Goal: Task Accomplishment & Management: Manage account settings

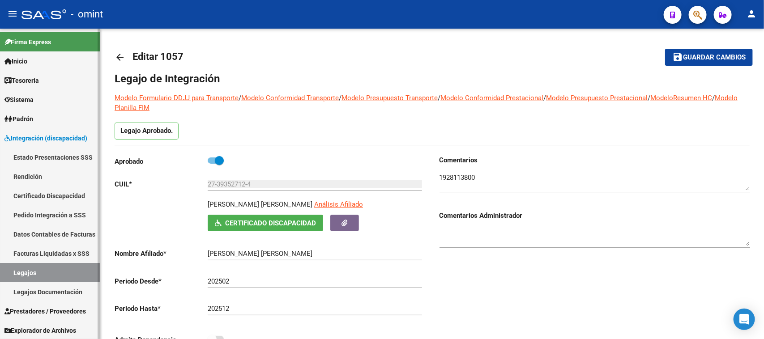
scroll to position [32, 0]
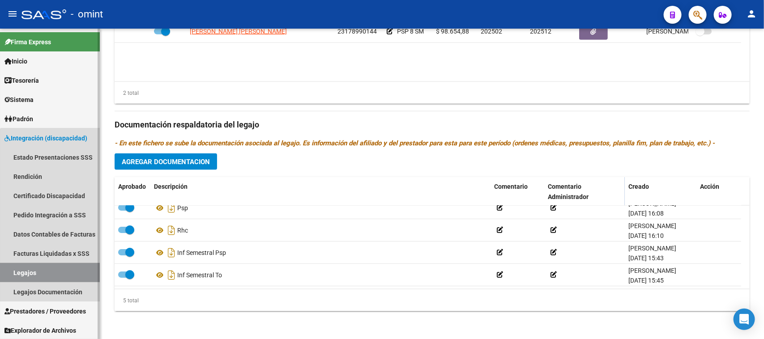
click at [67, 268] on link "Legajos" at bounding box center [50, 272] width 100 height 19
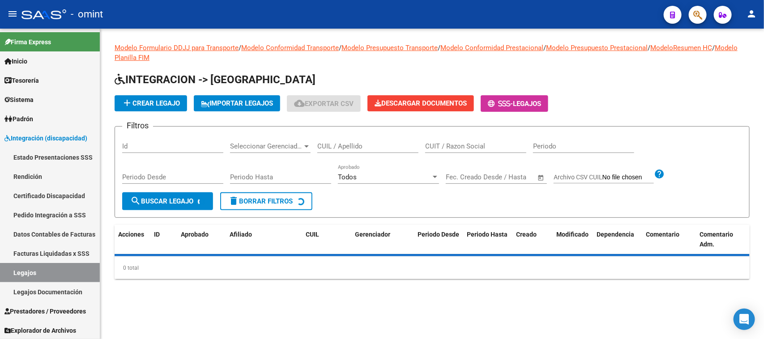
click at [334, 146] on input "CUIL / Apellido" at bounding box center [367, 146] width 101 height 8
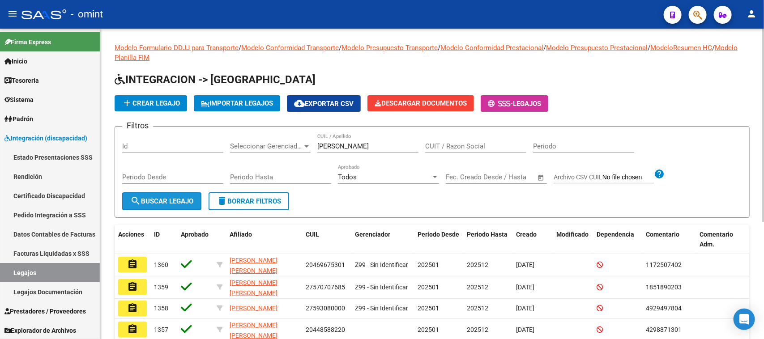
click at [154, 198] on span "search Buscar Legajo" at bounding box center [161, 201] width 63 height 8
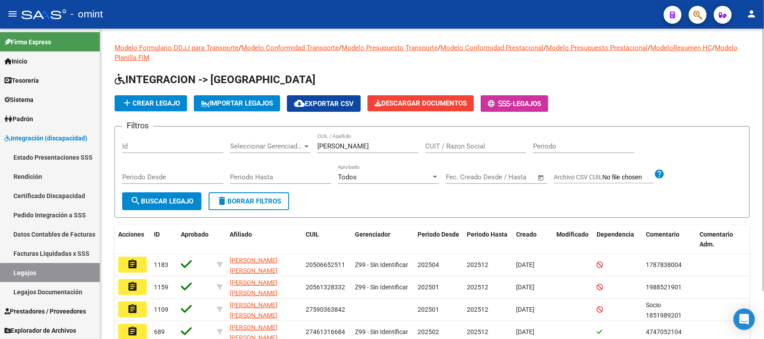
click at [375, 144] on input "[PERSON_NAME]" at bounding box center [367, 146] width 101 height 8
type input "[PERSON_NAME]"
click at [167, 195] on button "search Buscar Legajo" at bounding box center [161, 202] width 79 height 18
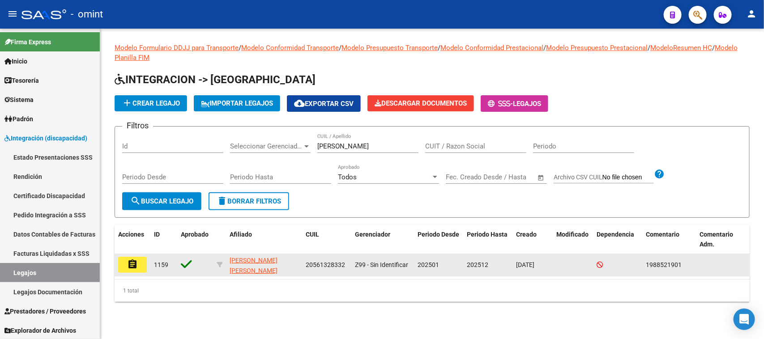
click at [312, 269] on div "20561328332" at bounding box center [327, 265] width 42 height 10
copy span "20561328332"
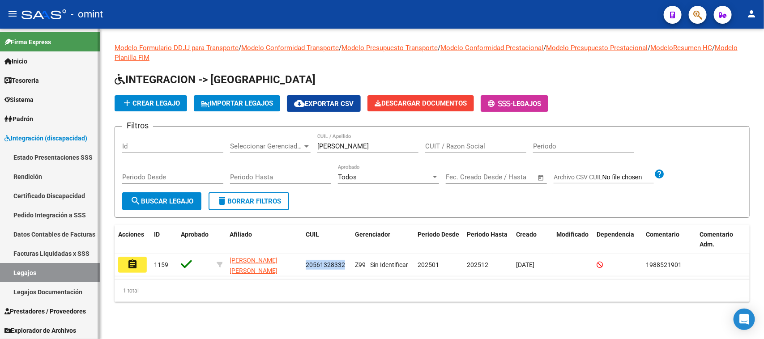
click at [68, 210] on link "Pedido Integración a SSS" at bounding box center [50, 214] width 100 height 19
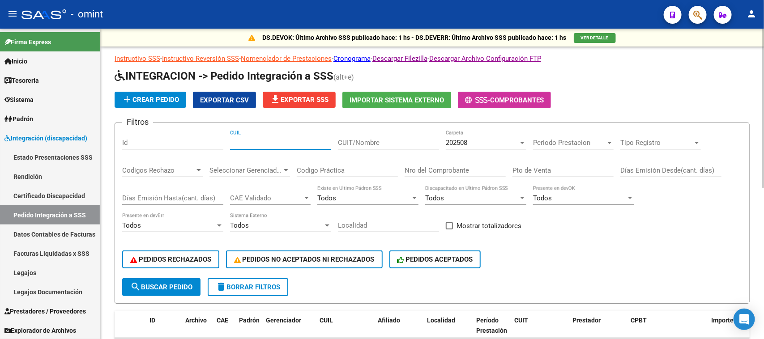
click at [291, 139] on input "CUIL" at bounding box center [280, 143] width 101 height 8
paste input "20561328332"
type input "20561328332"
click at [169, 284] on span "search Buscar Pedido" at bounding box center [161, 287] width 62 height 8
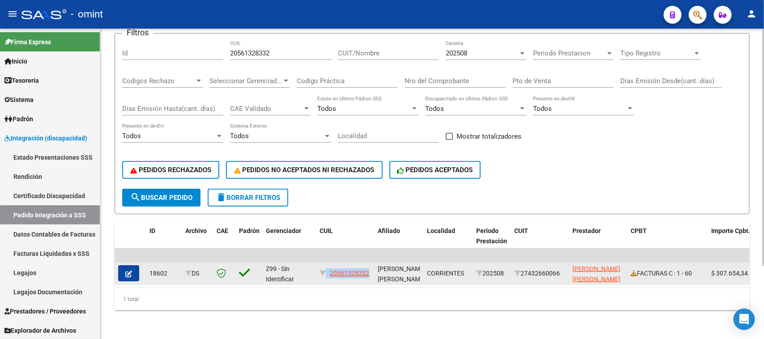
drag, startPoint x: 371, startPoint y: 270, endPoint x: 325, endPoint y: 272, distance: 45.7
click at [325, 272] on datatable-body-cell "20561328332" at bounding box center [345, 274] width 58 height 22
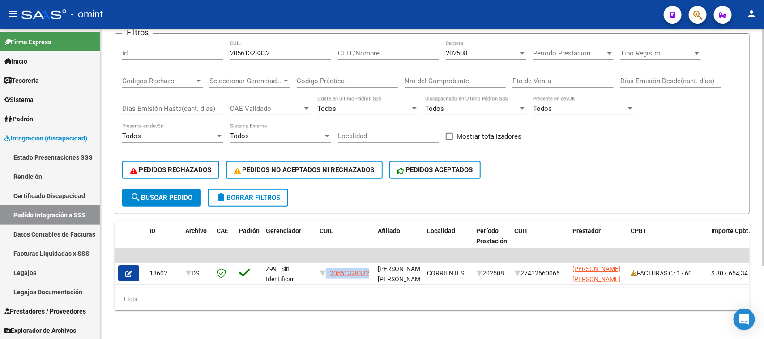
copy div "20561328332"
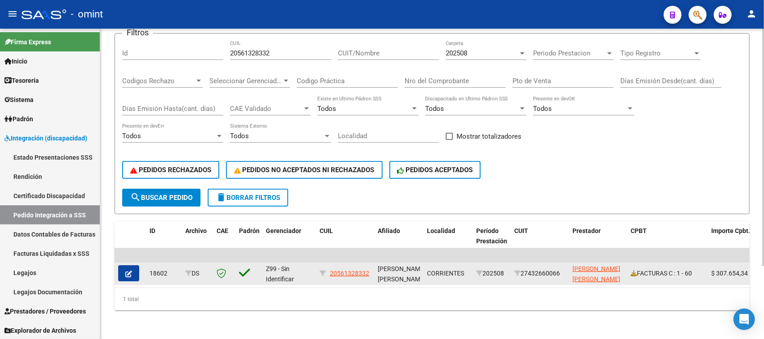
click at [526, 270] on div "27432660066" at bounding box center [539, 274] width 51 height 10
copy div "27432660066"
click at [351, 270] on span "20561328332" at bounding box center [349, 273] width 39 height 7
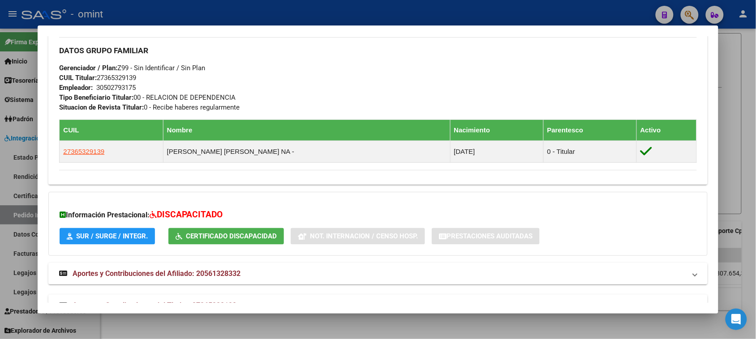
scroll to position [441, 0]
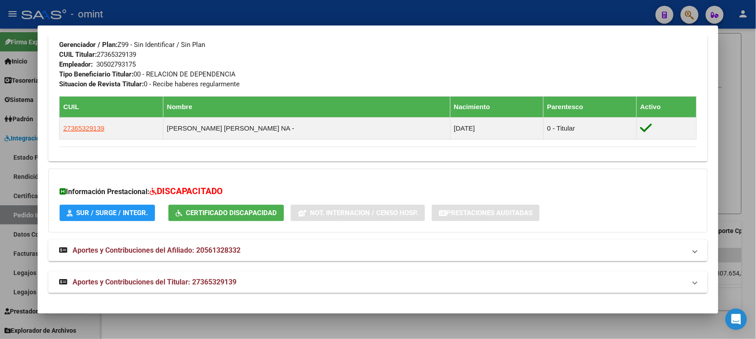
click at [142, 219] on button "SUR / SURGE / INTEGR." at bounding box center [107, 213] width 95 height 17
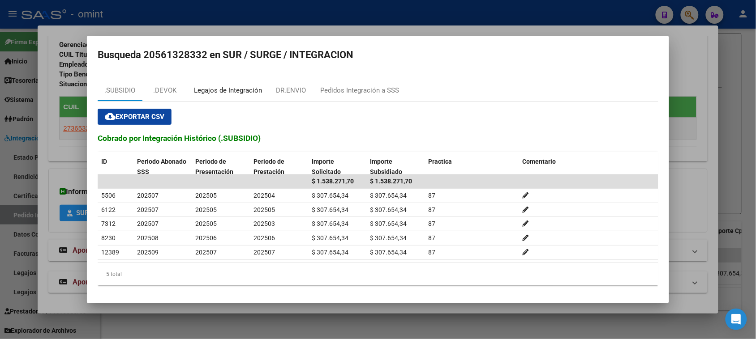
click at [210, 95] on div "Legajos de Integración" at bounding box center [227, 90] width 81 height 21
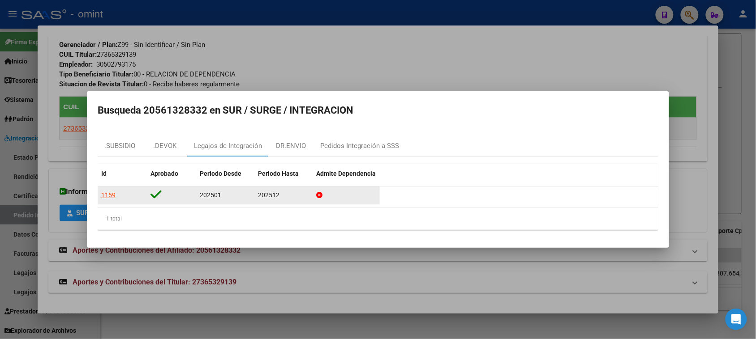
click at [112, 195] on div "1159" at bounding box center [108, 195] width 14 height 10
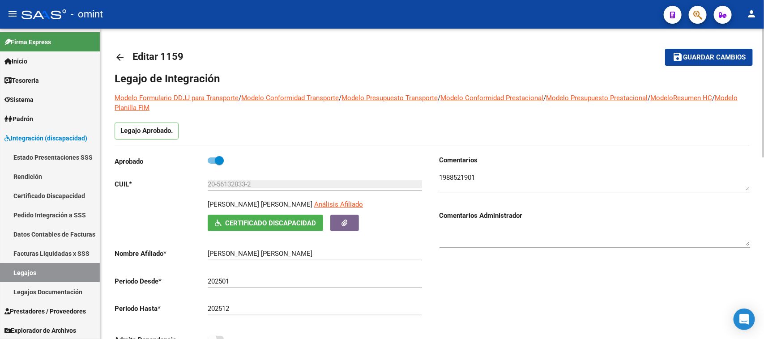
click at [450, 173] on textarea at bounding box center [595, 182] width 311 height 18
drag, startPoint x: 209, startPoint y: 202, endPoint x: 347, endPoint y: 205, distance: 138.4
click at [312, 205] on p "[PERSON_NAME] [PERSON_NAME]" at bounding box center [260, 205] width 105 height 10
copy p "[PERSON_NAME] [PERSON_NAME]"
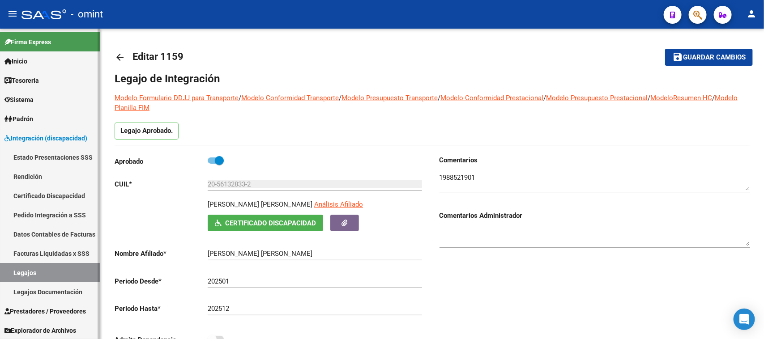
click at [44, 271] on link "Legajos" at bounding box center [50, 272] width 100 height 19
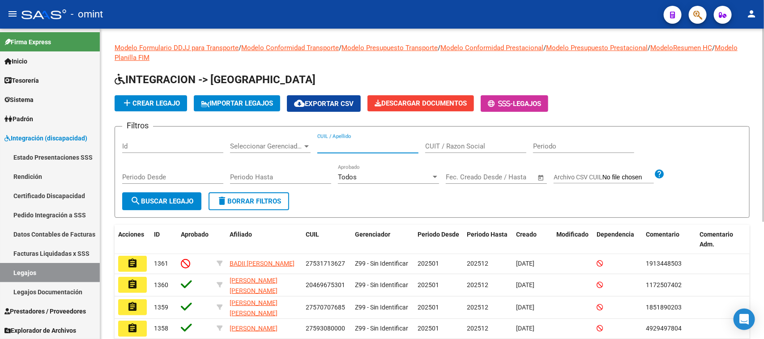
click at [353, 146] on input "CUIL / Apellido" at bounding box center [367, 146] width 101 height 8
type input "mauce"
click at [187, 206] on button "search Buscar Legajo" at bounding box center [161, 202] width 79 height 18
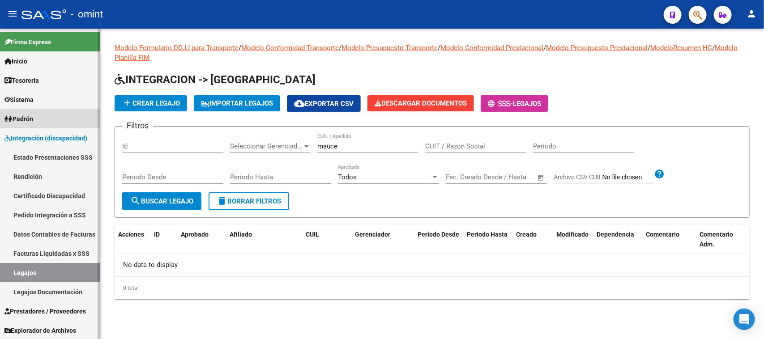
click at [54, 120] on link "Padrón" at bounding box center [50, 118] width 100 height 19
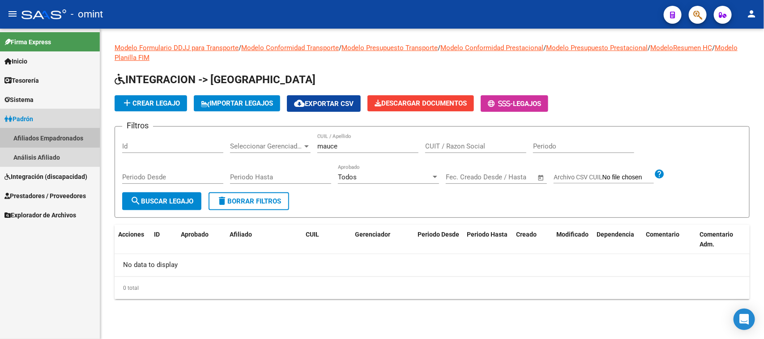
click at [51, 133] on link "Afiliados Empadronados" at bounding box center [50, 137] width 100 height 19
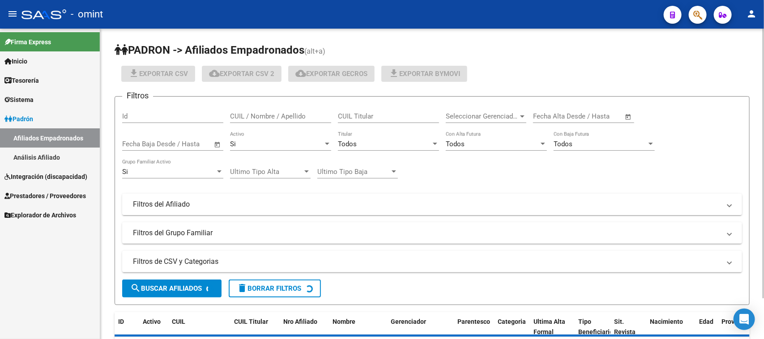
click at [299, 120] on input "CUIL / Nombre / Apellido" at bounding box center [280, 116] width 101 height 8
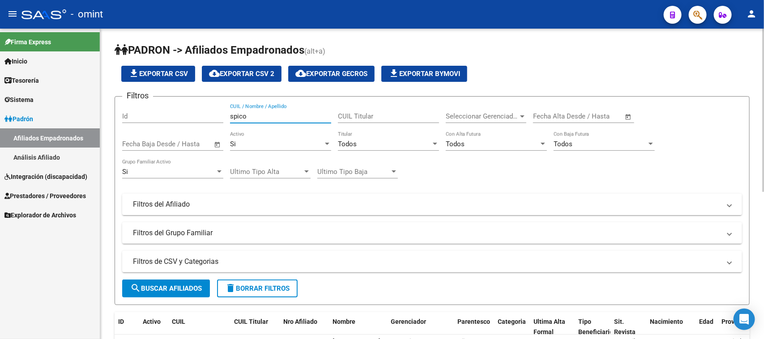
type input "spico"
click at [187, 280] on button "search Buscar Afiliados" at bounding box center [166, 289] width 88 height 18
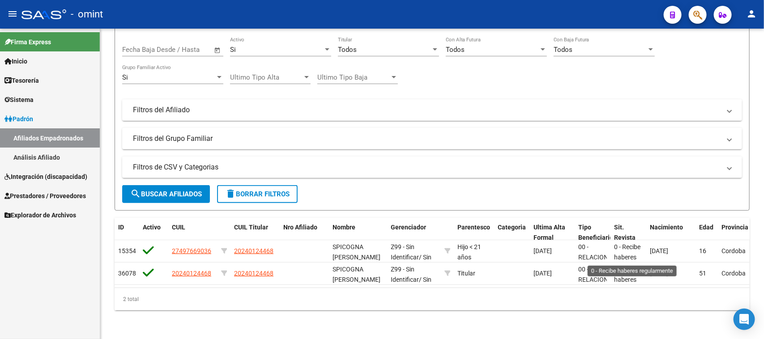
scroll to position [102, 0]
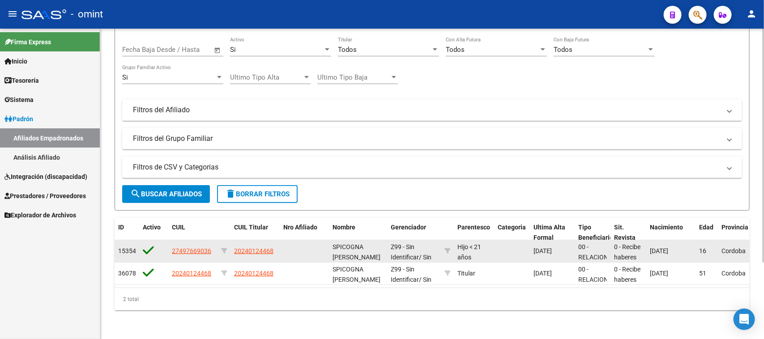
drag, startPoint x: 172, startPoint y: 247, endPoint x: 197, endPoint y: 250, distance: 24.8
click at [197, 250] on datatable-body-cell "27497669036" at bounding box center [192, 251] width 49 height 22
copy span "27497669036"
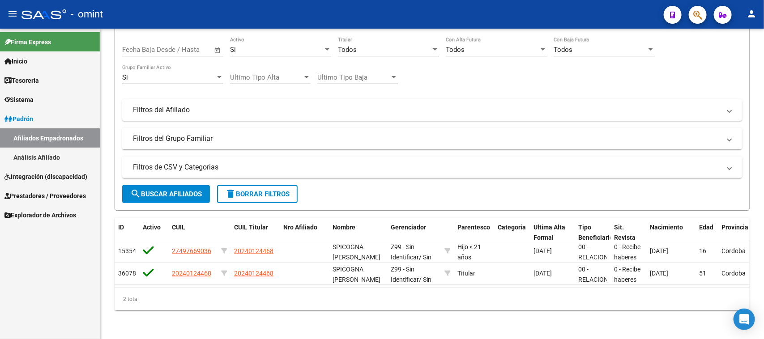
click at [61, 170] on link "Integración (discapacidad)" at bounding box center [50, 176] width 100 height 19
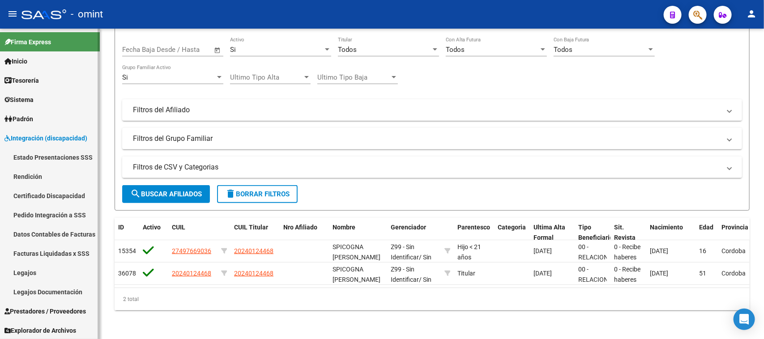
click at [39, 270] on link "Legajos" at bounding box center [50, 272] width 100 height 19
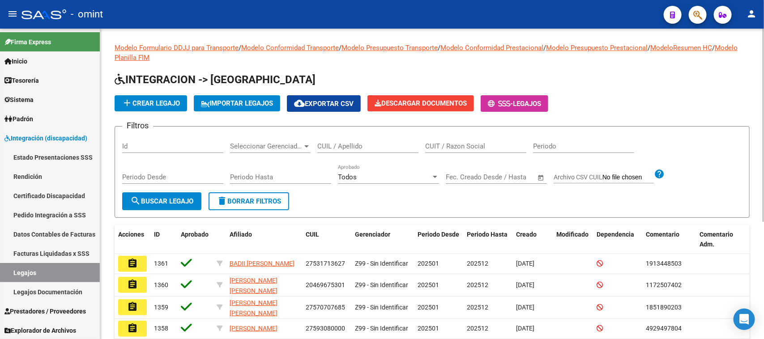
click at [462, 146] on input "CUIT / Razon Social" at bounding box center [475, 146] width 101 height 8
paste input "27328604766"
type input "27328604766"
click at [178, 193] on button "search Buscar Legajo" at bounding box center [161, 202] width 79 height 18
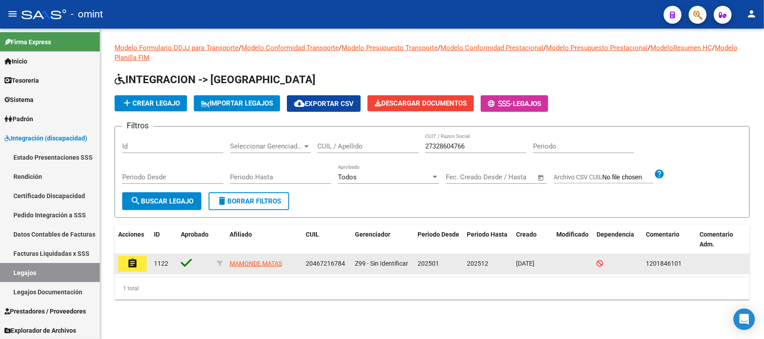
click at [119, 263] on button "assignment" at bounding box center [132, 264] width 29 height 16
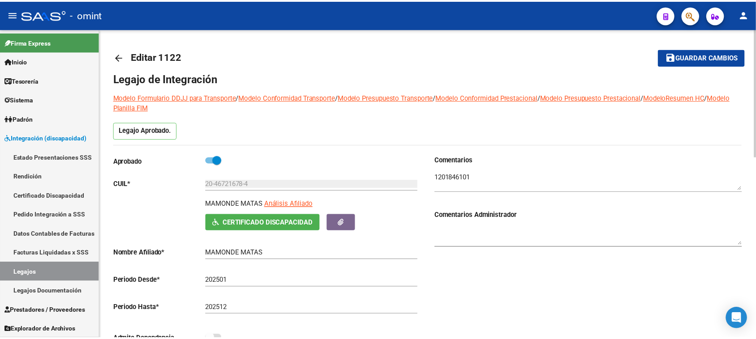
scroll to position [263, 0]
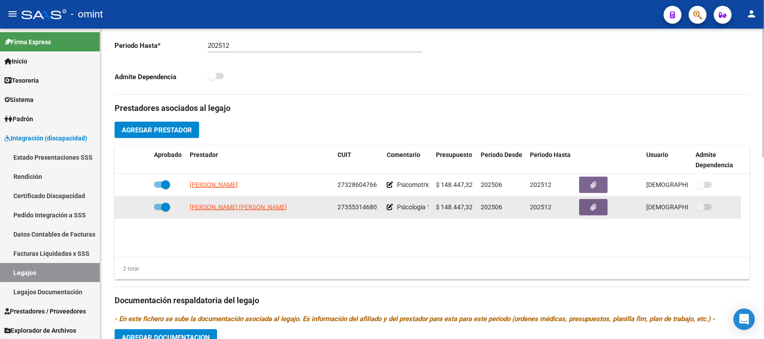
click at [353, 209] on span "27355314680" at bounding box center [357, 207] width 39 height 7
copy span "27355314680"
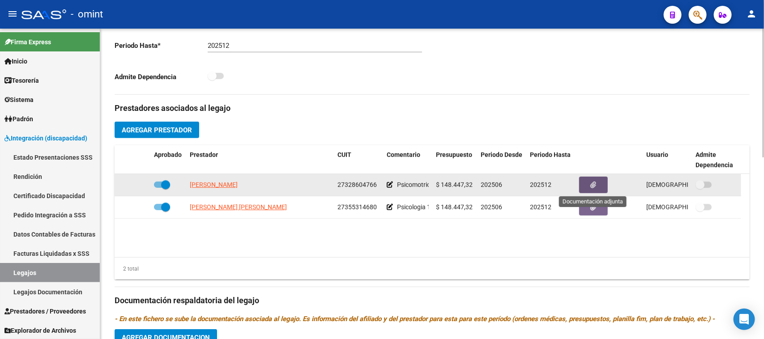
click at [587, 184] on button "button" at bounding box center [593, 185] width 29 height 17
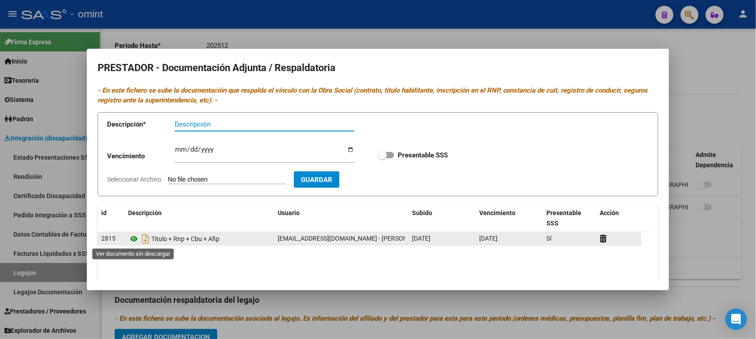
click at [132, 236] on icon at bounding box center [134, 239] width 12 height 11
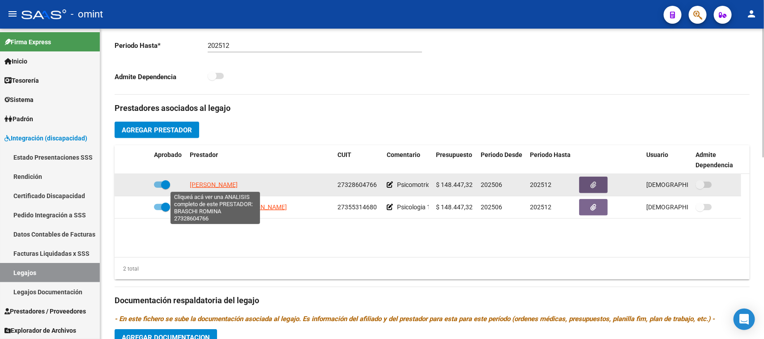
click at [190, 184] on span "[PERSON_NAME]" at bounding box center [214, 184] width 48 height 7
type textarea "27328604766"
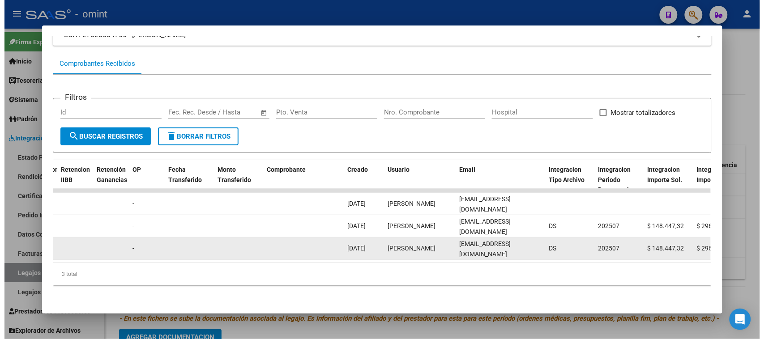
scroll to position [0, 726]
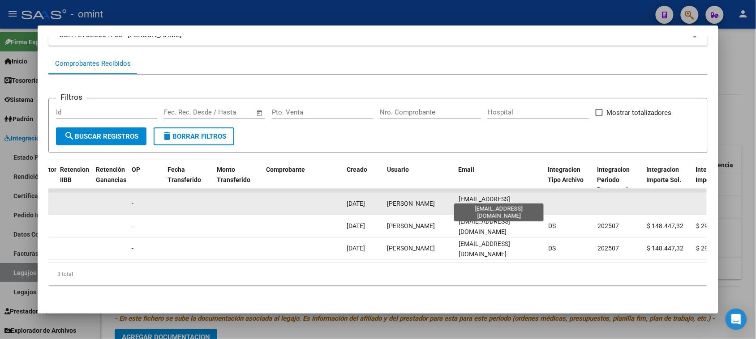
click at [484, 196] on span "[EMAIL_ADDRESS][DOMAIN_NAME]" at bounding box center [483, 204] width 51 height 17
copy span "[EMAIL_ADDRESS][DOMAIN_NAME]"
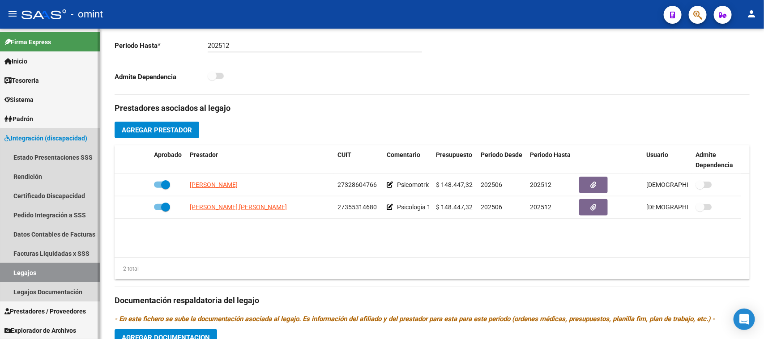
click at [51, 274] on link "Legajos" at bounding box center [50, 272] width 100 height 19
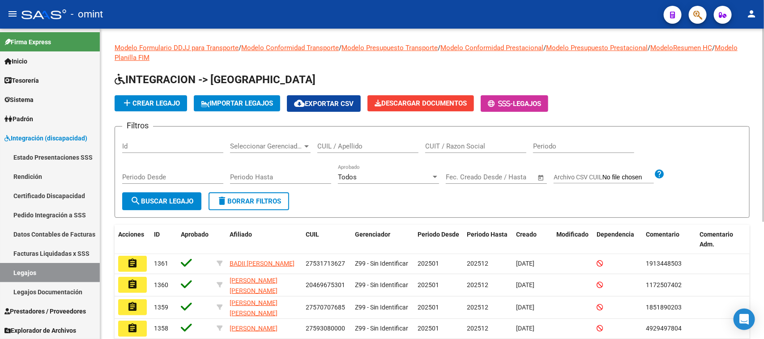
click at [464, 142] on input "CUIT / Razon Social" at bounding box center [475, 146] width 101 height 8
paste input "27320721135"
type input "27320721135"
click at [163, 199] on span "search Buscar Legajo" at bounding box center [161, 201] width 63 height 8
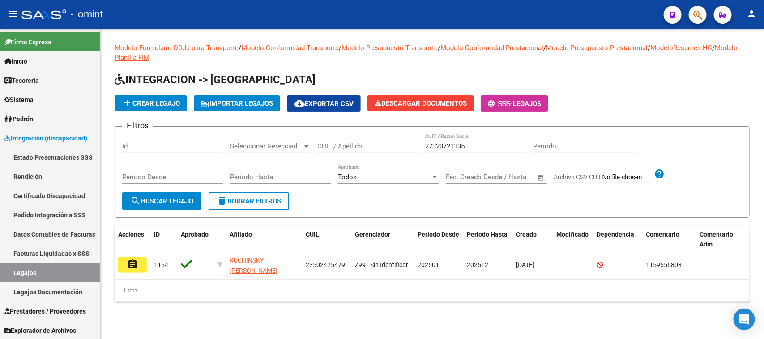
click at [143, 263] on button "assignment" at bounding box center [132, 265] width 29 height 16
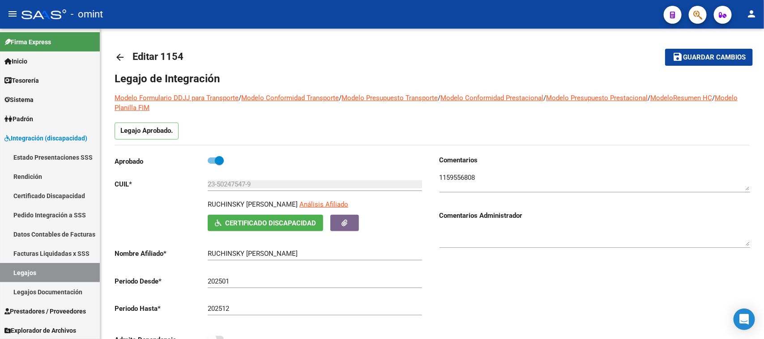
scroll to position [263, 0]
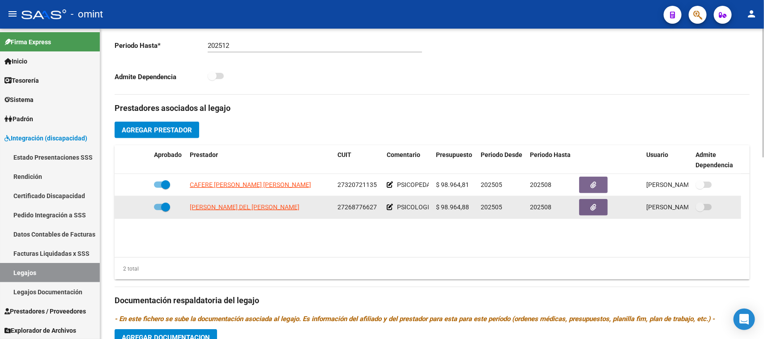
click at [363, 212] on datatable-body-cell "27268776627" at bounding box center [358, 208] width 49 height 22
copy span "27268776627"
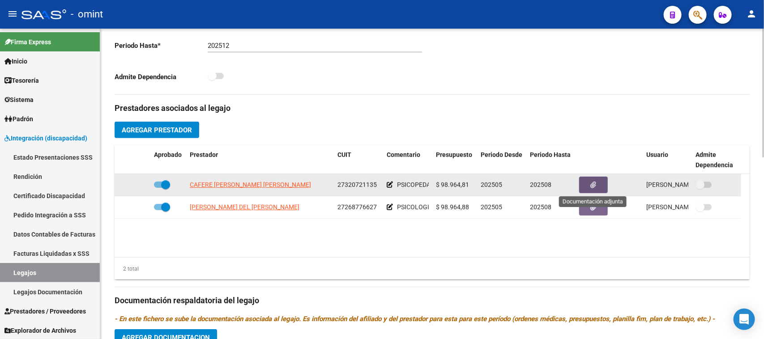
click at [584, 185] on button "button" at bounding box center [593, 185] width 29 height 17
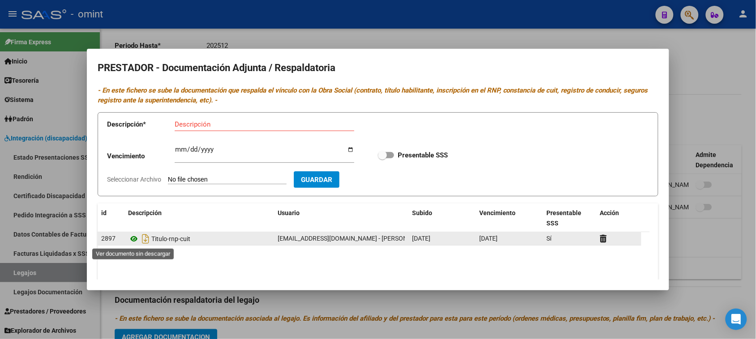
click at [135, 238] on icon at bounding box center [134, 239] width 12 height 11
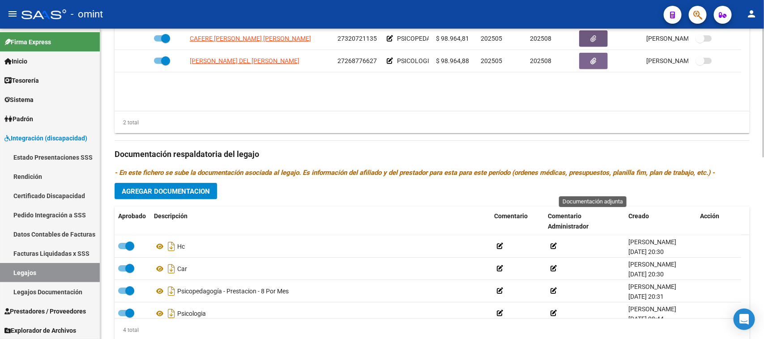
scroll to position [439, 0]
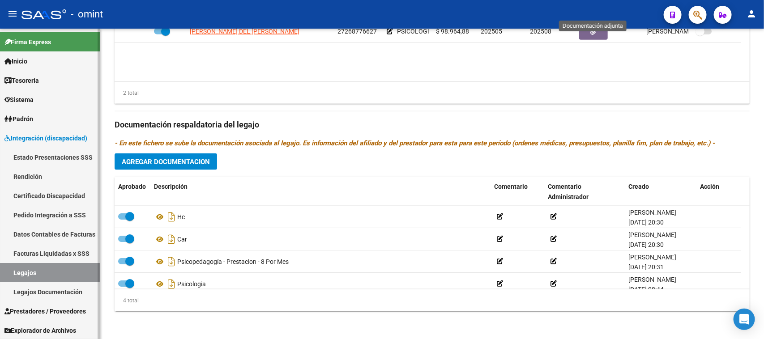
click at [65, 86] on link "Tesorería" at bounding box center [50, 80] width 100 height 19
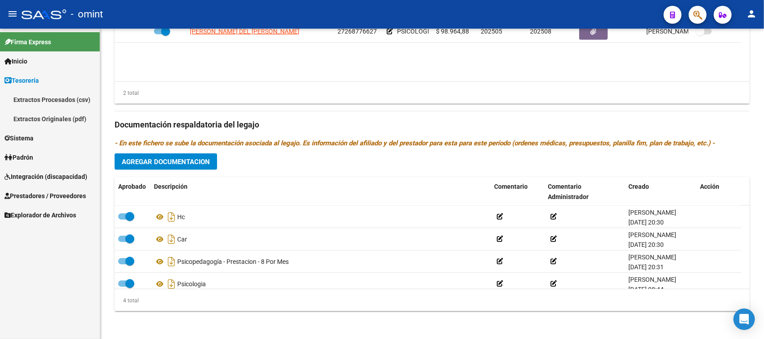
click at [63, 79] on link "Tesorería" at bounding box center [50, 80] width 100 height 19
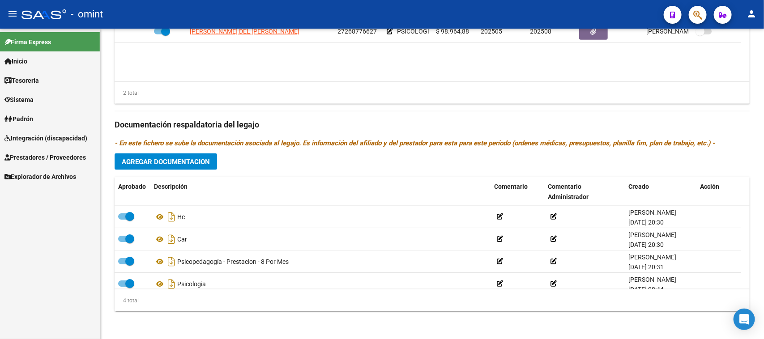
click at [50, 102] on link "Sistema" at bounding box center [50, 99] width 100 height 19
drag, startPoint x: 47, startPoint y: 115, endPoint x: 47, endPoint y: 121, distance: 5.8
click at [47, 116] on link "Usuarios" at bounding box center [50, 118] width 100 height 19
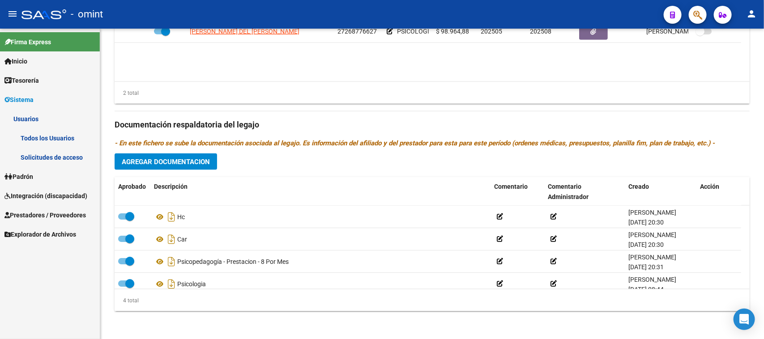
click at [45, 154] on link "Solicitudes de acceso" at bounding box center [50, 157] width 100 height 19
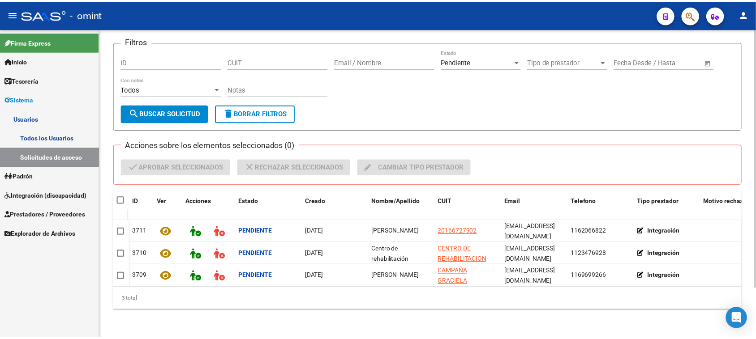
scroll to position [59, 0]
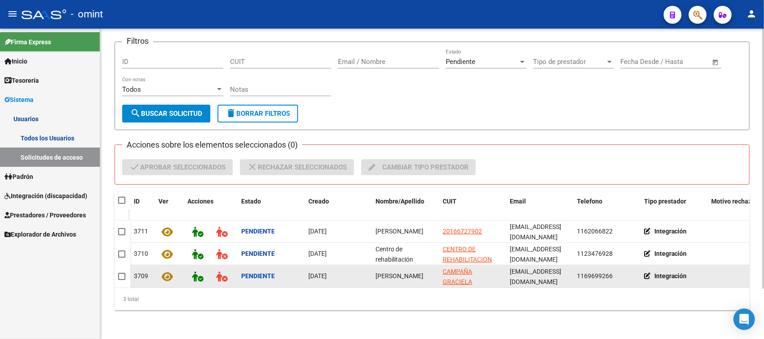
click at [411, 277] on datatable-body-cell "[PERSON_NAME]" at bounding box center [405, 276] width 67 height 22
copy span "[PERSON_NAME]"
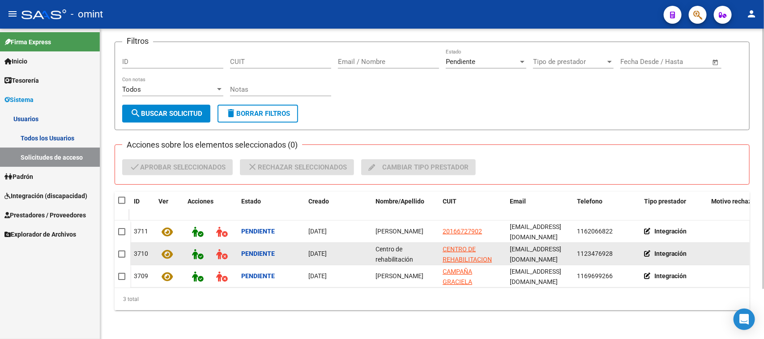
click at [390, 254] on span "Centro de rehabilitación" at bounding box center [395, 254] width 38 height 17
copy span "Centro de rehabilitación"
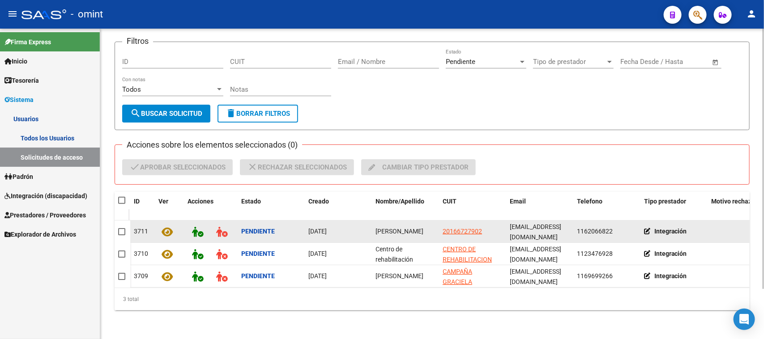
click at [393, 228] on span "[PERSON_NAME]" at bounding box center [400, 231] width 48 height 7
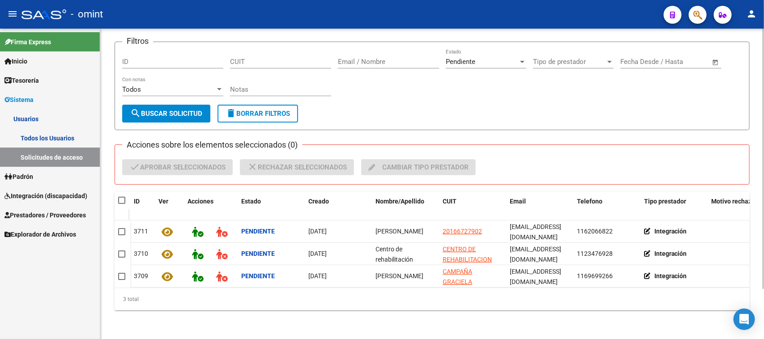
click at [120, 197] on span at bounding box center [121, 200] width 7 height 7
click at [121, 204] on input "checkbox" at bounding box center [121, 204] width 0 height 0
checkbox input "true"
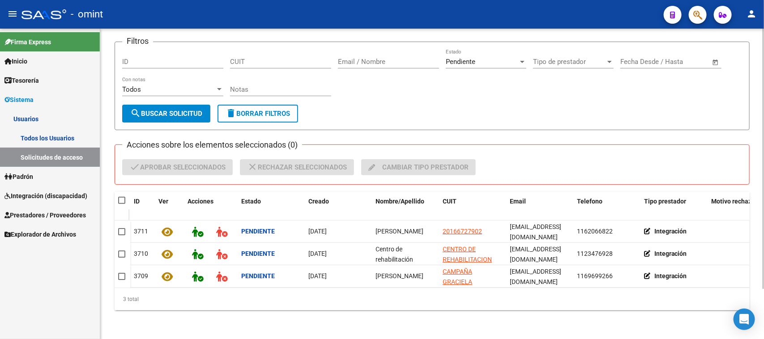
checkbox input "true"
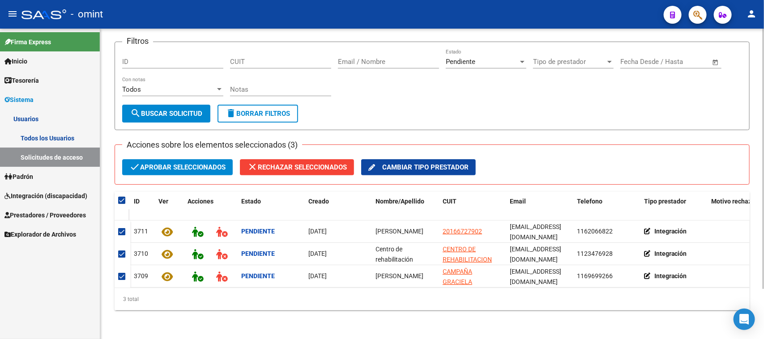
click at [186, 168] on span "check Aprobar seleccionados" at bounding box center [177, 167] width 96 height 16
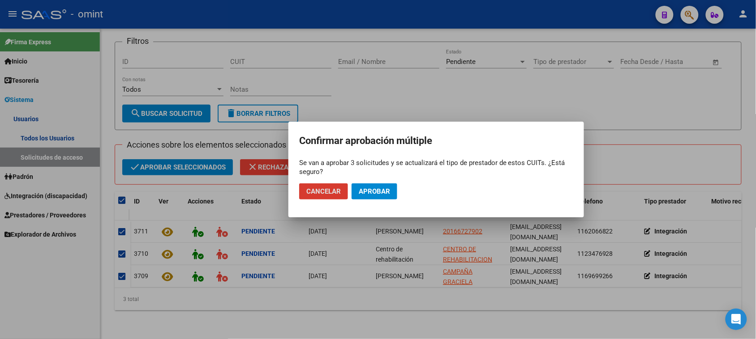
click at [365, 191] on span "Aprobar" at bounding box center [374, 192] width 31 height 8
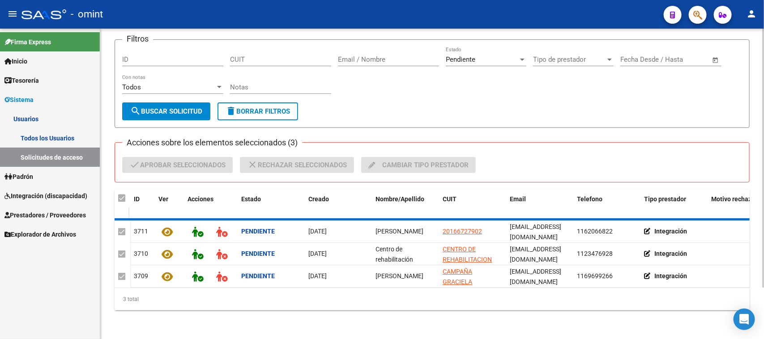
checkbox input "false"
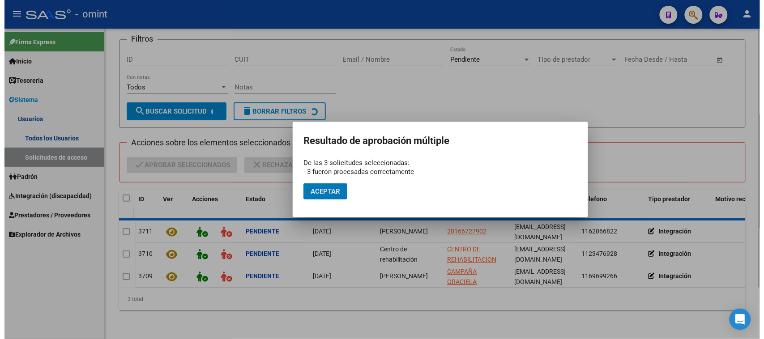
scroll to position [8, 0]
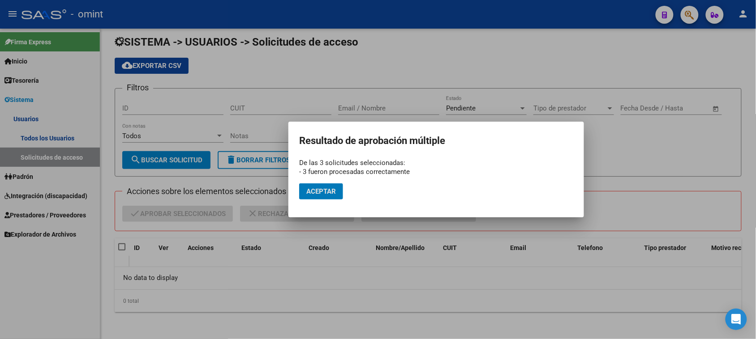
click at [318, 195] on span "Aceptar" at bounding box center [321, 192] width 30 height 8
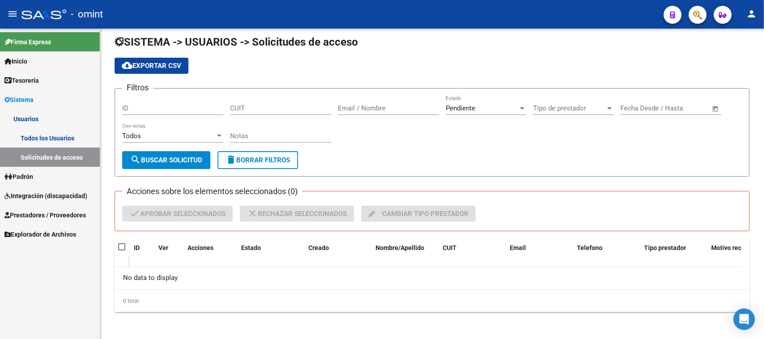
click at [68, 133] on link "Todos los Usuarios" at bounding box center [50, 137] width 100 height 19
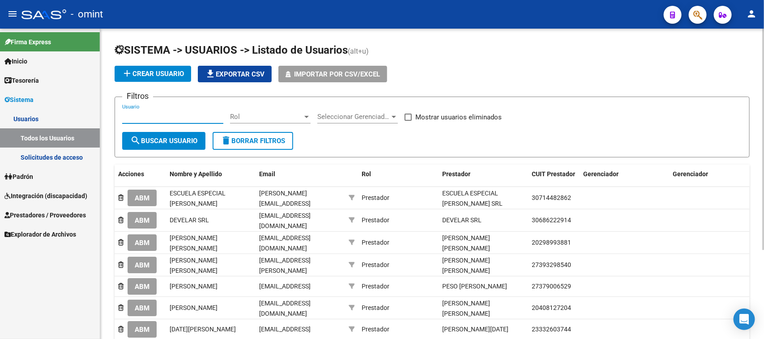
click at [154, 118] on input "Usuario" at bounding box center [172, 117] width 101 height 8
paste input "[PERSON_NAME]"
type input "[PERSON_NAME]"
click at [148, 137] on span "search Buscar Usuario" at bounding box center [163, 141] width 67 height 8
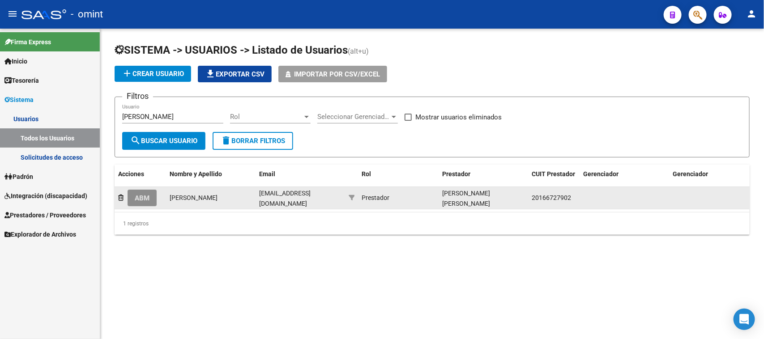
click at [139, 190] on button "ABM" at bounding box center [142, 198] width 29 height 17
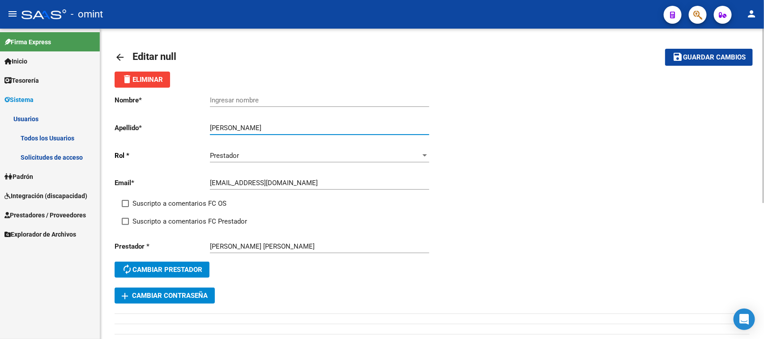
click at [242, 128] on input "[PERSON_NAME]" at bounding box center [319, 128] width 219 height 8
drag, startPoint x: 238, startPoint y: 128, endPoint x: 166, endPoint y: 128, distance: 72.1
click at [166, 128] on app-form-text-field "Apellido * [PERSON_NAME] Ingresar apellido" at bounding box center [272, 128] width 314 height 8
type input "[PERSON_NAME]"
click at [226, 97] on input "Ingresar nombre" at bounding box center [319, 100] width 219 height 8
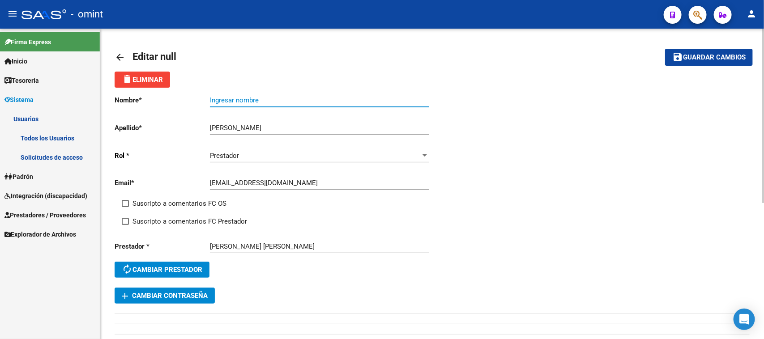
paste input "[PERSON_NAME]"
type input "[PERSON_NAME]"
drag, startPoint x: 155, startPoint y: 195, endPoint x: 156, endPoint y: 201, distance: 6.7
click at [155, 195] on div "Email * [EMAIL_ADDRESS][DOMAIN_NAME] Ingresar email" at bounding box center [274, 185] width 318 height 28
click at [156, 201] on span "Suscripto a comentarios FC OS" at bounding box center [180, 203] width 94 height 11
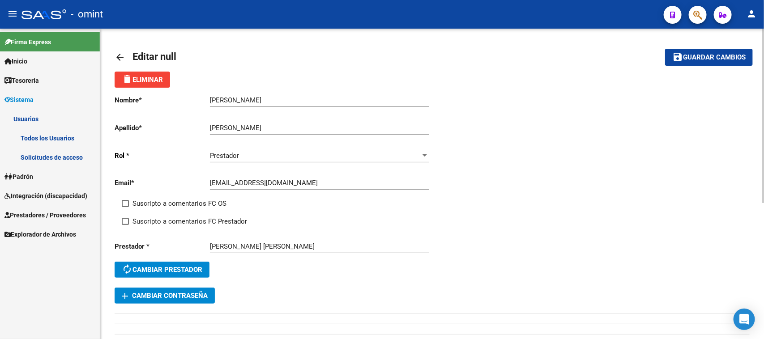
click at [125, 207] on input "Suscripto a comentarios FC OS" at bounding box center [125, 207] width 0 height 0
checkbox input "true"
click at [153, 221] on span "Suscripto a comentarios FC Prestador" at bounding box center [190, 221] width 115 height 11
click at [125, 225] on input "Suscripto a comentarios FC Prestador" at bounding box center [125, 225] width 0 height 0
checkbox input "true"
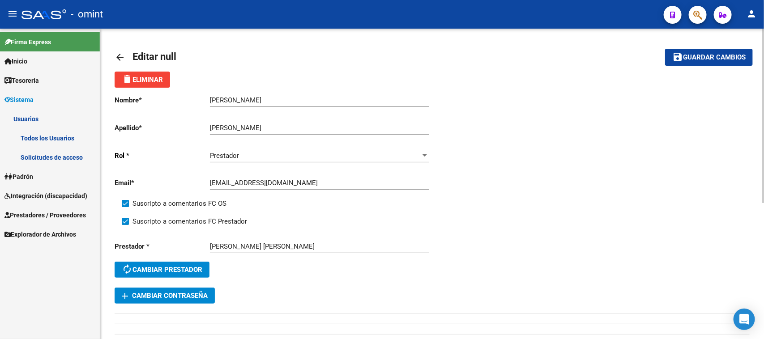
click at [719, 59] on span "Guardar cambios" at bounding box center [714, 58] width 63 height 8
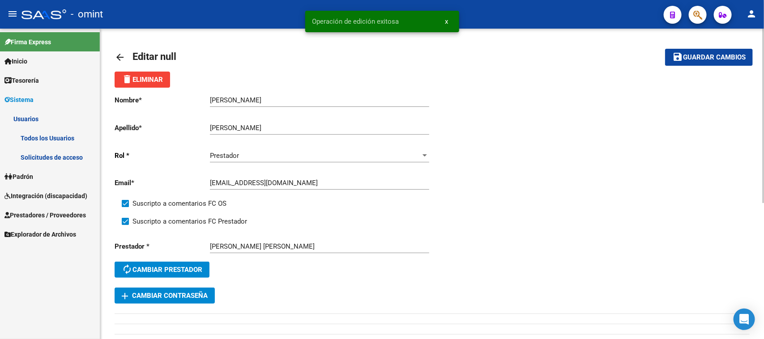
click at [190, 266] on span "autorenew Cambiar prestador" at bounding box center [162, 270] width 81 height 8
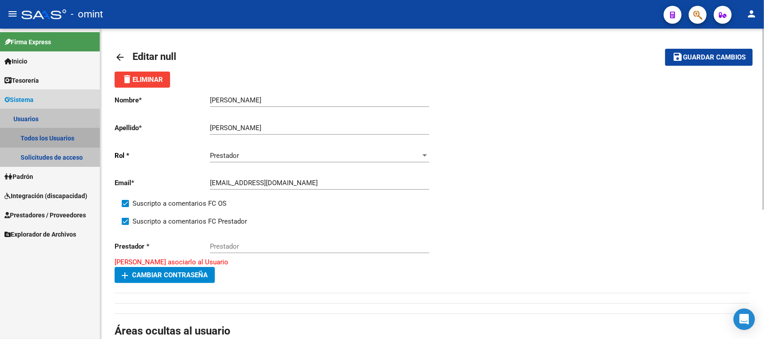
click at [65, 131] on link "Todos los Usuarios" at bounding box center [50, 137] width 100 height 19
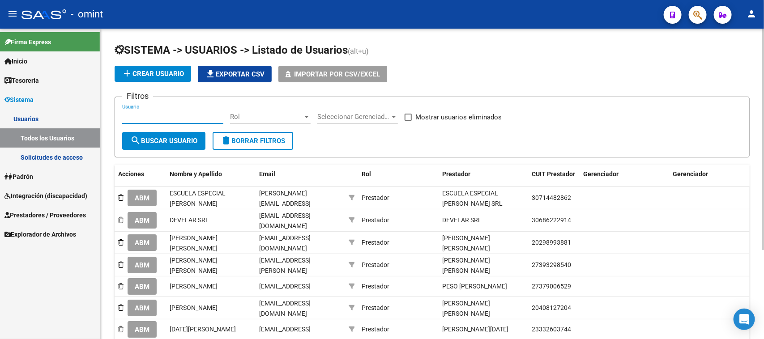
click at [197, 117] on input "Usuario" at bounding box center [172, 117] width 101 height 8
click at [168, 117] on input "Usuario" at bounding box center [172, 117] width 101 height 8
paste input "[PERSON_NAME]"
type input "[PERSON_NAME]"
click at [158, 140] on span "search Buscar Usuario" at bounding box center [163, 141] width 67 height 8
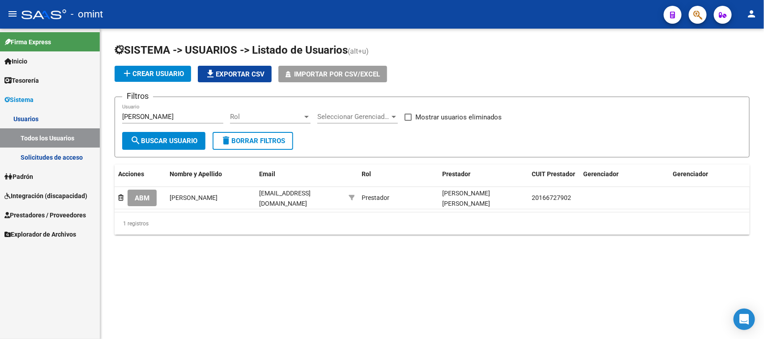
click at [144, 197] on span "ABM" at bounding box center [142, 198] width 15 height 8
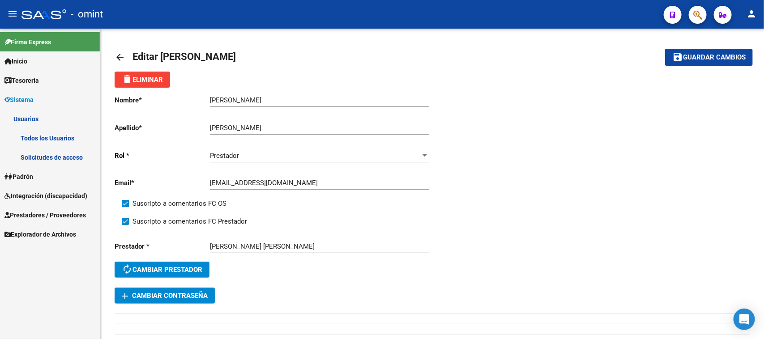
click at [73, 137] on link "Todos los Usuarios" at bounding box center [50, 137] width 100 height 19
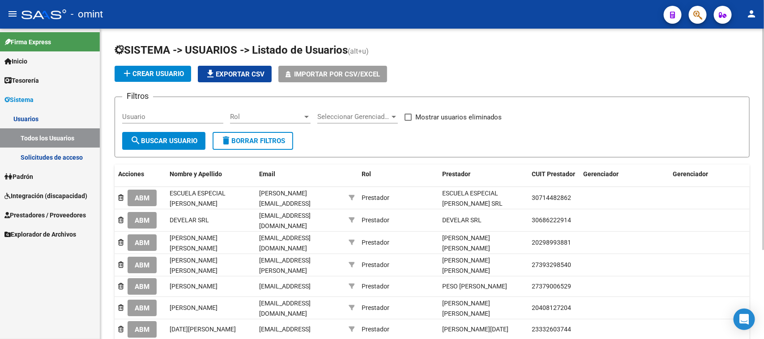
click at [194, 116] on input "Usuario" at bounding box center [172, 117] width 101 height 8
paste input "Centro de rehabilitación"
type input "Centro de rehabilitación"
click at [175, 141] on span "search Buscar Usuario" at bounding box center [163, 141] width 67 height 8
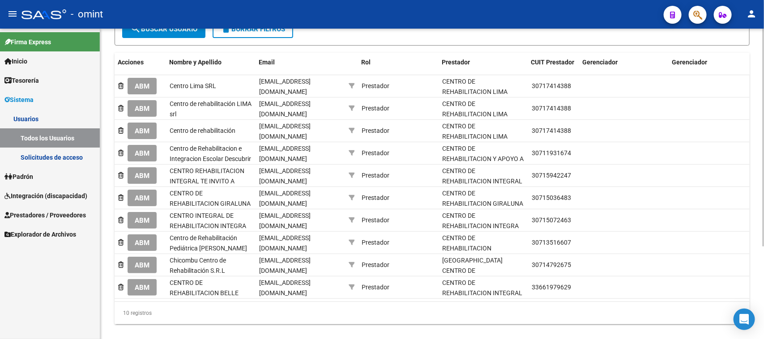
scroll to position [0, 184]
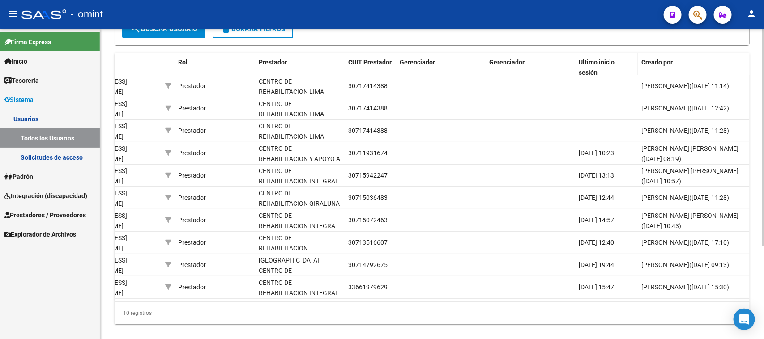
click at [603, 64] on span "Ultimo inicio sesión" at bounding box center [597, 67] width 36 height 17
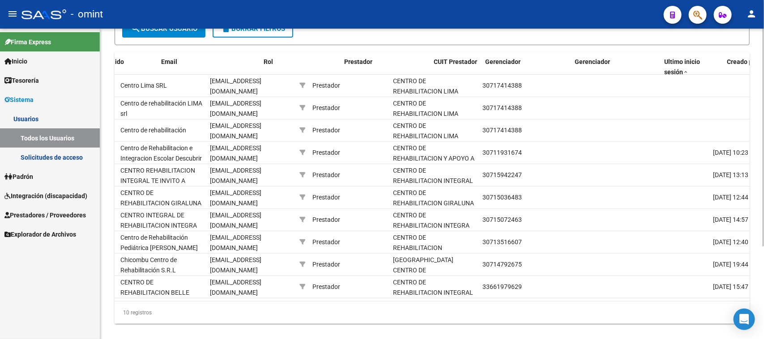
scroll to position [0, 0]
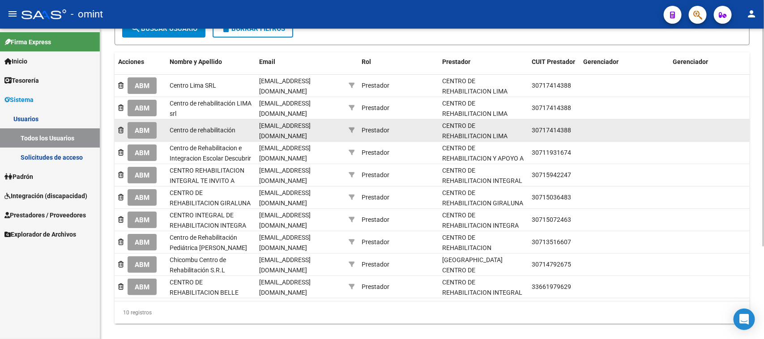
click at [135, 132] on span "ABM" at bounding box center [142, 131] width 15 height 8
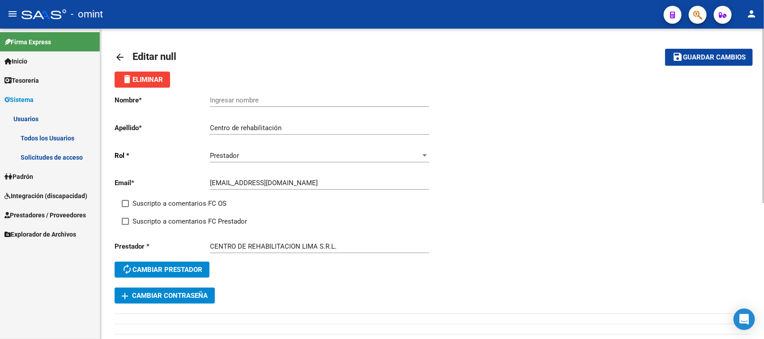
click at [128, 203] on span at bounding box center [125, 203] width 7 height 7
click at [125, 207] on input "Suscripto a comentarios FC OS" at bounding box center [125, 207] width 0 height 0
checkbox input "true"
click at [131, 218] on label "Suscripto a comentarios FC Prestador" at bounding box center [184, 221] width 125 height 11
click at [125, 225] on input "Suscripto a comentarios FC Prestador" at bounding box center [125, 225] width 0 height 0
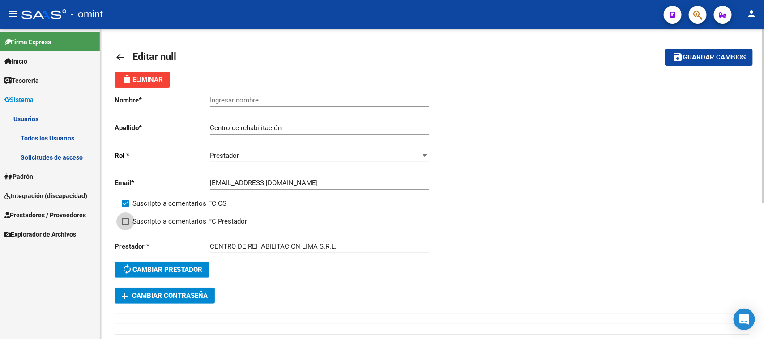
checkbox input "true"
drag, startPoint x: 337, startPoint y: 248, endPoint x: 303, endPoint y: 245, distance: 34.6
click at [220, 240] on div "CENTRO DE REHABILITACION LIMA S.R.L. [GEOGRAPHIC_DATA]" at bounding box center [319, 243] width 219 height 19
click at [323, 248] on input "CENTRO DE REHABILITACION LIMA S.R.L." at bounding box center [319, 247] width 219 height 8
drag, startPoint x: 301, startPoint y: 247, endPoint x: 171, endPoint y: 249, distance: 130.3
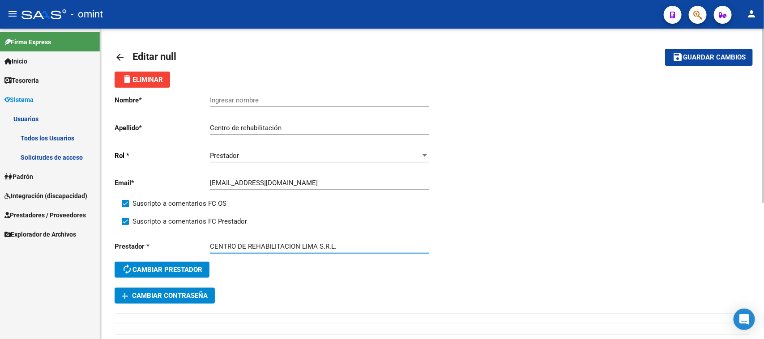
click at [173, 249] on div "Prestador * CENTRO DE REHABILITACION LIMA S.R.L. Prestador autorenew Cambiar pr…" at bounding box center [274, 261] width 318 height 54
click at [252, 103] on div "Ingresar nombre" at bounding box center [319, 97] width 219 height 19
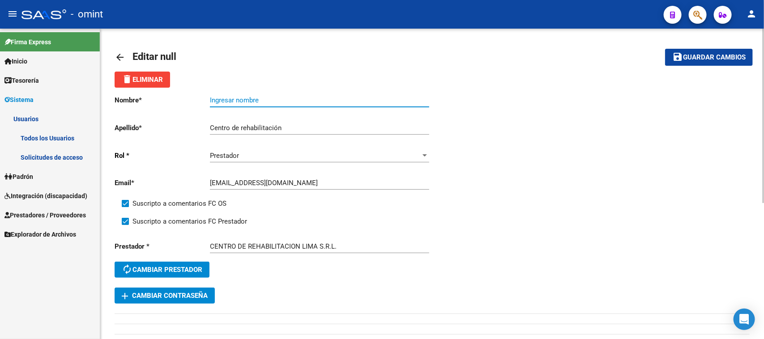
paste input "CENTRO DE REHABILITACION"
type input "CENTRO DE REHABILITACION"
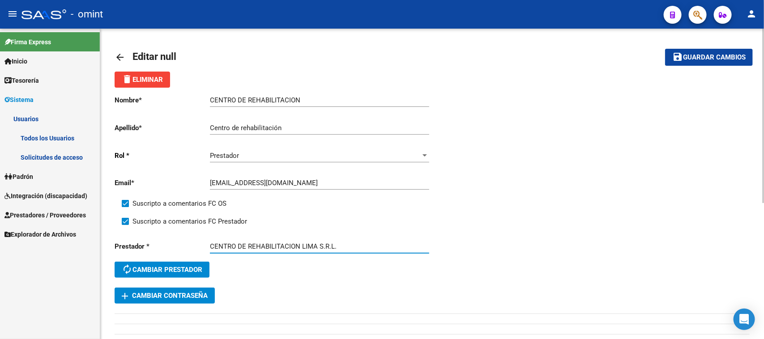
drag, startPoint x: 300, startPoint y: 245, endPoint x: 340, endPoint y: 244, distance: 40.3
click at [340, 244] on input "CENTRO DE REHABILITACION LIMA S.R.L." at bounding box center [319, 247] width 219 height 8
click at [216, 122] on div "Centro de rehabilitación Ingresar apellido" at bounding box center [319, 125] width 219 height 19
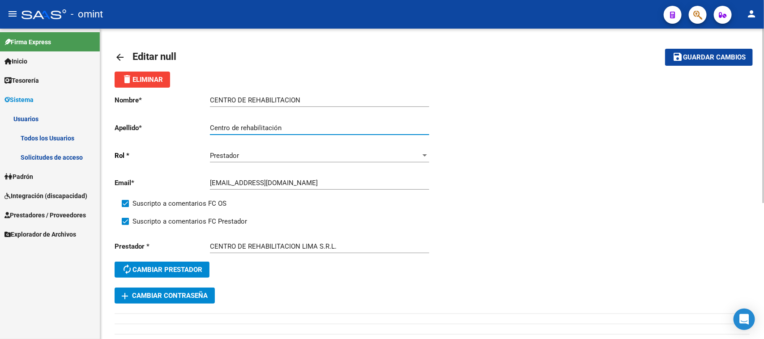
paste input "LIMA S.R.L."
click at [211, 128] on input "LIMA S.R.L." at bounding box center [319, 128] width 219 height 8
type input "LIMA S.R.L."
click at [687, 56] on span "Guardar cambios" at bounding box center [714, 58] width 63 height 8
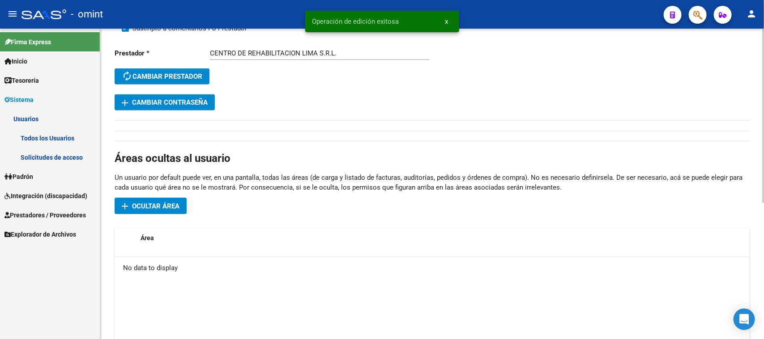
scroll to position [224, 0]
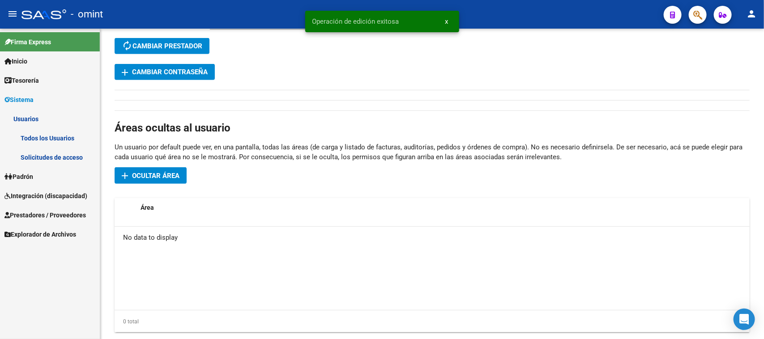
click at [84, 141] on link "Todos los Usuarios" at bounding box center [50, 137] width 100 height 19
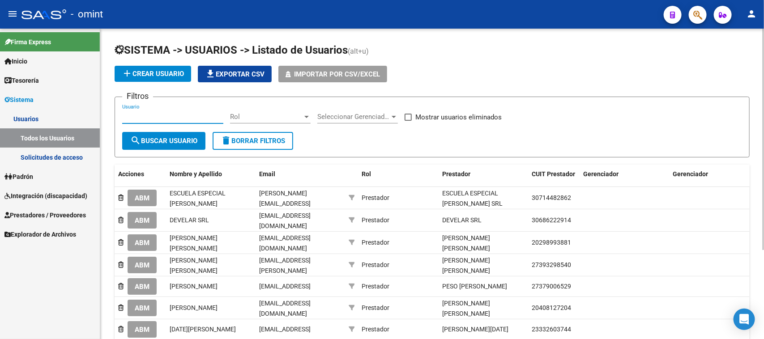
click at [204, 117] on input "Usuario" at bounding box center [172, 117] width 101 height 8
paste input "[PERSON_NAME]"
type input "[PERSON_NAME]"
click at [149, 144] on button "search Buscar Usuario" at bounding box center [163, 141] width 83 height 18
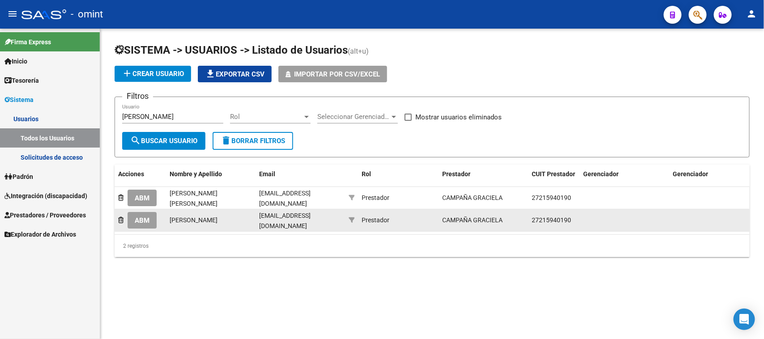
click at [144, 219] on span "ABM" at bounding box center [142, 221] width 15 height 8
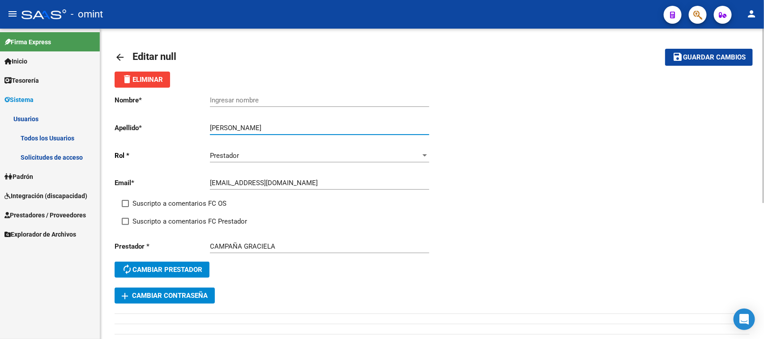
drag, startPoint x: 235, startPoint y: 128, endPoint x: 168, endPoint y: 128, distance: 67.2
click at [168, 128] on app-form-text-field "Apellido * [PERSON_NAME] Ingresar apellido" at bounding box center [272, 128] width 314 height 8
type input "[PERSON_NAME]"
click at [242, 99] on input "Ingresar nombre" at bounding box center [319, 100] width 219 height 8
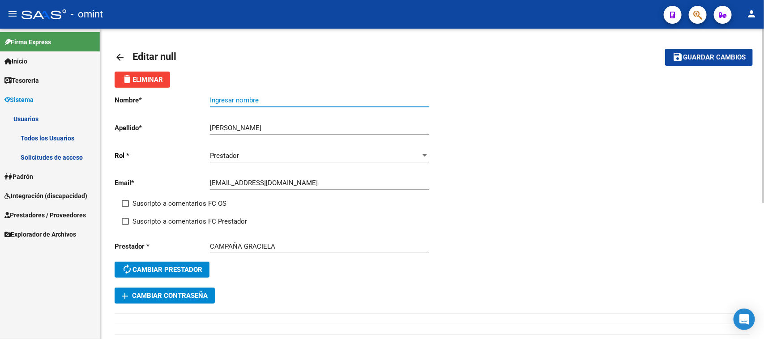
paste input "[PERSON_NAME]"
type input "[PERSON_NAME]"
click at [155, 201] on span "Suscripto a comentarios FC OS" at bounding box center [180, 203] width 94 height 11
click at [125, 207] on input "Suscripto a comentarios FC OS" at bounding box center [125, 207] width 0 height 0
checkbox input "true"
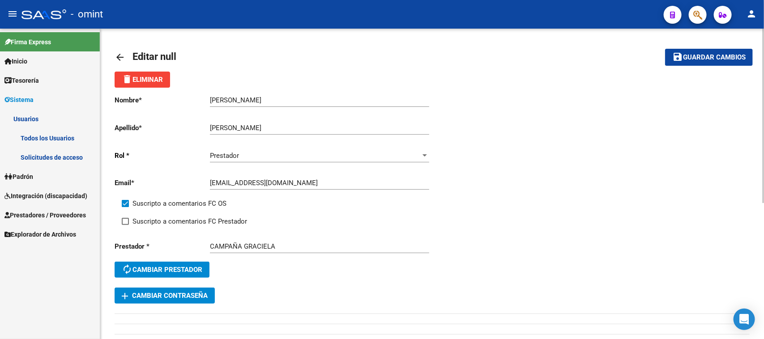
click at [155, 214] on div "Suscripto a comentarios FC OS" at bounding box center [281, 207] width 318 height 18
click at [152, 222] on span "Suscripto a comentarios FC Prestador" at bounding box center [190, 221] width 115 height 11
click at [125, 225] on input "Suscripto a comentarios FC Prestador" at bounding box center [125, 225] width 0 height 0
checkbox input "true"
click at [723, 60] on span "Guardar cambios" at bounding box center [714, 58] width 63 height 8
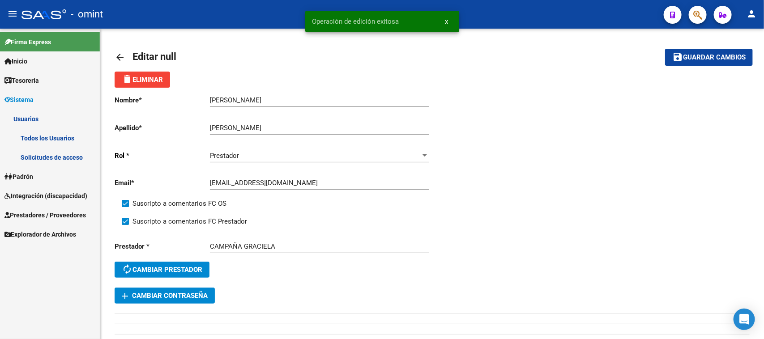
click at [79, 139] on link "Todos los Usuarios" at bounding box center [50, 137] width 100 height 19
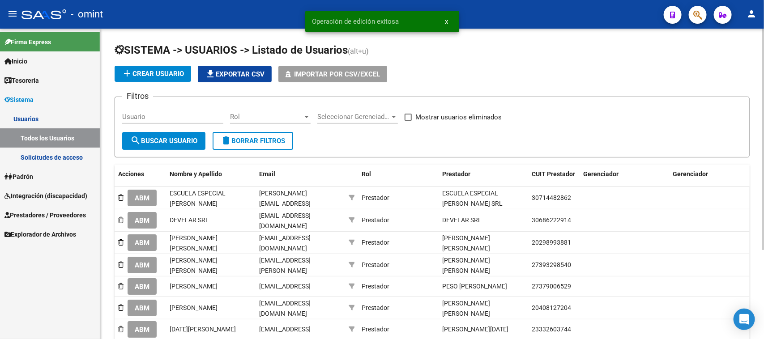
click at [177, 122] on div "Usuario" at bounding box center [172, 113] width 101 height 19
paste input "[PERSON_NAME]"
type input "[PERSON_NAME]"
click at [159, 137] on span "search Buscar Usuario" at bounding box center [163, 141] width 67 height 8
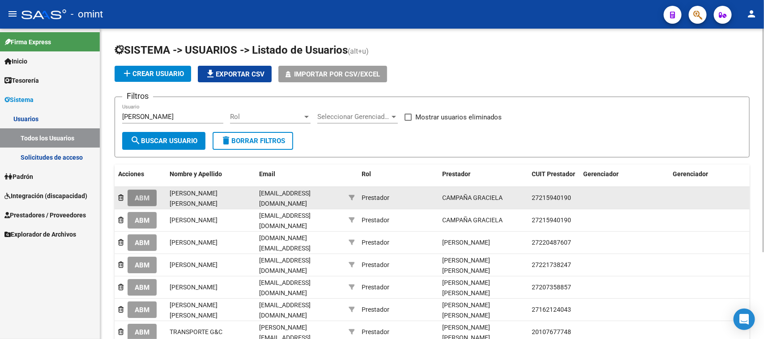
click at [140, 199] on span "ABM" at bounding box center [142, 198] width 15 height 8
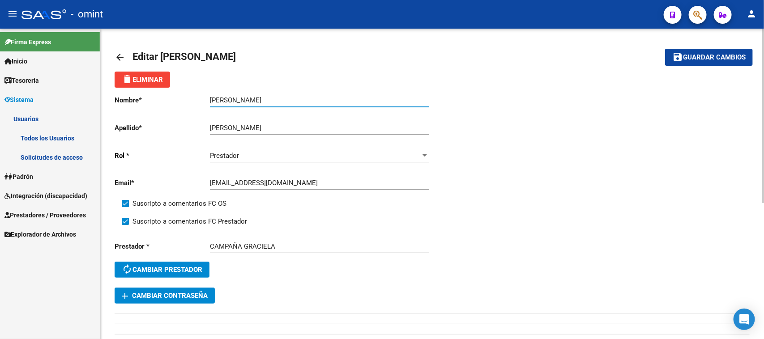
drag, startPoint x: 237, startPoint y: 101, endPoint x: 294, endPoint y: 103, distance: 56.5
click at [294, 103] on input "[PERSON_NAME]" at bounding box center [319, 100] width 219 height 8
type input "[PERSON_NAME]"
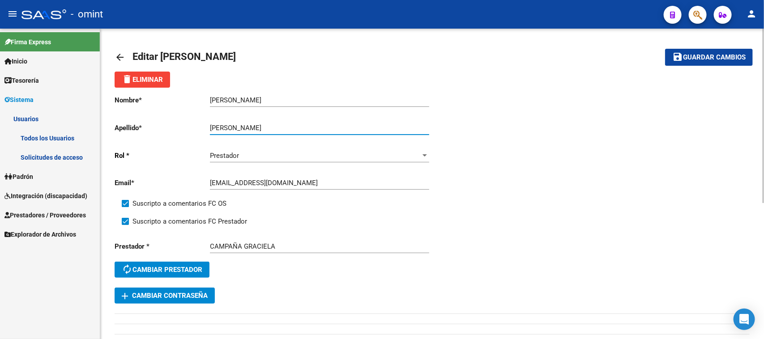
drag, startPoint x: 235, startPoint y: 125, endPoint x: 162, endPoint y: 130, distance: 73.6
click at [162, 130] on app-form-text-field "Apellido * [PERSON_NAME] Ingresar apellido" at bounding box center [272, 128] width 314 height 8
type input "[PERSON_NAME]"
drag, startPoint x: 685, startPoint y: 56, endPoint x: 678, endPoint y: 57, distance: 6.8
click at [684, 56] on span "Guardar cambios" at bounding box center [714, 58] width 63 height 8
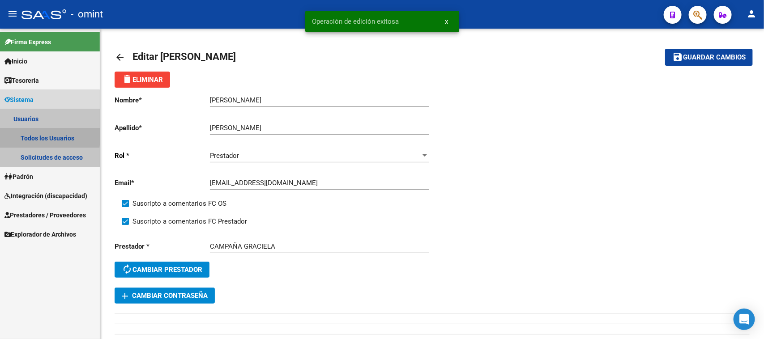
click at [33, 136] on link "Todos los Usuarios" at bounding box center [50, 137] width 100 height 19
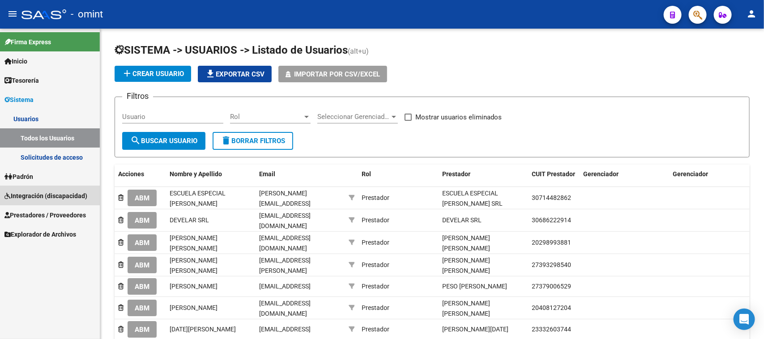
click at [62, 191] on span "Integración (discapacidad)" at bounding box center [45, 196] width 83 height 10
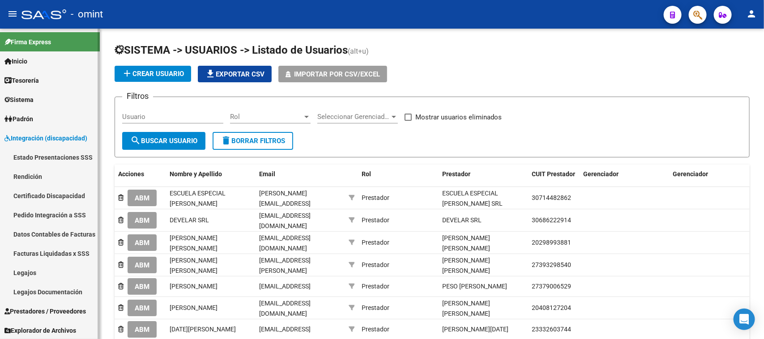
click at [61, 211] on link "Pedido Integración a SSS" at bounding box center [50, 214] width 100 height 19
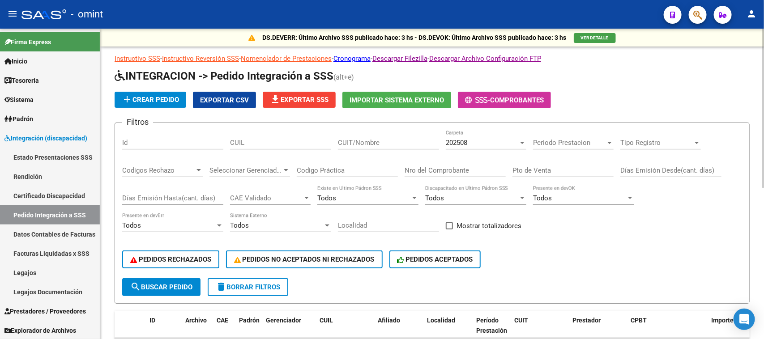
click at [397, 144] on input "CUIT/Nombre" at bounding box center [388, 143] width 101 height 8
click at [283, 139] on input "CUIL" at bounding box center [280, 143] width 101 height 8
paste input "20561328332"
type input "20561328332"
click at [187, 283] on span "search Buscar Pedido" at bounding box center [161, 287] width 62 height 8
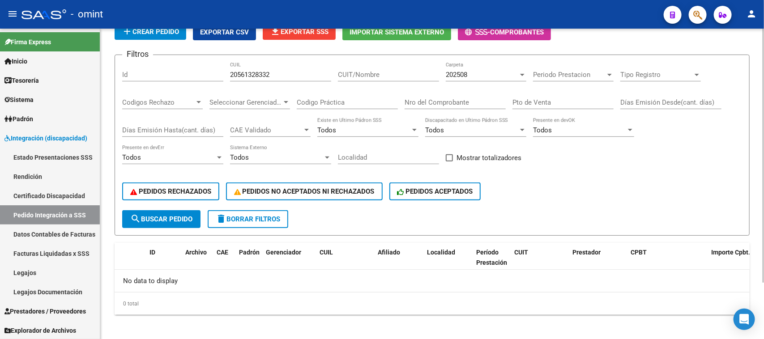
scroll to position [69, 0]
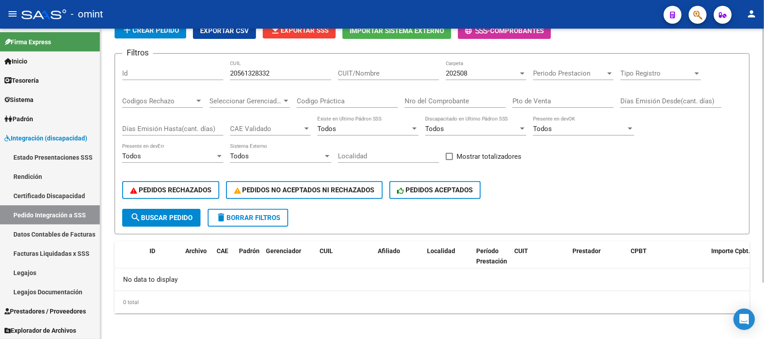
click at [247, 216] on span "delete Borrar Filtros" at bounding box center [248, 218] width 64 height 8
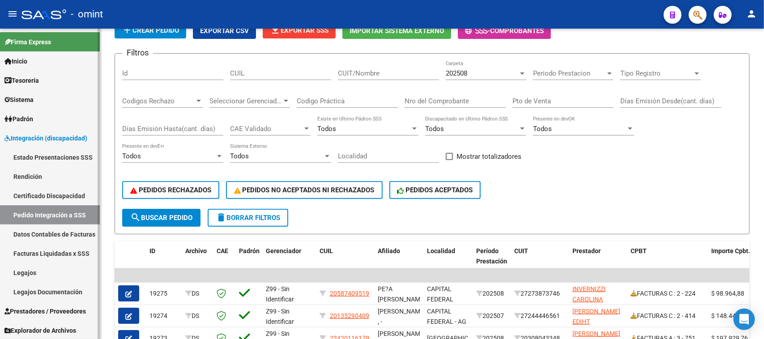
click at [43, 312] on span "Prestadores / Proveedores" at bounding box center [44, 312] width 81 height 10
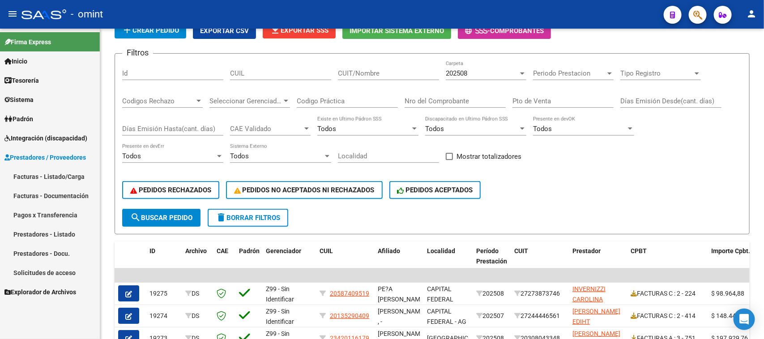
click at [51, 172] on link "Facturas - Listado/Carga" at bounding box center [50, 176] width 100 height 19
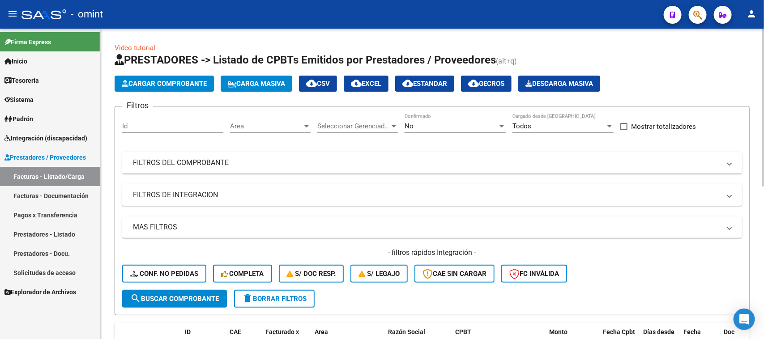
click at [417, 162] on mat-panel-title "FILTROS DEL COMPROBANTE" at bounding box center [427, 163] width 588 height 10
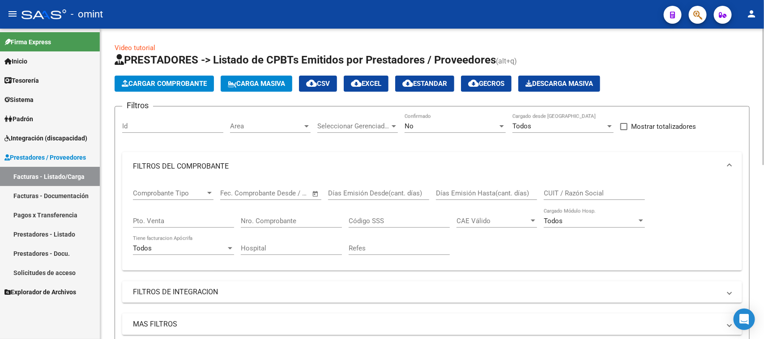
click at [557, 191] on input "CUIT / Razón Social" at bounding box center [594, 193] width 101 height 8
paste input "27432660066"
type input "27432660066"
click at [414, 120] on div "No Confirmado" at bounding box center [455, 123] width 101 height 19
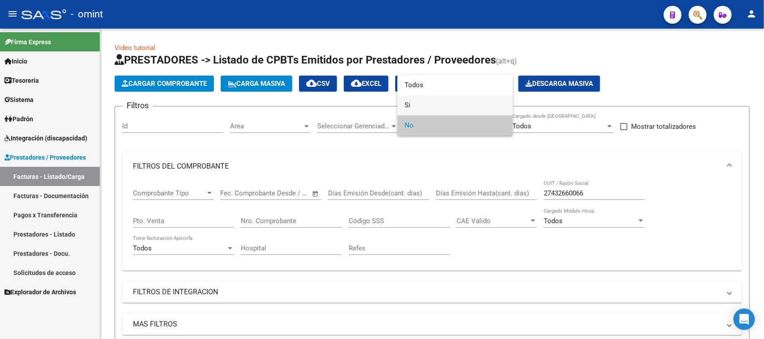
click at [419, 101] on span "Si" at bounding box center [455, 105] width 101 height 20
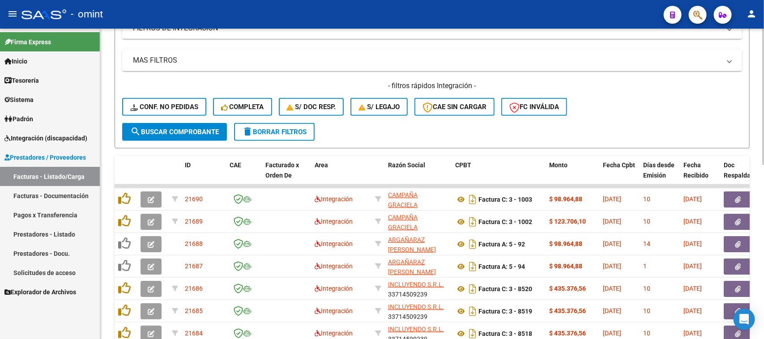
scroll to position [280, 0]
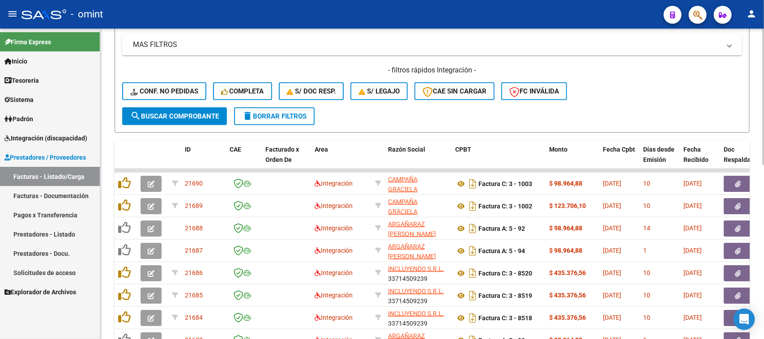
click at [186, 120] on button "search Buscar Comprobante" at bounding box center [174, 116] width 105 height 18
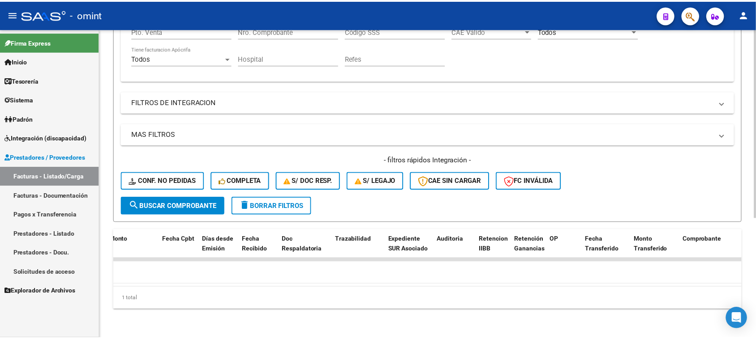
scroll to position [0, 0]
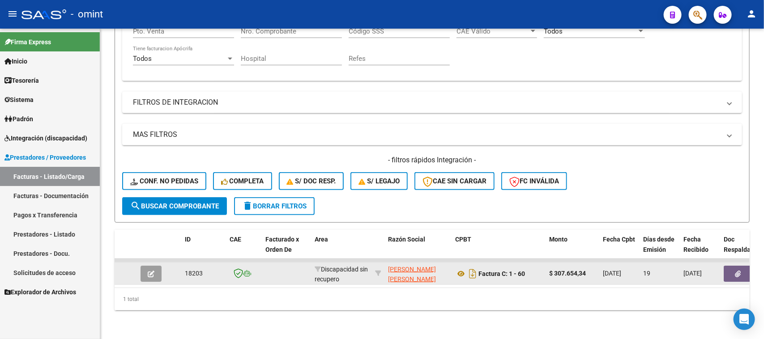
click at [153, 263] on datatable-body-cell at bounding box center [152, 274] width 31 height 22
click at [149, 266] on button "button" at bounding box center [151, 274] width 21 height 16
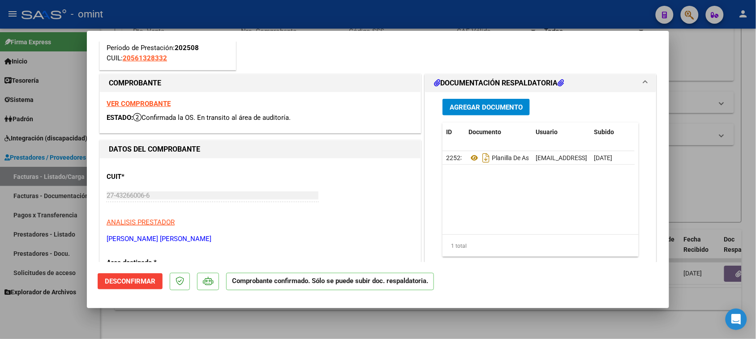
scroll to position [112, 0]
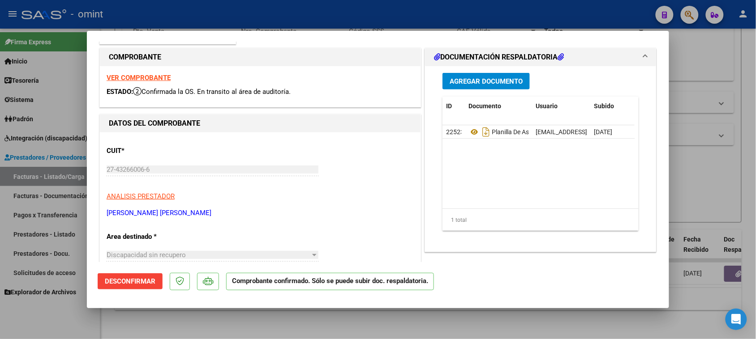
click at [126, 279] on span "Desconfirmar" at bounding box center [130, 282] width 51 height 8
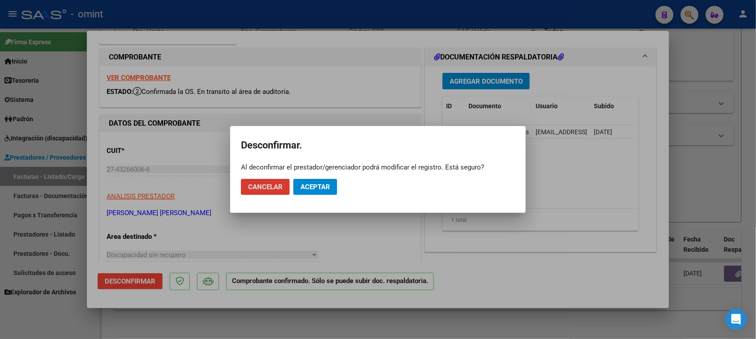
click at [312, 189] on span "Aceptar" at bounding box center [315, 187] width 30 height 8
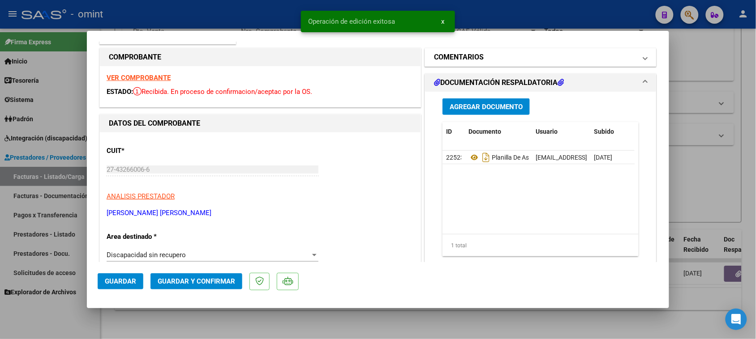
click at [519, 58] on mat-panel-title "COMENTARIOS" at bounding box center [535, 57] width 202 height 11
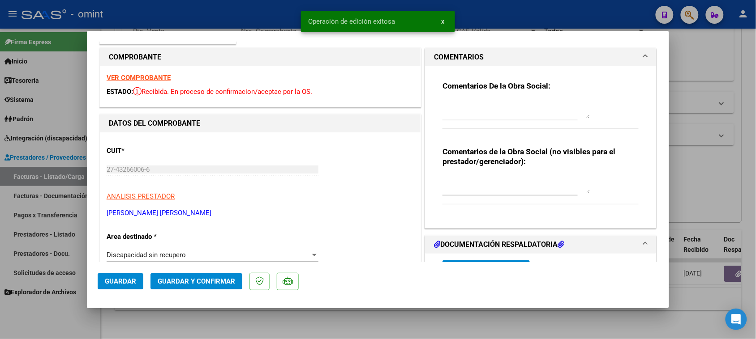
drag, startPoint x: 468, startPoint y: 191, endPoint x: 460, endPoint y: 193, distance: 8.5
click at [468, 191] on textarea at bounding box center [516, 185] width 148 height 18
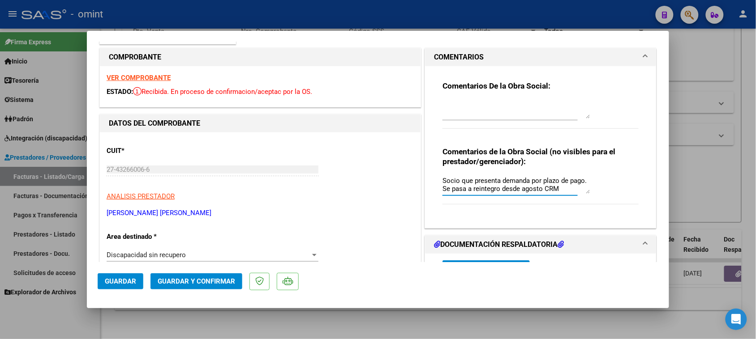
paste textarea "27432660066"
paste textarea "35800322/01"
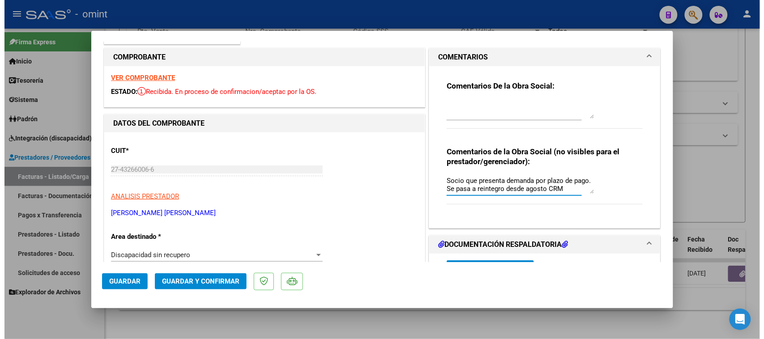
scroll to position [7, 0]
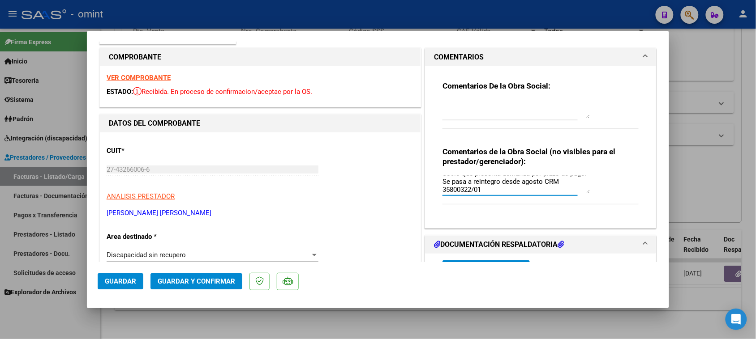
type textarea "Socio que presenta demanda por plazo de pago. Se pasa a reintegro desde agosto …"
click at [202, 281] on span "Guardar y Confirmar" at bounding box center [196, 282] width 77 height 8
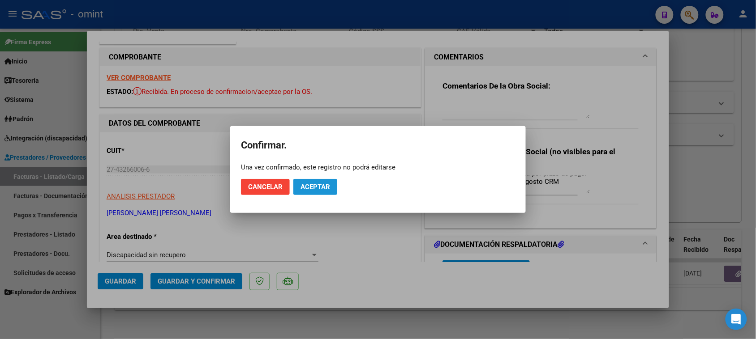
drag, startPoint x: 316, startPoint y: 184, endPoint x: 247, endPoint y: 205, distance: 72.0
click at [314, 184] on span "Aceptar" at bounding box center [315, 187] width 30 height 8
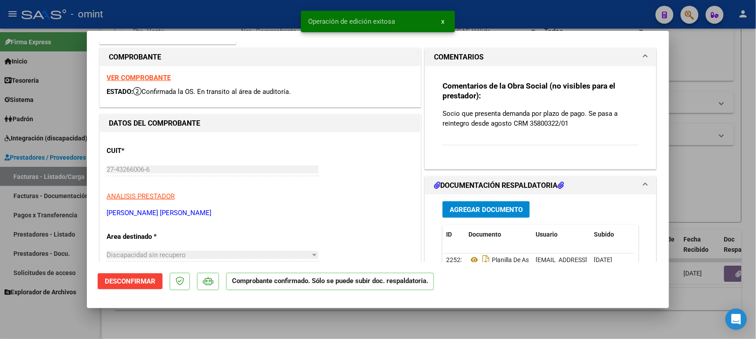
type input "$ 0,00"
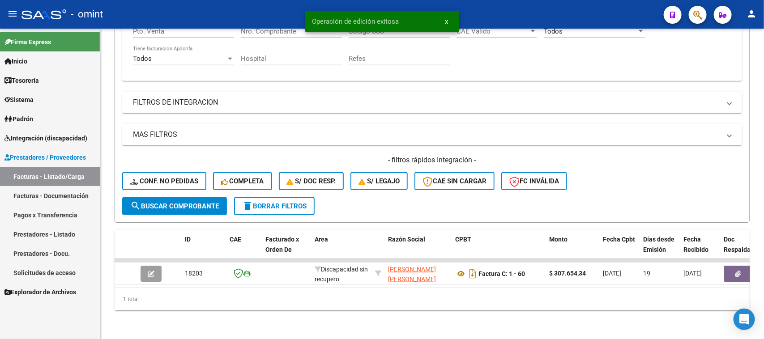
click at [26, 154] on span "Prestadores / Proveedores" at bounding box center [44, 158] width 81 height 10
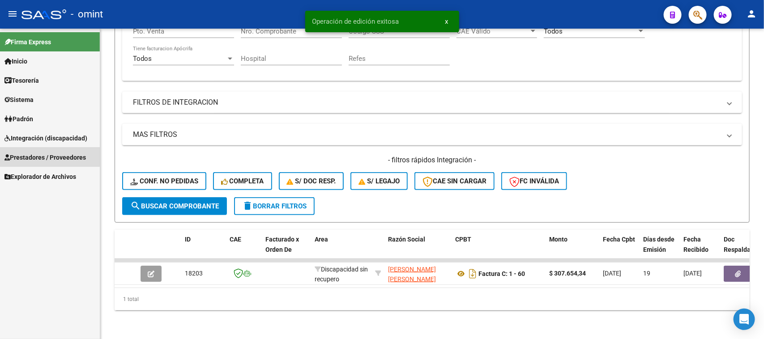
click at [26, 155] on span "Prestadores / Proveedores" at bounding box center [44, 158] width 81 height 10
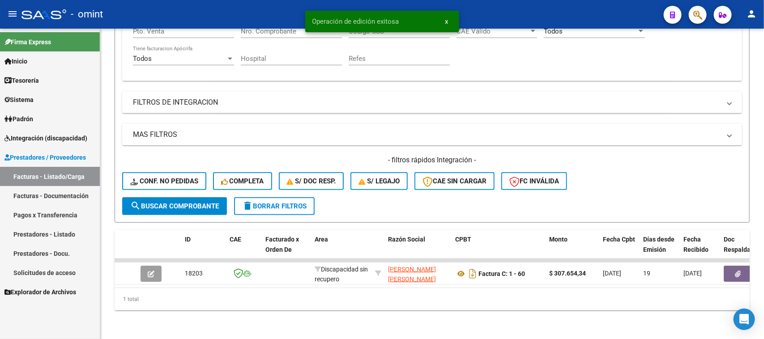
click at [26, 175] on link "Facturas - Listado/Carga" at bounding box center [50, 176] width 100 height 19
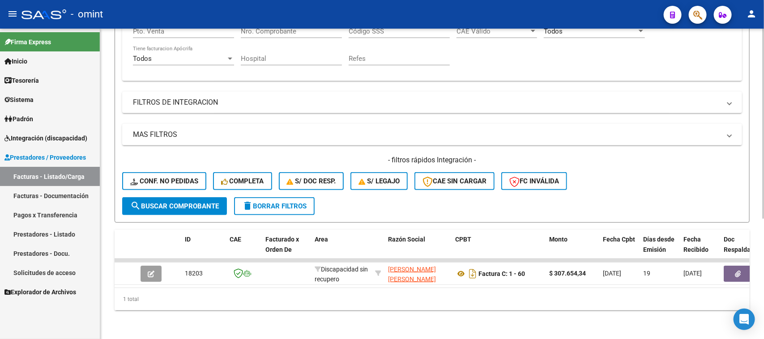
click at [302, 202] on button "delete Borrar Filtros" at bounding box center [274, 206] width 81 height 18
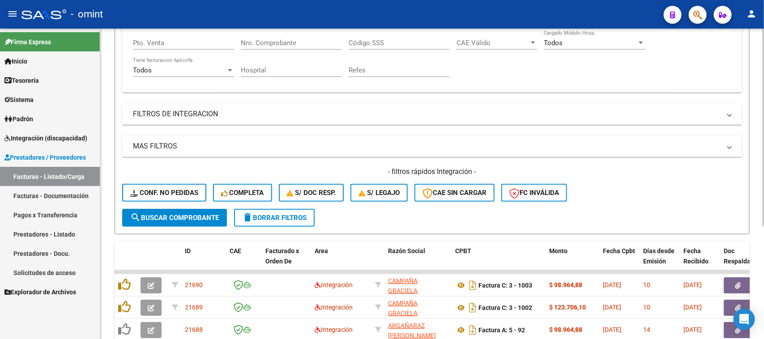
scroll to position [196, 0]
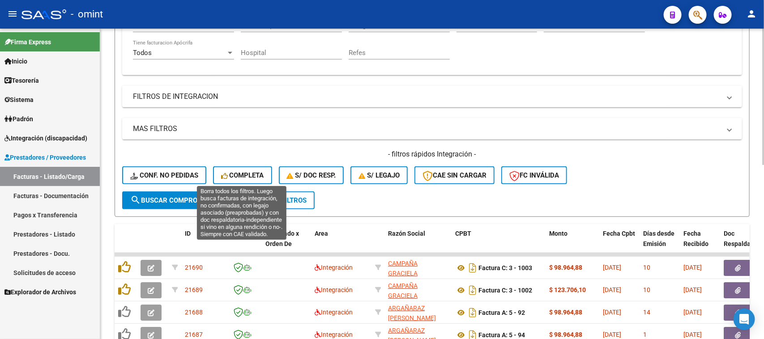
click at [249, 171] on span "Completa" at bounding box center [242, 175] width 43 height 8
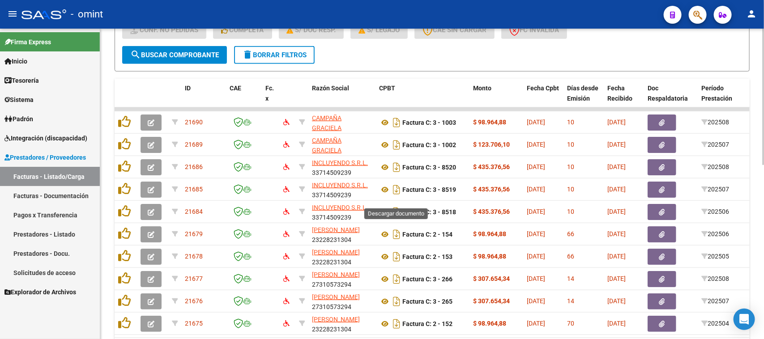
scroll to position [285, 0]
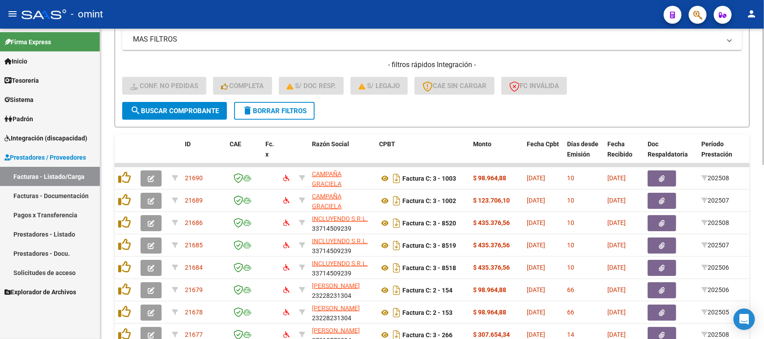
click at [275, 107] on span "delete Borrar Filtros" at bounding box center [274, 111] width 64 height 8
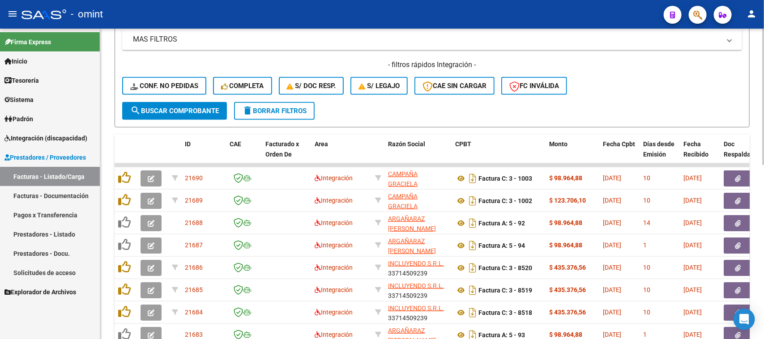
click at [369, 82] on span "S/ legajo" at bounding box center [379, 86] width 41 height 8
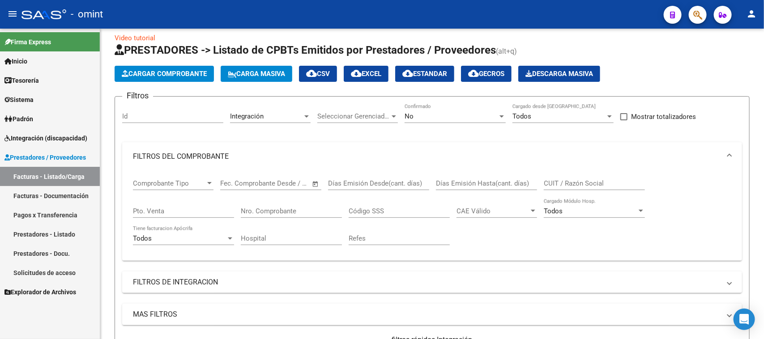
scroll to position [5, 0]
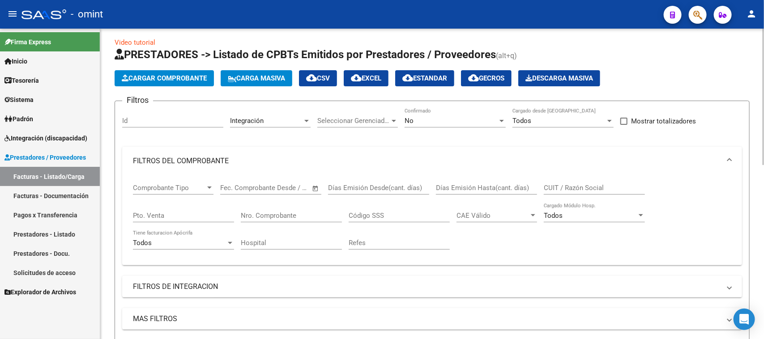
click at [364, 83] on button "cloud_download EXCEL" at bounding box center [366, 78] width 45 height 16
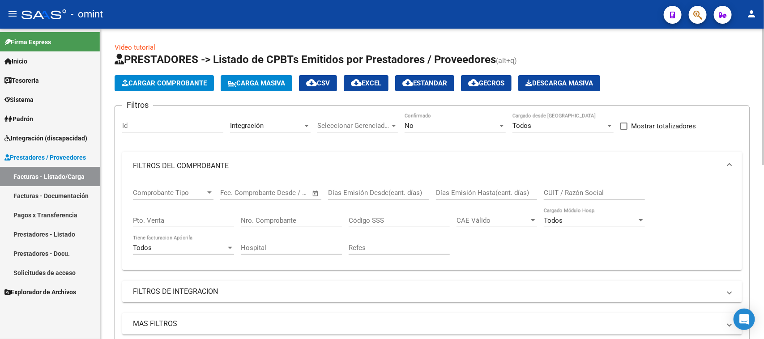
scroll to position [0, 0]
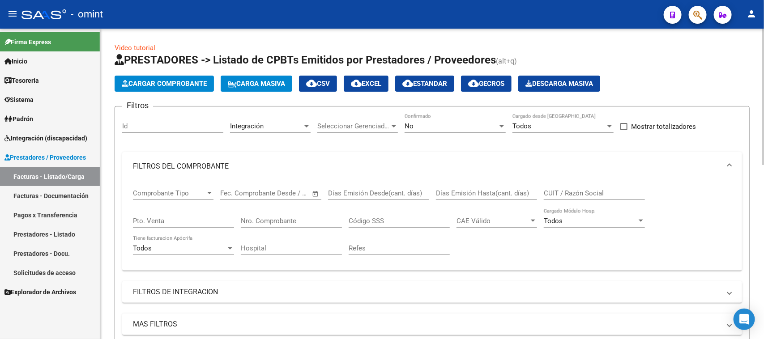
click at [437, 122] on div "No" at bounding box center [451, 126] width 93 height 8
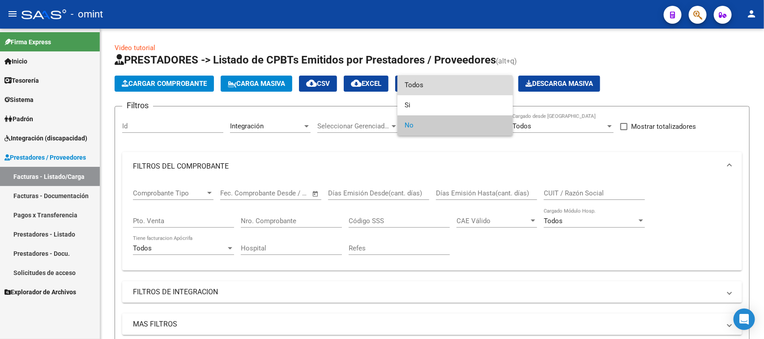
click at [437, 88] on span "Todos" at bounding box center [455, 85] width 101 height 20
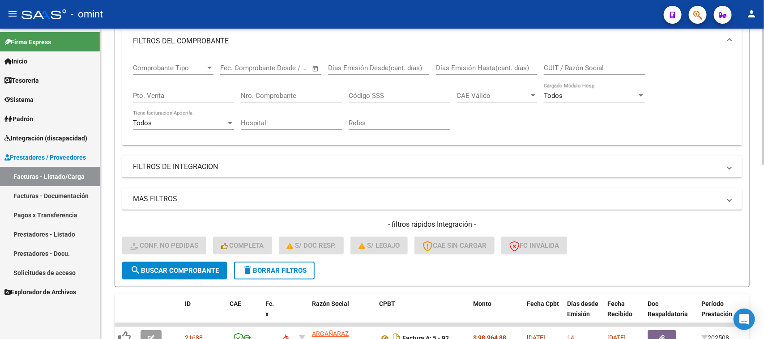
scroll to position [280, 0]
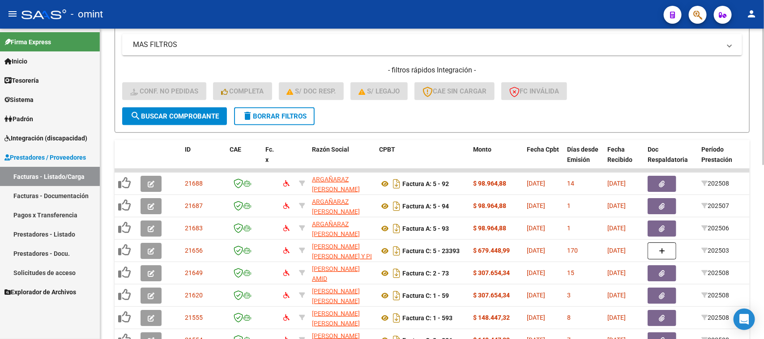
click at [210, 108] on button "search Buscar Comprobante" at bounding box center [174, 116] width 105 height 18
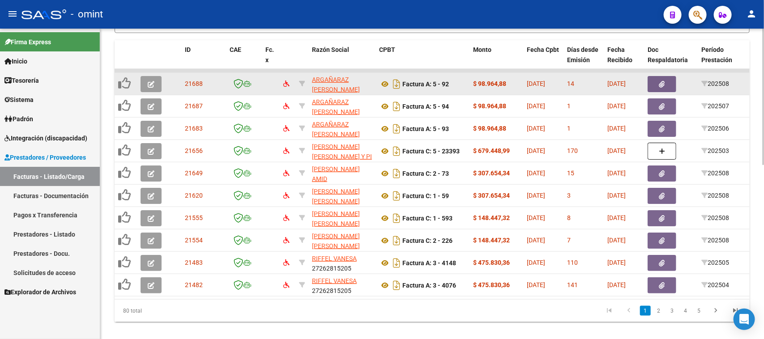
scroll to position [397, 0]
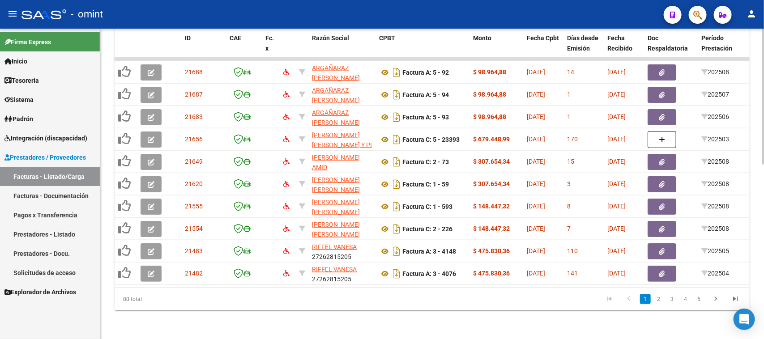
drag, startPoint x: 393, startPoint y: 278, endPoint x: 431, endPoint y: 278, distance: 38.1
click at [431, 278] on datatable-body "21688 ARGAÑARAZ [PERSON_NAME] 27177196237 Factura A: 5 - 92 $ 98.964,88 [DATE] …" at bounding box center [432, 172] width 635 height 231
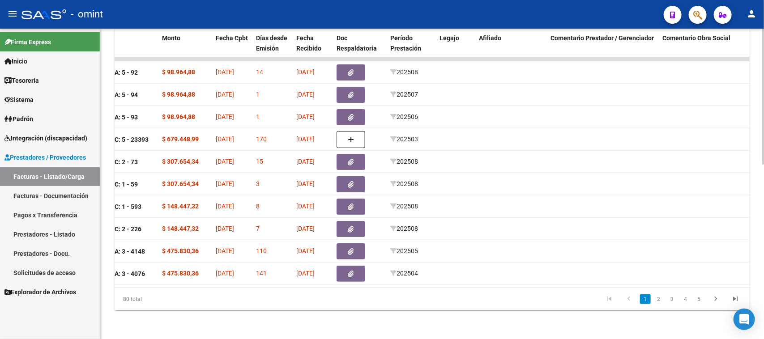
scroll to position [0, 0]
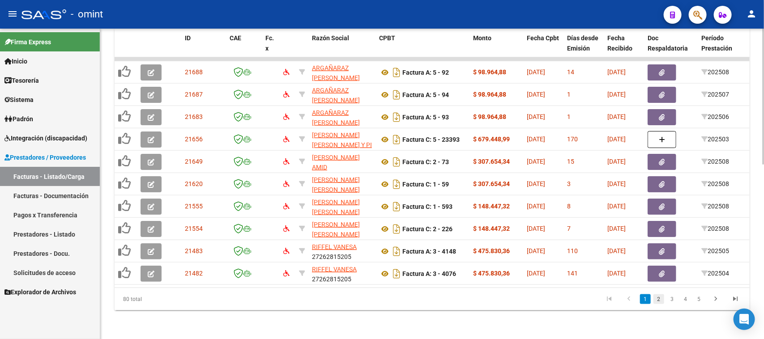
click at [659, 303] on link "2" at bounding box center [659, 300] width 11 height 10
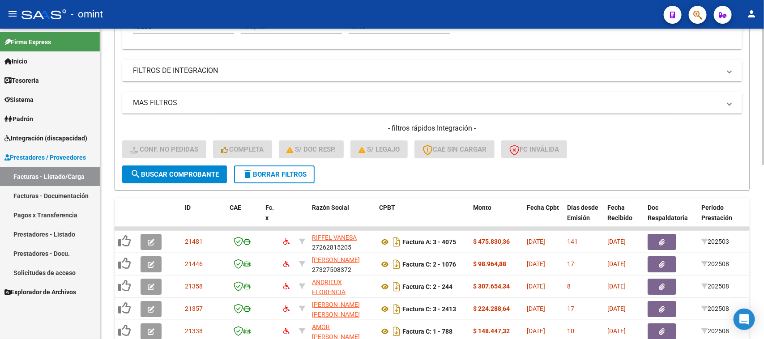
scroll to position [173, 0]
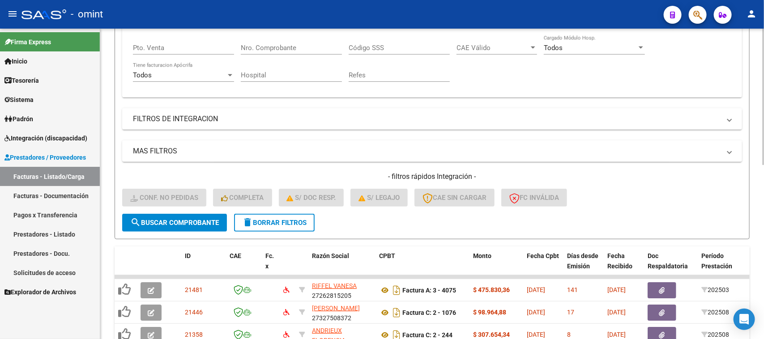
click at [293, 226] on button "delete Borrar Filtros" at bounding box center [274, 223] width 81 height 18
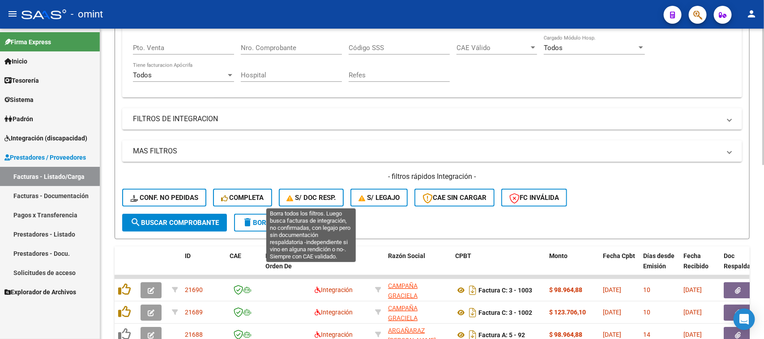
click at [309, 197] on span "S/ Doc Resp." at bounding box center [311, 198] width 49 height 8
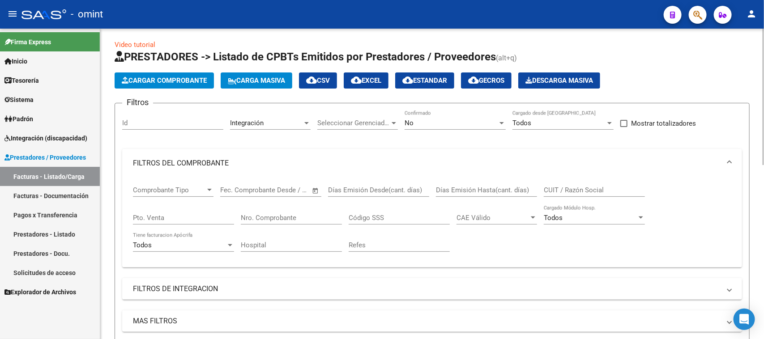
scroll to position [0, 0]
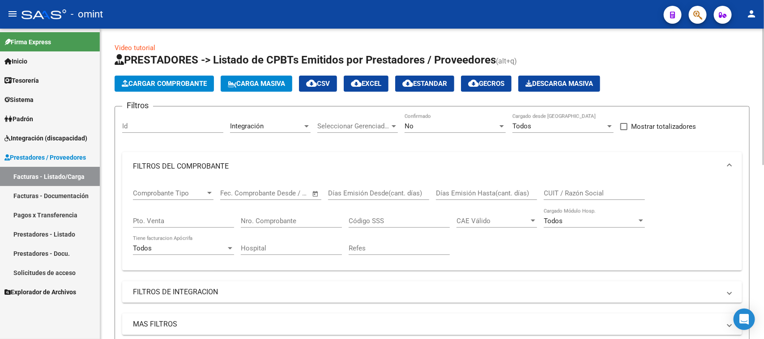
click at [369, 90] on button "cloud_download EXCEL" at bounding box center [366, 84] width 45 height 16
click at [572, 187] on div "CUIT / Razón Social" at bounding box center [594, 190] width 101 height 19
paste input "27341010344"
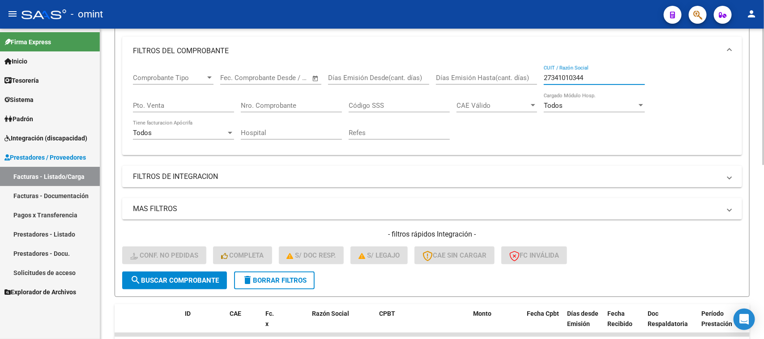
scroll to position [224, 0]
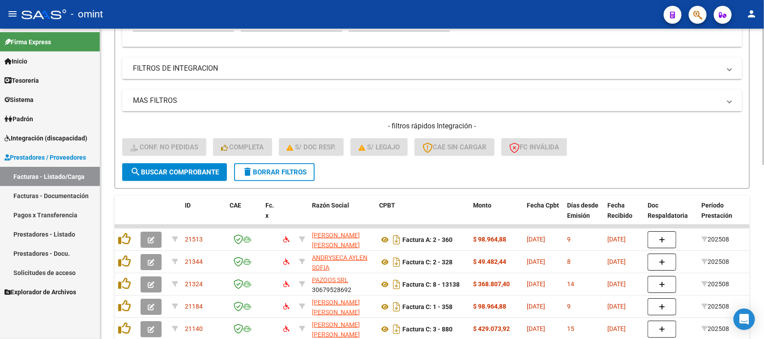
type input "27341010344"
click at [200, 171] on span "search Buscar Comprobante" at bounding box center [174, 172] width 89 height 8
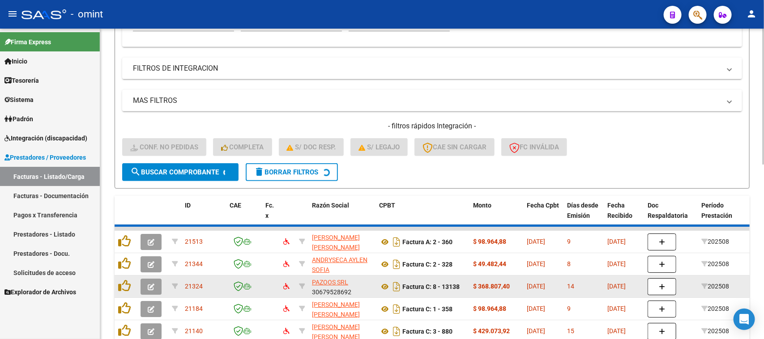
scroll to position [196, 0]
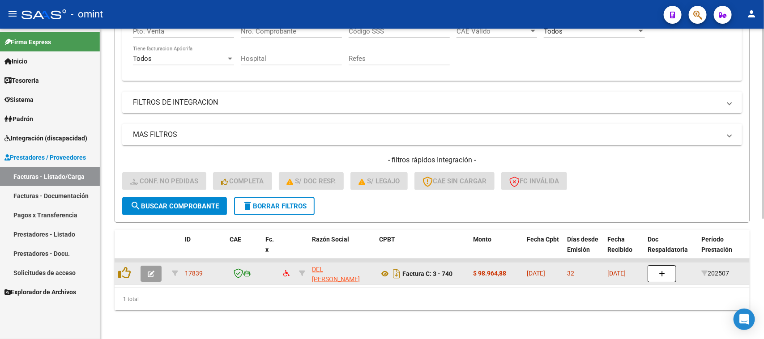
click at [149, 271] on icon "button" at bounding box center [151, 274] width 7 height 7
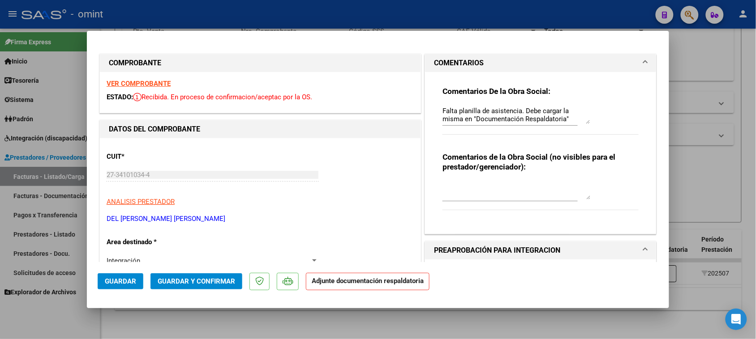
click at [142, 80] on strong "VER COMPROBANTE" at bounding box center [139, 84] width 64 height 8
type input "$ 0,00"
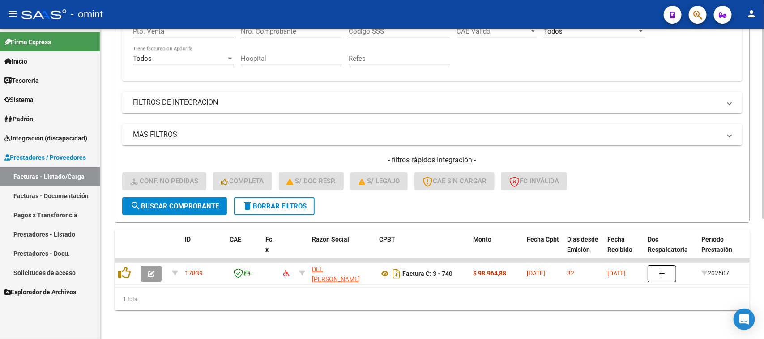
click at [294, 187] on div "- filtros rápidos Integración - Conf. no pedidas Completa S/ Doc Resp. S/ legaj…" at bounding box center [432, 176] width 620 height 42
click at [294, 202] on span "delete Borrar Filtros" at bounding box center [274, 206] width 64 height 8
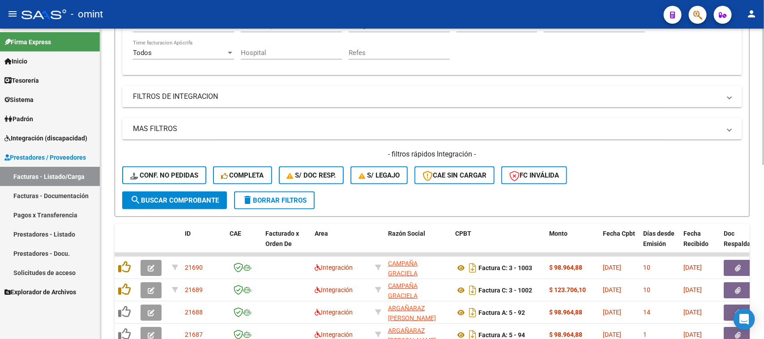
click at [456, 180] on button "CAE SIN CARGAR" at bounding box center [455, 176] width 80 height 18
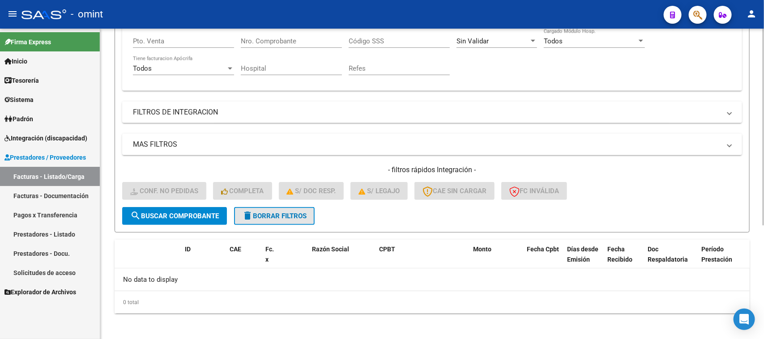
click at [294, 213] on span "delete Borrar Filtros" at bounding box center [274, 216] width 64 height 8
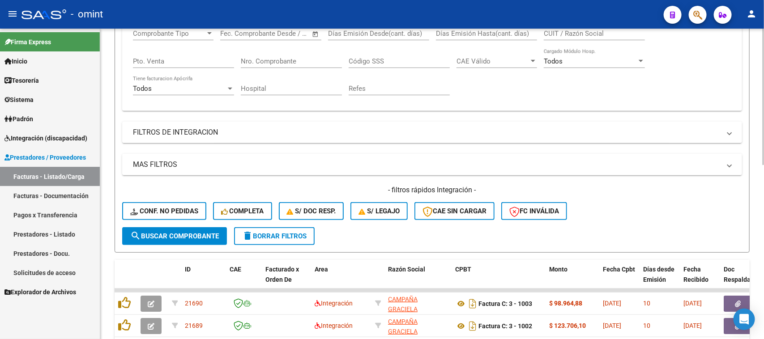
scroll to position [180, 0]
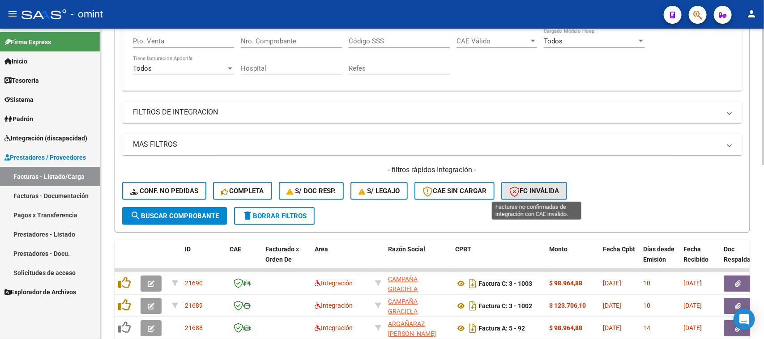
drag, startPoint x: 531, startPoint y: 187, endPoint x: 397, endPoint y: 222, distance: 138.7
click at [531, 187] on span "FC Inválida" at bounding box center [534, 191] width 50 height 8
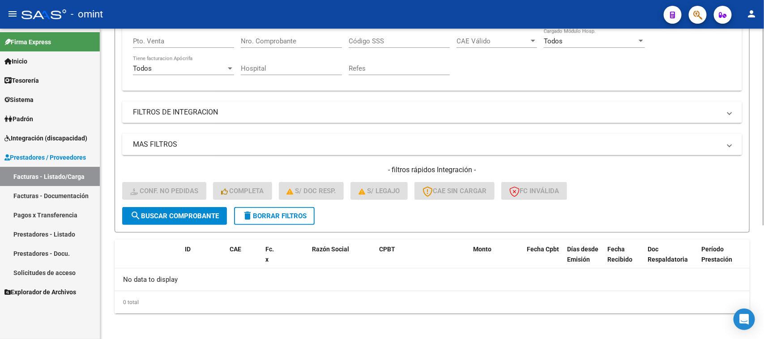
click at [275, 208] on button "delete Borrar Filtros" at bounding box center [274, 216] width 81 height 18
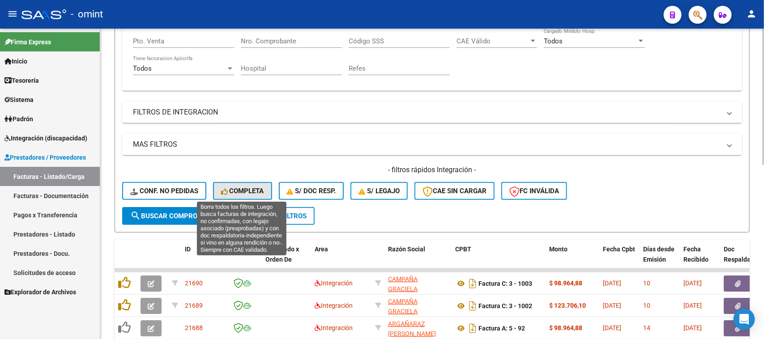
click at [254, 193] on span "Completa" at bounding box center [242, 191] width 43 height 8
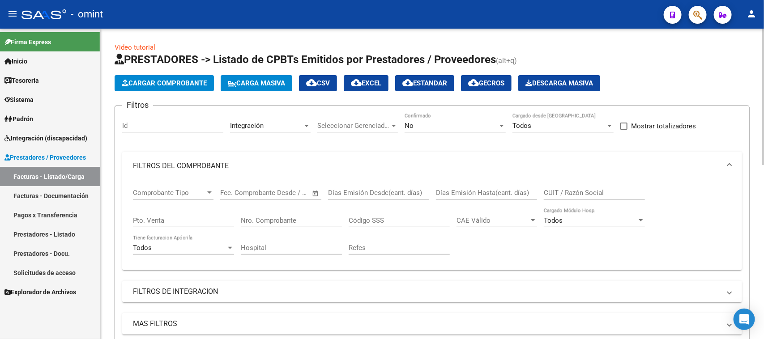
scroll to position [0, 0]
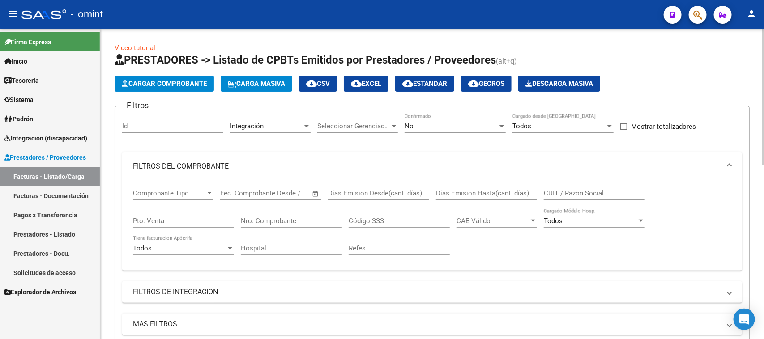
click at [362, 86] on mat-icon "cloud_download" at bounding box center [356, 83] width 11 height 11
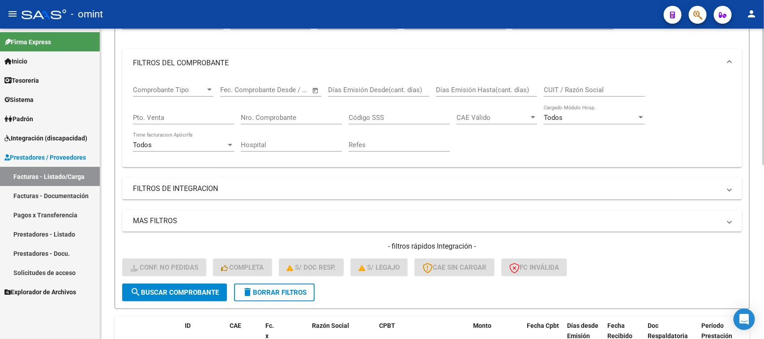
scroll to position [112, 0]
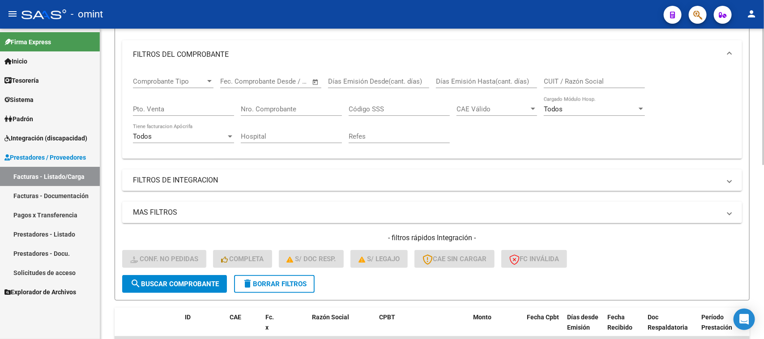
click at [268, 289] on button "delete Borrar Filtros" at bounding box center [274, 284] width 81 height 18
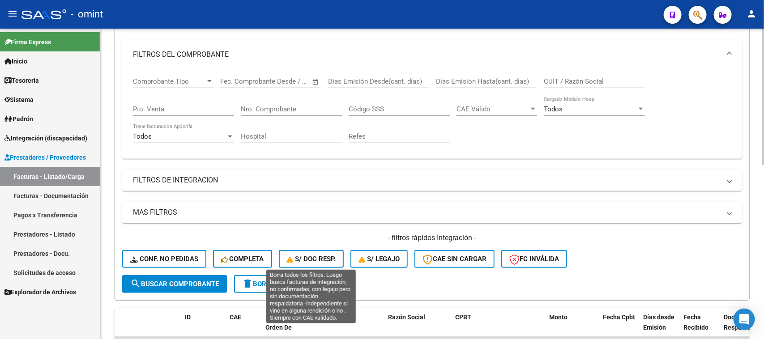
click at [330, 255] on span "S/ Doc Resp." at bounding box center [311, 259] width 49 height 8
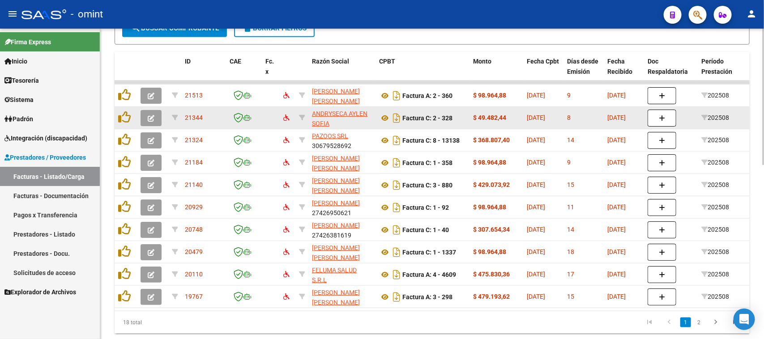
scroll to position [392, 0]
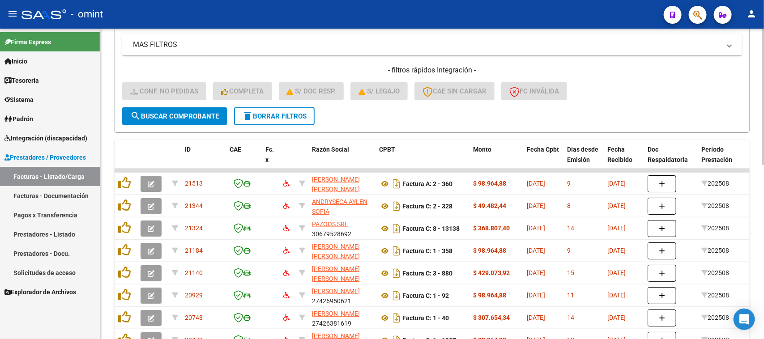
click at [270, 117] on span "delete Borrar Filtros" at bounding box center [274, 116] width 64 height 8
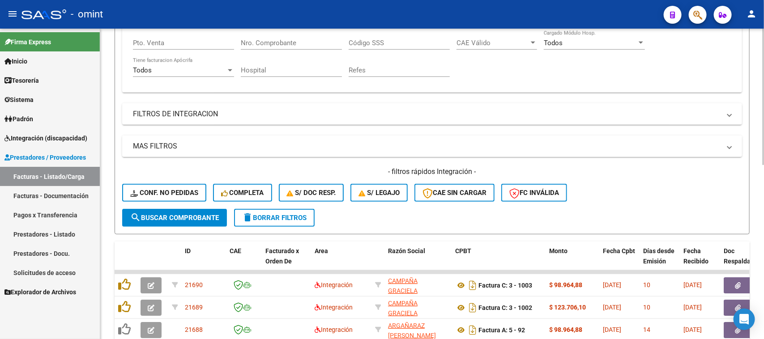
scroll to position [280, 0]
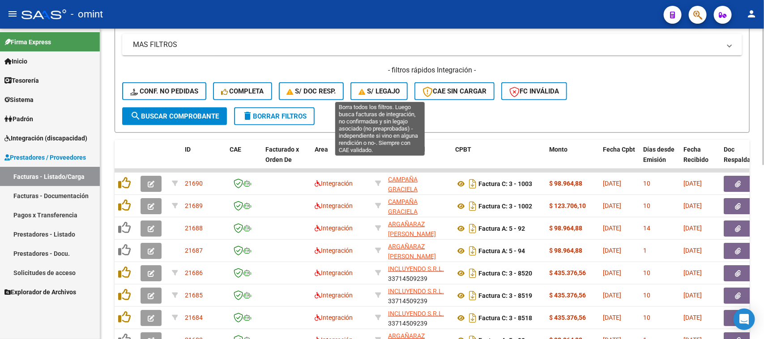
click at [383, 87] on span "S/ legajo" at bounding box center [379, 91] width 41 height 8
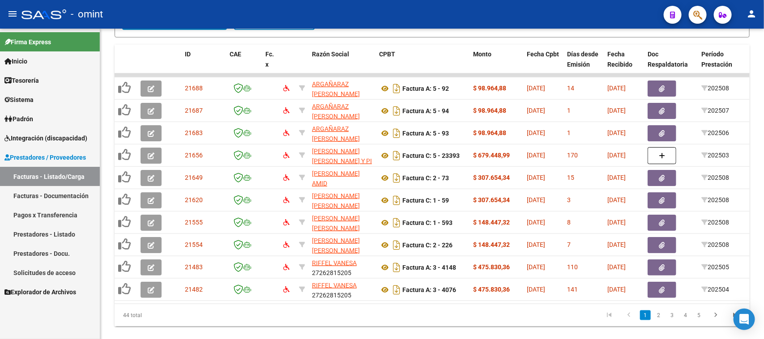
scroll to position [397, 0]
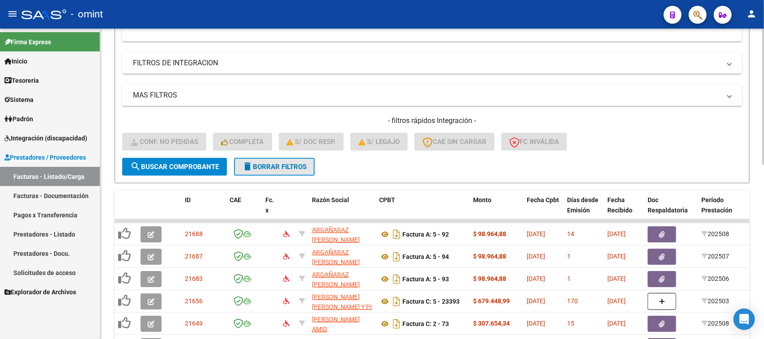
click at [291, 167] on span "delete Borrar Filtros" at bounding box center [274, 167] width 64 height 8
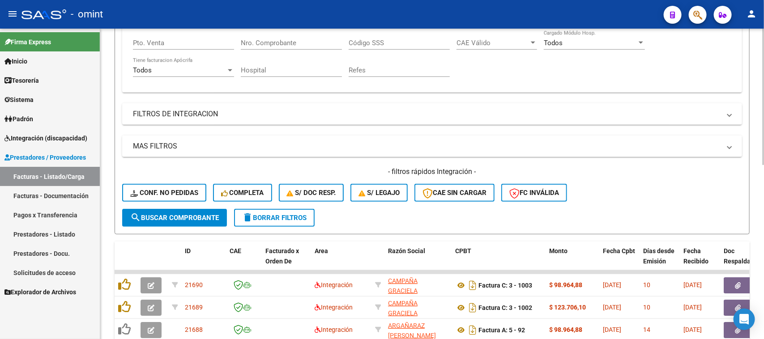
scroll to position [229, 0]
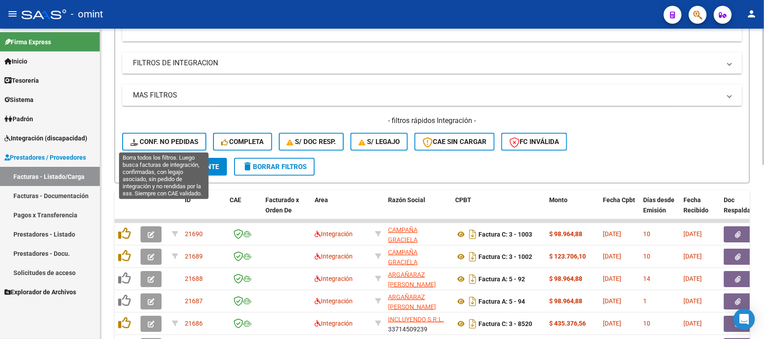
click at [169, 138] on span "Conf. no pedidas" at bounding box center [164, 142] width 68 height 8
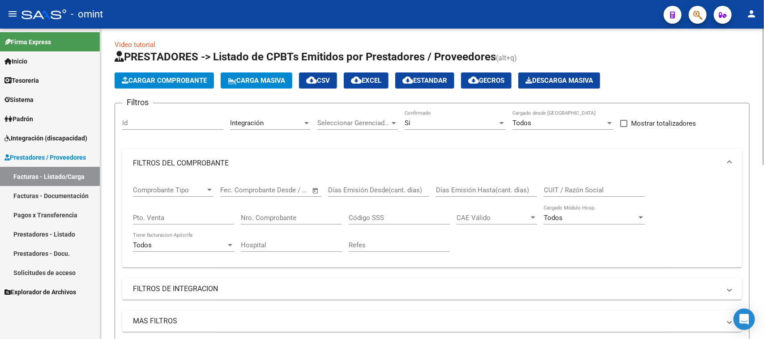
scroll to position [0, 0]
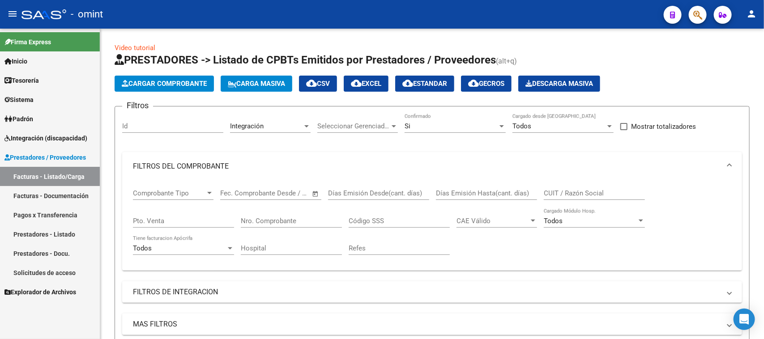
click at [65, 137] on span "Integración (discapacidad)" at bounding box center [45, 138] width 83 height 10
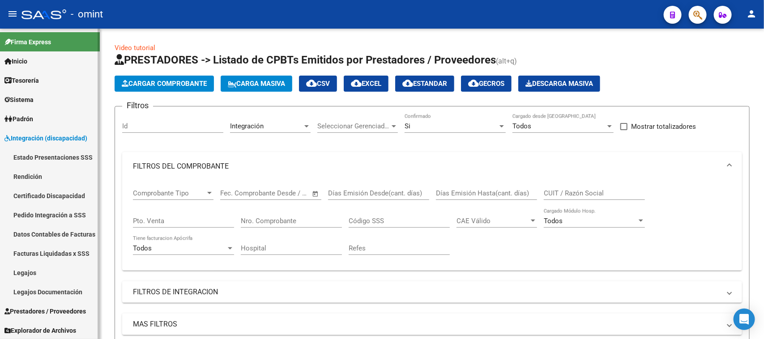
click at [64, 215] on link "Pedido Integración a SSS" at bounding box center [50, 214] width 100 height 19
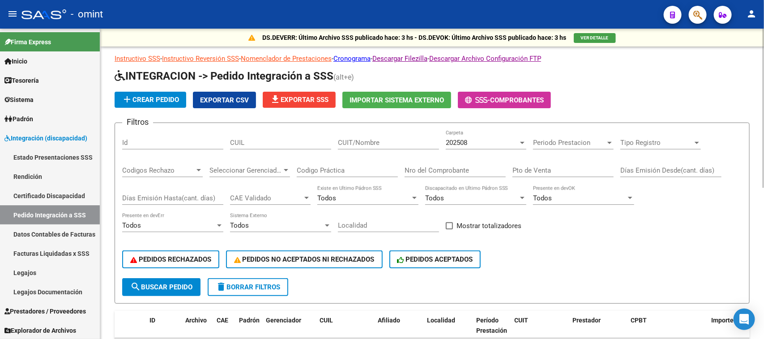
click at [227, 100] on span "Exportar CSV" at bounding box center [224, 100] width 49 height 8
click at [57, 265] on link "Legajos" at bounding box center [50, 272] width 100 height 19
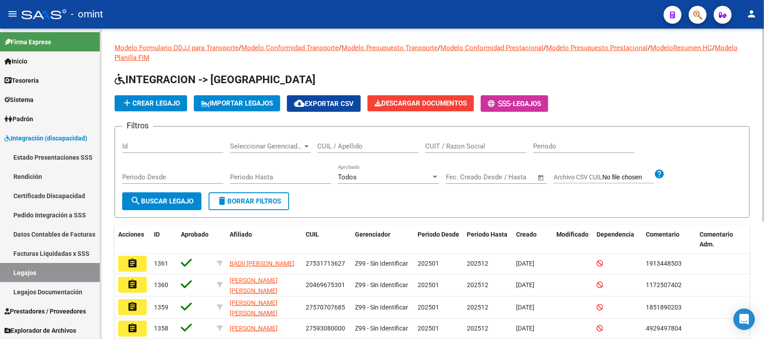
click at [476, 142] on input "CUIT / Razon Social" at bounding box center [475, 146] width 101 height 8
paste input "23166893534"
type input "23166893534"
click at [178, 206] on button "search Buscar Legajo" at bounding box center [161, 202] width 79 height 18
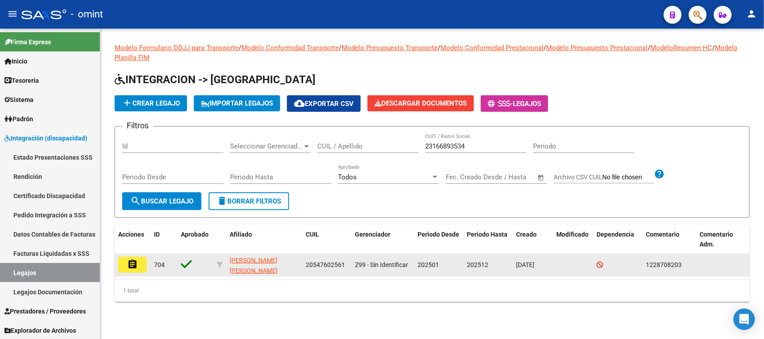
click at [133, 265] on mat-icon "assignment" at bounding box center [132, 264] width 11 height 11
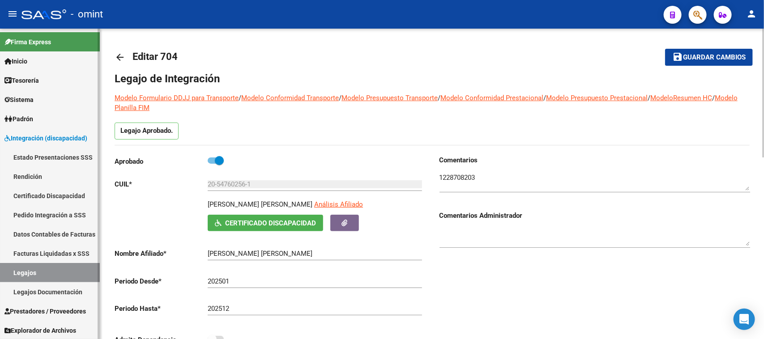
click at [46, 268] on link "Legajos" at bounding box center [50, 272] width 100 height 19
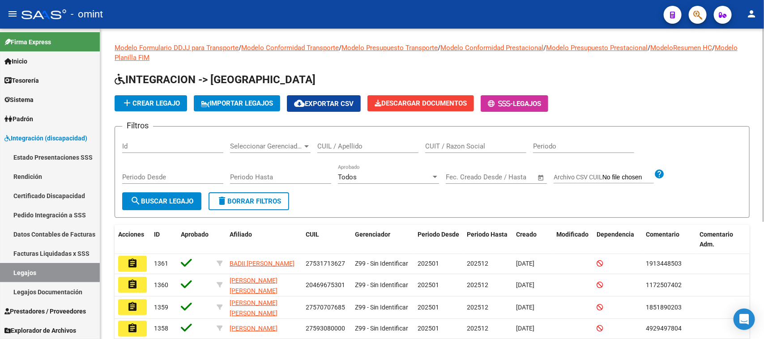
click at [469, 149] on input "CUIT / Razon Social" at bounding box center [475, 146] width 101 height 8
paste input "23166893534"
type input "23166893534"
drag, startPoint x: 147, startPoint y: 201, endPoint x: 237, endPoint y: 204, distance: 90.5
click at [148, 201] on span "search Buscar Legajo" at bounding box center [161, 201] width 63 height 8
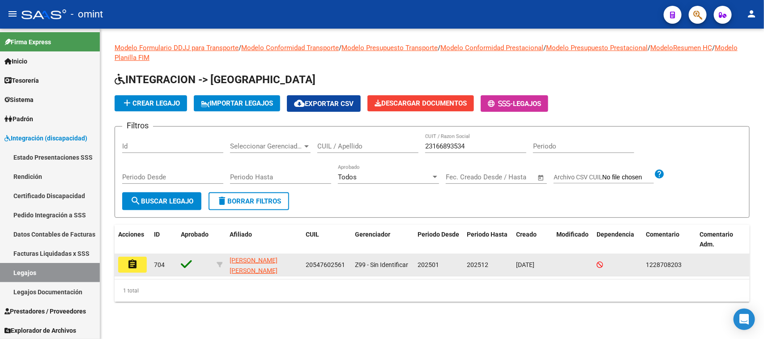
click at [144, 263] on button "assignment" at bounding box center [132, 265] width 29 height 16
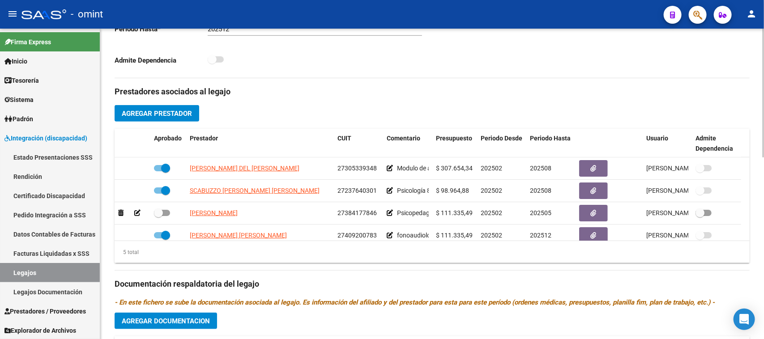
scroll to position [32, 0]
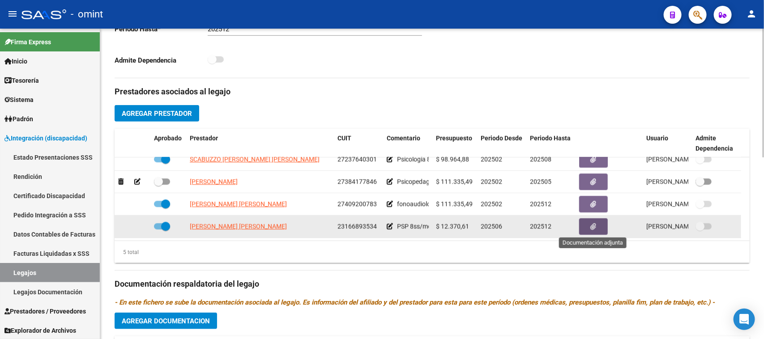
click at [592, 224] on icon "button" at bounding box center [594, 226] width 6 height 7
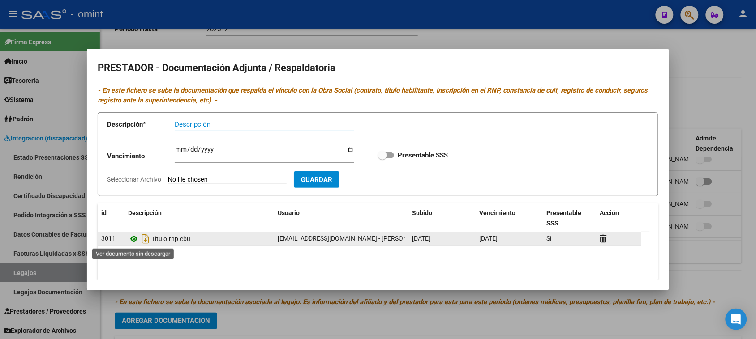
click at [131, 239] on icon at bounding box center [134, 239] width 12 height 11
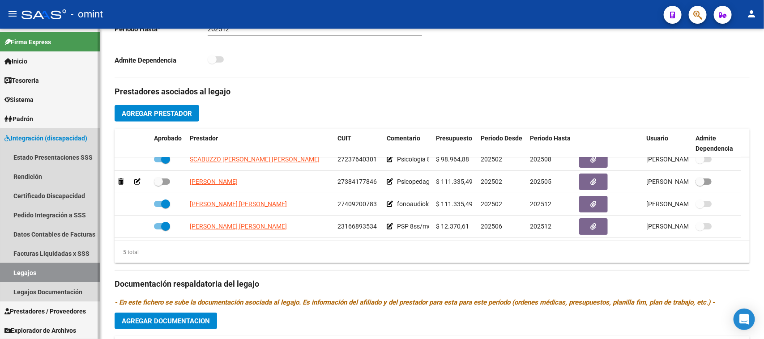
click at [80, 272] on link "Legajos" at bounding box center [50, 272] width 100 height 19
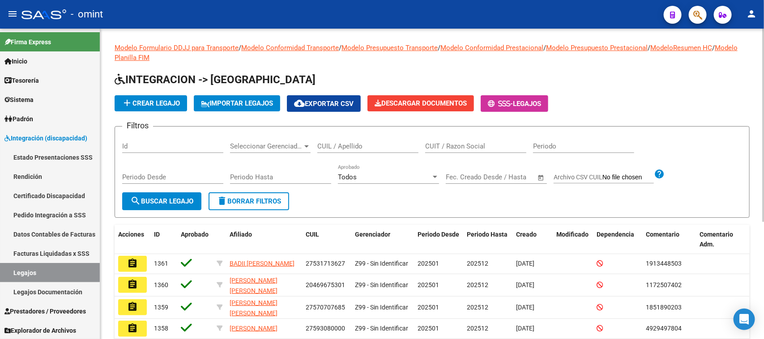
click at [445, 144] on input "CUIT / Razon Social" at bounding box center [475, 146] width 101 height 8
paste input "27170043419"
type input "27170043419"
drag, startPoint x: 187, startPoint y: 191, endPoint x: 182, endPoint y: 193, distance: 5.2
click at [186, 191] on form "Filtros Id Seleccionar Gerenciador Seleccionar Gerenciador CUIL / Apellido 2717…" at bounding box center [432, 172] width 635 height 92
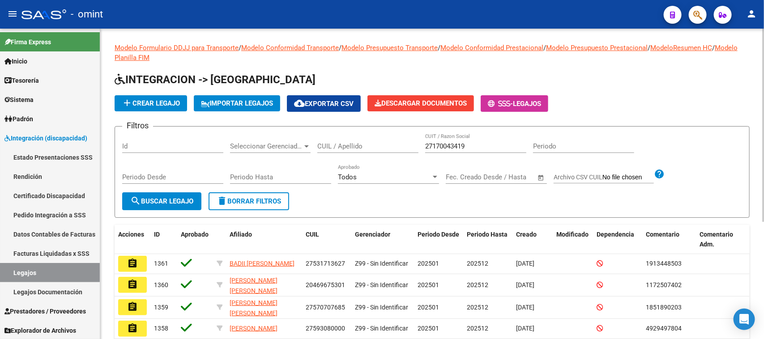
click at [180, 195] on button "search Buscar Legajo" at bounding box center [161, 202] width 79 height 18
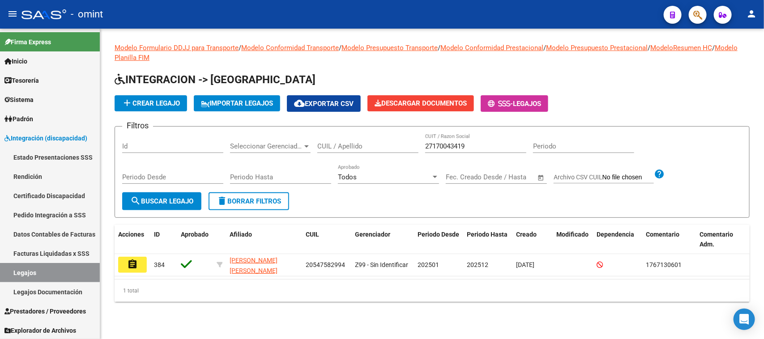
click at [135, 263] on mat-icon "assignment" at bounding box center [132, 264] width 11 height 11
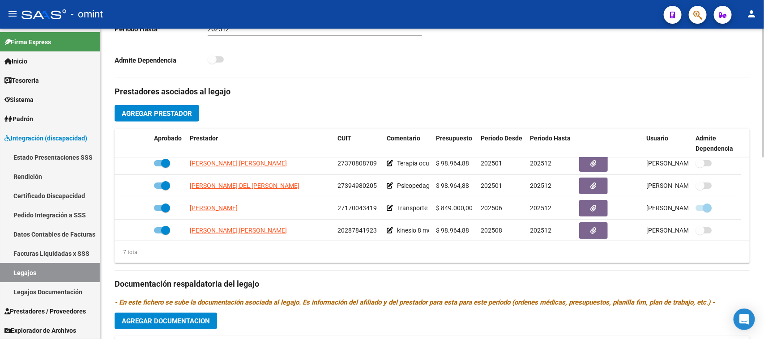
scroll to position [77, 0]
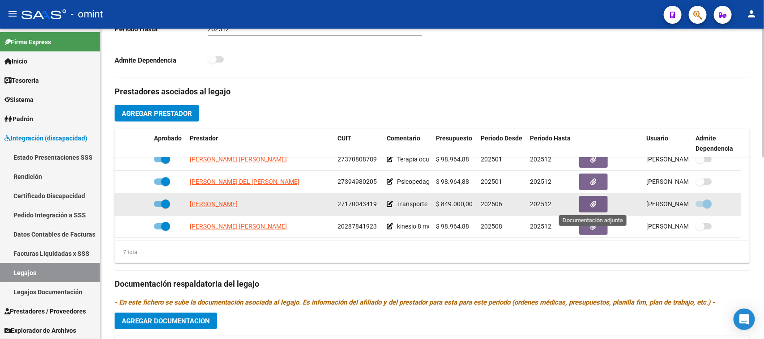
click at [594, 201] on icon "button" at bounding box center [594, 204] width 6 height 7
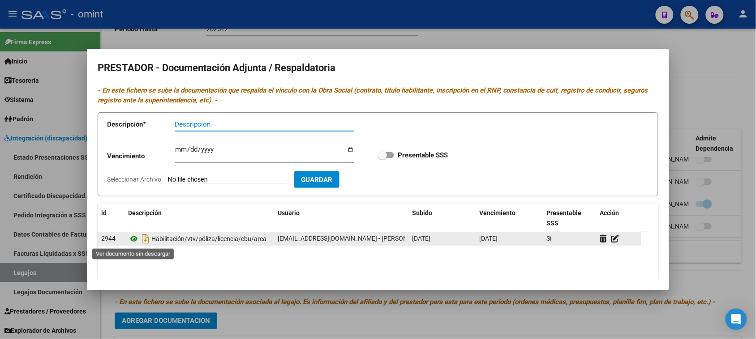
click at [135, 240] on icon at bounding box center [134, 239] width 12 height 11
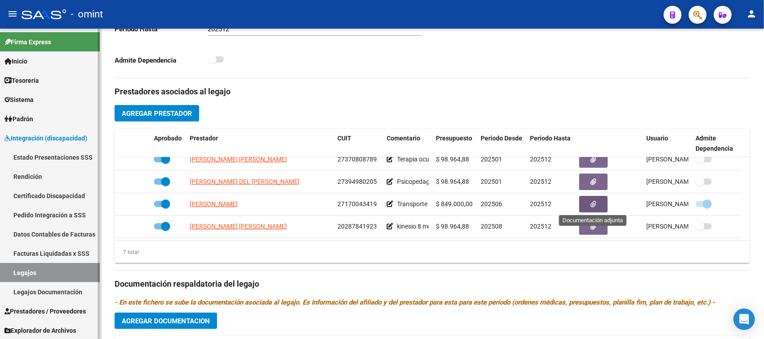
click at [45, 272] on link "Legajos" at bounding box center [50, 272] width 100 height 19
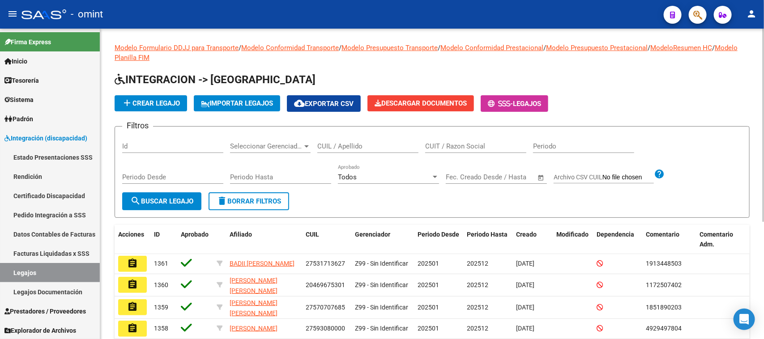
click at [474, 144] on input "CUIT / Razon Social" at bounding box center [475, 146] width 101 height 8
paste input "27321445573"
type input "27321445573"
click at [175, 197] on span "search Buscar Legajo" at bounding box center [161, 201] width 63 height 8
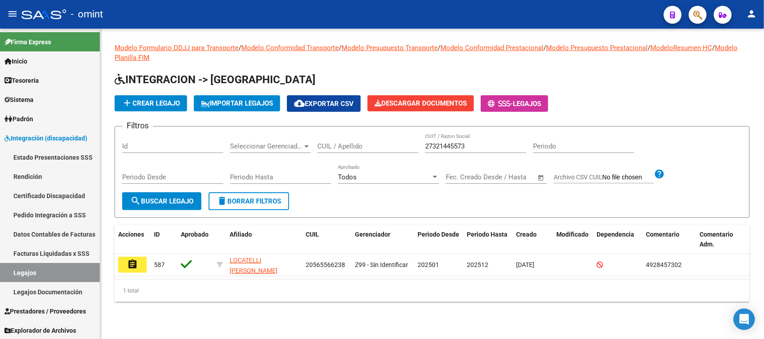
click at [137, 265] on mat-icon "assignment" at bounding box center [132, 264] width 11 height 11
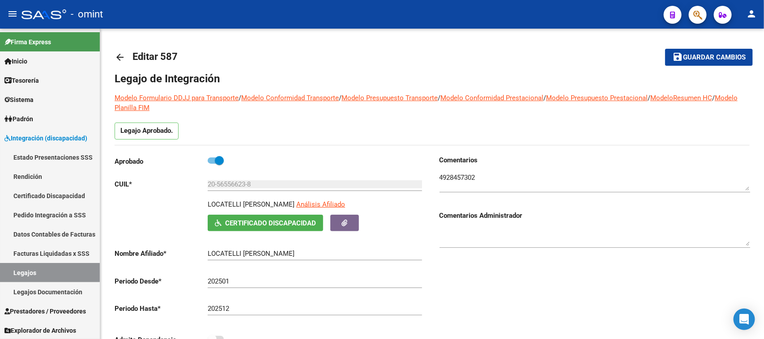
scroll to position [286, 0]
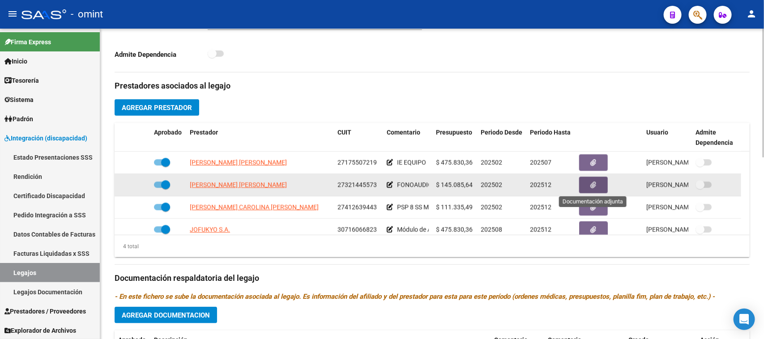
click at [592, 182] on icon "button" at bounding box center [594, 185] width 6 height 7
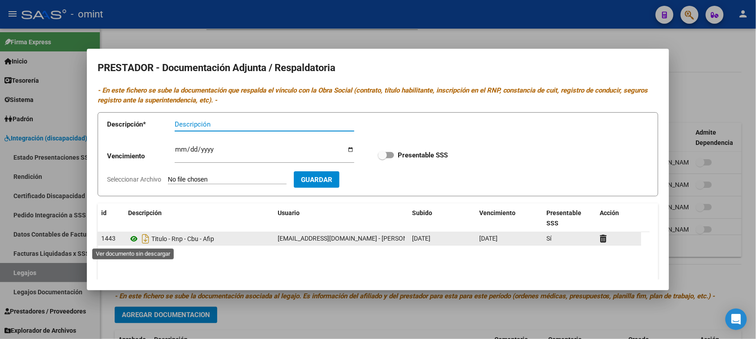
click at [135, 240] on icon at bounding box center [134, 239] width 12 height 11
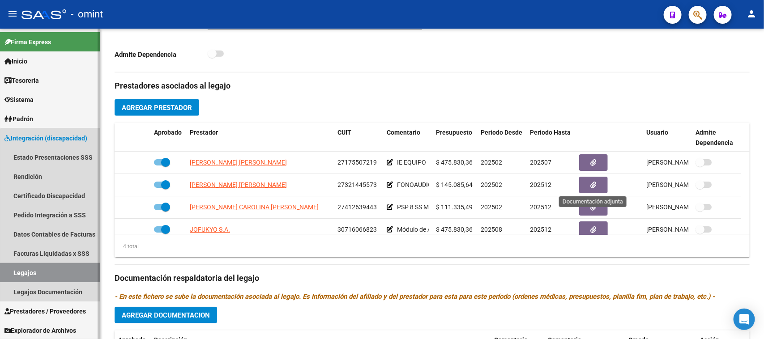
click at [57, 273] on link "Legajos" at bounding box center [50, 272] width 100 height 19
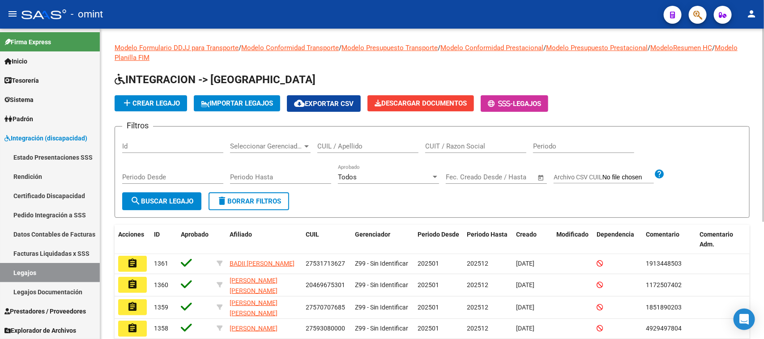
click at [355, 146] on input "CUIL / Apellido" at bounding box center [367, 146] width 101 height 8
click at [453, 149] on input "CUIT / Razon Social" at bounding box center [475, 146] width 101 height 8
paste input "27322170217"
type input "27322170217"
drag, startPoint x: 128, startPoint y: 220, endPoint x: 133, endPoint y: 213, distance: 8.4
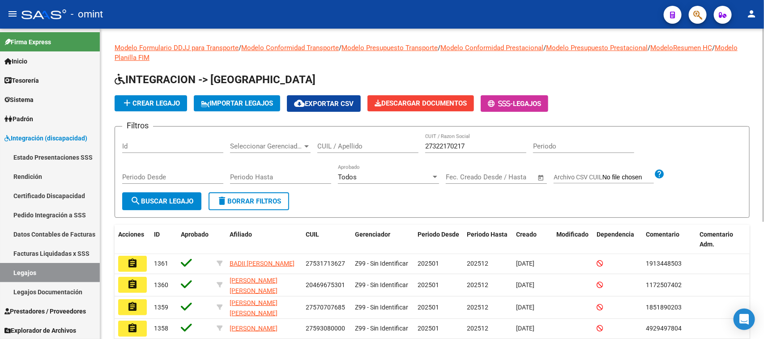
click at [129, 220] on div "Modelo Formulario DDJJ para Transporte / Modelo Conformidad Transporte / Modelo…" at bounding box center [432, 271] width 635 height 456
click at [133, 213] on form "Filtros Id Seleccionar Gerenciador Seleccionar Gerenciador CUIL / Apellido 2732…" at bounding box center [432, 172] width 635 height 92
click at [141, 206] on button "search Buscar Legajo" at bounding box center [161, 202] width 79 height 18
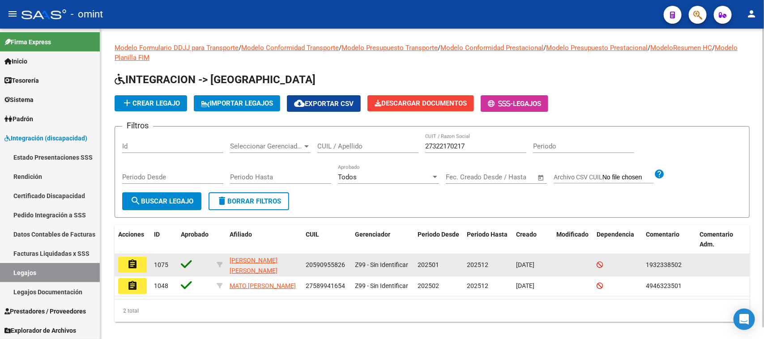
click at [143, 258] on button "assignment" at bounding box center [132, 265] width 29 height 16
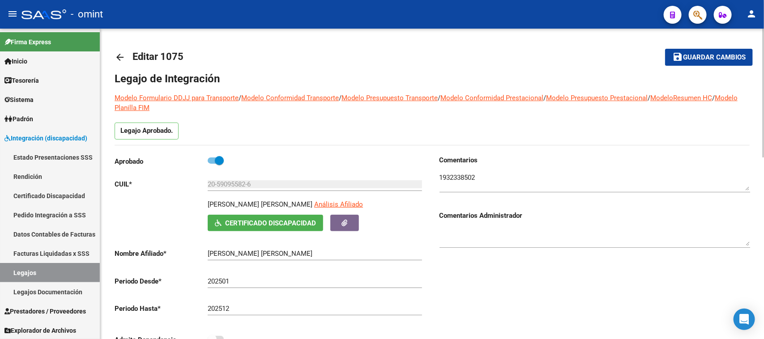
scroll to position [286, 0]
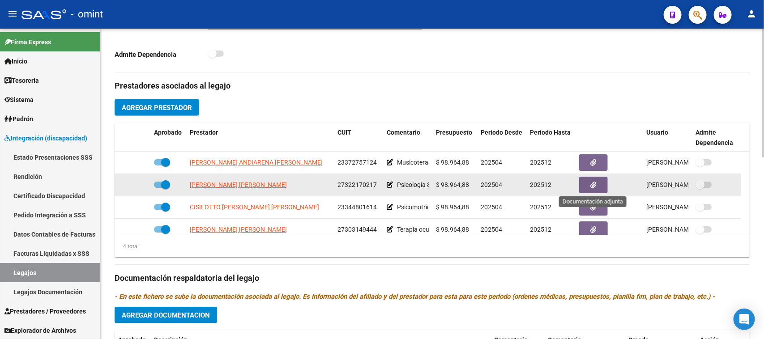
click at [591, 186] on icon "button" at bounding box center [594, 185] width 6 height 7
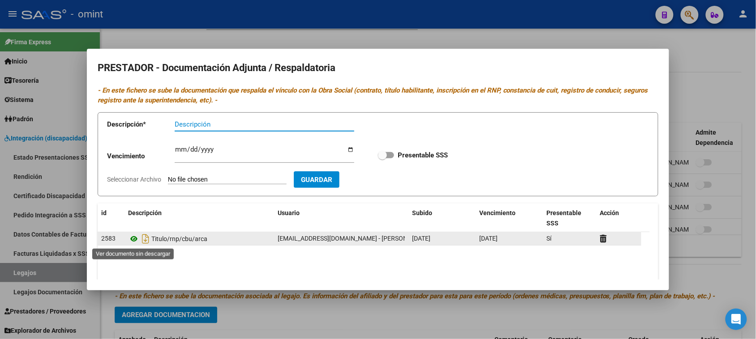
click at [130, 242] on icon at bounding box center [134, 239] width 12 height 11
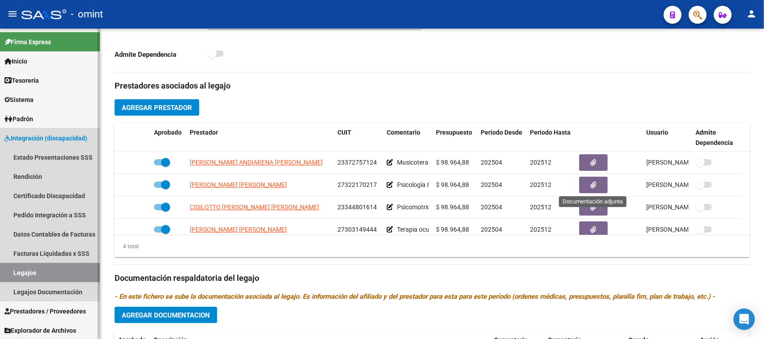
click at [65, 276] on link "Legajos" at bounding box center [50, 272] width 100 height 19
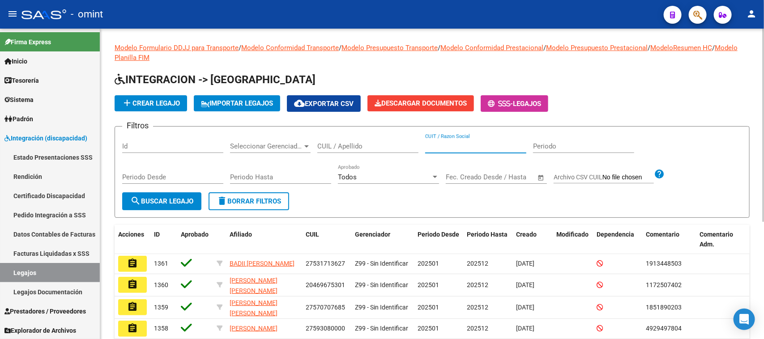
click at [460, 147] on input "CUIT / Razon Social" at bounding box center [475, 146] width 101 height 8
paste input "27305613792"
type input "27305613792"
click at [166, 200] on span "search Buscar Legajo" at bounding box center [161, 201] width 63 height 8
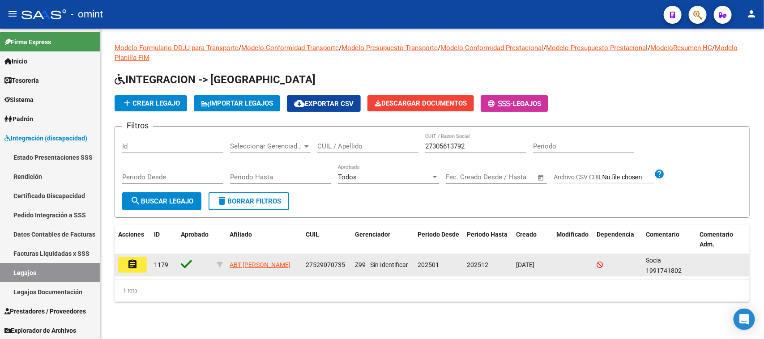
click at [140, 257] on button "assignment" at bounding box center [132, 265] width 29 height 16
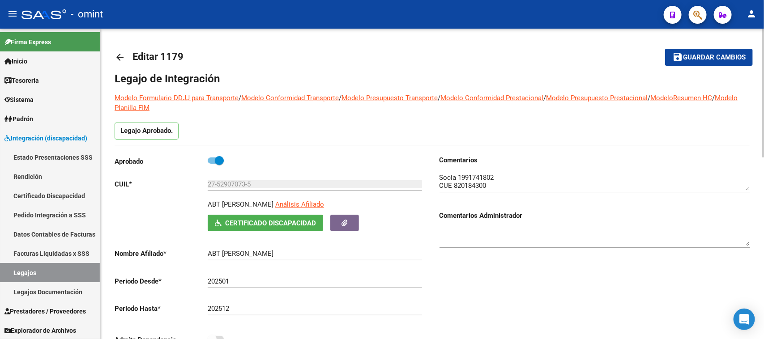
scroll to position [263, 0]
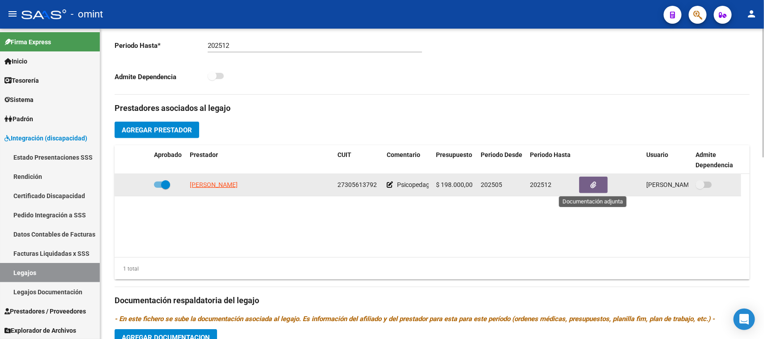
click at [585, 181] on button "button" at bounding box center [593, 185] width 29 height 17
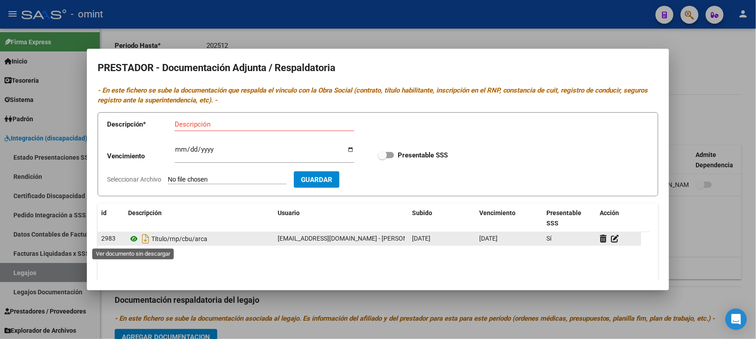
click at [133, 237] on icon at bounding box center [134, 239] width 12 height 11
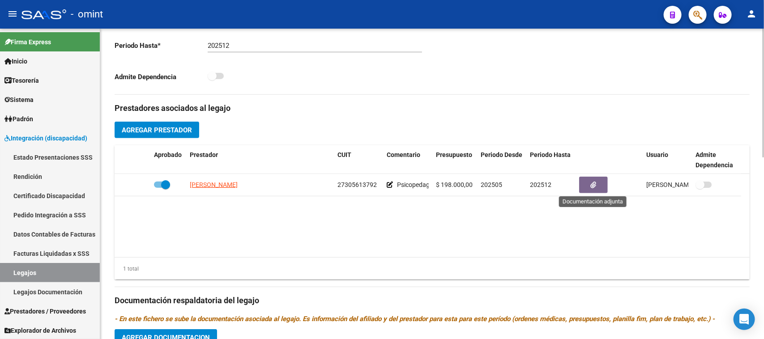
click at [506, 260] on div "1 total" at bounding box center [432, 269] width 635 height 22
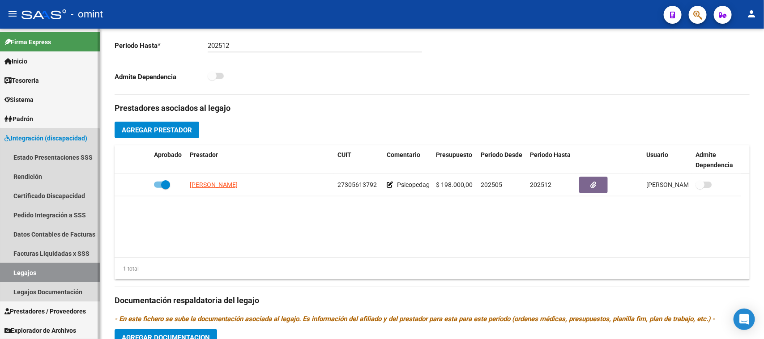
drag, startPoint x: 26, startPoint y: 267, endPoint x: 90, endPoint y: 238, distance: 70.5
click at [26, 268] on link "Legajos" at bounding box center [50, 272] width 100 height 19
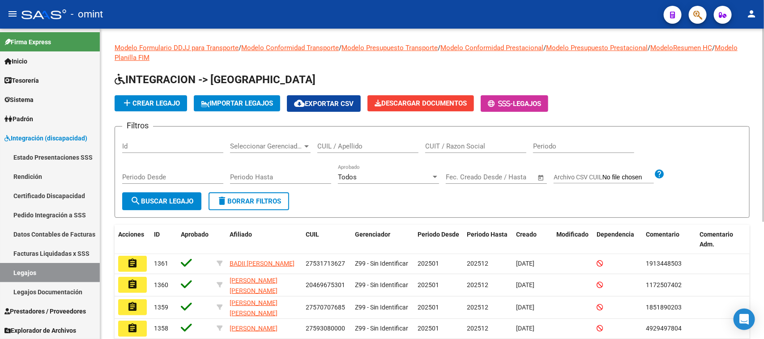
click at [357, 151] on div "CUIL / Apellido" at bounding box center [367, 143] width 101 height 19
type input "jacod"
click at [154, 205] on button "search Buscar Legajo" at bounding box center [161, 202] width 79 height 18
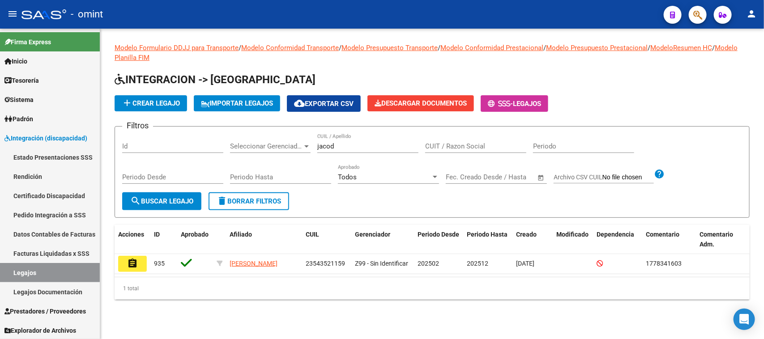
click at [137, 274] on datatable-selection "assignment 935 [PERSON_NAME] 23543521159 Z99 - Sin Identificar 202502 202512 [D…" at bounding box center [432, 272] width 635 height 8
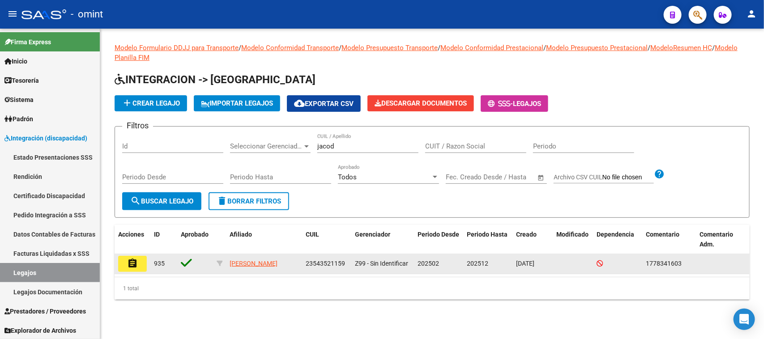
click at [135, 260] on mat-icon "assignment" at bounding box center [132, 263] width 11 height 11
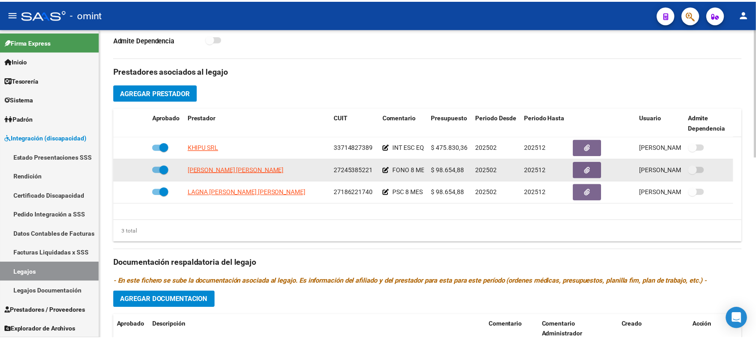
scroll to position [336, 0]
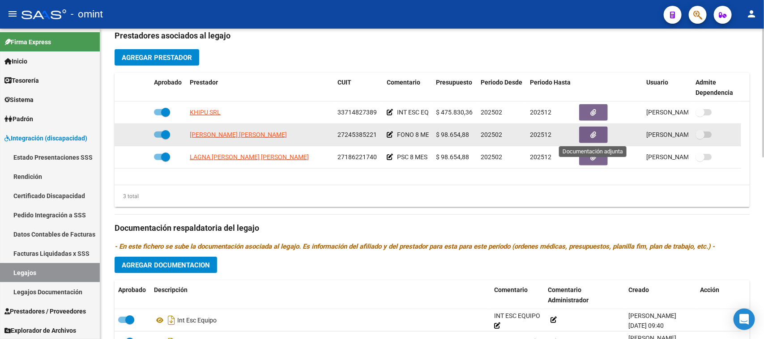
click at [587, 133] on button "button" at bounding box center [593, 135] width 29 height 17
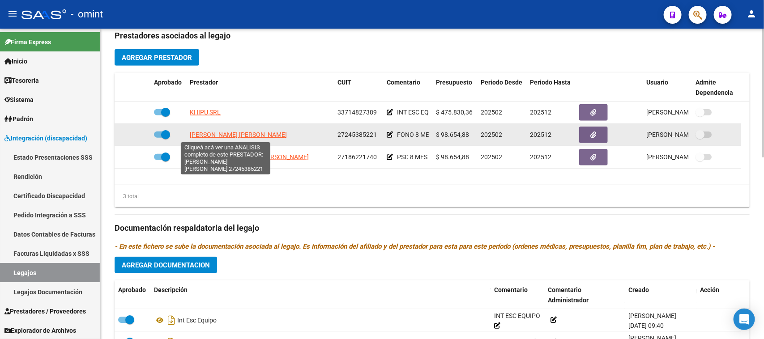
click at [261, 135] on span "[PERSON_NAME] [PERSON_NAME]" at bounding box center [238, 134] width 97 height 7
type textarea "27245385221"
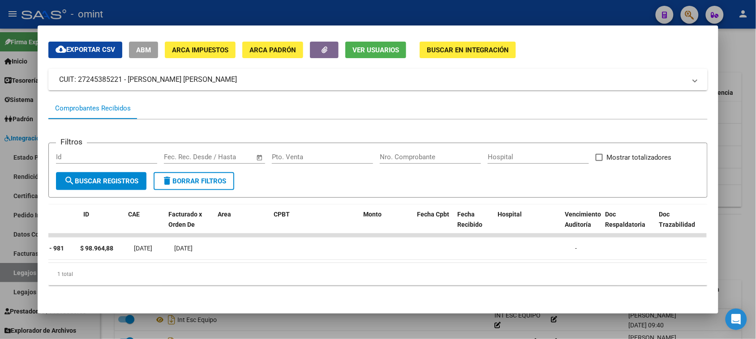
scroll to position [0, 0]
click at [38, 235] on mat-dialog-content "Análisis Prestador - CUIT: 27245385221 cloud_download Exportar CSV ABM ARCA Imp…" at bounding box center [378, 169] width 680 height 267
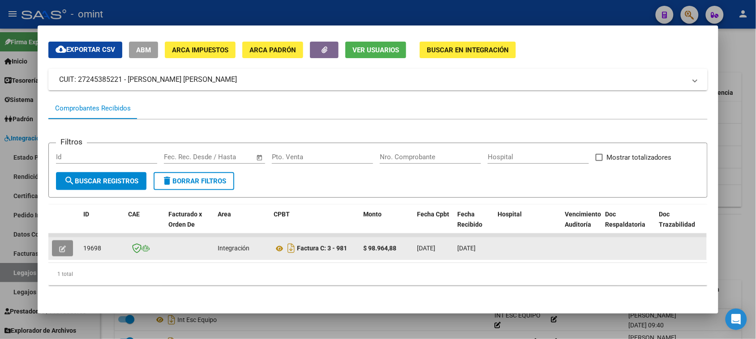
click at [52, 240] on button "button" at bounding box center [62, 248] width 21 height 16
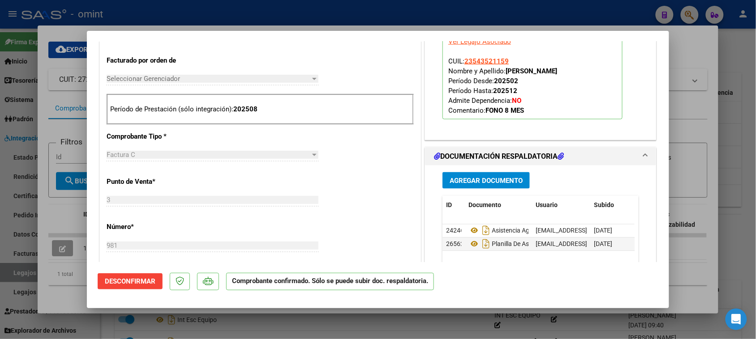
scroll to position [392, 0]
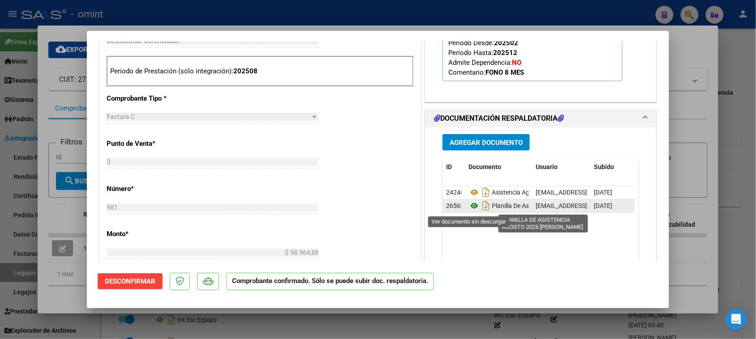
click at [471, 211] on icon at bounding box center [474, 206] width 12 height 11
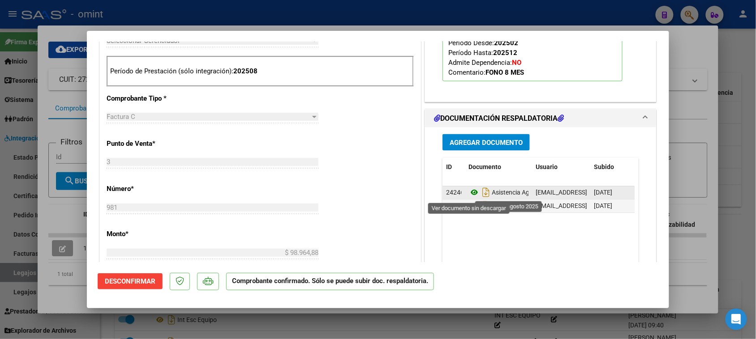
click at [468, 195] on icon at bounding box center [474, 193] width 12 height 11
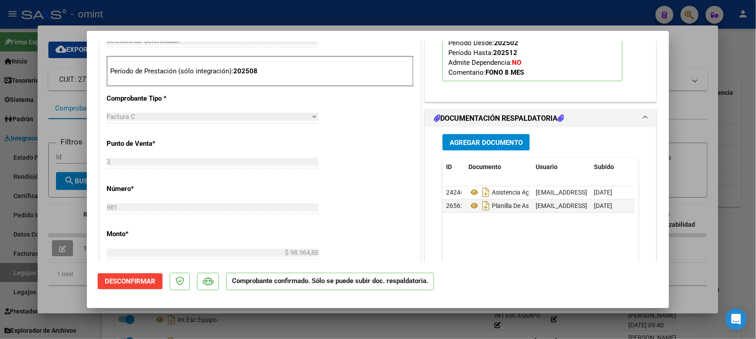
type input "$ 0,00"
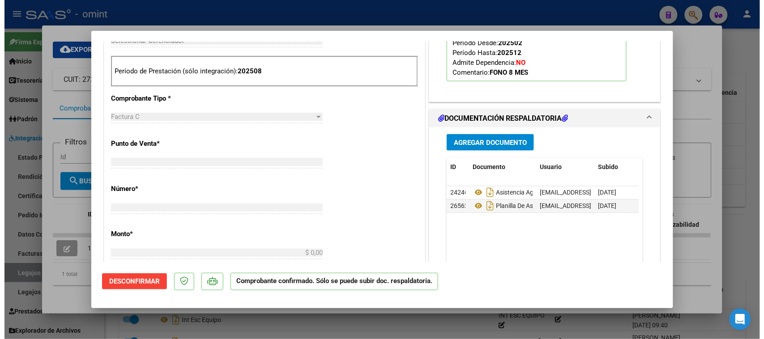
scroll to position [0, 0]
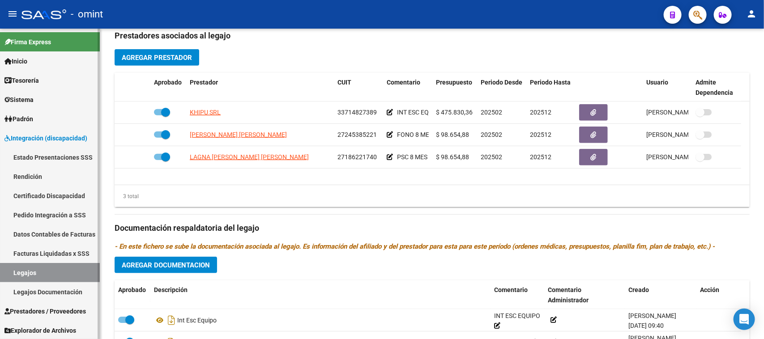
drag, startPoint x: 64, startPoint y: 269, endPoint x: 74, endPoint y: 264, distance: 11.4
click at [65, 270] on link "Legajos" at bounding box center [50, 272] width 100 height 19
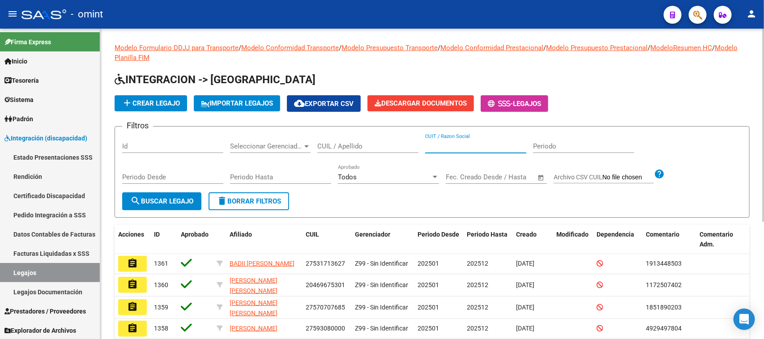
click at [441, 144] on input "CUIT / Razon Social" at bounding box center [475, 146] width 101 height 8
paste input "27305613792"
type input "27305613792"
click at [155, 200] on span "search Buscar Legajo" at bounding box center [161, 201] width 63 height 8
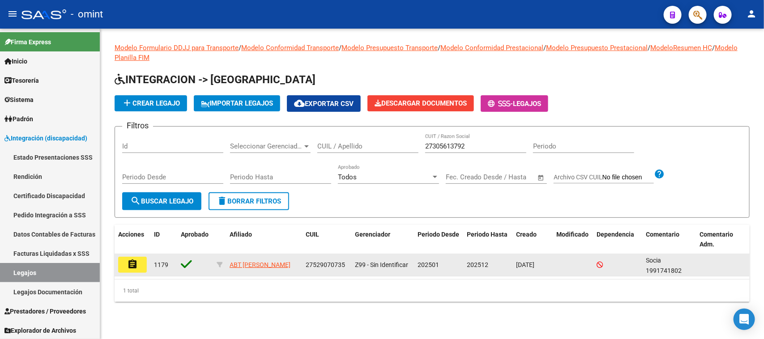
click at [130, 259] on mat-icon "assignment" at bounding box center [132, 264] width 11 height 11
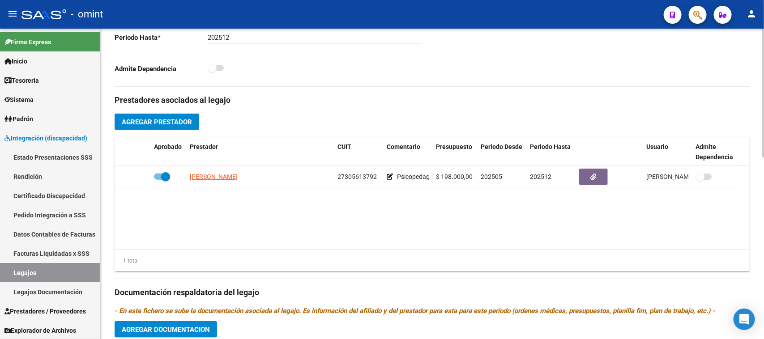
scroll to position [280, 0]
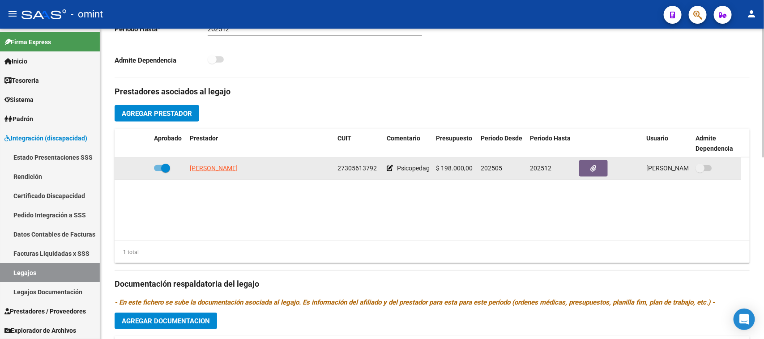
click at [593, 171] on icon "button" at bounding box center [594, 168] width 6 height 7
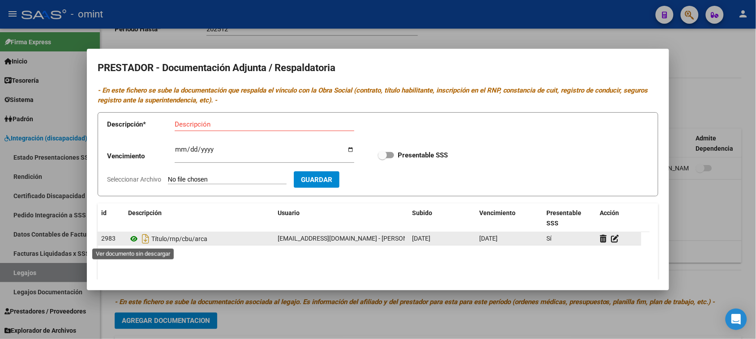
click at [133, 237] on icon at bounding box center [134, 239] width 12 height 11
click at [497, 244] on div "[DATE]" at bounding box center [509, 239] width 60 height 10
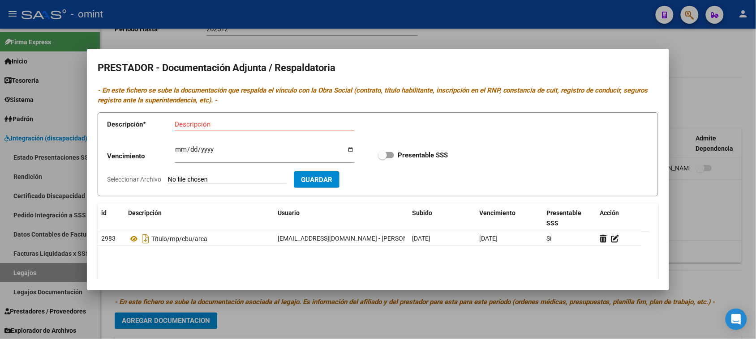
click at [182, 153] on input "Ingresar vencimiento" at bounding box center [265, 153] width 180 height 14
paste input "0002-07-06"
type input "[DATE]"
click at [382, 158] on input "Presentable SSS" at bounding box center [382, 158] width 0 height 0
checkbox input "true"
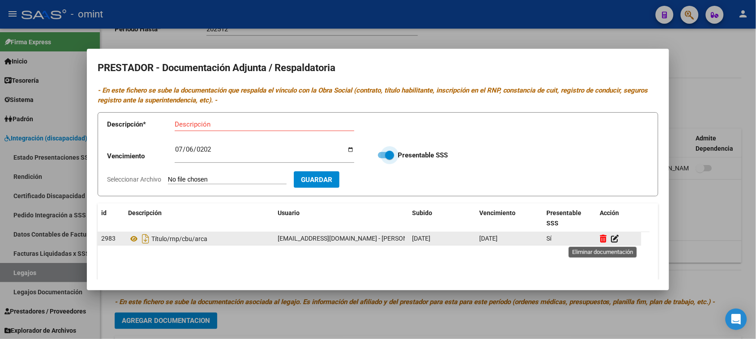
click at [605, 241] on icon at bounding box center [603, 239] width 7 height 9
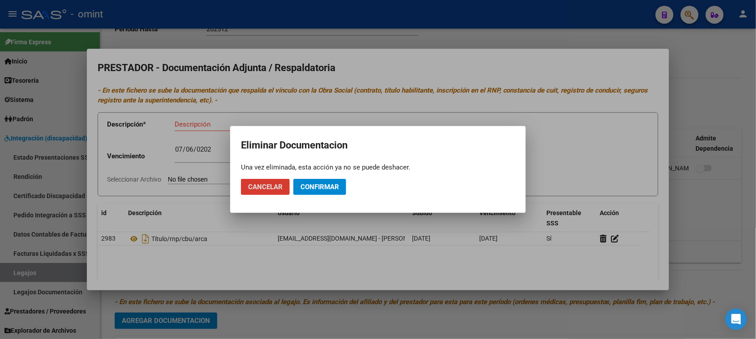
click at [334, 193] on button "Confirmar" at bounding box center [319, 187] width 53 height 16
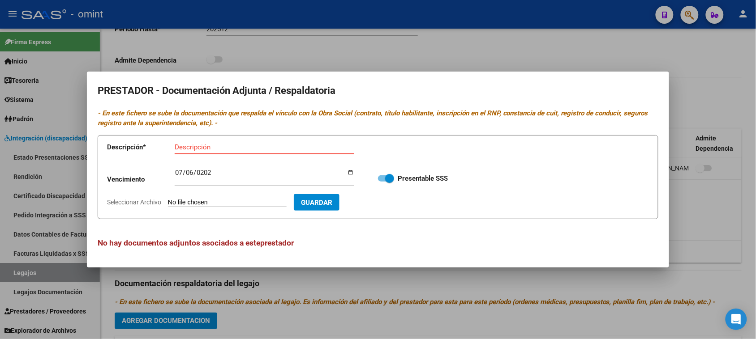
click at [234, 146] on input "Descripción" at bounding box center [265, 147] width 180 height 8
paste input "Título/RNP/CBU/ARCA"
type input "Título/RNP/CBU/ARCA"
click at [287, 162] on div "Título/RNP/CBU/ARCA Descripción" at bounding box center [265, 152] width 180 height 22
type input "C:\fakepath\PSP PRESTADOR.pdf"
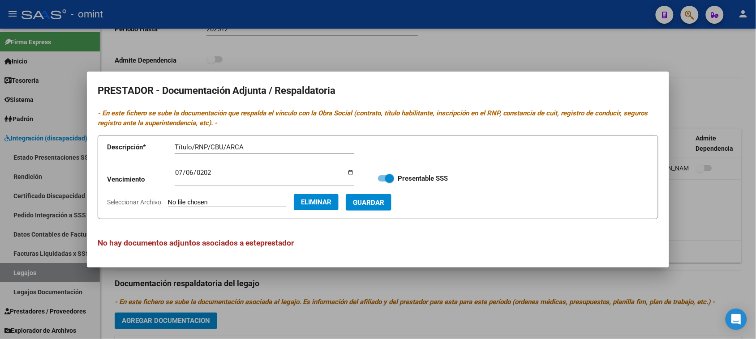
click at [390, 210] on form "Descripción * Título/RNP/CBU/ARCA Descripción Vencimiento [DATE] Ingresar venci…" at bounding box center [378, 177] width 561 height 85
click at [390, 210] on button "Guardar" at bounding box center [369, 202] width 46 height 17
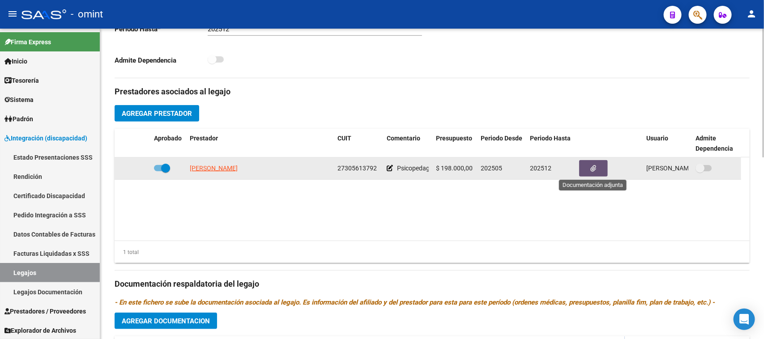
click at [587, 175] on button "button" at bounding box center [593, 168] width 29 height 17
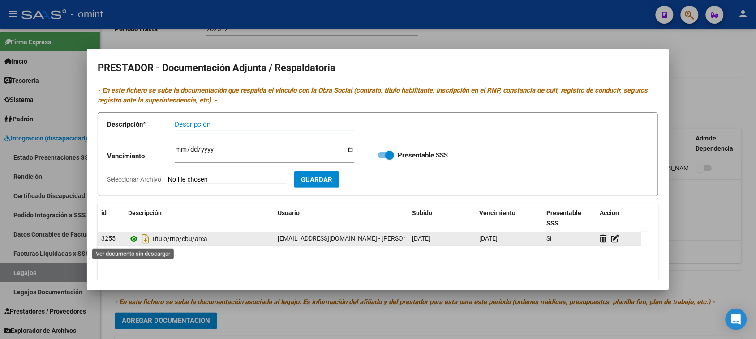
click at [132, 239] on icon at bounding box center [134, 239] width 12 height 11
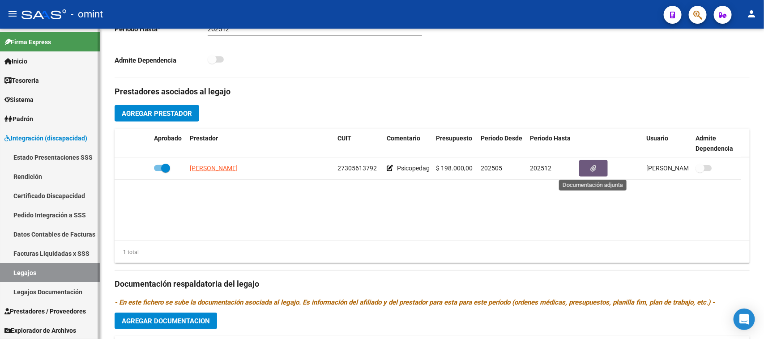
click at [43, 98] on link "Sistema" at bounding box center [50, 99] width 100 height 19
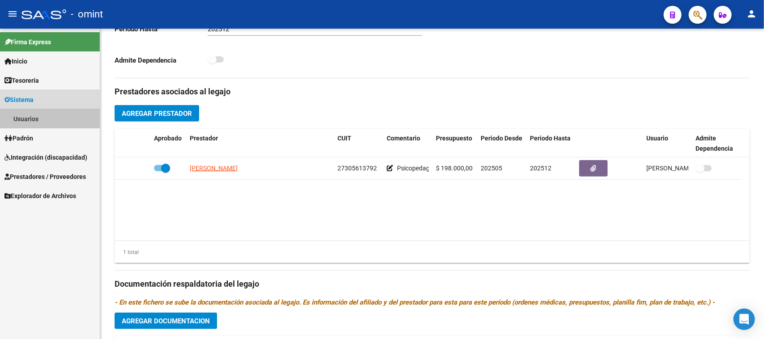
click at [39, 113] on link "Usuarios" at bounding box center [50, 118] width 100 height 19
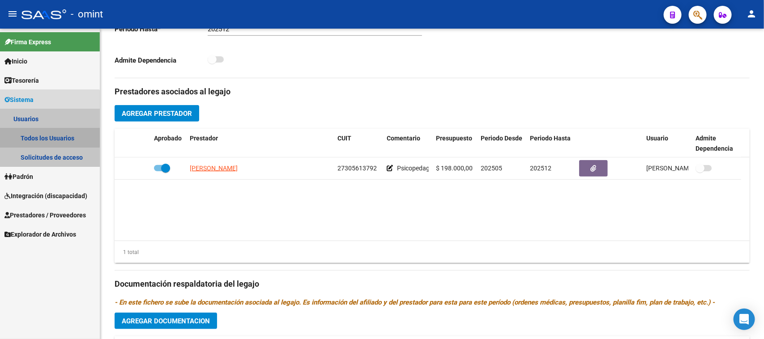
click at [40, 137] on link "Todos los Usuarios" at bounding box center [50, 137] width 100 height 19
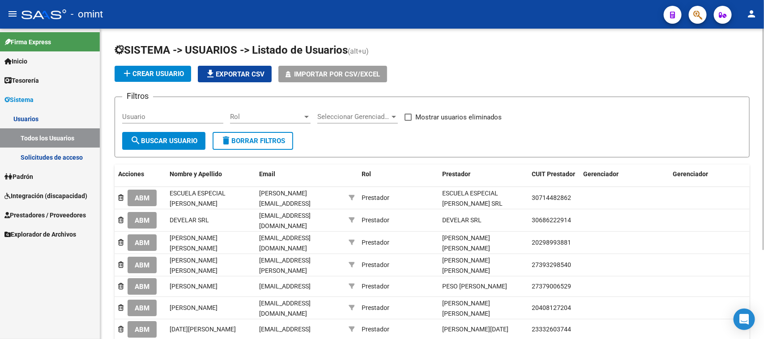
click at [172, 114] on input "Usuario" at bounding box center [172, 117] width 101 height 8
paste input "27320721135"
click at [169, 134] on button "search Buscar Usuario" at bounding box center [163, 141] width 83 height 18
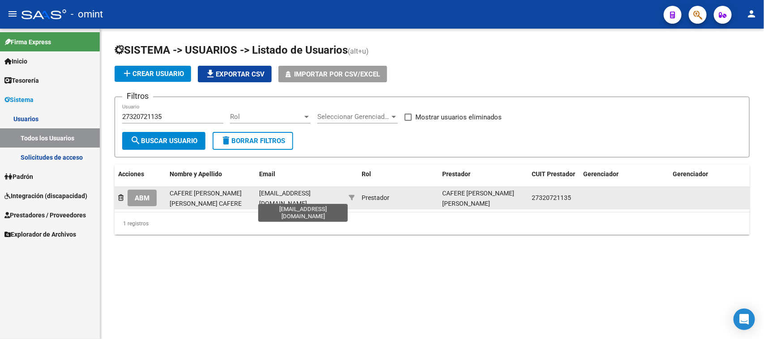
click at [296, 197] on span "[EMAIL_ADDRESS][DOMAIN_NAME]" at bounding box center [284, 198] width 51 height 17
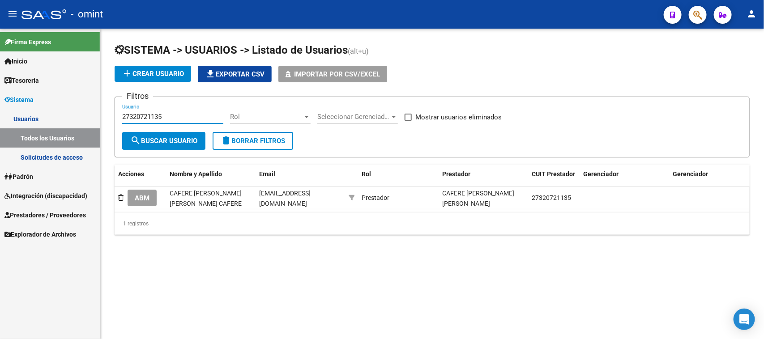
drag, startPoint x: 165, startPoint y: 115, endPoint x: 0, endPoint y: 110, distance: 164.8
click at [0, 110] on mat-sidenav-container "Firma Express Inicio Calendario SSS Instructivos Contacto OS Tesorería Extracto…" at bounding box center [382, 184] width 764 height 311
paste input "17757897"
click at [154, 143] on span "search Buscar Usuario" at bounding box center [163, 141] width 67 height 8
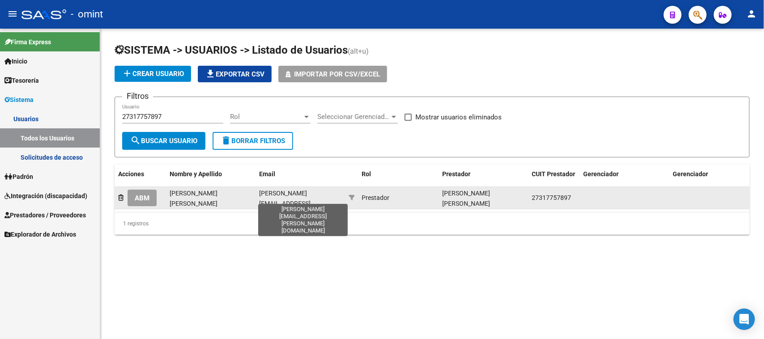
click at [290, 193] on span "[PERSON_NAME][EMAIL_ADDRESS][PERSON_NAME][DOMAIN_NAME]" at bounding box center [284, 209] width 51 height 38
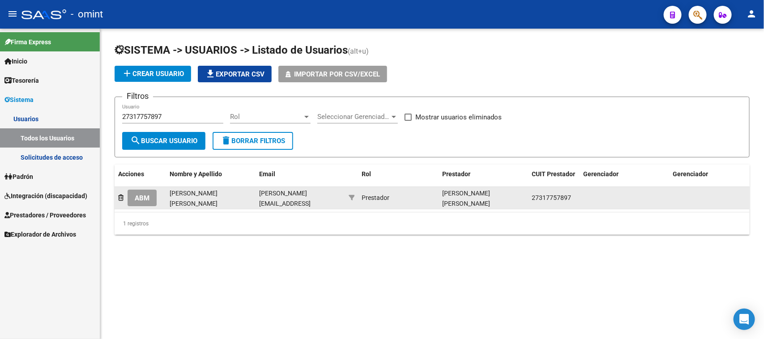
click at [290, 193] on span "[PERSON_NAME][EMAIL_ADDRESS][PERSON_NAME][DOMAIN_NAME]" at bounding box center [284, 209] width 51 height 38
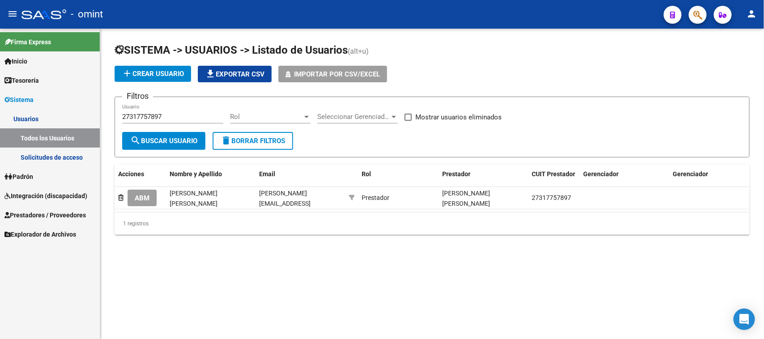
drag, startPoint x: 188, startPoint y: 109, endPoint x: 0, endPoint y: 112, distance: 188.5
click at [0, 112] on mat-sidenav-container "Firma Express Inicio Calendario SSS Instructivos Contacto OS Tesorería Extracto…" at bounding box center [382, 184] width 764 height 311
click at [103, 111] on div "SISTEMA -> USUARIOS -> Listado de Usuarios (alt+u) add Crear Usuario file_downl…" at bounding box center [432, 146] width 664 height 235
click at [153, 122] on div "27317757897 Usuario" at bounding box center [172, 113] width 101 height 19
drag, startPoint x: 186, startPoint y: 121, endPoint x: 102, endPoint y: 115, distance: 84.4
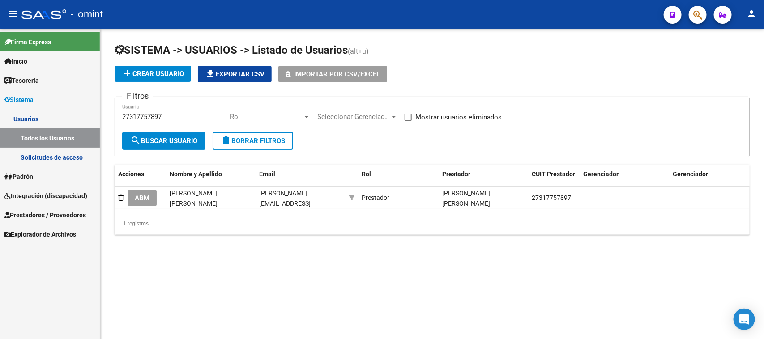
click at [101, 114] on div "SISTEMA -> USUARIOS -> Listado de Usuarios (alt+u) add Crear Usuario file_downl…" at bounding box center [432, 146] width 664 height 235
click at [186, 121] on div "27317757897 Usuario" at bounding box center [172, 113] width 101 height 19
click at [188, 117] on input "27317757897" at bounding box center [172, 117] width 101 height 8
drag, startPoint x: 188, startPoint y: 117, endPoint x: 21, endPoint y: 114, distance: 167.0
click at [21, 114] on mat-sidenav-container "Firma Express Inicio Calendario SSS Instructivos Contacto OS Tesorería Extracto…" at bounding box center [382, 184] width 764 height 311
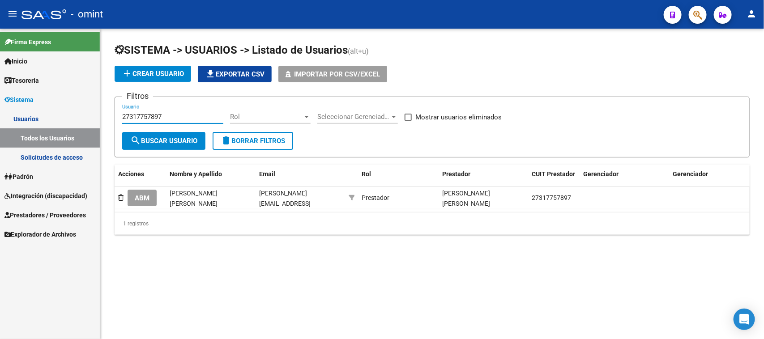
paste input "419162928"
click at [148, 135] on button "search Buscar Usuario" at bounding box center [163, 141] width 83 height 18
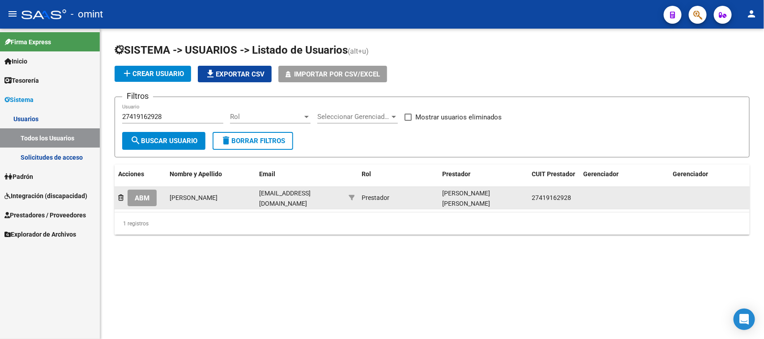
click at [314, 202] on datatable-body-cell "[EMAIL_ADDRESS][DOMAIN_NAME]" at bounding box center [301, 198] width 90 height 22
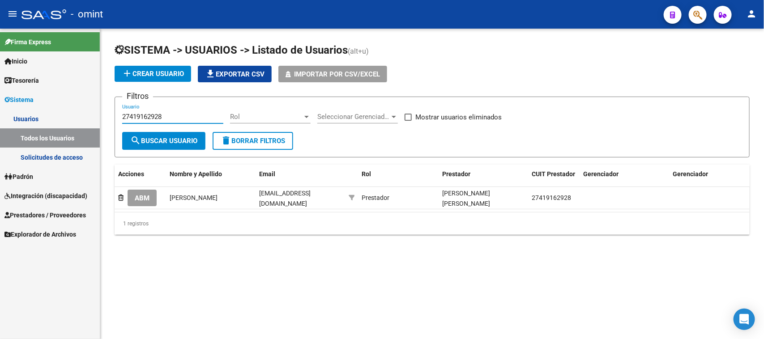
drag, startPoint x: 193, startPoint y: 115, endPoint x: 84, endPoint y: 126, distance: 108.9
click at [61, 115] on mat-sidenav-container "Firma Express Inicio Calendario SSS Instructivos Contacto OS Tesorería Extracto…" at bounding box center [382, 184] width 764 height 311
paste input "3319683674"
click at [164, 145] on button "search Buscar Usuario" at bounding box center [163, 141] width 83 height 18
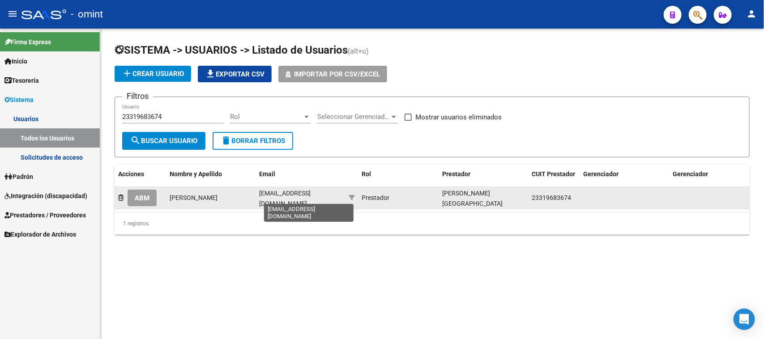
click at [285, 195] on span "[EMAIL_ADDRESS][DOMAIN_NAME]" at bounding box center [284, 198] width 51 height 17
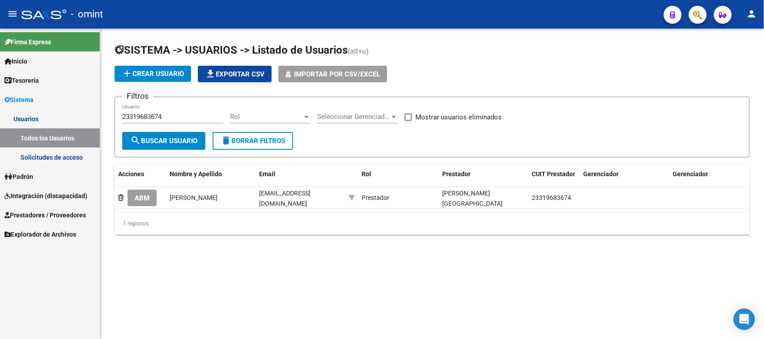
drag, startPoint x: 200, startPoint y: 115, endPoint x: 29, endPoint y: 120, distance: 171.1
click at [29, 120] on mat-sidenav-container "Firma Express Inicio Calendario SSS Instructivos Contacto OS Tesorería Extracto…" at bounding box center [382, 184] width 764 height 311
paste input "7397747498"
type input "27397747498"
click at [178, 141] on span "search Buscar Usuario" at bounding box center [163, 141] width 67 height 8
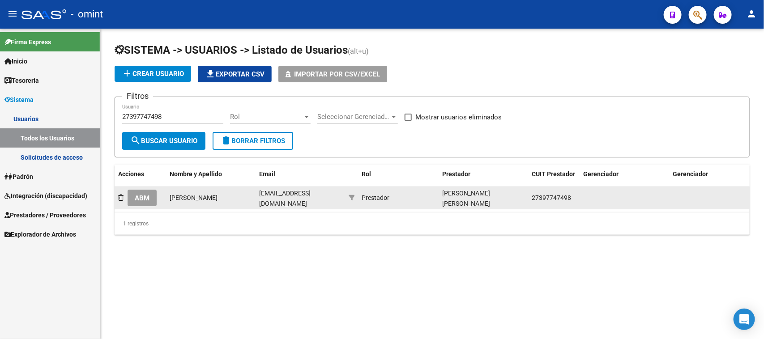
click at [152, 200] on button "ABM" at bounding box center [142, 198] width 29 height 17
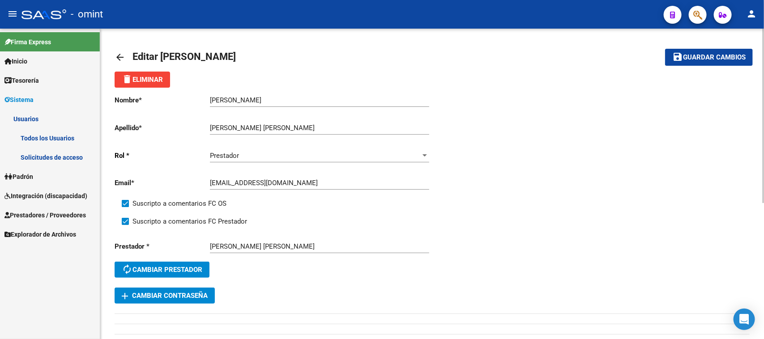
click at [60, 137] on link "Todos los Usuarios" at bounding box center [50, 137] width 100 height 19
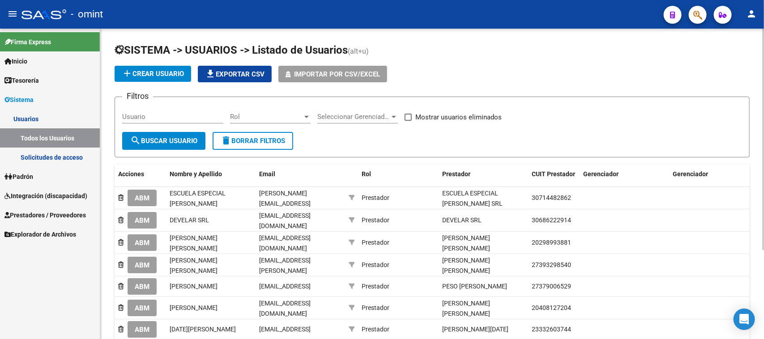
click at [137, 116] on input "Usuario" at bounding box center [172, 117] width 101 height 8
paste input "27397747498"
click at [140, 132] on button "search Buscar Usuario" at bounding box center [163, 141] width 83 height 18
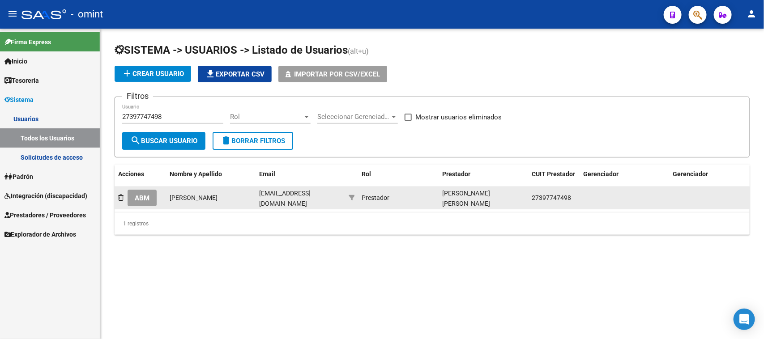
click at [270, 201] on div "[EMAIL_ADDRESS][DOMAIN_NAME]" at bounding box center [300, 197] width 82 height 19
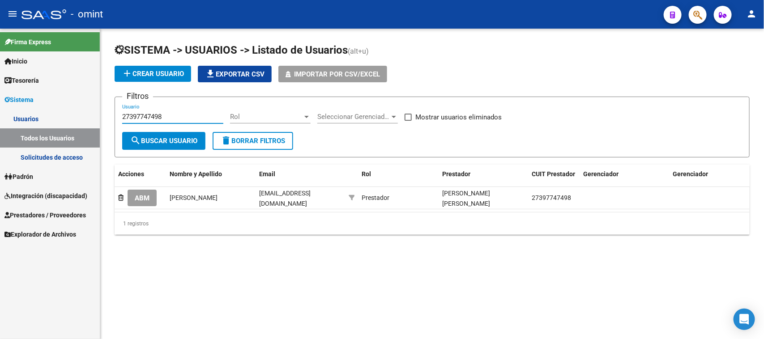
drag, startPoint x: 174, startPoint y: 115, endPoint x: 99, endPoint y: 116, distance: 74.8
click at [99, 116] on mat-sidenav-container "Firma Express Inicio Calendario SSS Instructivos Contacto OS Tesorería Extracto…" at bounding box center [382, 184] width 764 height 311
paste input "33715622489"
click at [158, 139] on span "search Buscar Usuario" at bounding box center [163, 141] width 67 height 8
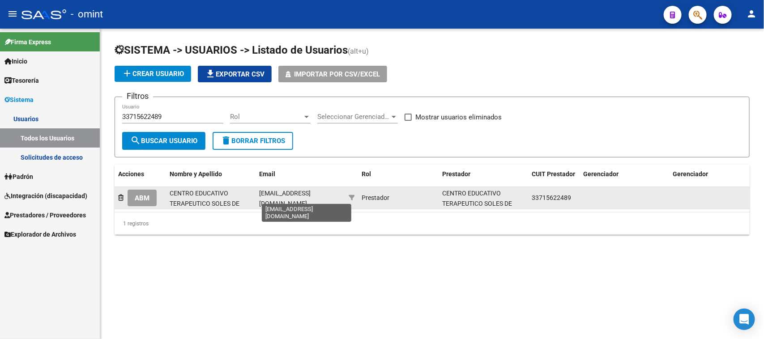
click at [287, 197] on span "[EMAIL_ADDRESS][DOMAIN_NAME]" at bounding box center [284, 198] width 51 height 17
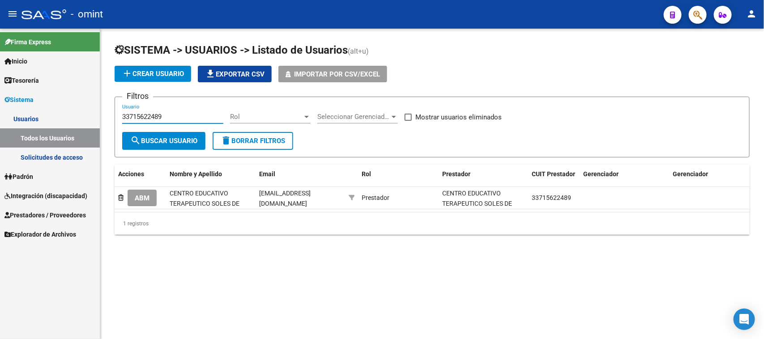
drag, startPoint x: 173, startPoint y: 116, endPoint x: 43, endPoint y: 120, distance: 129.9
click at [43, 120] on mat-sidenav-container "Firma Express Inicio Calendario SSS Instructivos Contacto OS Tesorería Extracto…" at bounding box center [382, 184] width 764 height 311
paste input "27238502123"
click at [167, 150] on form "Filtros 27238502123 Usuario Rol Rol Seleccionar Gerenciador Seleccionar Gerenci…" at bounding box center [432, 127] width 635 height 61
click at [179, 140] on span "search Buscar Usuario" at bounding box center [163, 141] width 67 height 8
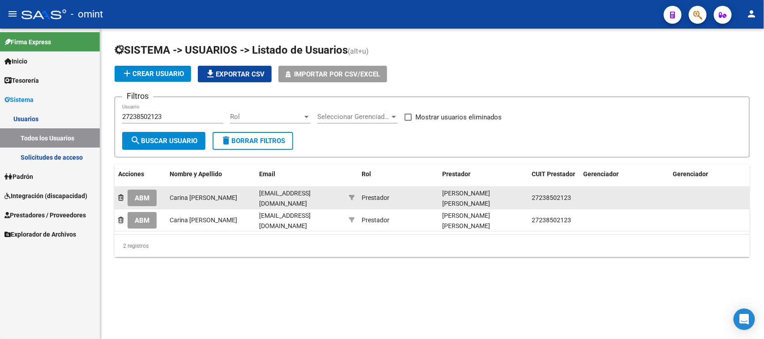
click at [311, 199] on span "[EMAIL_ADDRESS][DOMAIN_NAME]" at bounding box center [284, 198] width 51 height 17
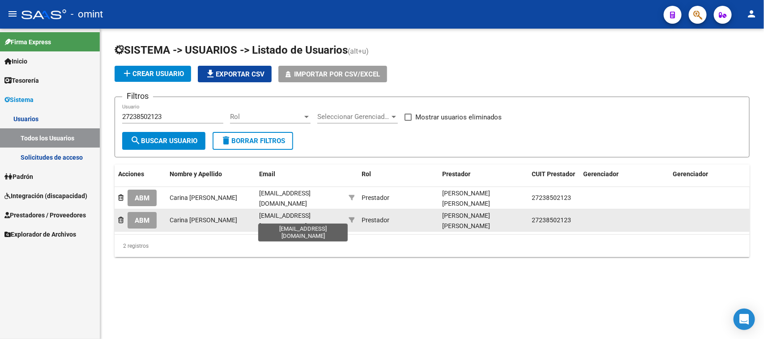
click at [286, 218] on span "[EMAIL_ADDRESS][DOMAIN_NAME]" at bounding box center [284, 220] width 51 height 17
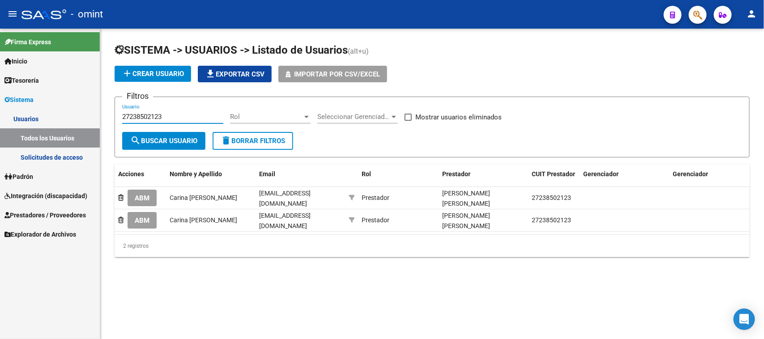
drag, startPoint x: 177, startPoint y: 115, endPoint x: 13, endPoint y: 130, distance: 164.2
click at [14, 130] on mat-sidenav-container "Firma Express Inicio Calendario SSS Instructivos Contacto OS Tesorería Extracto…" at bounding box center [382, 184] width 764 height 311
paste input "30717815102"
click at [168, 139] on span "search Buscar Usuario" at bounding box center [163, 141] width 67 height 8
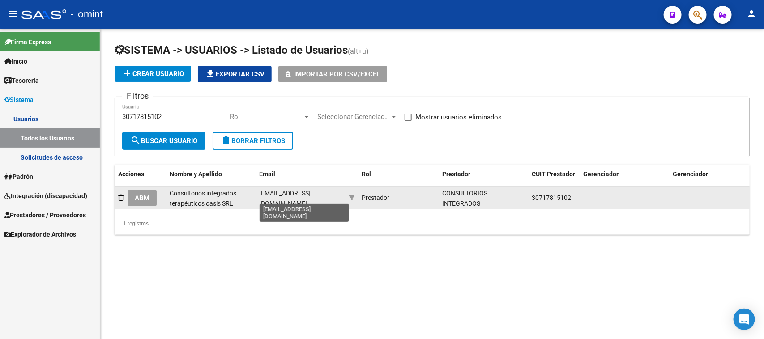
click at [300, 198] on span "[EMAIL_ADDRESS][DOMAIN_NAME]" at bounding box center [284, 198] width 51 height 17
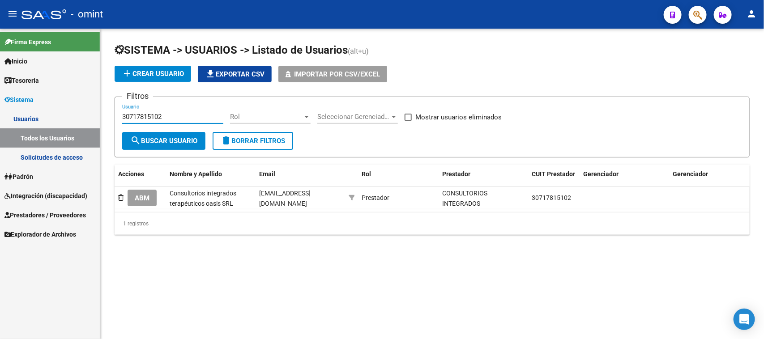
drag, startPoint x: 179, startPoint y: 112, endPoint x: 26, endPoint y: 125, distance: 154.1
click at [26, 124] on mat-sidenav-container "Firma Express Inicio Calendario SSS Instructivos Contacto OS Tesorería Extracto…" at bounding box center [382, 184] width 764 height 311
paste input "20304749963"
click at [154, 139] on span "search Buscar Usuario" at bounding box center [163, 141] width 67 height 8
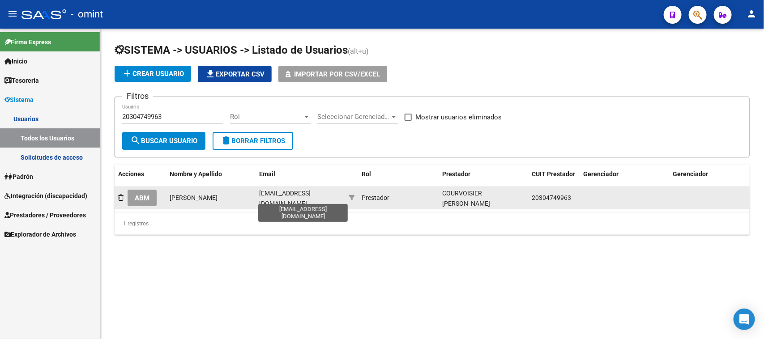
click at [282, 198] on span "[EMAIL_ADDRESS][DOMAIN_NAME]" at bounding box center [284, 198] width 51 height 17
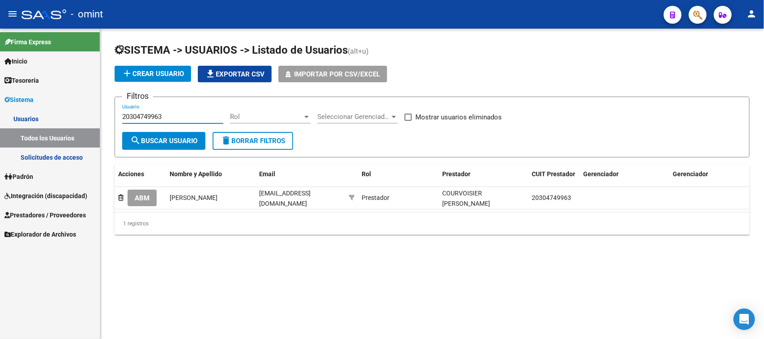
drag, startPoint x: 170, startPoint y: 118, endPoint x: 89, endPoint y: 121, distance: 81.6
click at [89, 121] on mat-sidenav-container "Firma Express Inicio Calendario SSS Instructivos Contacto OS Tesorería Extracto…" at bounding box center [382, 184] width 764 height 311
paste input "7282755616"
click at [200, 148] on button "search Buscar Usuario" at bounding box center [163, 141] width 83 height 18
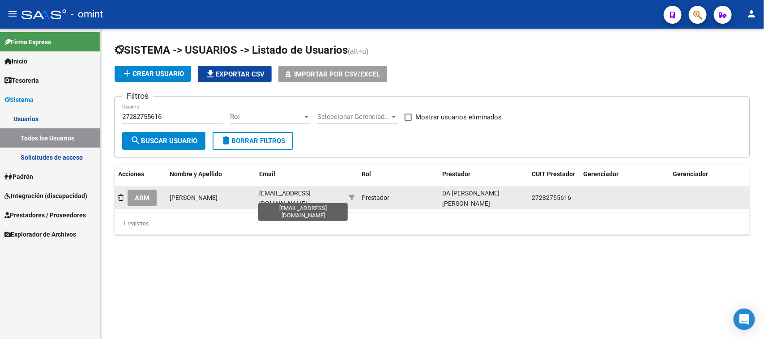
click at [295, 196] on span "[EMAIL_ADDRESS][DOMAIN_NAME]" at bounding box center [284, 198] width 51 height 17
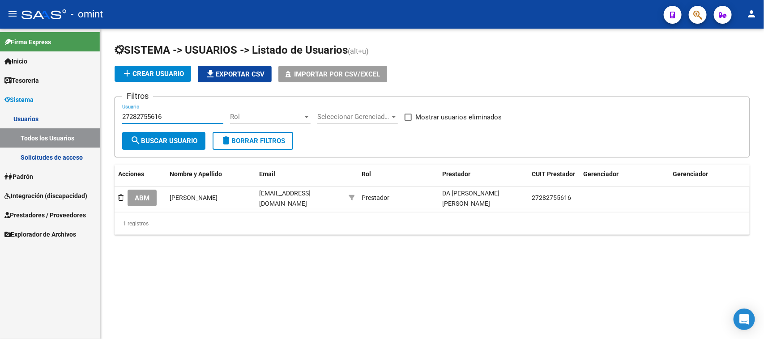
drag, startPoint x: 184, startPoint y: 113, endPoint x: 34, endPoint y: 131, distance: 150.6
click at [17, 130] on mat-sidenav-container "Firma Express Inicio Calendario SSS Instructivos Contacto OS Tesorería Extracto…" at bounding box center [382, 184] width 764 height 311
paste input "4737364"
click at [171, 144] on button "search Buscar Usuario" at bounding box center [163, 141] width 83 height 18
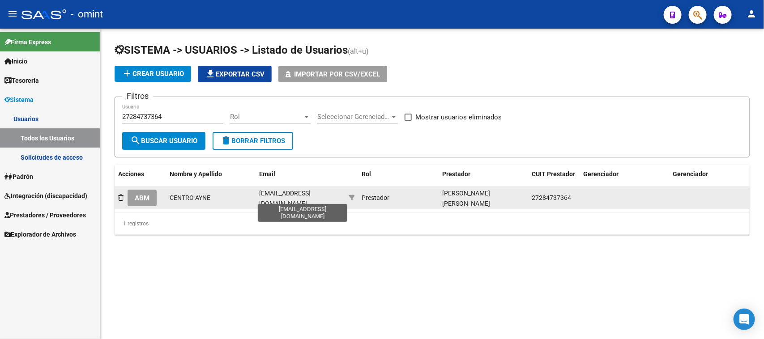
click at [292, 197] on span "[EMAIL_ADDRESS][DOMAIN_NAME]" at bounding box center [284, 198] width 51 height 17
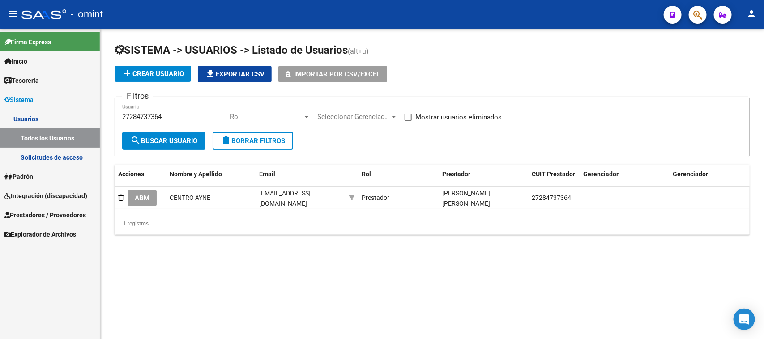
drag, startPoint x: 188, startPoint y: 121, endPoint x: 153, endPoint y: 114, distance: 36.1
click at [139, 117] on div "27284737364 Usuario" at bounding box center [172, 113] width 101 height 19
drag, startPoint x: 66, startPoint y: 119, endPoint x: 48, endPoint y: 121, distance: 18.0
click at [43, 120] on mat-sidenav-container "Firma Express Inicio Calendario SSS Instructivos Contacto OS Tesorería Extracto…" at bounding box center [382, 184] width 764 height 311
paste input "319998557"
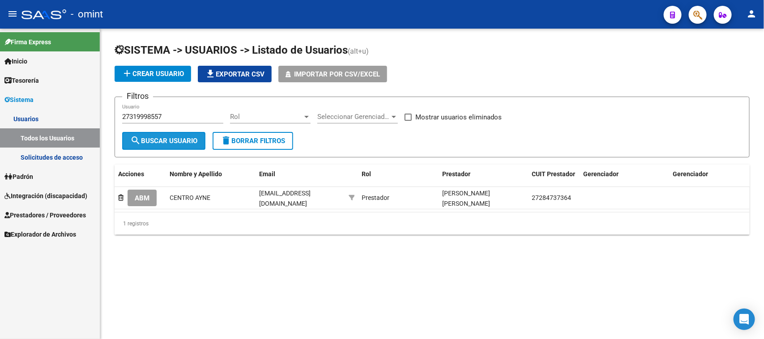
click at [161, 141] on span "search Buscar Usuario" at bounding box center [163, 141] width 67 height 8
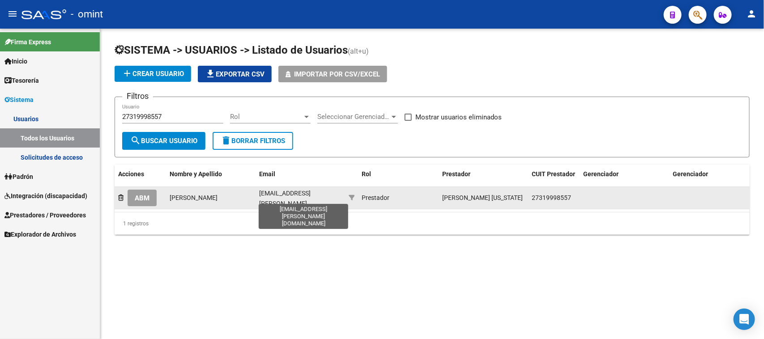
click at [311, 199] on span "[EMAIL_ADDRESS][PERSON_NAME][DOMAIN_NAME]" at bounding box center [284, 204] width 51 height 28
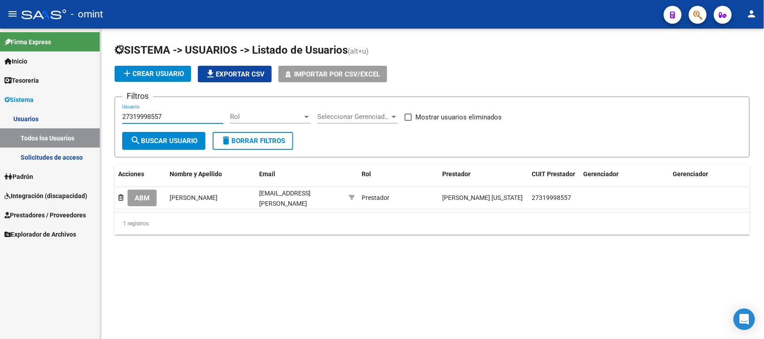
drag, startPoint x: 182, startPoint y: 117, endPoint x: 83, endPoint y: 122, distance: 99.1
click at [40, 115] on mat-sidenav-container "Firma Express Inicio Calendario SSS Instructivos Contacto OS Tesorería Extracto…" at bounding box center [382, 184] width 764 height 311
paste input "91692306"
click at [168, 142] on span "search Buscar Usuario" at bounding box center [163, 141] width 67 height 8
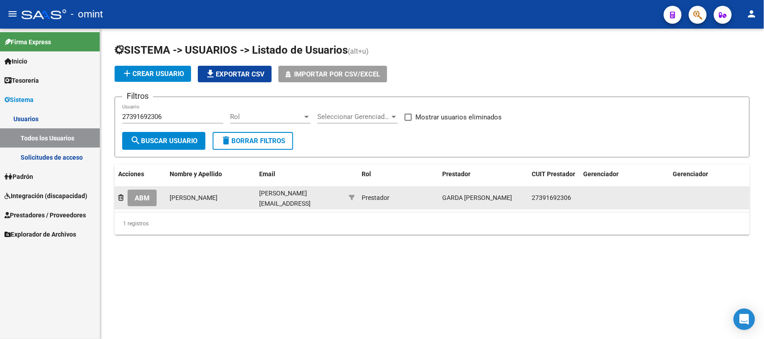
click at [282, 200] on div "[PERSON_NAME][EMAIL_ADDRESS][DOMAIN_NAME]" at bounding box center [300, 197] width 82 height 19
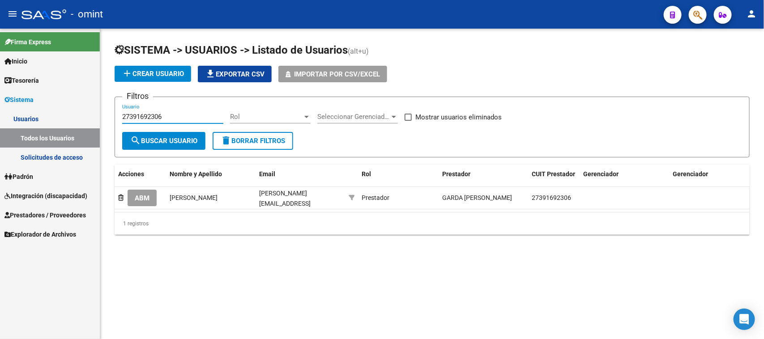
drag, startPoint x: 194, startPoint y: 113, endPoint x: 86, endPoint y: 124, distance: 108.9
click at [86, 124] on mat-sidenav-container "Firma Express Inicio Calendario SSS Instructivos Contacto OS Tesorería Extracto…" at bounding box center [382, 184] width 764 height 311
paste input "0200763697"
type input "20200763697"
click at [154, 137] on span "search Buscar Usuario" at bounding box center [163, 141] width 67 height 8
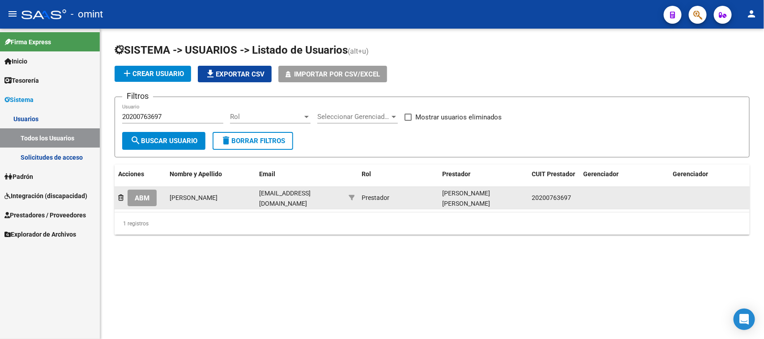
click at [295, 200] on div "transportegattafoni@gmail.com" at bounding box center [300, 197] width 82 height 19
copy span "transportegattafoni@gmail.com"
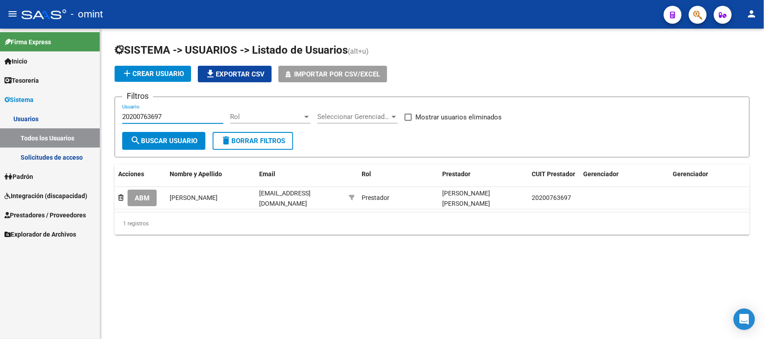
drag, startPoint x: 197, startPoint y: 116, endPoint x: 80, endPoint y: 127, distance: 117.8
click at [34, 121] on mat-sidenav-container "Firma Express Inicio Calendario SSS Instructivos Contacto OS Tesorería Extracto…" at bounding box center [382, 184] width 764 height 311
paste input "7298505903"
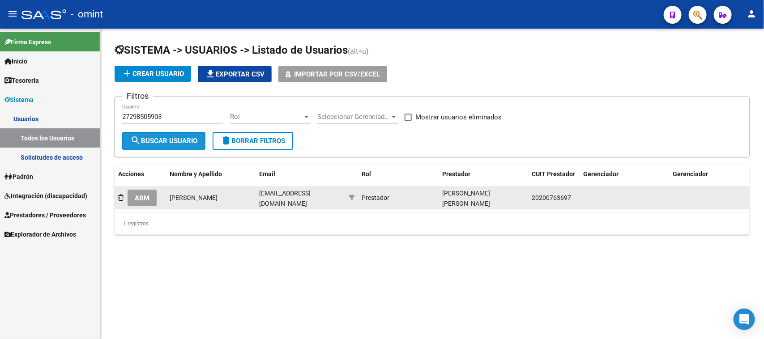
drag, startPoint x: 158, startPoint y: 139, endPoint x: 337, endPoint y: 188, distance: 186.0
click at [158, 139] on span "search Buscar Usuario" at bounding box center [163, 141] width 67 height 8
click at [317, 204] on datatable-body-cell "leonorgavilan83@gmail.com" at bounding box center [301, 198] width 90 height 22
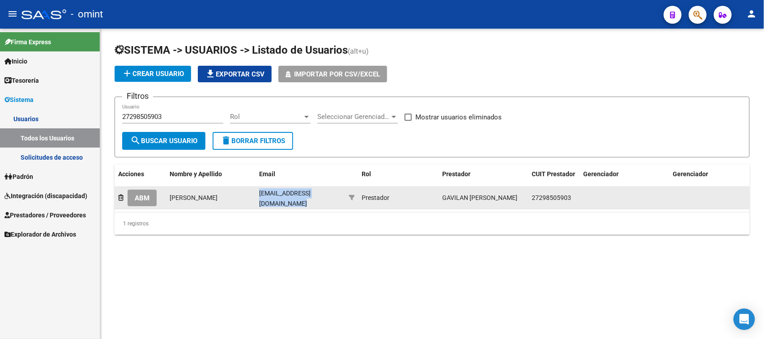
click at [317, 204] on datatable-body-cell "leonorgavilan83@gmail.com" at bounding box center [301, 198] width 90 height 22
copy span "leonorgavilan83@gmail.com"
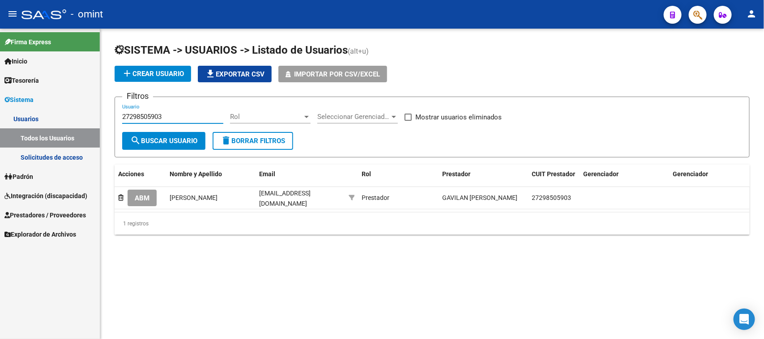
drag, startPoint x: 190, startPoint y: 112, endPoint x: 90, endPoint y: 112, distance: 100.3
click at [90, 112] on mat-sidenav-container "Firma Express Inicio Calendario SSS Instructivos Contacto OS Tesorería Extracto…" at bounding box center [382, 184] width 764 height 311
paste input "341442236"
type input "27341442236"
click at [189, 146] on button "search Buscar Usuario" at bounding box center [163, 141] width 83 height 18
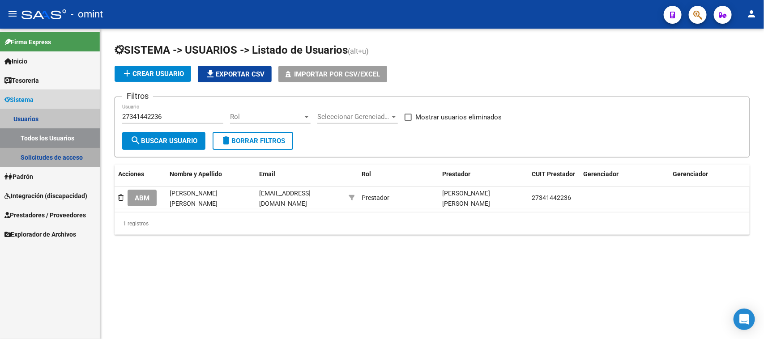
click at [68, 163] on link "Solicitudes de acceso" at bounding box center [50, 157] width 100 height 19
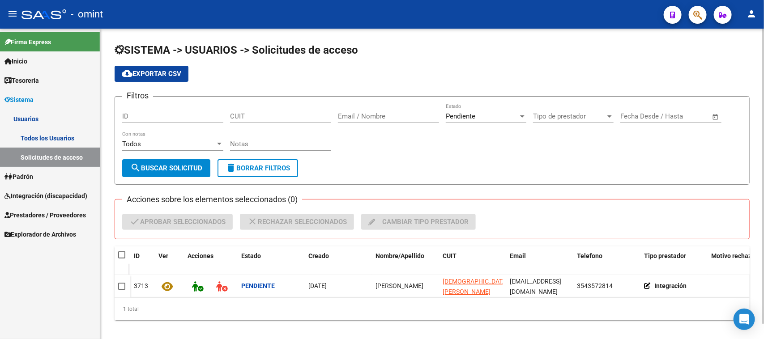
click at [248, 119] on input "CUIT" at bounding box center [280, 116] width 101 height 8
paste input "27-34144223-6"
type input "27-34144223-6"
click at [183, 160] on button "search Buscar solicitud" at bounding box center [166, 168] width 88 height 18
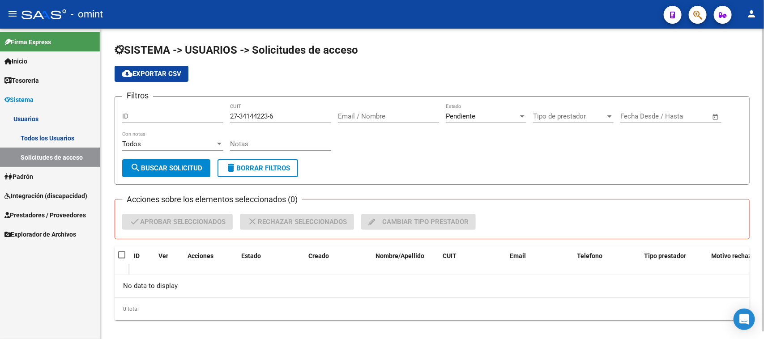
click at [500, 111] on div "Pendiente Estado" at bounding box center [486, 113] width 81 height 19
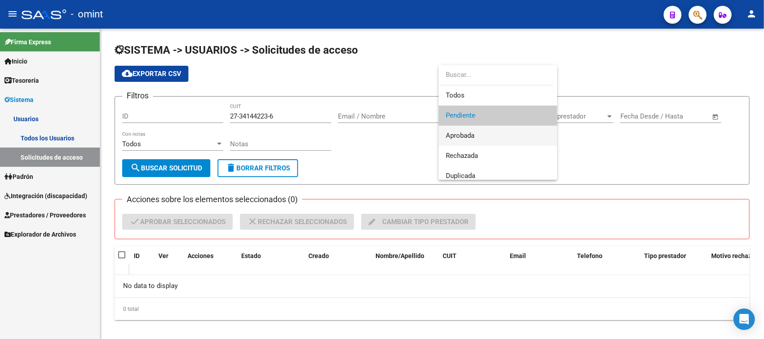
click at [491, 135] on span "Aprobada" at bounding box center [498, 136] width 104 height 20
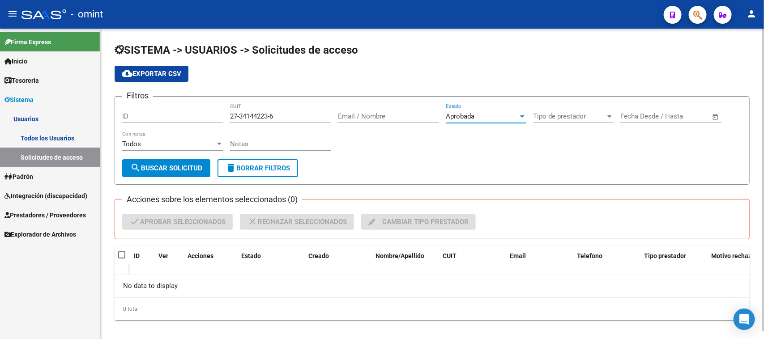
click at [202, 169] on span "search Buscar solicitud" at bounding box center [166, 168] width 72 height 8
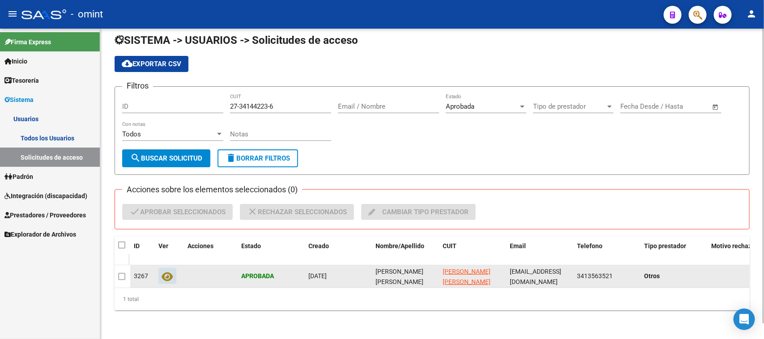
click at [167, 268] on button at bounding box center [167, 276] width 18 height 16
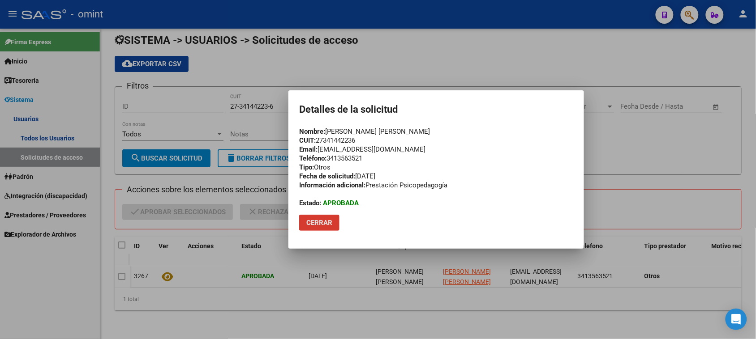
click at [325, 219] on span "Cerrar" at bounding box center [319, 223] width 26 height 8
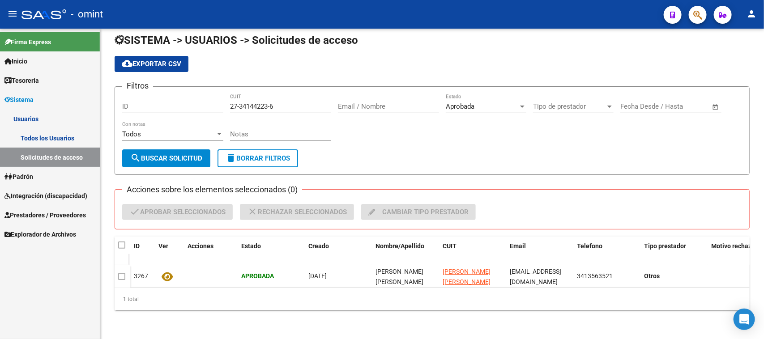
click at [82, 131] on link "Todos los Usuarios" at bounding box center [50, 137] width 100 height 19
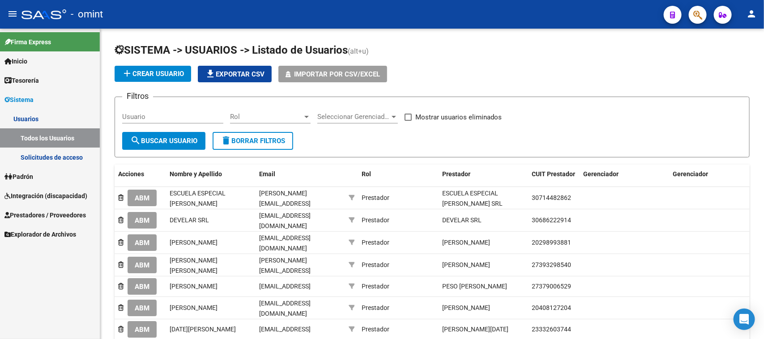
click at [74, 164] on link "Solicitudes de acceso" at bounding box center [50, 157] width 100 height 19
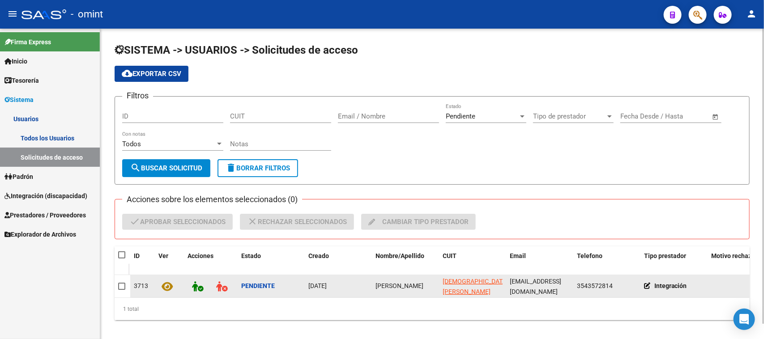
click at [396, 284] on span "Sergio Roberto Ludueña" at bounding box center [400, 285] width 48 height 7
copy span "Sergio Roberto Ludueña"
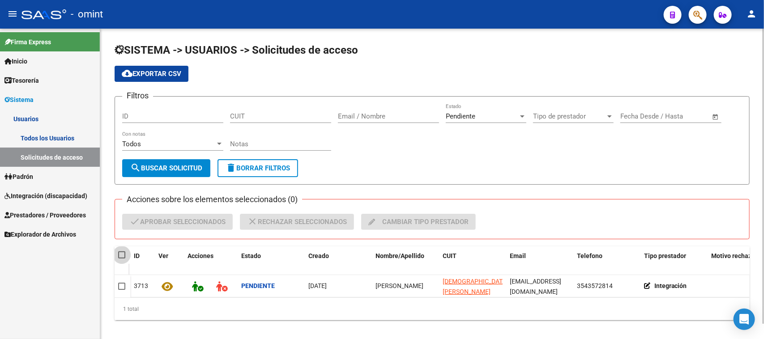
click at [120, 254] on span at bounding box center [121, 255] width 7 height 7
click at [121, 259] on input "checkbox" at bounding box center [121, 259] width 0 height 0
checkbox input "true"
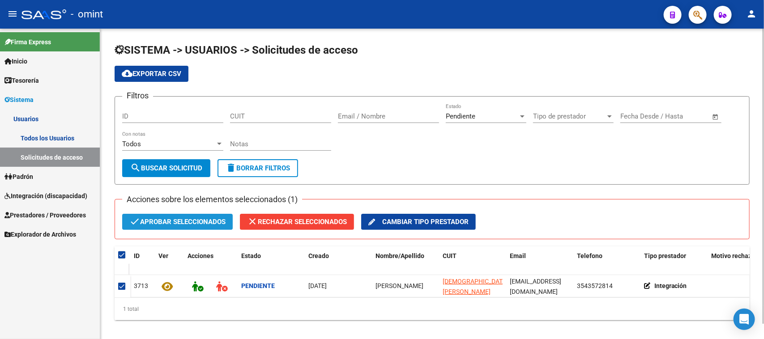
click at [146, 226] on span "check Aprobar seleccionados" at bounding box center [177, 222] width 96 height 16
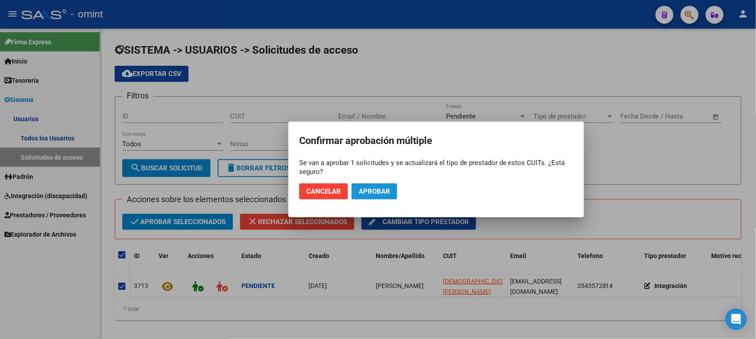
click at [368, 191] on span "Aprobar" at bounding box center [374, 192] width 31 height 8
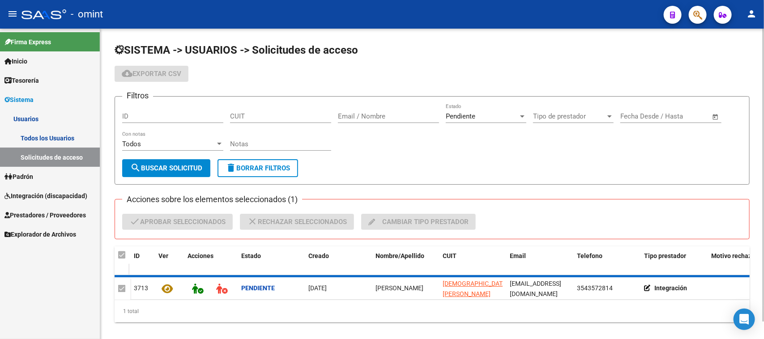
checkbox input "false"
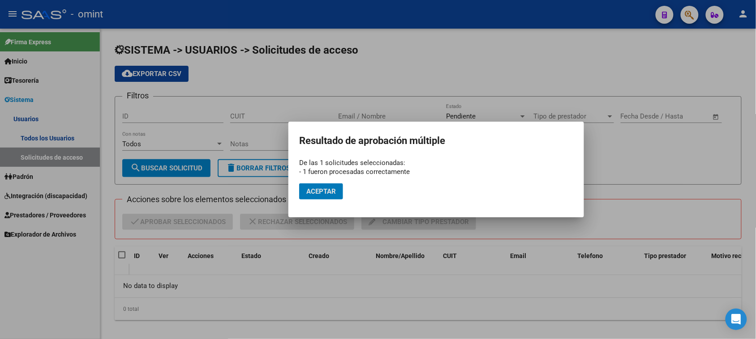
click at [318, 193] on span "Aceptar" at bounding box center [321, 192] width 30 height 8
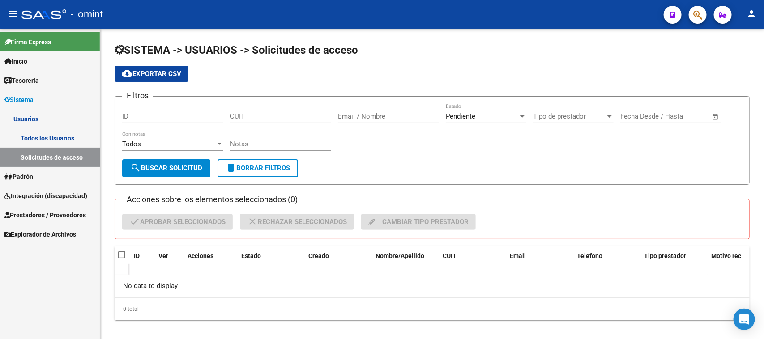
drag, startPoint x: 59, startPoint y: 137, endPoint x: 64, endPoint y: 134, distance: 5.5
click at [59, 137] on link "Todos los Usuarios" at bounding box center [50, 137] width 100 height 19
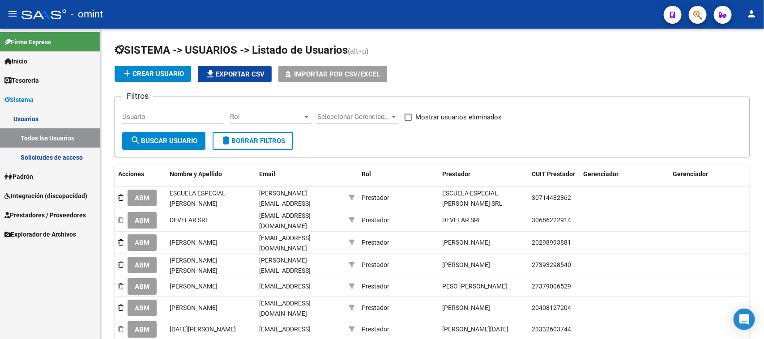
click at [162, 111] on div "Usuario" at bounding box center [172, 113] width 101 height 19
paste input "Sergio Roberto Ludueña"
type input "Sergio Roberto Ludueña"
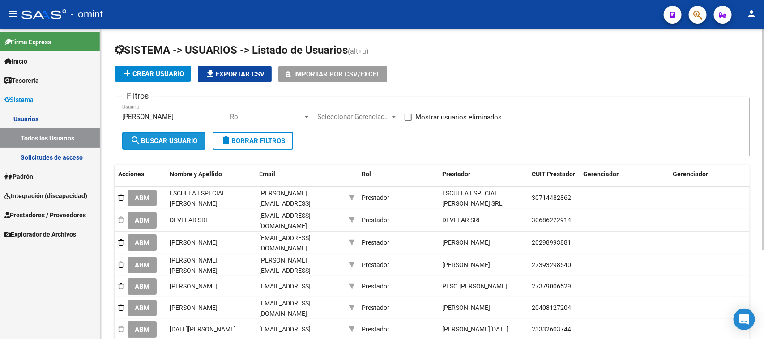
click at [159, 139] on span "search Buscar Usuario" at bounding box center [163, 141] width 67 height 8
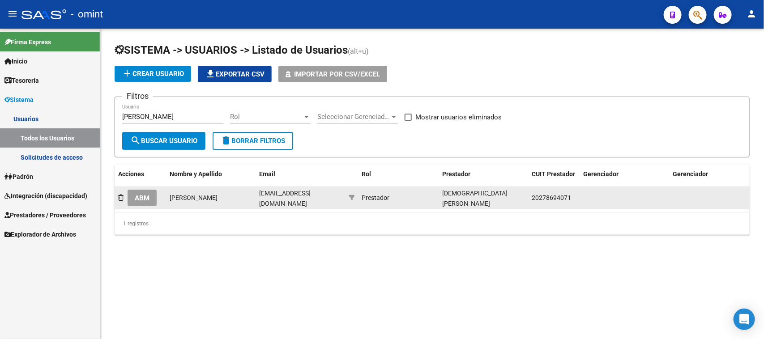
click at [137, 194] on span "ABM" at bounding box center [142, 198] width 15 height 8
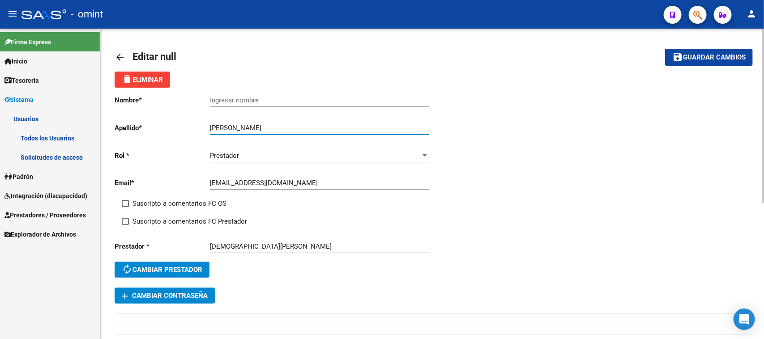
drag, startPoint x: 256, startPoint y: 126, endPoint x: 155, endPoint y: 125, distance: 100.7
click at [155, 125] on app-form-text-field "Apellido * Sergio Roberto Ludueña Ingresar apellido" at bounding box center [272, 128] width 314 height 8
type input "Ludueña"
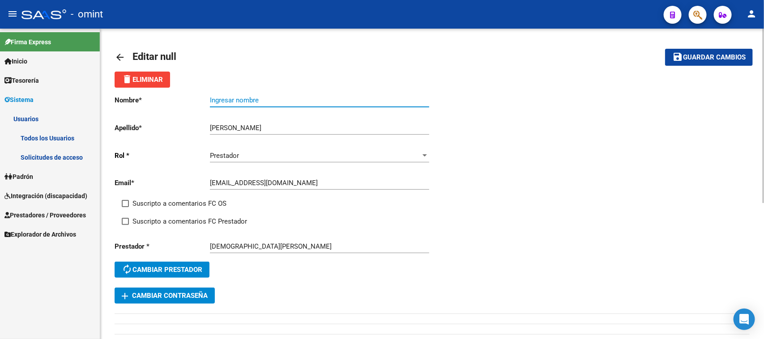
click at [235, 99] on input "Ingresar nombre" at bounding box center [319, 100] width 219 height 8
paste input "Sergio Roberto"
type input "Sergio Roberto"
click at [171, 206] on span "Suscripto a comentarios FC OS" at bounding box center [180, 203] width 94 height 11
click at [125, 207] on input "Suscripto a comentarios FC OS" at bounding box center [125, 207] width 0 height 0
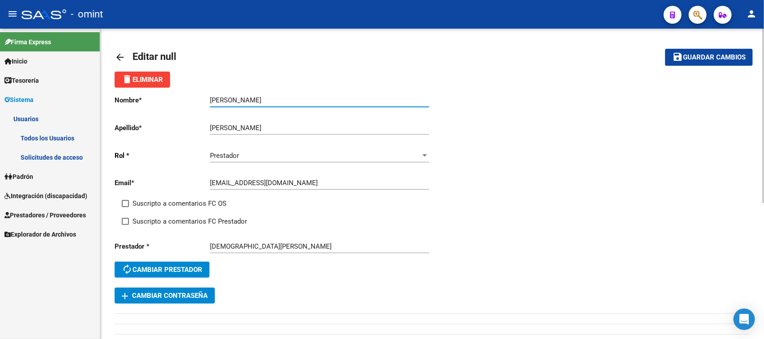
checkbox input "true"
click at [169, 224] on span "Suscripto a comentarios FC Prestador" at bounding box center [190, 221] width 115 height 11
click at [125, 225] on input "Suscripto a comentarios FC Prestador" at bounding box center [125, 225] width 0 height 0
checkbox input "true"
click at [671, 65] on button "save Guardar cambios" at bounding box center [709, 57] width 88 height 17
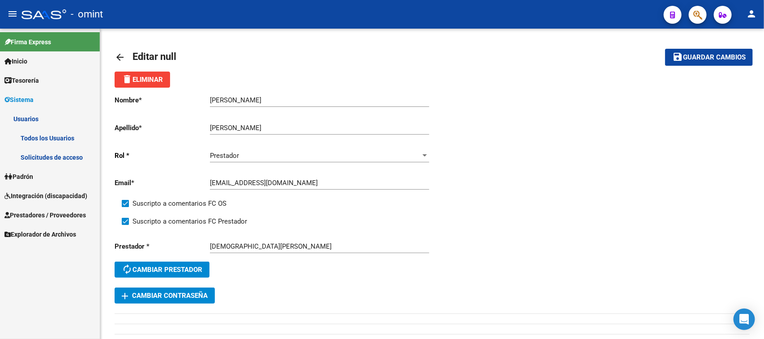
click at [48, 133] on link "Todos los Usuarios" at bounding box center [50, 137] width 100 height 19
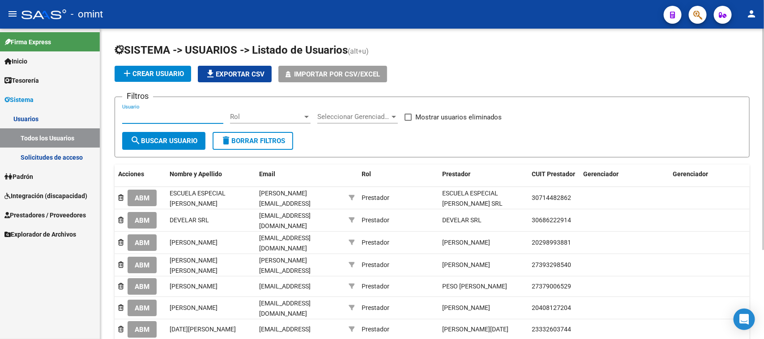
click at [162, 114] on input "Usuario" at bounding box center [172, 117] width 101 height 8
paste input "27341442236"
click at [162, 135] on button "search Buscar Usuario" at bounding box center [163, 141] width 83 height 18
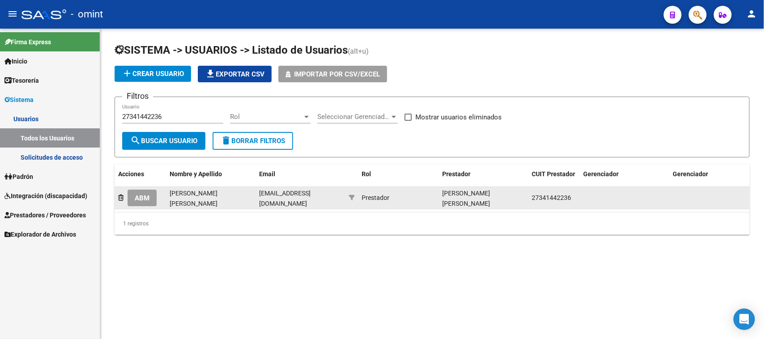
click at [281, 201] on div "sofiacgomez@hotmail.com" at bounding box center [300, 197] width 82 height 19
copy span "sofiacgomez@hotmail.com"
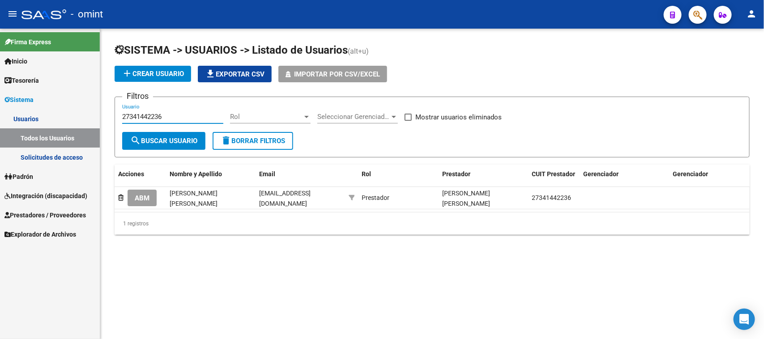
drag, startPoint x: 175, startPoint y: 116, endPoint x: 93, endPoint y: 123, distance: 83.1
click at [92, 122] on mat-sidenav-container "Firma Express Inicio Calendario SSS Instructivos Contacto OS Tesorería Extracto…" at bounding box center [382, 184] width 764 height 311
paste input "404516057"
click at [141, 138] on span "search Buscar Usuario" at bounding box center [163, 141] width 67 height 8
drag, startPoint x: 168, startPoint y: 110, endPoint x: 164, endPoint y: 111, distance: 4.5
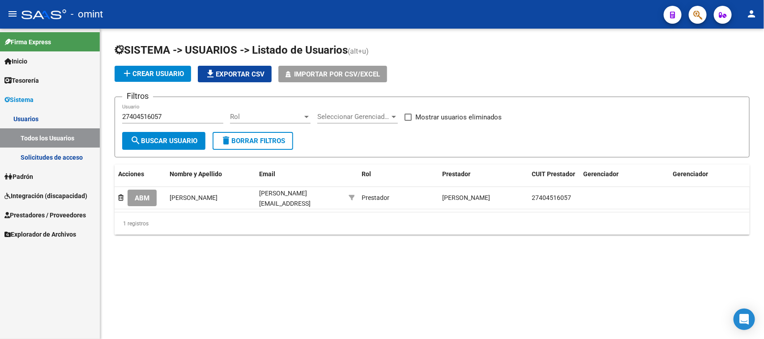
click at [164, 110] on div "27404516057 Usuario" at bounding box center [172, 113] width 101 height 19
drag, startPoint x: 176, startPoint y: 112, endPoint x: 93, endPoint y: 117, distance: 83.0
click at [93, 117] on mat-sidenav-container "Firma Express Inicio Calendario SSS Instructivos Contacto OS Tesorería Extracto…" at bounding box center [382, 184] width 764 height 311
paste input "249404468"
click at [143, 134] on button "search Buscar Usuario" at bounding box center [163, 141] width 83 height 18
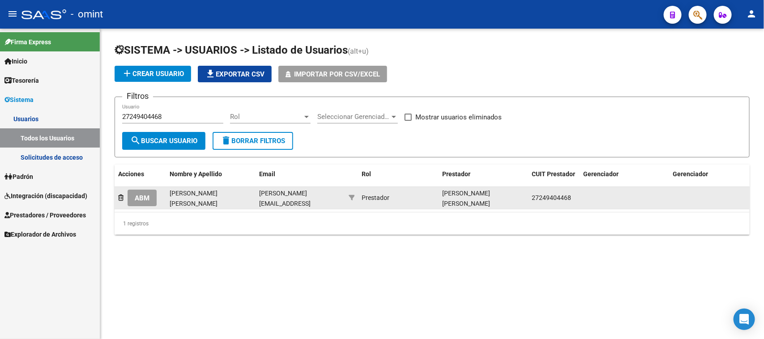
click at [280, 197] on span "huck.maria.alejandra@gmail.com" at bounding box center [284, 214] width 51 height 48
click at [281, 197] on span "huck.maria.alejandra@gmail.com" at bounding box center [284, 214] width 51 height 48
click at [281, 198] on span "huck.maria.alejandra@gmail.com" at bounding box center [284, 214] width 51 height 48
copy span "huck.maria.alejandra@gmail.com"
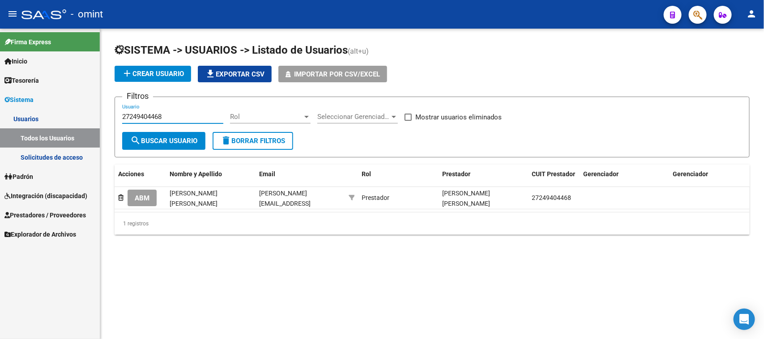
drag, startPoint x: 175, startPoint y: 115, endPoint x: 102, endPoint y: 116, distance: 73.0
click at [103, 116] on div "SISTEMA -> USUARIOS -> Listado de Usuarios (alt+u) add Crear Usuario file_downl…" at bounding box center [432, 146] width 664 height 235
paste input "3424878"
click at [154, 133] on button "search Buscar Usuario" at bounding box center [163, 141] width 83 height 18
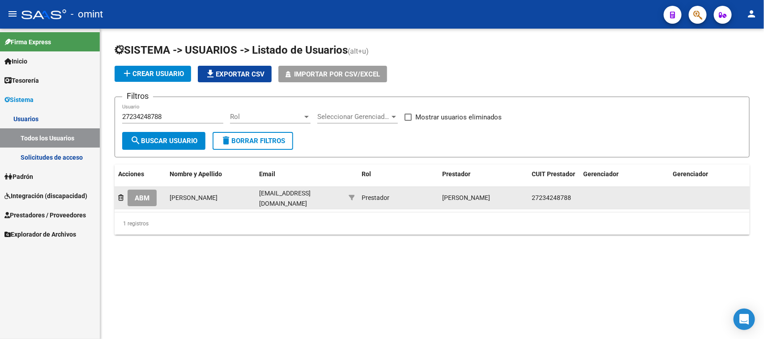
click at [277, 205] on datatable-body-cell "cecikloster@hotmail.com" at bounding box center [301, 198] width 90 height 22
copy span "cecikloster@hotmail.com"
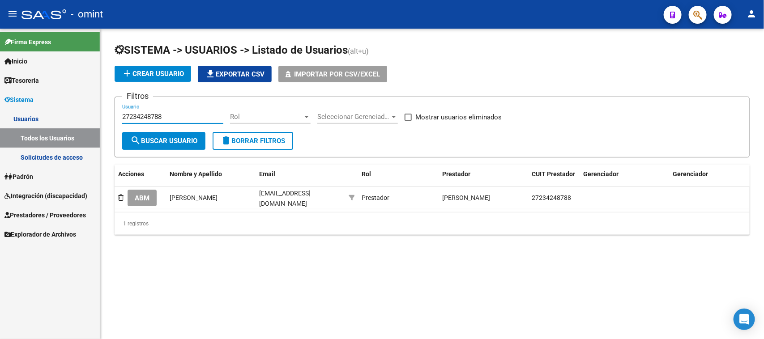
drag, startPoint x: 169, startPoint y: 118, endPoint x: 30, endPoint y: 118, distance: 139.7
click at [30, 118] on mat-sidenav-container "Firma Express Inicio Calendario SSS Instructivos Contacto OS Tesorería Extracto…" at bounding box center [382, 184] width 764 height 311
paste input "422378451"
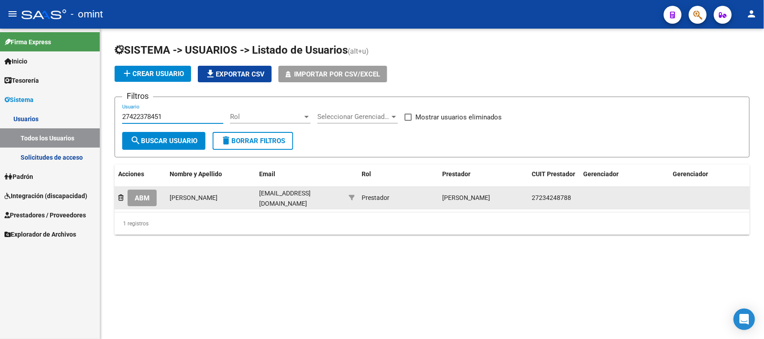
type input "27422378451"
drag, startPoint x: 139, startPoint y: 198, endPoint x: 198, endPoint y: 206, distance: 59.6
click at [139, 198] on span "ABM" at bounding box center [142, 198] width 15 height 8
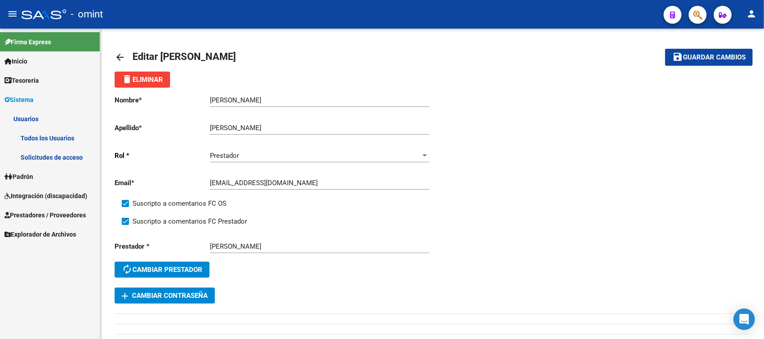
drag, startPoint x: 55, startPoint y: 132, endPoint x: 64, endPoint y: 128, distance: 9.6
click at [54, 131] on link "Todos los Usuarios" at bounding box center [50, 137] width 100 height 19
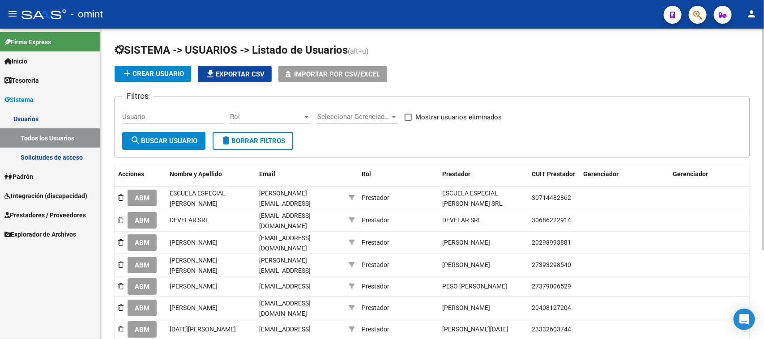
click at [180, 115] on input "Usuario" at bounding box center [172, 117] width 101 height 8
paste input "27422378451"
click at [173, 137] on span "search Buscar Usuario" at bounding box center [163, 141] width 67 height 8
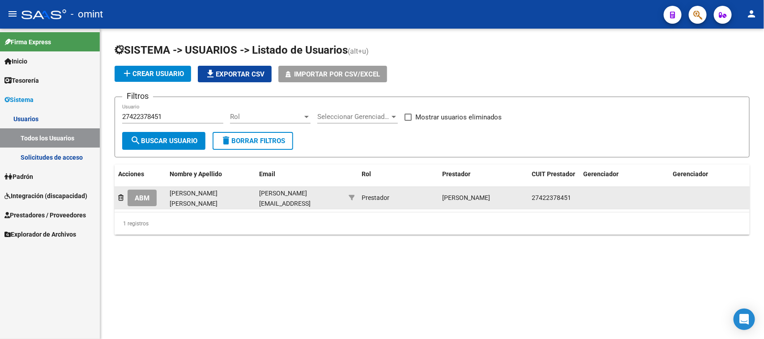
click at [294, 201] on div "pilar.luna@usal.edu.ar" at bounding box center [300, 197] width 82 height 19
copy span "pilar.luna@usal.edu.ar"
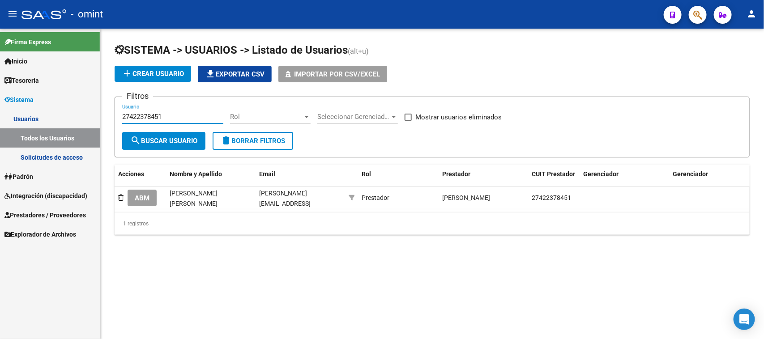
drag, startPoint x: 166, startPoint y: 115, endPoint x: 79, endPoint y: 123, distance: 87.3
click at [79, 123] on mat-sidenav-container "Firma Express Inicio Calendario SSS Instructivos Contacto OS Tesorería Extracto…" at bounding box center [382, 184] width 764 height 311
paste input "33715498249"
click at [157, 133] on button "search Buscar Usuario" at bounding box center [163, 141] width 83 height 18
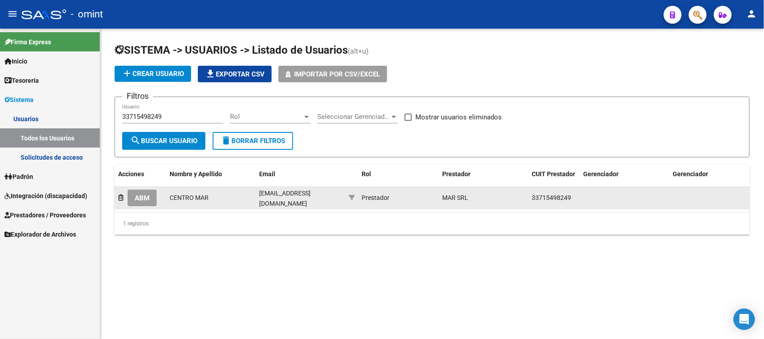
click at [306, 202] on datatable-body-cell "centroterapeuticomar@yahoo.com" at bounding box center [301, 198] width 90 height 22
copy span "centroterapeuticomar@yahoo.com"
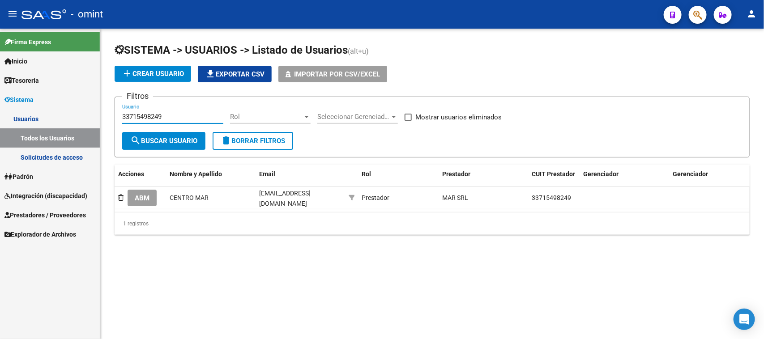
drag, startPoint x: 185, startPoint y: 115, endPoint x: 82, endPoint y: 124, distance: 103.4
click at [14, 115] on mat-sidenav-container "Firma Express Inicio Calendario SSS Instructivos Contacto OS Tesorería Extracto…" at bounding box center [382, 184] width 764 height 311
paste input "27146186373"
click at [164, 146] on button "search Buscar Usuario" at bounding box center [163, 141] width 83 height 18
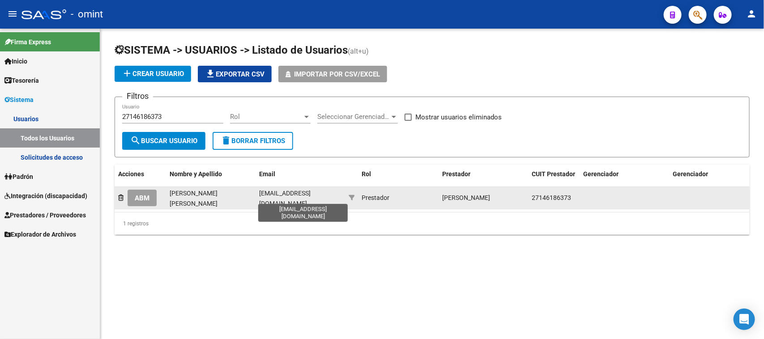
click at [270, 197] on span "garytalvez@yahoo.com.ar" at bounding box center [284, 198] width 51 height 17
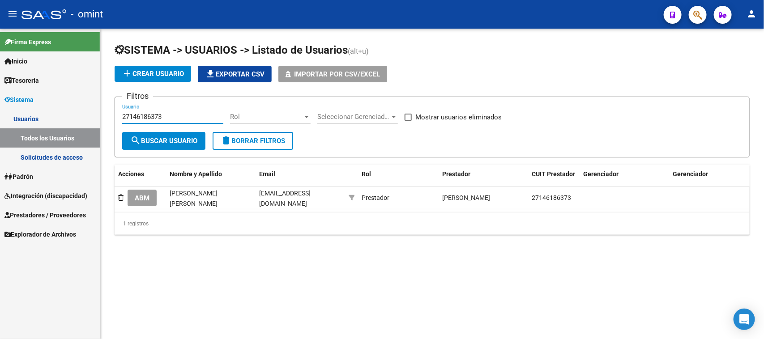
drag, startPoint x: 182, startPoint y: 116, endPoint x: 99, endPoint y: 117, distance: 82.8
click at [99, 117] on mat-sidenav-container "Firma Express Inicio Calendario SSS Instructivos Contacto OS Tesorería Extracto…" at bounding box center [382, 184] width 764 height 311
paste input "365616480"
click at [135, 135] on mat-icon "search" at bounding box center [135, 140] width 11 height 11
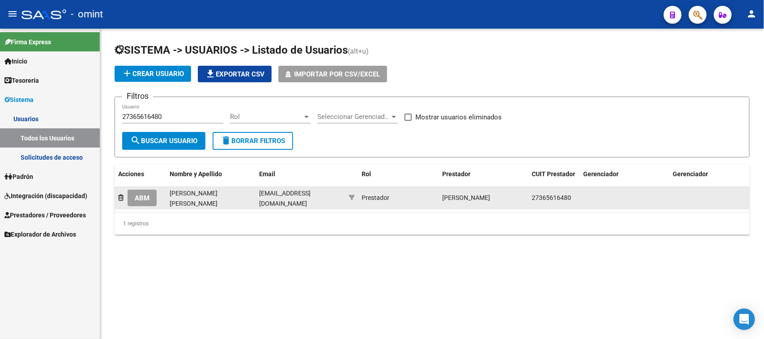
click at [287, 200] on span "malenmirabelli@gmail.com" at bounding box center [284, 198] width 51 height 17
copy span "malenmirabelli@gmail.com"
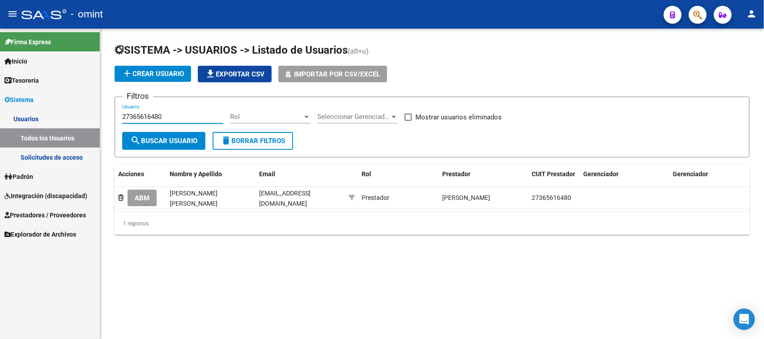
drag, startPoint x: 180, startPoint y: 115, endPoint x: 84, endPoint y: 122, distance: 95.6
click at [84, 122] on mat-sidenav-container "Firma Express Inicio Calendario SSS Instructivos Contacto OS Tesorería Extracto…" at bounding box center [382, 184] width 764 height 311
paste input "18056361"
click at [175, 149] on form "Filtros 27318056361 Usuario Rol Rol Seleccionar Gerenciador Seleccionar Gerenci…" at bounding box center [432, 127] width 635 height 61
click at [175, 148] on button "search Buscar Usuario" at bounding box center [163, 141] width 83 height 18
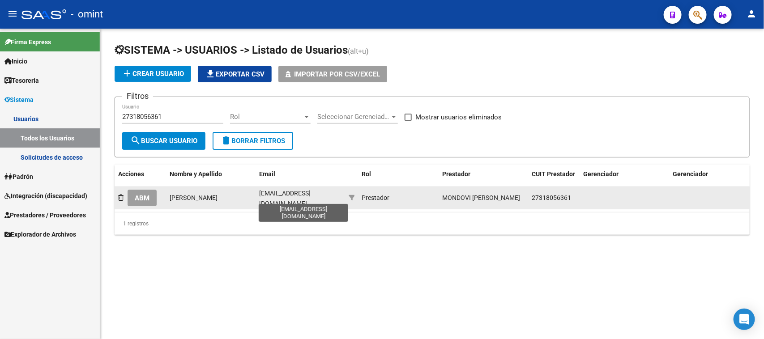
click at [276, 200] on span "lic.mondovipaola@gmail.com" at bounding box center [284, 198] width 51 height 17
copy span "lic.mondovipaola@gmail.com"
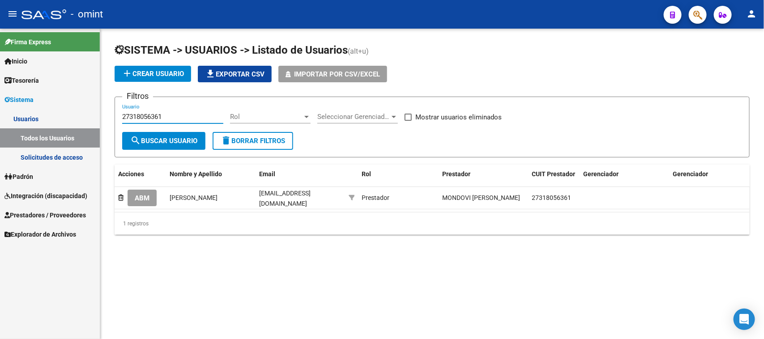
drag, startPoint x: 178, startPoint y: 114, endPoint x: 177, endPoint y: 137, distance: 23.3
click at [92, 126] on mat-sidenav-container "Firma Express Inicio Calendario SSS Instructivos Contacto OS Tesorería Extracto…" at bounding box center [382, 184] width 764 height 311
paste input "6560877"
click at [177, 139] on span "search Buscar Usuario" at bounding box center [163, 141] width 67 height 8
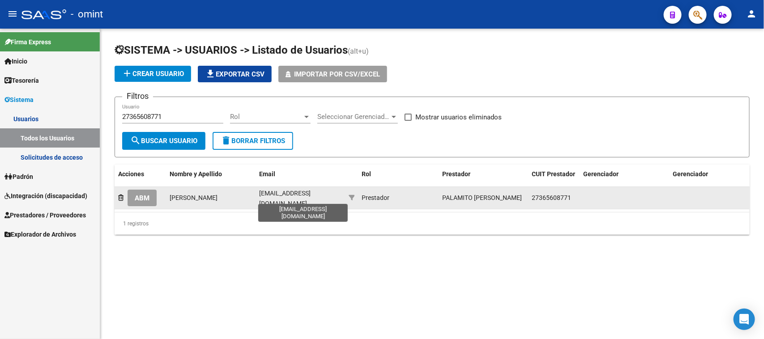
click at [304, 193] on span "palamitomagali@gmail.com" at bounding box center [284, 198] width 51 height 17
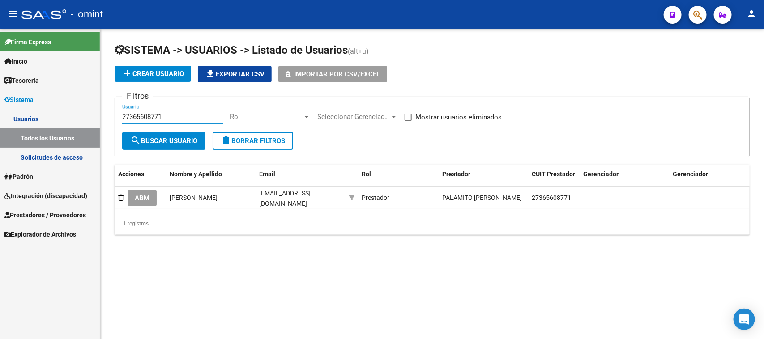
paste input "3347517364"
drag, startPoint x: 166, startPoint y: 117, endPoint x: 111, endPoint y: 118, distance: 54.6
click at [111, 118] on div "SISTEMA -> USUARIOS -> Listado de Usuarios (alt+u) add Crear Usuario file_downl…" at bounding box center [432, 146] width 664 height 235
drag, startPoint x: 154, startPoint y: 131, endPoint x: 154, endPoint y: 137, distance: 6.7
click at [154, 132] on button "search Buscar Usuario" at bounding box center [163, 141] width 83 height 18
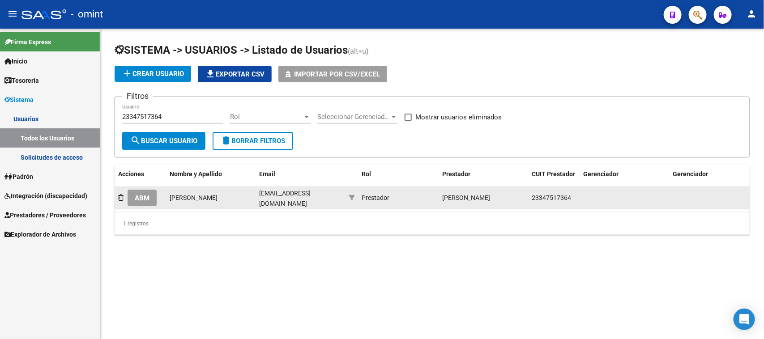
click at [291, 196] on span "agustinaparasiliti@gmail.com" at bounding box center [284, 198] width 51 height 17
click at [294, 195] on span "agustinaparasiliti@gmail.com" at bounding box center [284, 198] width 51 height 17
click at [292, 200] on span "agustinaparasiliti@gmail.com" at bounding box center [284, 198] width 51 height 17
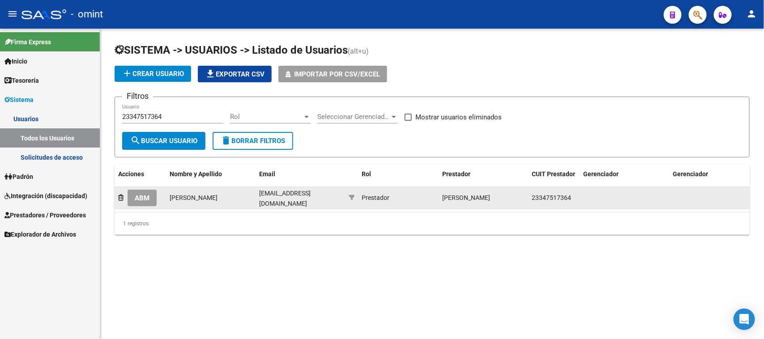
click at [292, 200] on span "agustinaparasiliti@gmail.com" at bounding box center [284, 198] width 51 height 17
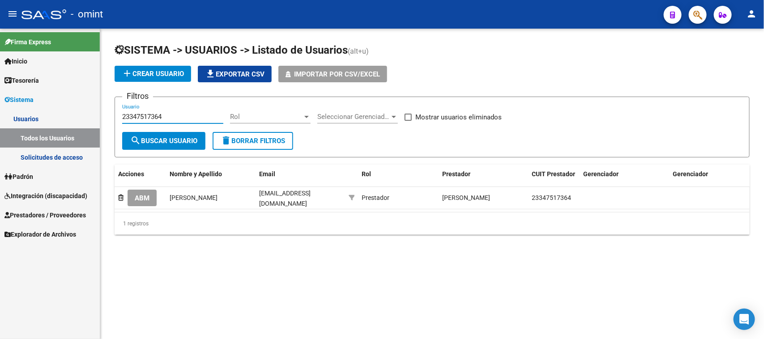
drag, startPoint x: 179, startPoint y: 120, endPoint x: 70, endPoint y: 119, distance: 109.2
click at [67, 117] on mat-sidenav-container "Firma Express Inicio Calendario SSS Instructivos Contacto OS Tesorería Extracto…" at bounding box center [382, 184] width 764 height 311
paste input "7403789300"
click at [142, 137] on span "search Buscar Usuario" at bounding box center [163, 141] width 67 height 8
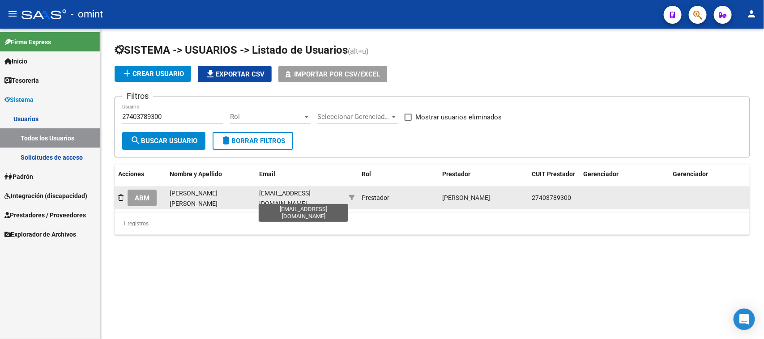
click at [285, 193] on span "licdaianapulleiro@hotmail.com" at bounding box center [284, 198] width 51 height 17
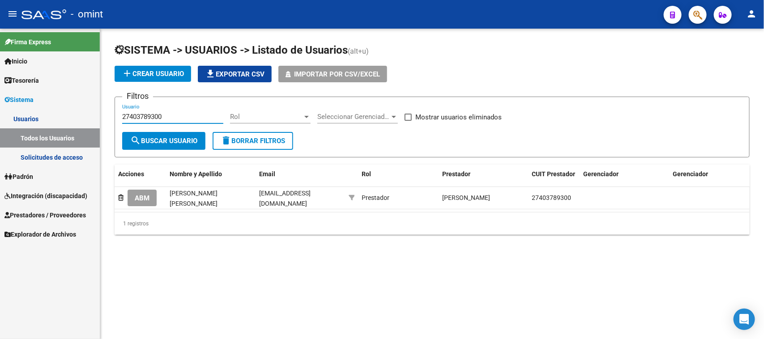
drag, startPoint x: 179, startPoint y: 118, endPoint x: 120, endPoint y: 131, distance: 61.0
click at [54, 122] on mat-sidenav-container "Firma Express Inicio Calendario SSS Instructivos Contacto OS Tesorería Extracto…" at bounding box center [382, 184] width 764 height 311
paste input "257790849"
click at [146, 138] on span "search Buscar Usuario" at bounding box center [163, 141] width 67 height 8
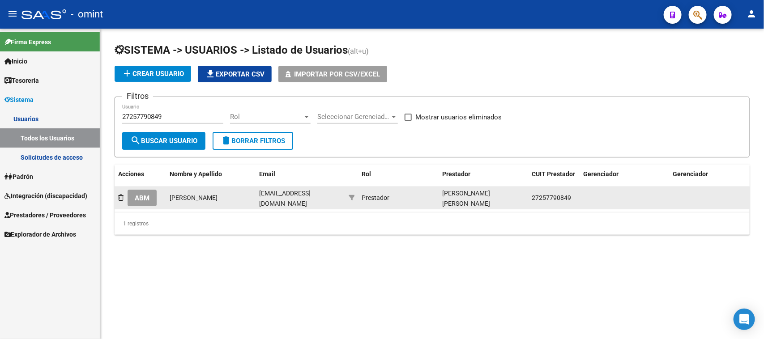
click at [303, 203] on datatable-body-cell "lic.sararios23@gmail.com" at bounding box center [301, 198] width 90 height 22
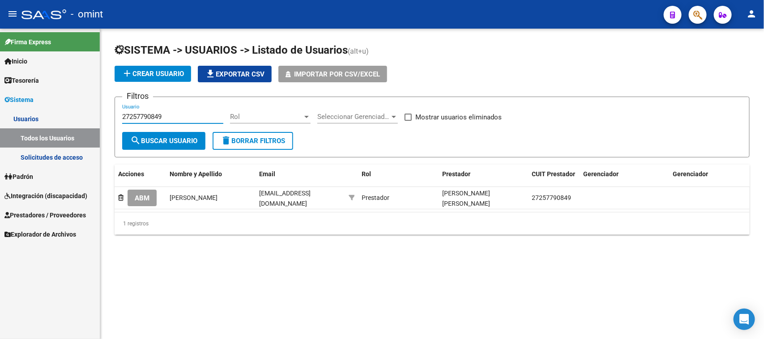
drag, startPoint x: 193, startPoint y: 119, endPoint x: 96, endPoint y: 133, distance: 97.3
click at [96, 133] on mat-sidenav-container "Firma Express Inicio Calendario SSS Instructivos Contacto OS Tesorería Extracto…" at bounding box center [382, 184] width 764 height 311
paste input "0209622751"
click at [139, 140] on mat-icon "search" at bounding box center [135, 140] width 11 height 11
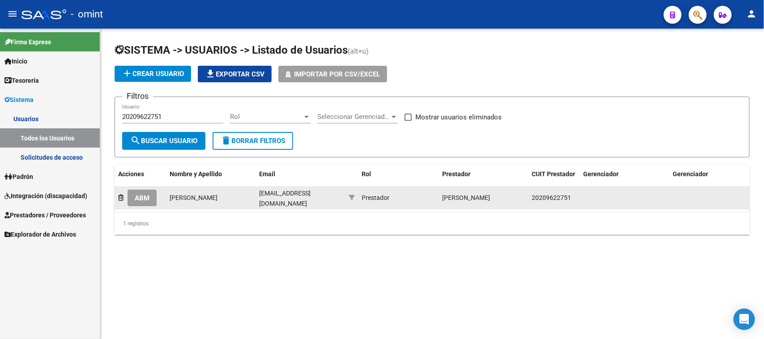
click at [323, 202] on datatable-body-cell "transporteespecialelias@hotmail.com" at bounding box center [301, 198] width 90 height 22
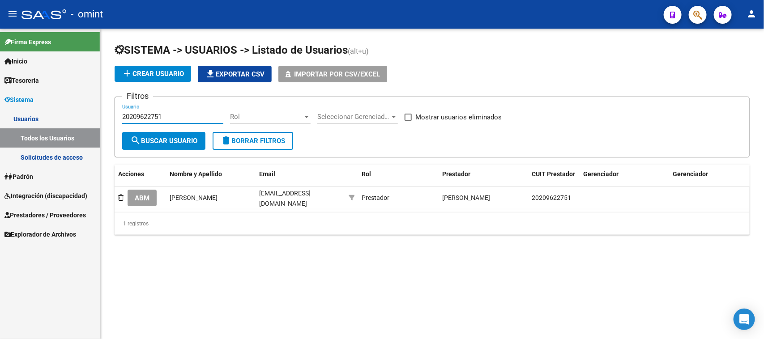
drag, startPoint x: 175, startPoint y: 113, endPoint x: 139, endPoint y: 135, distance: 42.0
click at [79, 125] on mat-sidenav-container "Firma Express Inicio Calendario SSS Instructivos Contacto OS Tesorería Extracto…" at bounding box center [382, 184] width 764 height 311
paste input "7419966490"
click at [173, 141] on span "search Buscar Usuario" at bounding box center [163, 141] width 67 height 8
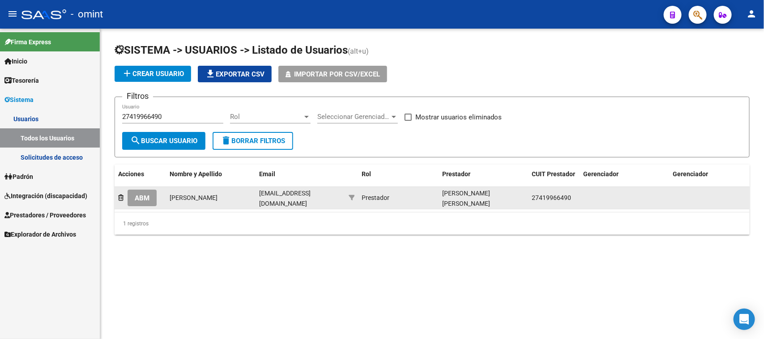
click at [270, 188] on datatable-body-cell "mpazrodriguezgarcia2@gmail.com" at bounding box center [301, 198] width 90 height 22
click at [270, 189] on datatable-body-cell "mpazrodriguezgarcia2@gmail.com" at bounding box center [301, 198] width 90 height 22
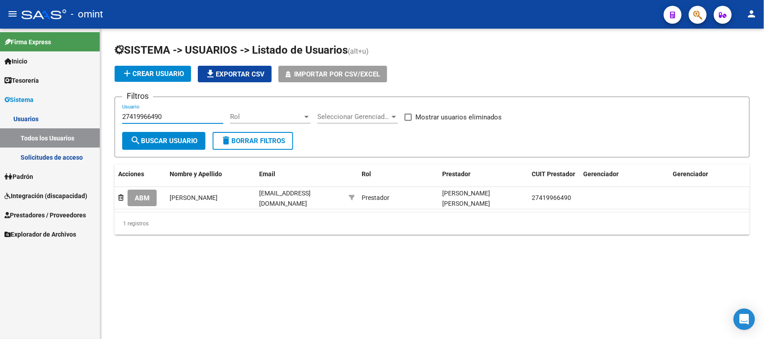
drag, startPoint x: 185, startPoint y: 116, endPoint x: 61, endPoint y: 118, distance: 123.6
click at [56, 118] on mat-sidenav-container "Firma Express Inicio Calendario SSS Instructivos Contacto OS Tesorería Extracto…" at bounding box center [382, 184] width 764 height 311
paste input "0282922127"
click at [159, 139] on span "search Buscar Usuario" at bounding box center [163, 141] width 67 height 8
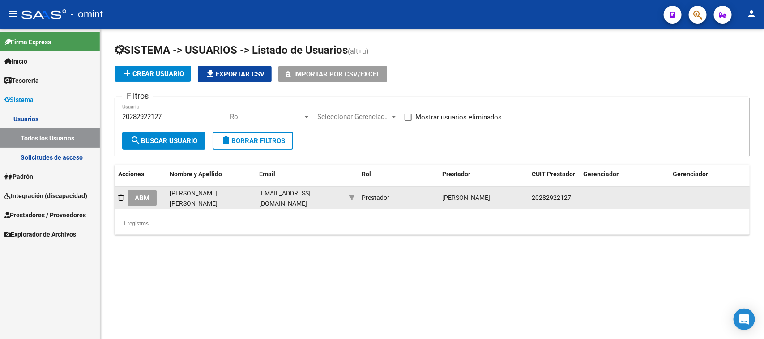
click at [269, 206] on datatable-body-cell "juareznoradelvalle@gmail.com" at bounding box center [301, 198] width 90 height 22
click at [271, 206] on datatable-body-cell "juareznoradelvalle@gmail.com" at bounding box center [301, 198] width 90 height 22
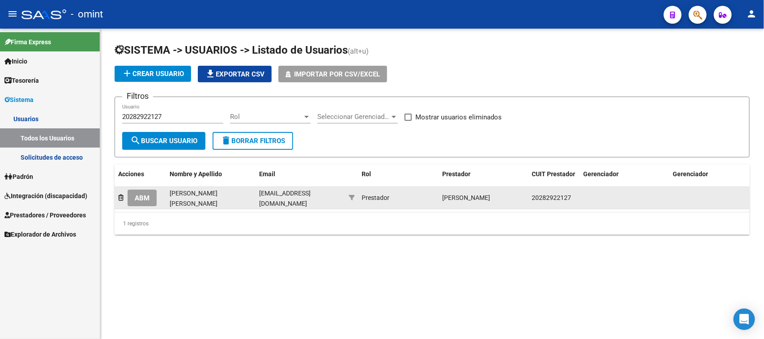
click at [271, 206] on datatable-body-cell "juareznoradelvalle@gmail.com" at bounding box center [301, 198] width 90 height 22
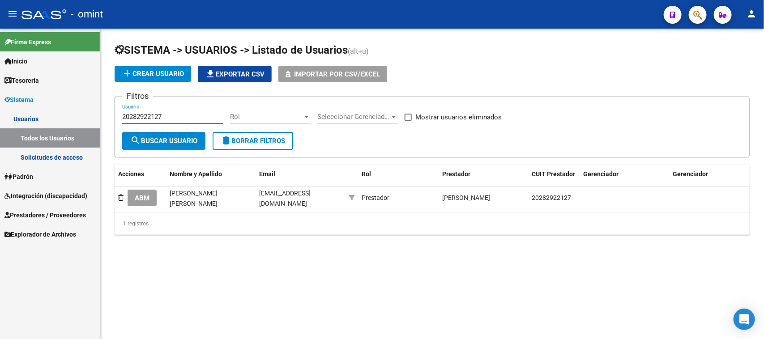
paste input "3279645944"
drag, startPoint x: 167, startPoint y: 115, endPoint x: 137, endPoint y: 120, distance: 30.4
click at [107, 116] on div "SISTEMA -> USUARIOS -> Listado de Usuarios (alt+u) add Crear Usuario file_downl…" at bounding box center [432, 146] width 664 height 235
click at [205, 140] on button "search Buscar Usuario" at bounding box center [163, 141] width 83 height 18
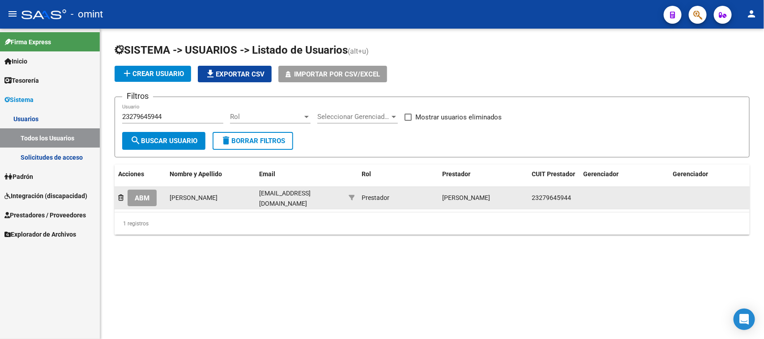
click at [278, 188] on datatable-body-cell "lorenasalvati@hotmail.com" at bounding box center [301, 198] width 90 height 22
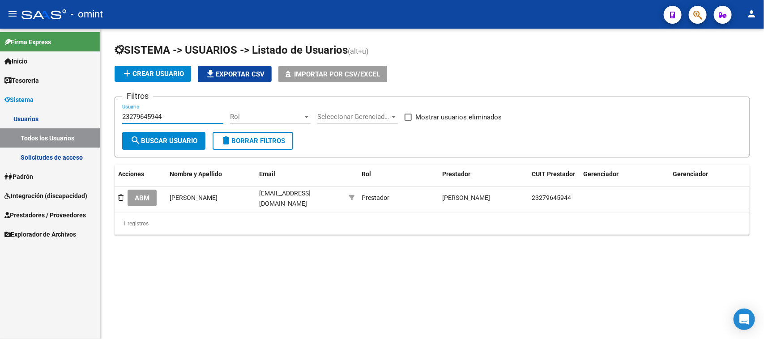
drag, startPoint x: 188, startPoint y: 117, endPoint x: 72, endPoint y: 128, distance: 116.5
click at [72, 128] on mat-sidenav-container "Firma Express Inicio Calendario SSS Instructivos Contacto OS Tesorería Extracto…" at bounding box center [382, 184] width 764 height 311
paste input "7400993543"
click at [172, 141] on span "search Buscar Usuario" at bounding box center [163, 141] width 67 height 8
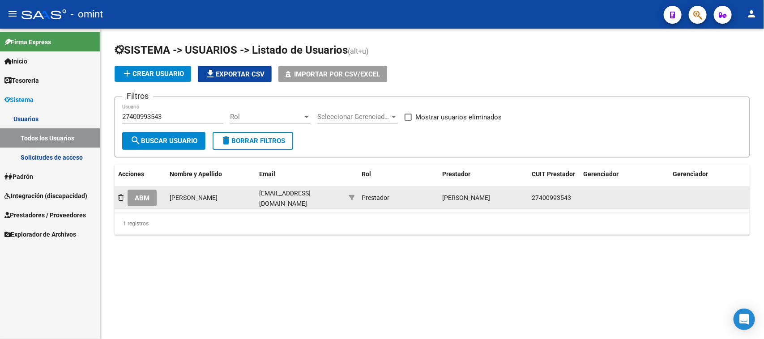
click at [309, 201] on datatable-body-cell "soltratamientopsico@gmail.com" at bounding box center [301, 198] width 90 height 22
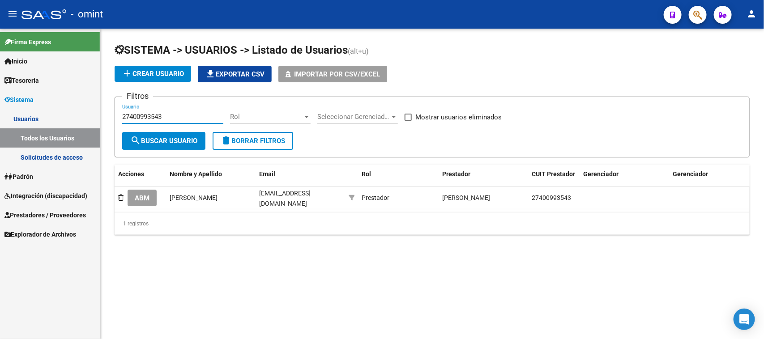
drag, startPoint x: 186, startPoint y: 119, endPoint x: 73, endPoint y: 121, distance: 113.3
click at [55, 124] on mat-sidenav-container "Firma Express Inicio Calendario SSS Instructivos Contacto OS Tesorería Extracto…" at bounding box center [382, 184] width 764 height 311
paste input "3292508999"
click at [164, 134] on button "search Buscar Usuario" at bounding box center [163, 141] width 83 height 18
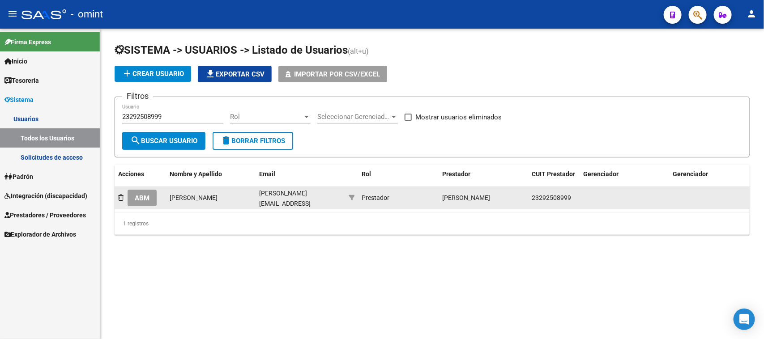
click at [283, 200] on div "rodrigo_stanga@hotmail.com" at bounding box center [300, 197] width 82 height 19
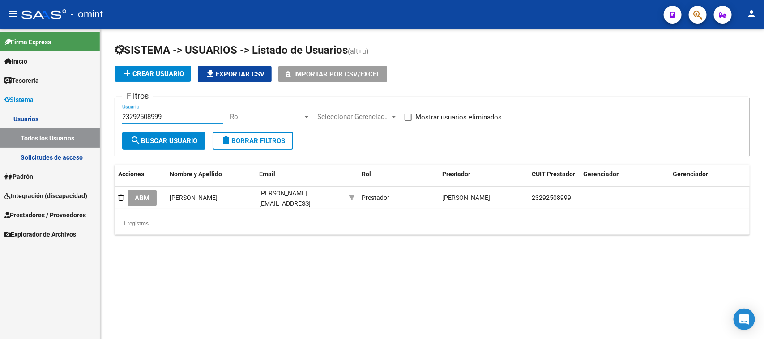
drag, startPoint x: 171, startPoint y: 119, endPoint x: 94, endPoint y: 133, distance: 77.9
click at [94, 133] on mat-sidenav-container "Firma Express Inicio Calendario SSS Instructivos Contacto OS Tesorería Extracto…" at bounding box center [382, 184] width 764 height 311
paste input "7373776810"
click at [144, 153] on form "Filtros 27373776810 Usuario Rol Rol Seleccionar Gerenciador Seleccionar Gerenci…" at bounding box center [432, 127] width 635 height 61
click at [146, 142] on span "search Buscar Usuario" at bounding box center [163, 141] width 67 height 8
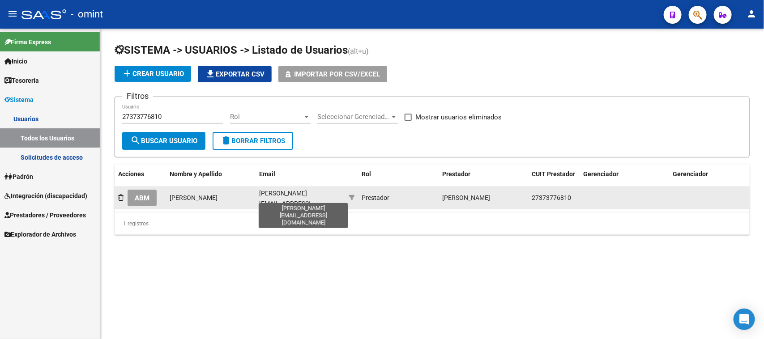
click at [282, 196] on span "velazco.noemi30@gmail.com" at bounding box center [284, 204] width 51 height 28
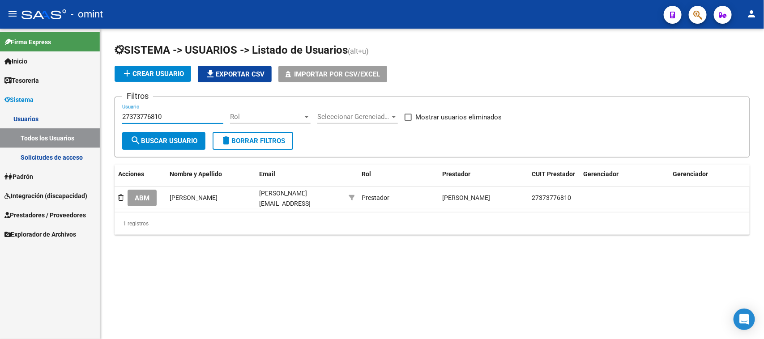
drag, startPoint x: 172, startPoint y: 114, endPoint x: 80, endPoint y: 111, distance: 92.7
click at [73, 108] on mat-sidenav-container "Firma Express Inicio Calendario SSS Instructivos Contacto OS Tesorería Extracto…" at bounding box center [382, 184] width 764 height 311
paste input "3390309384"
click at [192, 141] on span "search Buscar Usuario" at bounding box center [163, 141] width 67 height 8
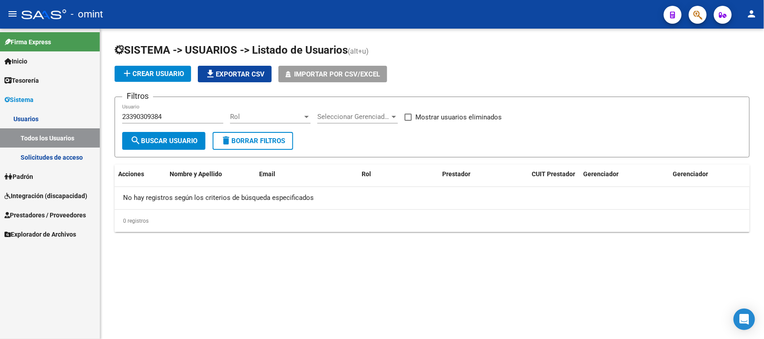
click at [169, 113] on div "23390309384 Usuario" at bounding box center [172, 113] width 101 height 19
drag, startPoint x: 169, startPoint y: 113, endPoint x: 82, endPoint y: 124, distance: 88.0
click at [74, 119] on mat-sidenav-container "Firma Express Inicio Calendario SSS Instructivos Contacto OS Tesorería Extracto…" at bounding box center [382, 184] width 764 height 311
paste input "7318187709"
click at [159, 141] on span "search Buscar Usuario" at bounding box center [163, 141] width 67 height 8
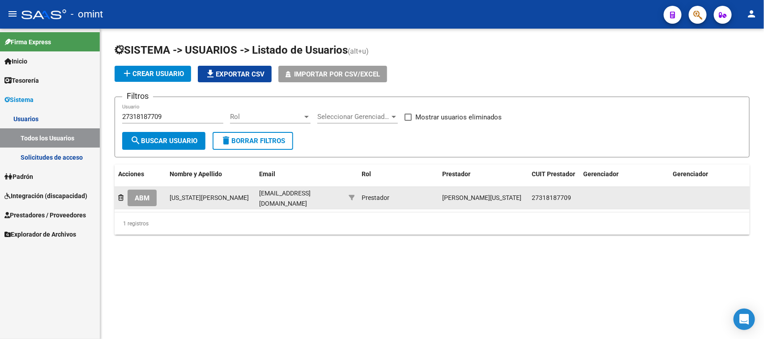
click at [299, 199] on span "bonisvir@yahoo.com.ar" at bounding box center [284, 198] width 51 height 17
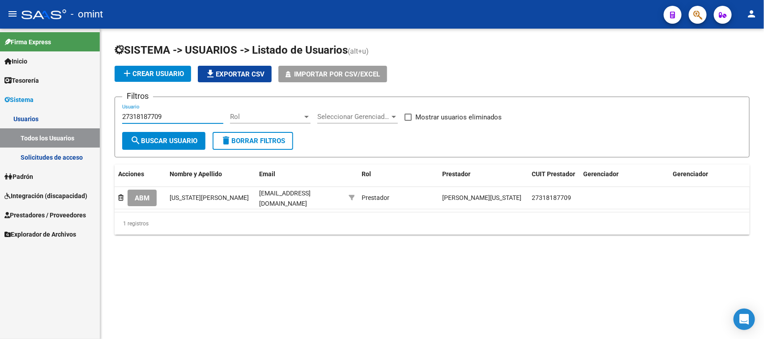
drag, startPoint x: 171, startPoint y: 116, endPoint x: 71, endPoint y: 116, distance: 100.3
click at [71, 116] on mat-sidenav-container "Firma Express Inicio Calendario SSS Instructivos Contacto OS Tesorería Extracto…" at bounding box center [382, 184] width 764 height 311
paste input "2344985"
click at [175, 140] on span "search Buscar Usuario" at bounding box center [163, 141] width 67 height 8
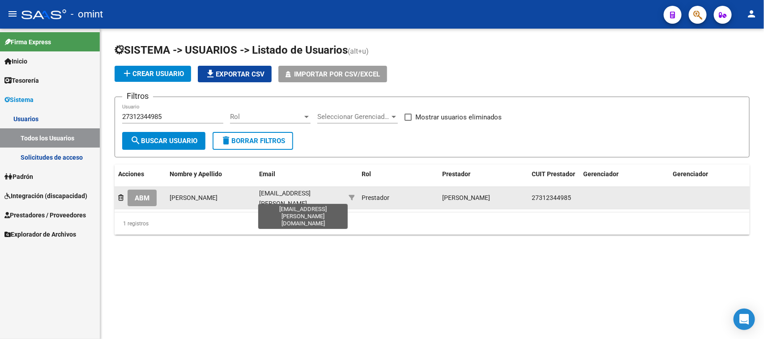
click at [285, 196] on span "eme-espinosa@hotmail.com" at bounding box center [284, 204] width 51 height 28
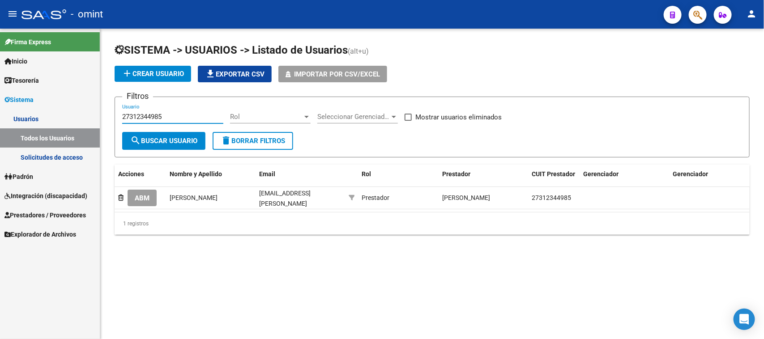
drag, startPoint x: 186, startPoint y: 116, endPoint x: 165, endPoint y: 137, distance: 29.8
click at [60, 117] on mat-sidenav-container "Firma Express Inicio Calendario SSS Instructivos Contacto OS Tesorería Extracto…" at bounding box center [382, 184] width 764 height 311
paste input "25210120"
click at [180, 141] on span "search Buscar Usuario" at bounding box center [163, 141] width 67 height 8
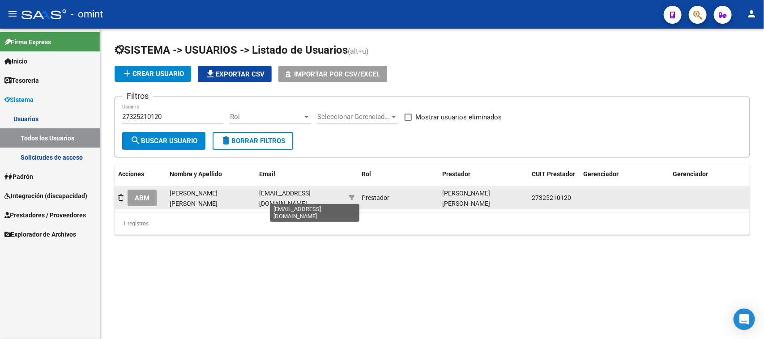
click at [274, 197] on span "danielapsicopedagoga@hotmail.com.ar" at bounding box center [284, 198] width 51 height 17
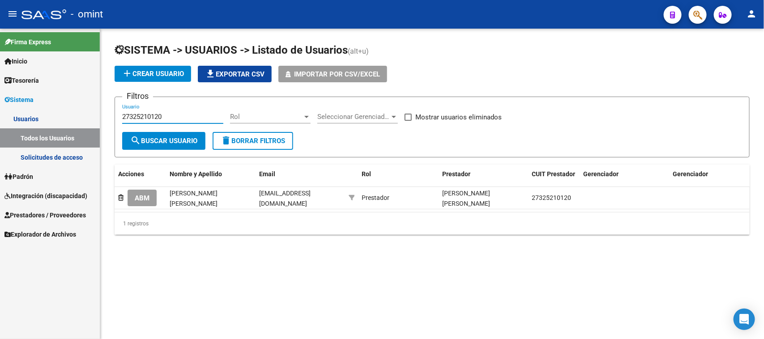
drag, startPoint x: 185, startPoint y: 117, endPoint x: 91, endPoint y: 121, distance: 94.1
click at [54, 116] on mat-sidenav-container "Firma Express Inicio Calendario SSS Instructivos Contacto OS Tesorería Extracto…" at bounding box center [382, 184] width 764 height 311
paste input "3406339564"
click at [154, 140] on span "search Buscar Usuario" at bounding box center [163, 141] width 67 height 8
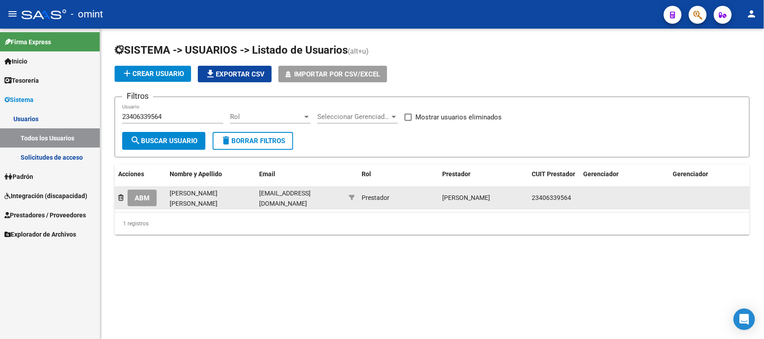
click at [278, 203] on datatable-body-cell "stephigarelli@hotmail.com" at bounding box center [301, 198] width 90 height 22
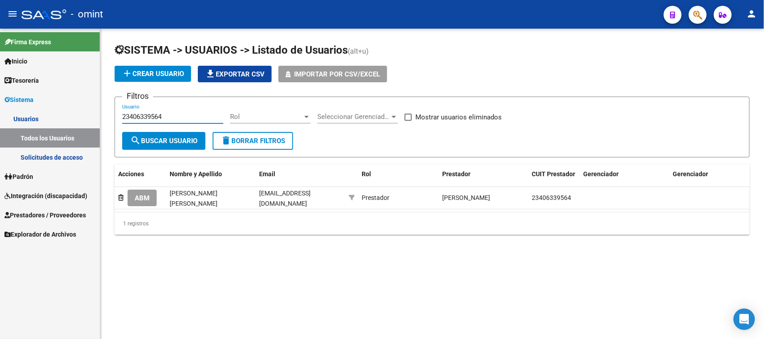
drag, startPoint x: 201, startPoint y: 119, endPoint x: 76, endPoint y: 124, distance: 125.5
click at [39, 119] on mat-sidenav-container "Firma Express Inicio Calendario SSS Instructivos Contacto OS Tesorería Extracto…" at bounding box center [382, 184] width 764 height 311
paste input "7183057117"
click at [144, 145] on button "search Buscar Usuario" at bounding box center [163, 141] width 83 height 18
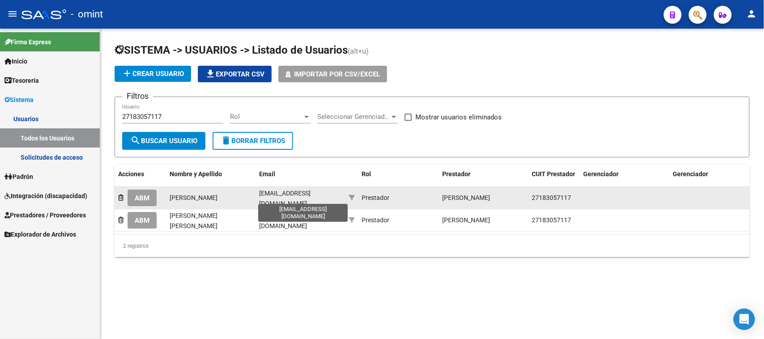
click at [275, 198] on span "carolinatomk@hotmail.com" at bounding box center [284, 198] width 51 height 17
click at [276, 198] on span "carolinatomk@hotmail.com" at bounding box center [284, 198] width 51 height 17
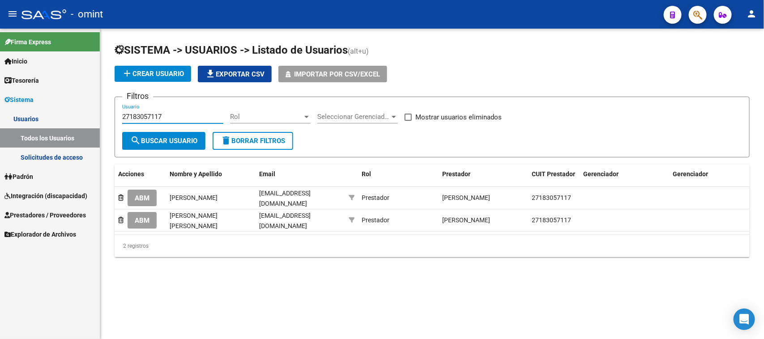
drag, startPoint x: 173, startPoint y: 117, endPoint x: 102, endPoint y: 118, distance: 71.2
click at [102, 118] on div "SISTEMA -> USUARIOS -> Listado de Usuarios (alt+u) add Crear Usuario file_downl…" at bounding box center [432, 157] width 664 height 257
paste input "357233882"
type input "27357233882"
click at [167, 134] on button "search Buscar Usuario" at bounding box center [163, 141] width 83 height 18
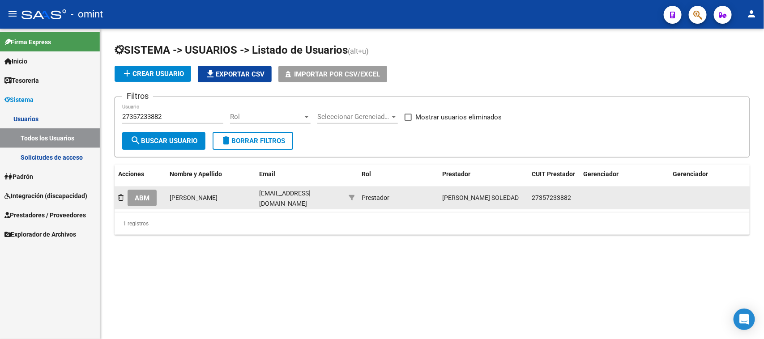
click at [334, 202] on datatable-body-cell "aldanasoledadzavagna@gmail.com" at bounding box center [301, 198] width 90 height 22
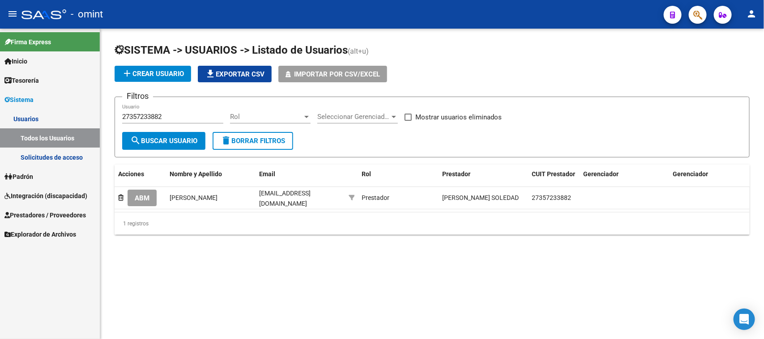
click at [68, 193] on span "Integración (discapacidad)" at bounding box center [45, 196] width 83 height 10
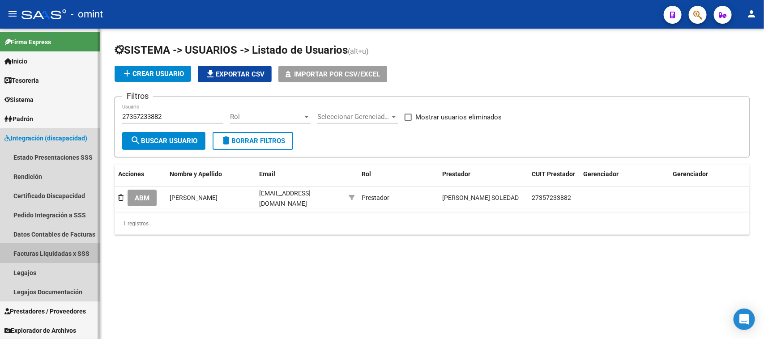
click at [60, 247] on link "Facturas Liquidadas x SSS" at bounding box center [50, 253] width 100 height 19
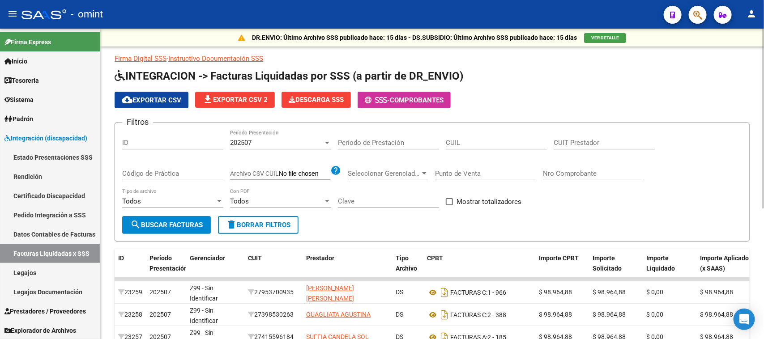
click at [565, 142] on input "CUIT Prestador" at bounding box center [604, 143] width 101 height 8
paste input "23-34200867-4"
click at [162, 223] on span "search Buscar Facturas" at bounding box center [166, 225] width 73 height 8
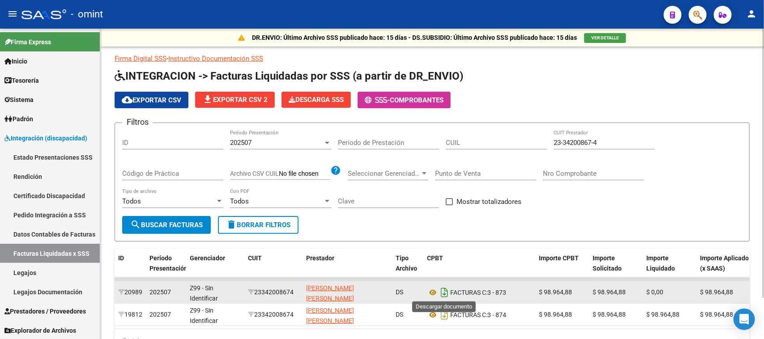
click at [444, 291] on icon "Descargar documento" at bounding box center [445, 293] width 12 height 14
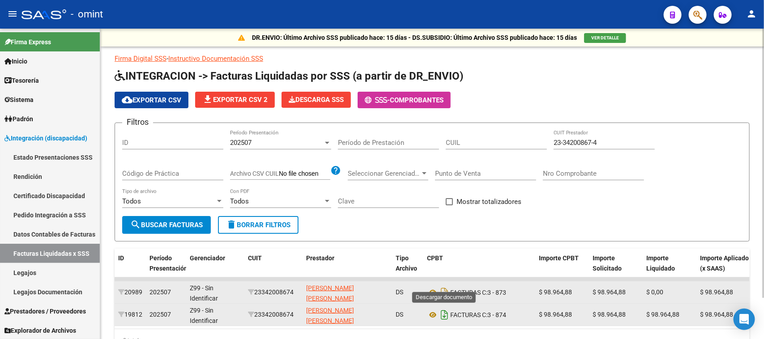
click at [442, 311] on icon "Descargar documento" at bounding box center [445, 315] width 12 height 14
drag, startPoint x: 603, startPoint y: 144, endPoint x: 515, endPoint y: 148, distance: 87.8
click at [515, 148] on div "Filtros ID 202507 Período Presentación Período de Prestación CUIL 23-34200867-4…" at bounding box center [432, 173] width 620 height 86
paste input "7-30161668-1"
click at [182, 227] on span "search Buscar Facturas" at bounding box center [166, 225] width 73 height 8
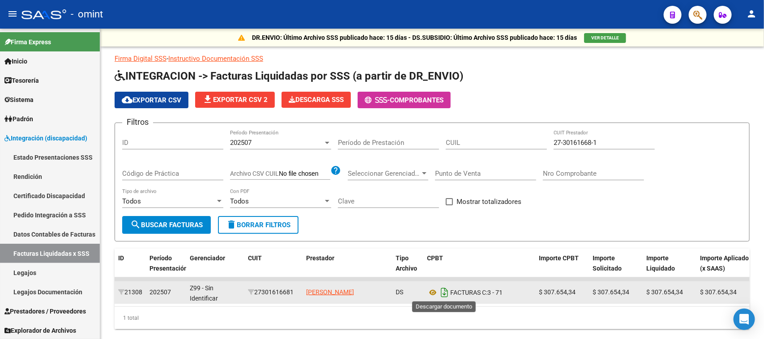
click at [444, 294] on icon "Descargar documento" at bounding box center [445, 293] width 12 height 14
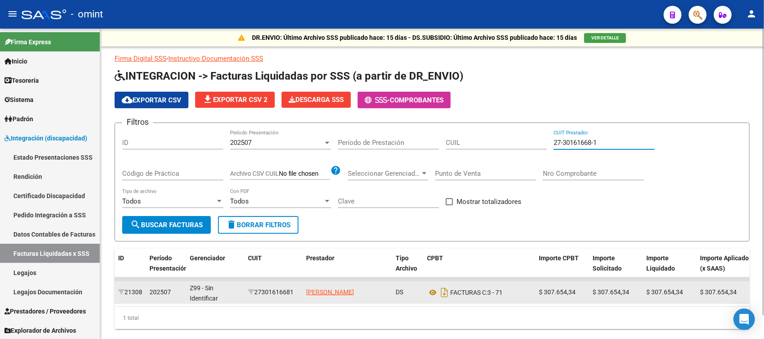
drag, startPoint x: 621, startPoint y: 139, endPoint x: 460, endPoint y: 141, distance: 160.7
click at [460, 141] on div "Filtros ID 202507 Período Presentación Período de Prestación CUIL 27-30161668-1…" at bounding box center [432, 173] width 620 height 86
paste input "2292398-3"
click at [171, 218] on button "search Buscar Facturas" at bounding box center [166, 225] width 89 height 18
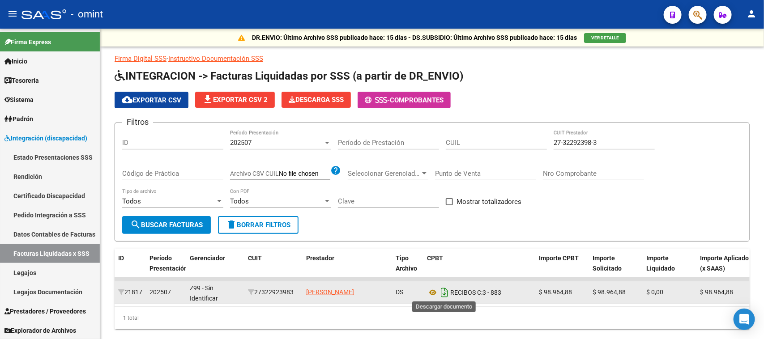
click at [444, 292] on icon "Descargar documento" at bounding box center [445, 293] width 12 height 14
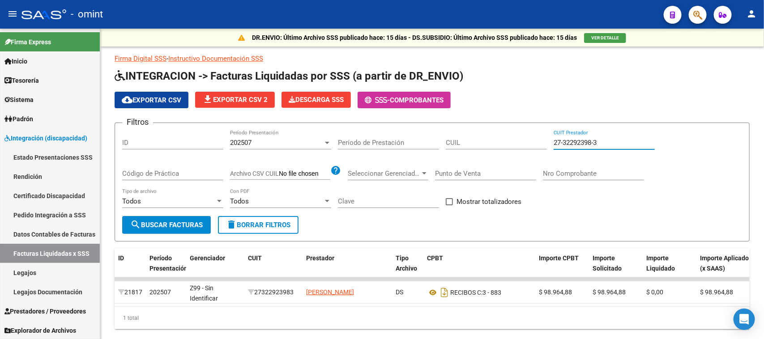
drag, startPoint x: 612, startPoint y: 140, endPoint x: 496, endPoint y: 151, distance: 116.5
click at [496, 151] on div "Filtros ID 202507 Período Presentación Período de Prestación CUIL 27-32292398-3…" at bounding box center [432, 173] width 620 height 86
paste input "3976548-6"
click at [175, 224] on span "search Buscar Facturas" at bounding box center [166, 225] width 73 height 8
drag, startPoint x: 603, startPoint y: 144, endPoint x: 457, endPoint y: 140, distance: 146.0
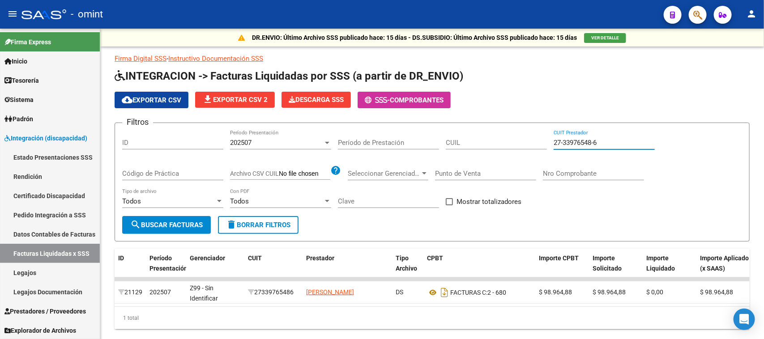
click at [457, 140] on div "Filtros ID 202507 Período Presentación Período de Prestación CUIL 27-33976548-6…" at bounding box center [432, 173] width 620 height 86
paste input "30-71070673-1"
click at [175, 218] on button "search Buscar Facturas" at bounding box center [166, 225] width 89 height 18
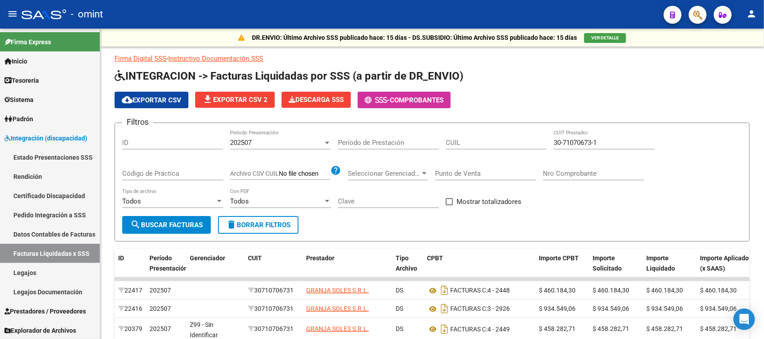
scroll to position [93, 0]
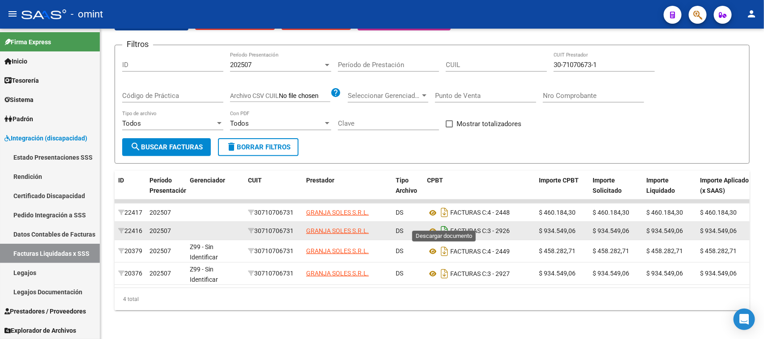
click at [444, 224] on icon "Descargar documento" at bounding box center [445, 231] width 12 height 14
drag, startPoint x: 613, startPoint y: 50, endPoint x: 497, endPoint y: 60, distance: 116.3
click at [511, 52] on div "Filtros ID 202507 Período Presentación Período de Prestación CUIL 30-71070673-1…" at bounding box center [432, 95] width 620 height 86
paste input "27-33976548-6"
type input "27-33976548-6"
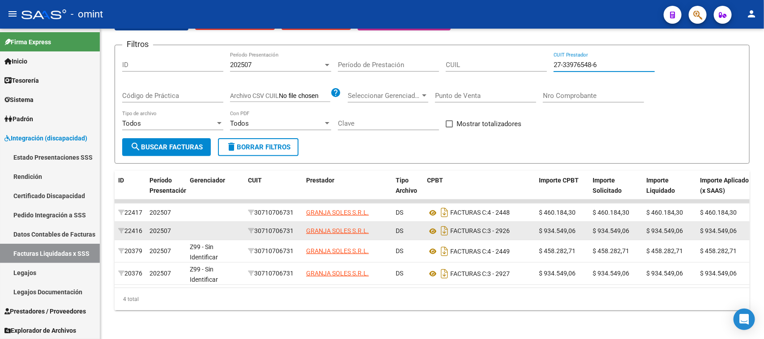
click at [183, 143] on span "search Buscar Facturas" at bounding box center [166, 147] width 73 height 8
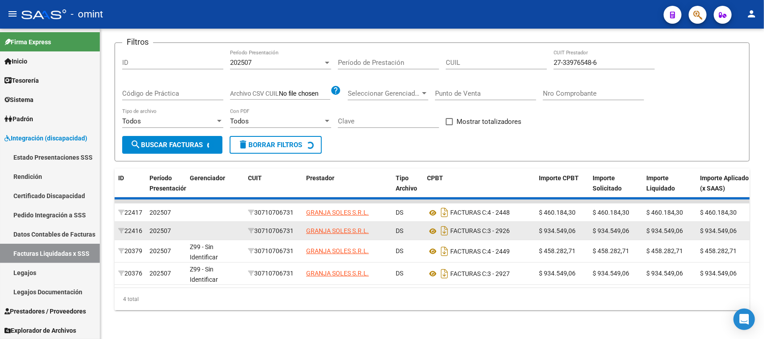
scroll to position [26, 0]
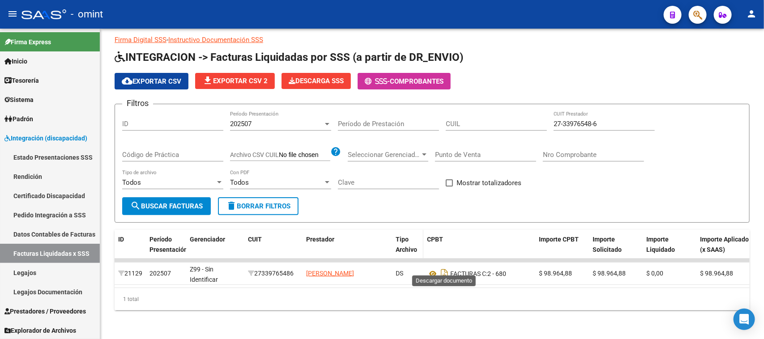
drag, startPoint x: 442, startPoint y: 262, endPoint x: 410, endPoint y: 234, distance: 42.8
click at [442, 267] on icon "Descargar documento" at bounding box center [445, 274] width 12 height 14
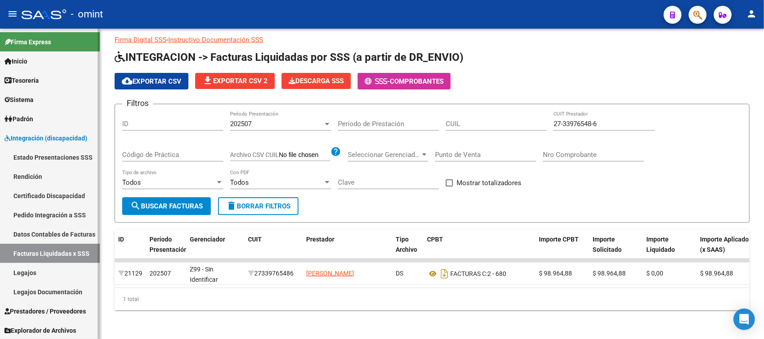
click at [63, 113] on link "Padrón" at bounding box center [50, 118] width 100 height 19
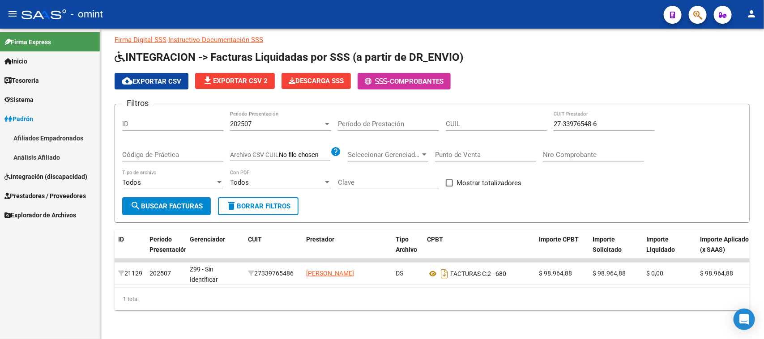
click at [58, 138] on link "Afiliados Empadronados" at bounding box center [50, 137] width 100 height 19
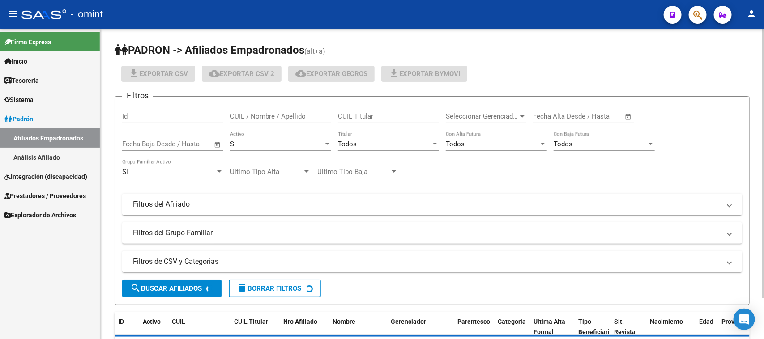
click at [276, 111] on div "CUIL / Nombre / Apellido" at bounding box center [280, 113] width 101 height 19
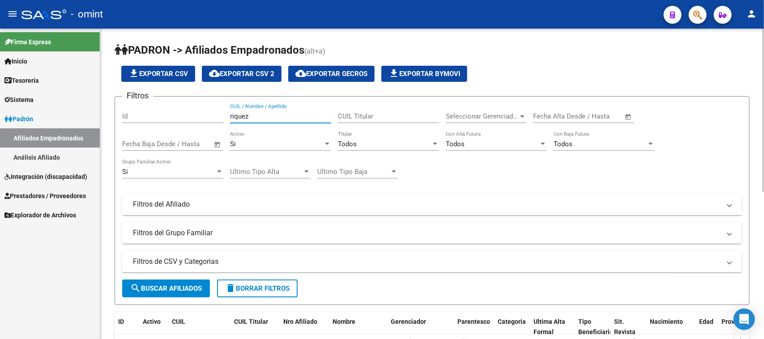
click at [187, 290] on span "search Buscar Afiliados" at bounding box center [166, 289] width 72 height 8
click at [300, 117] on input "riquez" at bounding box center [280, 116] width 101 height 8
type input "riquez so"
click at [164, 278] on form "Filtros Id riquez so CUIL / Nombre / Apellido CUIL Titular Seleccionar Gerencia…" at bounding box center [432, 200] width 635 height 209
click at [166, 287] on span "search Buscar Afiliados" at bounding box center [166, 289] width 72 height 8
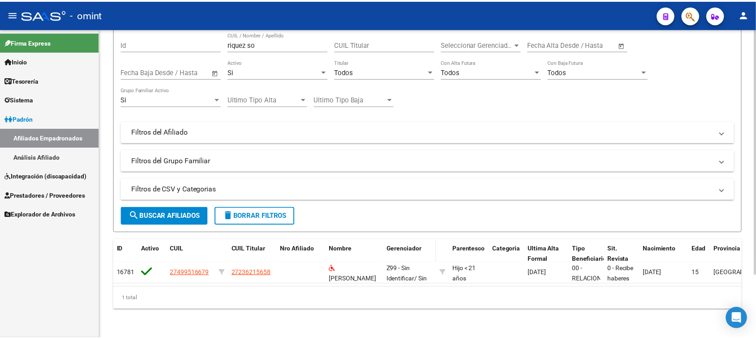
scroll to position [79, 0]
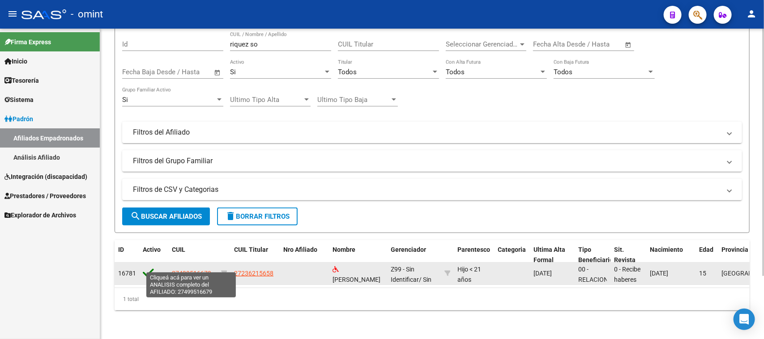
click at [202, 270] on span "27499516679" at bounding box center [191, 273] width 39 height 7
type textarea "27499516679"
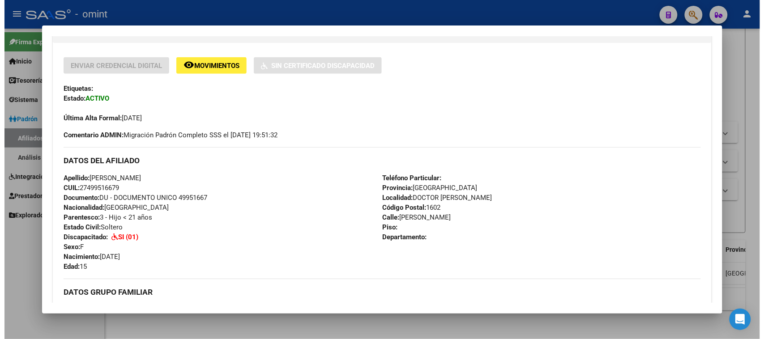
scroll to position [224, 0]
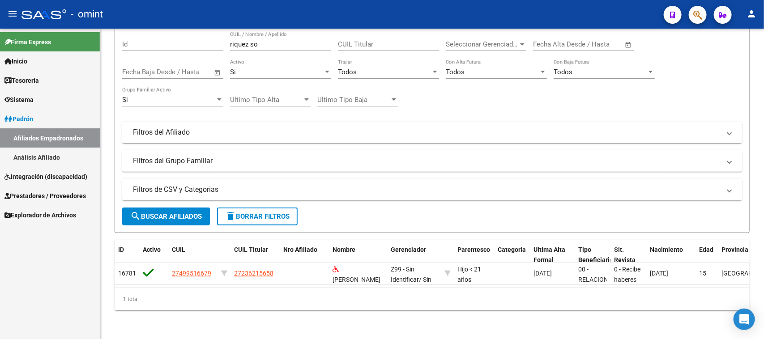
click at [48, 179] on span "Integración (discapacidad)" at bounding box center [45, 177] width 83 height 10
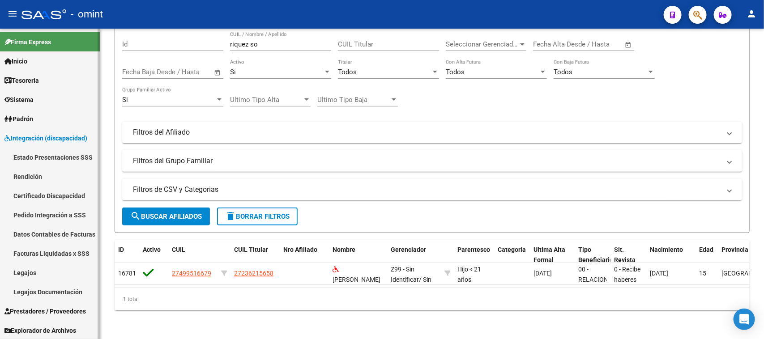
click at [46, 279] on link "Legajos" at bounding box center [50, 272] width 100 height 19
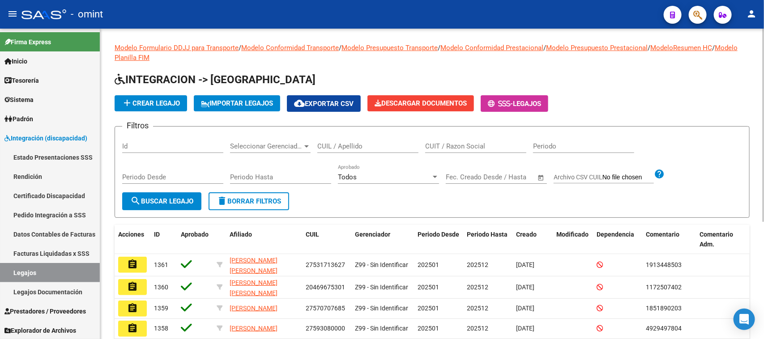
click at [460, 146] on input "CUIT / Razon Social" at bounding box center [475, 146] width 101 height 8
paste input "30714900192"
type input "30714900192"
click at [146, 206] on button "search Buscar Legajo" at bounding box center [161, 202] width 79 height 18
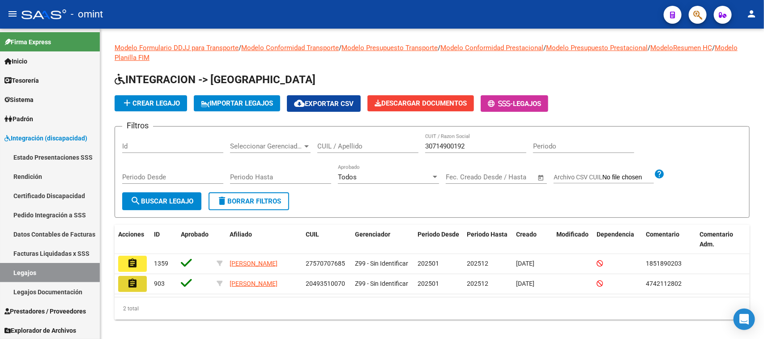
click at [135, 288] on mat-icon "assignment" at bounding box center [132, 283] width 11 height 11
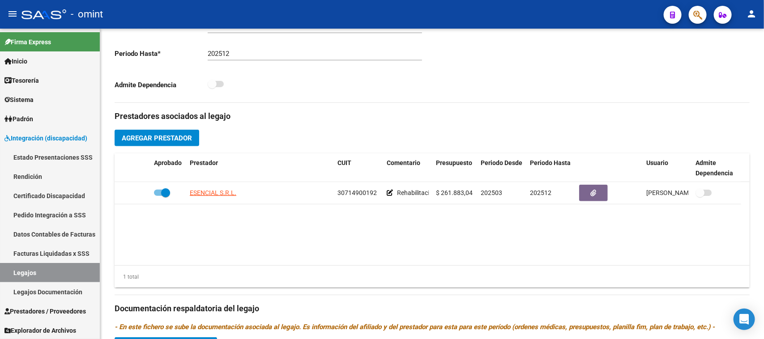
scroll to position [280, 0]
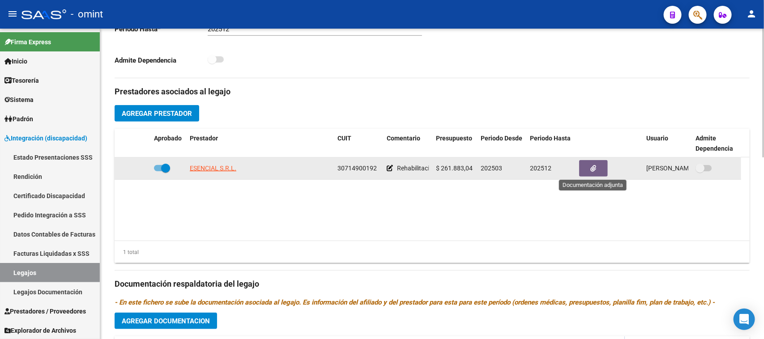
click at [596, 175] on button "button" at bounding box center [593, 168] width 29 height 17
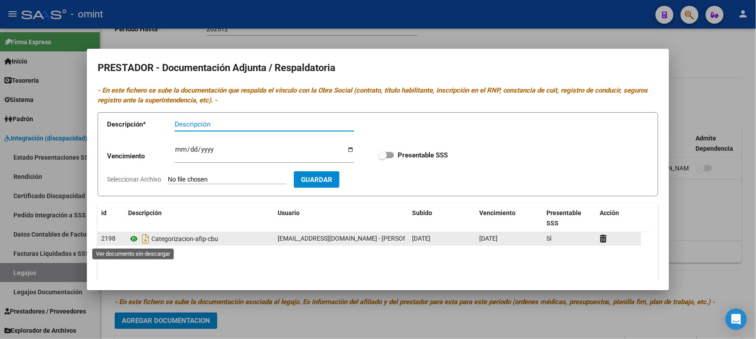
click at [136, 241] on icon at bounding box center [134, 239] width 12 height 11
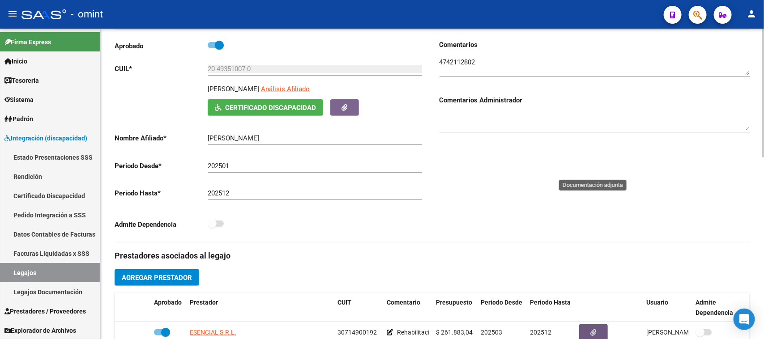
scroll to position [56, 0]
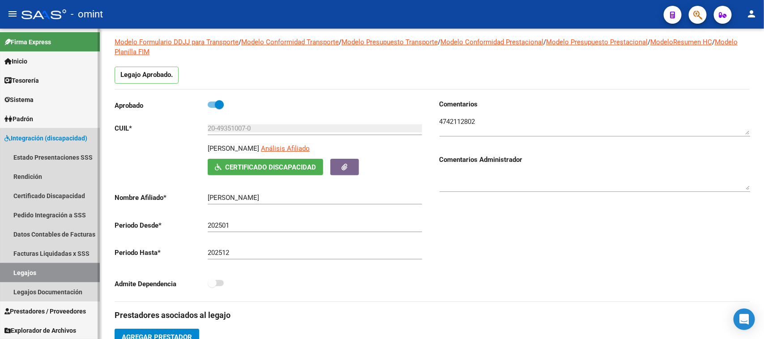
click at [61, 281] on link "Legajos" at bounding box center [50, 272] width 100 height 19
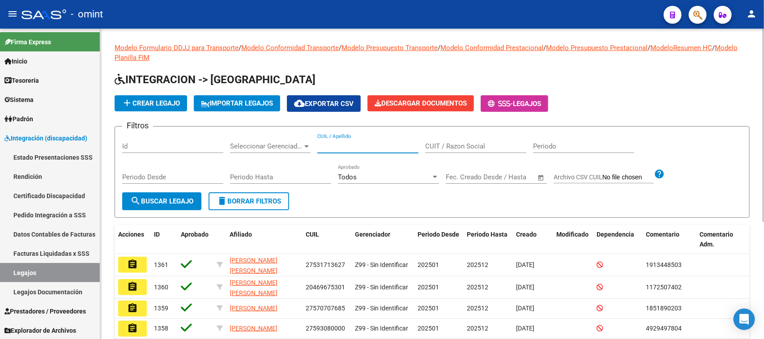
click at [361, 149] on input "CUIL / Apellido" at bounding box center [367, 146] width 101 height 8
paste input "23468830779"
type input "23468830779"
click at [178, 207] on button "search Buscar Legajo" at bounding box center [161, 202] width 79 height 18
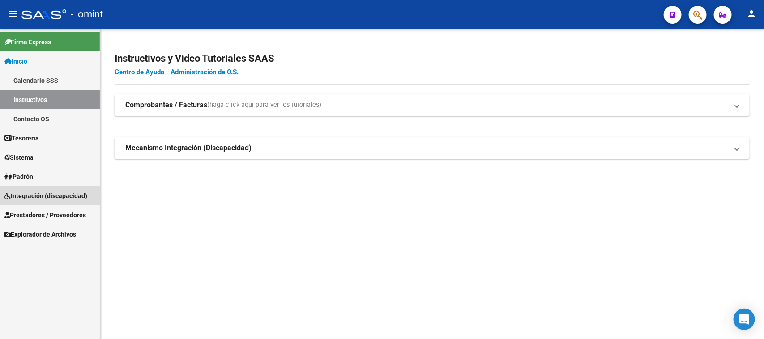
click at [49, 199] on span "Integración (discapacidad)" at bounding box center [45, 196] width 83 height 10
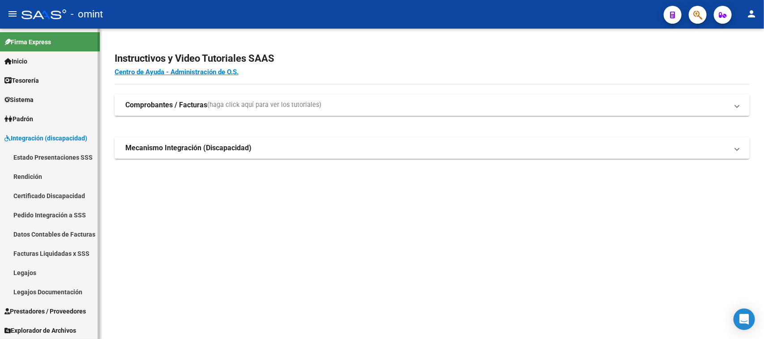
click at [47, 276] on link "Legajos" at bounding box center [50, 272] width 100 height 19
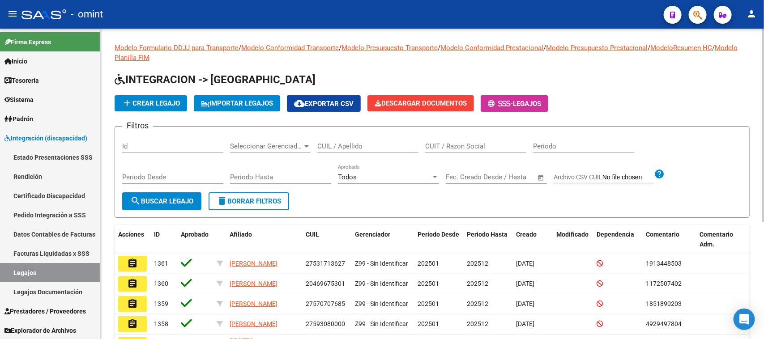
click at [372, 136] on div "CUIL / Apellido" at bounding box center [367, 143] width 101 height 19
click at [369, 142] on input "CUIL / Apellido" at bounding box center [367, 146] width 101 height 8
type input "almeida"
click at [175, 197] on span "search Buscar Legajo" at bounding box center [161, 201] width 63 height 8
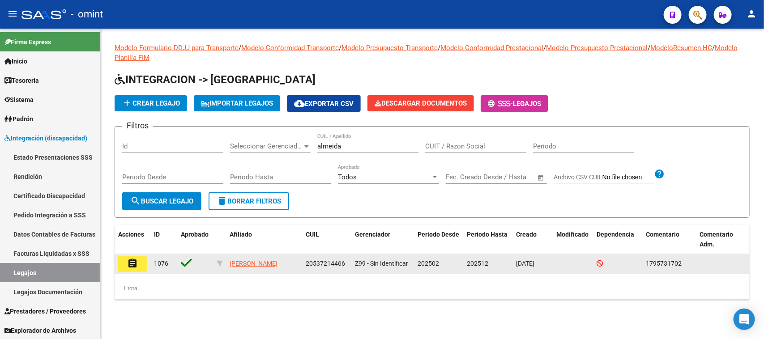
click at [128, 263] on mat-icon "assignment" at bounding box center [132, 263] width 11 height 11
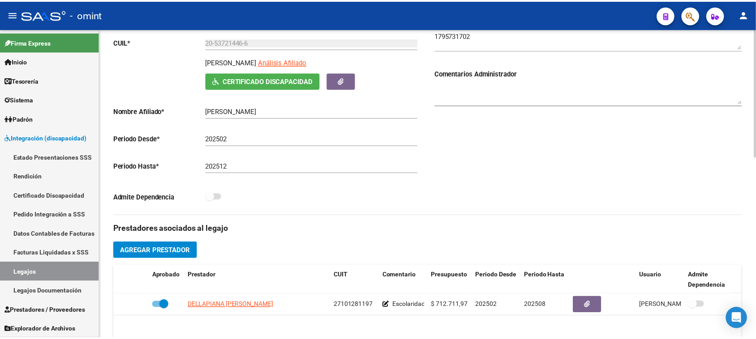
scroll to position [224, 0]
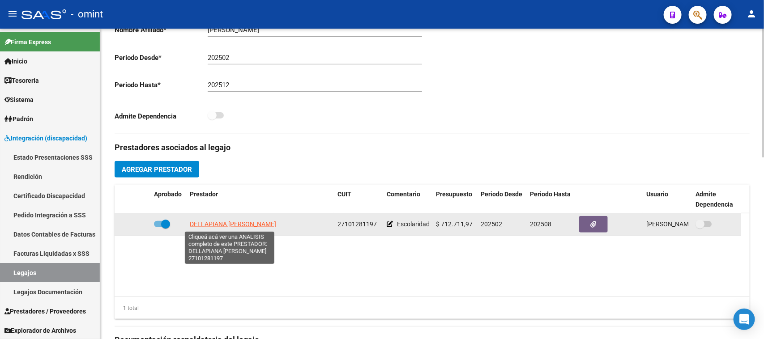
click at [260, 223] on span "DELLAPIANA BEATRIZ ELDA" at bounding box center [233, 224] width 86 height 7
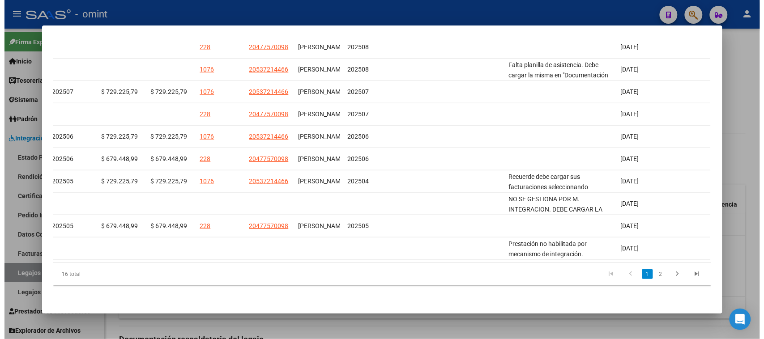
scroll to position [0, 0]
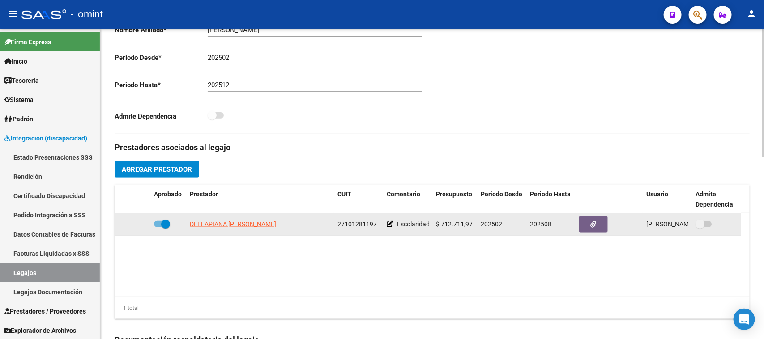
click at [342, 227] on span "27101281197" at bounding box center [357, 224] width 39 height 7
copy span "27101281197"
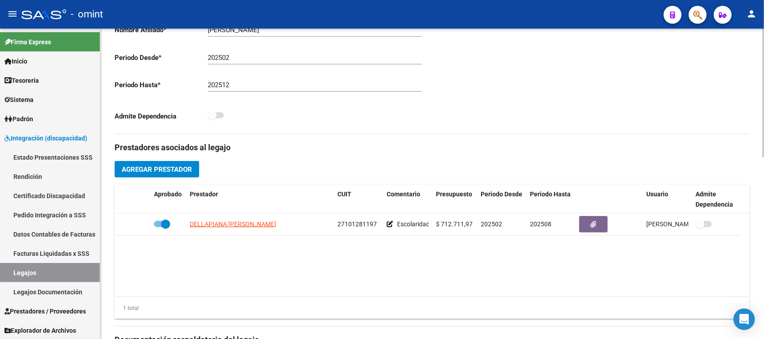
click at [376, 100] on div "Aprobado CUIL * 20-53721446-6 Ingresar CUIL ALMEIDA MAXIMO MATIAS Análisis Afil…" at bounding box center [270, 29] width 311 height 195
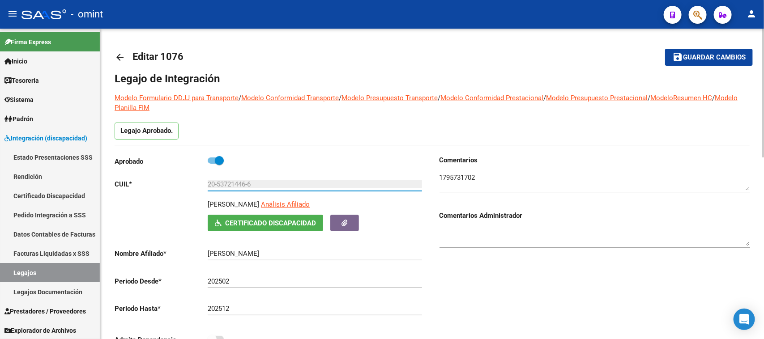
drag, startPoint x: 270, startPoint y: 184, endPoint x: 167, endPoint y: 194, distance: 103.5
click at [167, 194] on div "Aprobado CUIL * 20-53721446-6 Ingresar CUIL ALMEIDA MAXIMO MATIAS Análisis Afil…" at bounding box center [270, 252] width 311 height 195
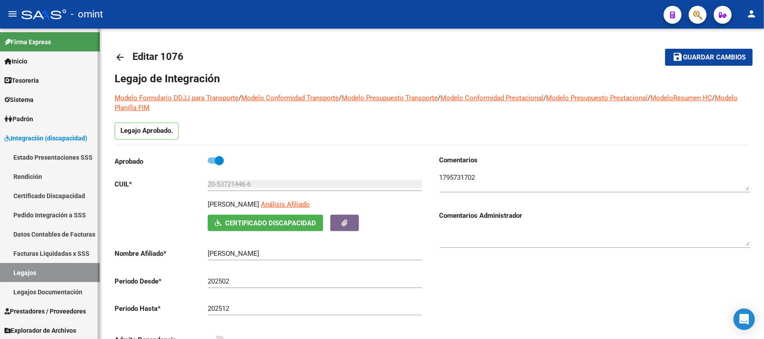
drag, startPoint x: 95, startPoint y: 244, endPoint x: 88, endPoint y: 248, distance: 8.8
click at [95, 244] on link "Facturas Liquidadas x SSS" at bounding box center [50, 253] width 100 height 19
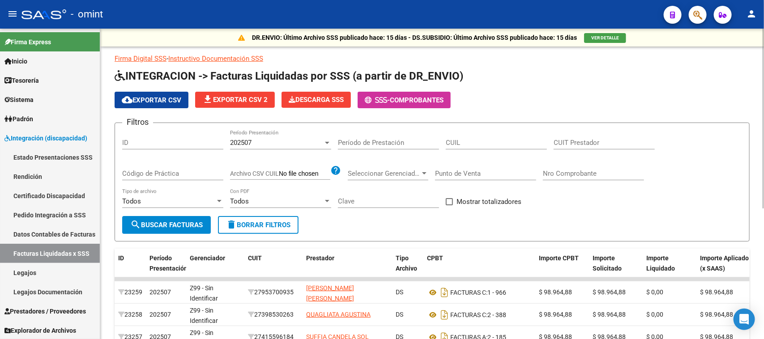
click at [576, 141] on input "CUIT Prestador" at bounding box center [604, 143] width 101 height 8
paste input "27-10128119-7"
type input "27-10128119-7"
click at [506, 141] on input "CUIL" at bounding box center [496, 143] width 101 height 8
paste input "20-53721446-6"
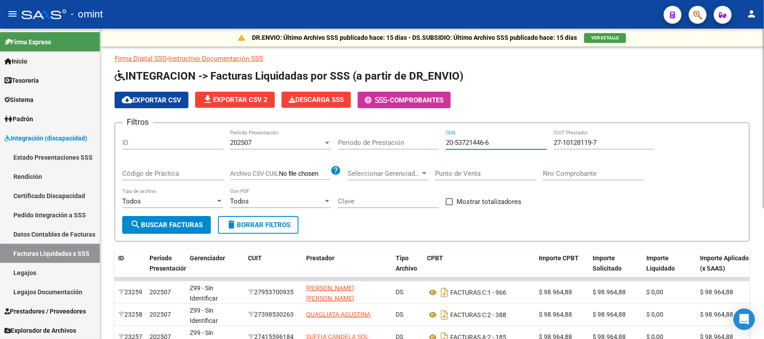
type input "20-53721446-6"
click at [304, 135] on div "202507 Período Presentación" at bounding box center [280, 139] width 101 height 19
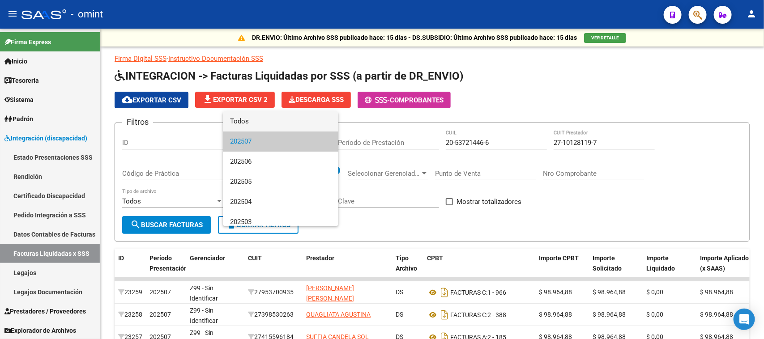
click at [294, 126] on span "Todos" at bounding box center [280, 121] width 101 height 20
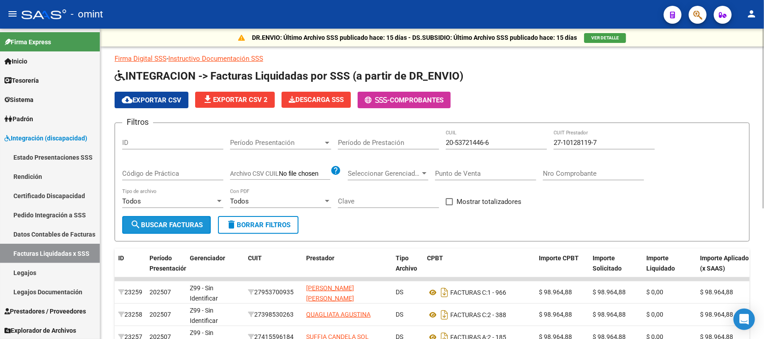
click at [174, 221] on span "search Buscar Facturas" at bounding box center [166, 225] width 73 height 8
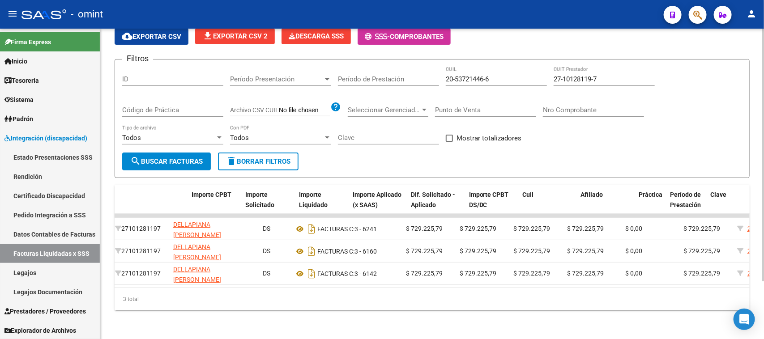
scroll to position [0, 372]
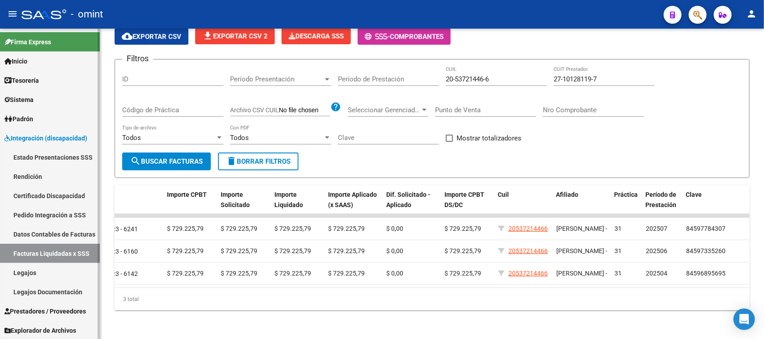
click at [79, 274] on link "Legajos" at bounding box center [50, 272] width 100 height 19
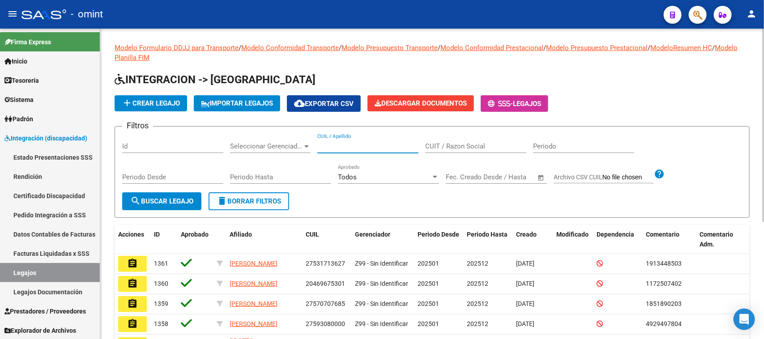
click at [328, 144] on input "CUIL / Apellido" at bounding box center [367, 146] width 101 height 8
paste input "20537214466"
type input "20537214466"
click at [168, 188] on div "Periodo Desde" at bounding box center [172, 179] width 101 height 28
click at [168, 193] on button "search Buscar Legajo" at bounding box center [161, 202] width 79 height 18
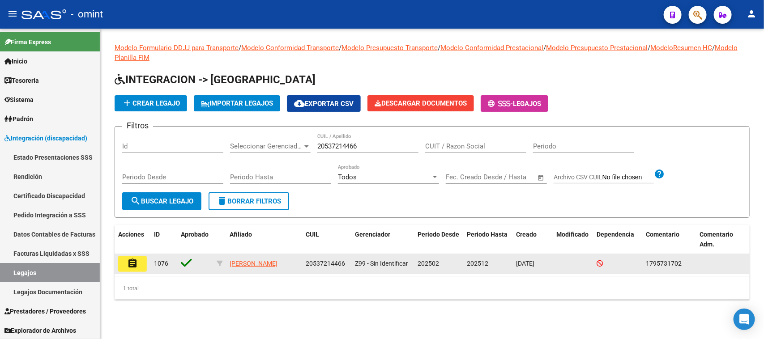
click at [139, 267] on button "assignment" at bounding box center [132, 264] width 29 height 16
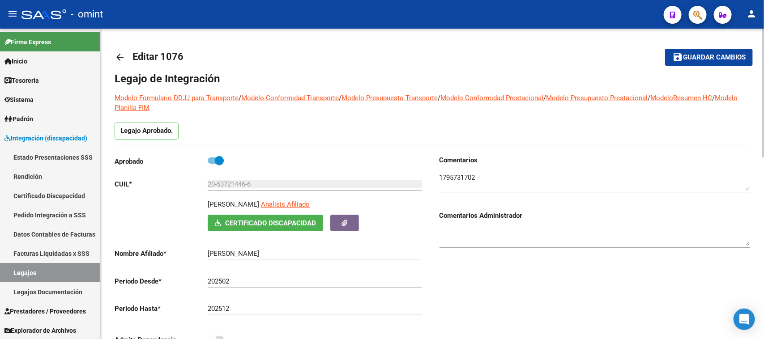
click at [451, 175] on textarea at bounding box center [595, 182] width 311 height 18
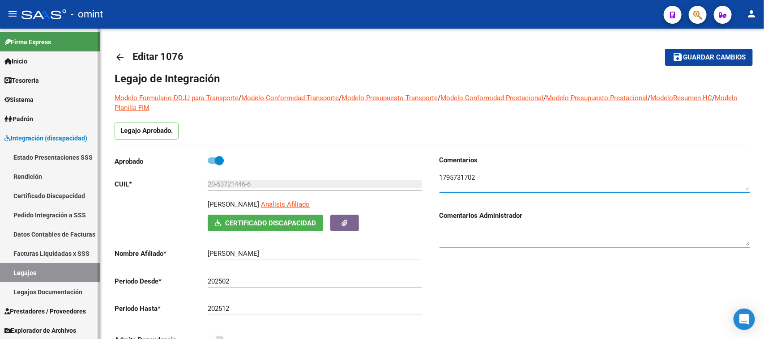
click at [42, 253] on link "Facturas Liquidadas x SSS" at bounding box center [50, 253] width 100 height 19
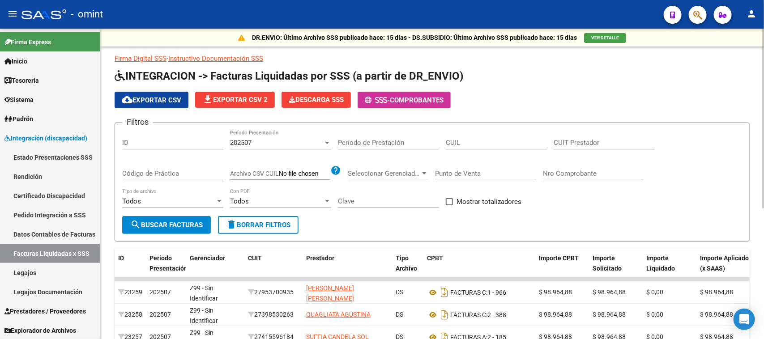
click at [572, 137] on div "CUIT Prestador" at bounding box center [604, 139] width 101 height 19
paste input "27-32292398-3"
type input "27-32292398-3"
click at [173, 218] on button "search Buscar Facturas" at bounding box center [166, 225] width 89 height 18
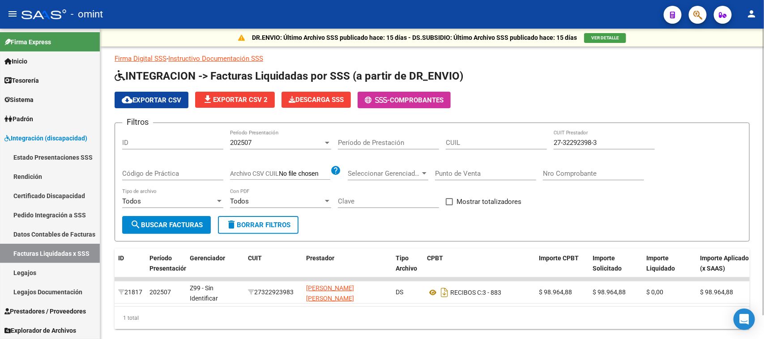
scroll to position [0, 372]
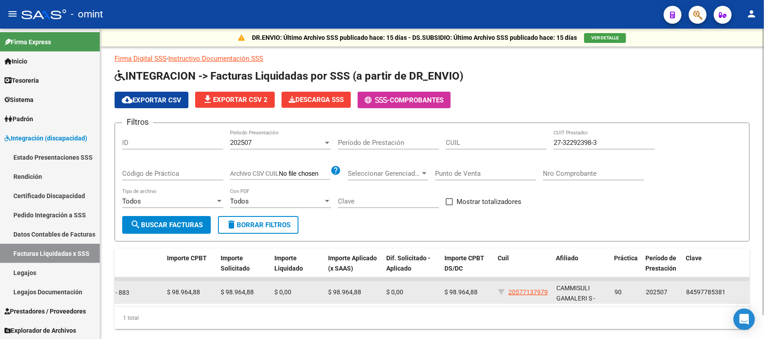
drag, startPoint x: 552, startPoint y: 296, endPoint x: 518, endPoint y: 295, distance: 34.5
click at [518, 295] on div "21817 202507 Z99 - Sin Identificar 27322923983 OCHOA BONETTO MARIA SOL DS RECIB…" at bounding box center [246, 293] width 1007 height 22
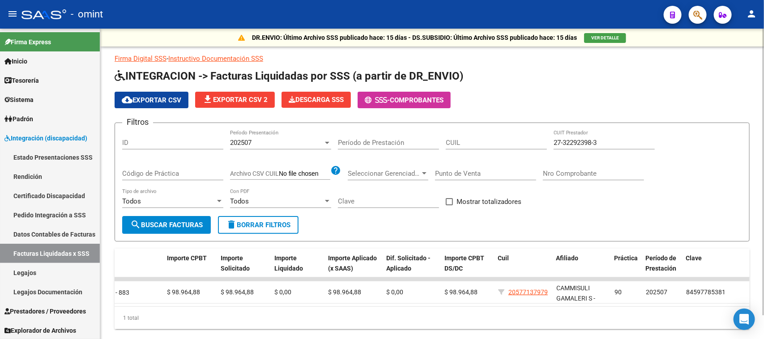
click at [522, 304] on datatable-body "21817 202507 Z99 - Sin Identificar 27322923983 OCHOA BONETTO MARIA SOL DS RECIB…" at bounding box center [432, 292] width 635 height 29
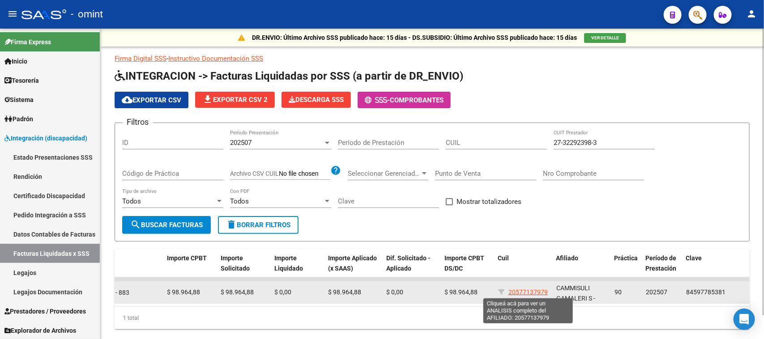
drag, startPoint x: 547, startPoint y: 292, endPoint x: 509, endPoint y: 293, distance: 38.1
click at [509, 293] on span "20577137979" at bounding box center [528, 292] width 39 height 7
copy span "20577137979"
type textarea "20577137979"
drag, startPoint x: 551, startPoint y: 292, endPoint x: 510, endPoint y: 294, distance: 40.8
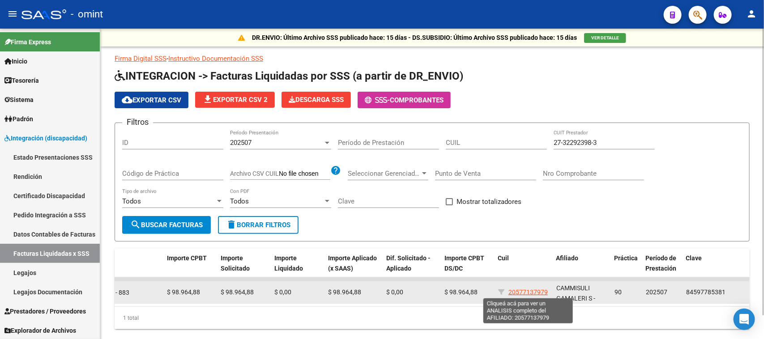
click at [510, 294] on datatable-body-cell "20577137979" at bounding box center [524, 293] width 58 height 22
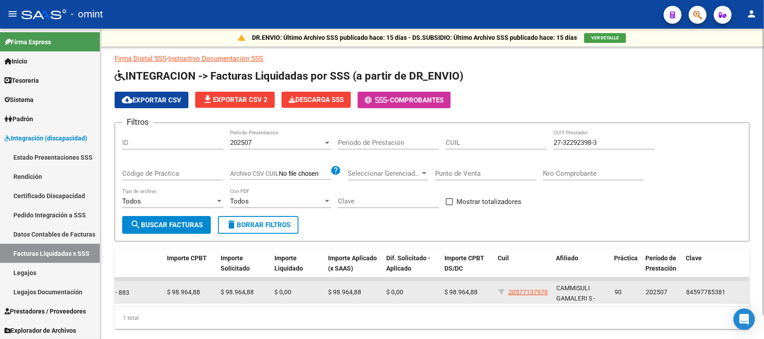
copy span "20577137979"
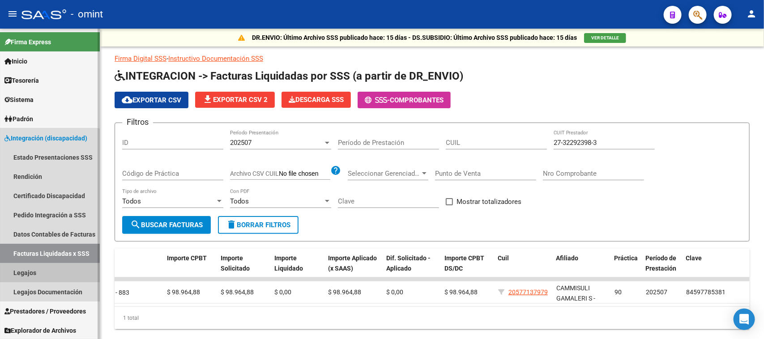
click at [43, 274] on link "Legajos" at bounding box center [50, 272] width 100 height 19
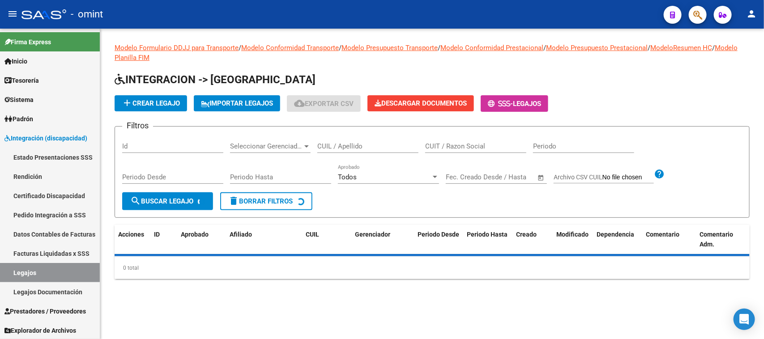
click at [374, 146] on input "CUIL / Apellido" at bounding box center [367, 146] width 101 height 8
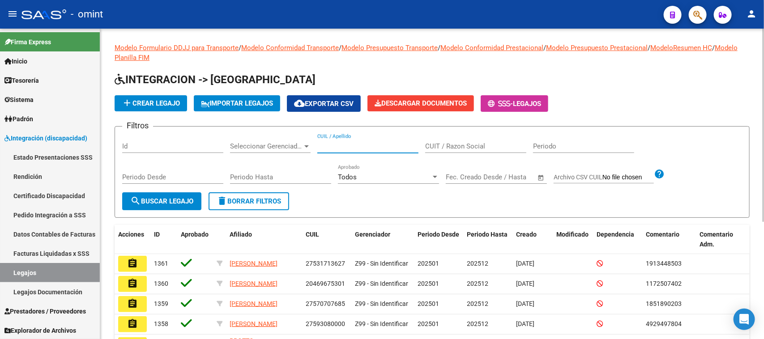
paste input "20577137979"
type input "20577137979"
click at [146, 206] on button "search Buscar Legajo" at bounding box center [161, 202] width 79 height 18
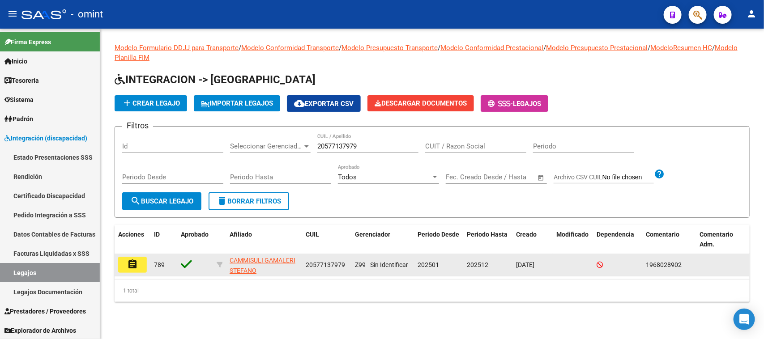
click at [149, 263] on datatable-body-cell "assignment" at bounding box center [133, 265] width 36 height 22
click at [138, 260] on button "assignment" at bounding box center [132, 265] width 29 height 16
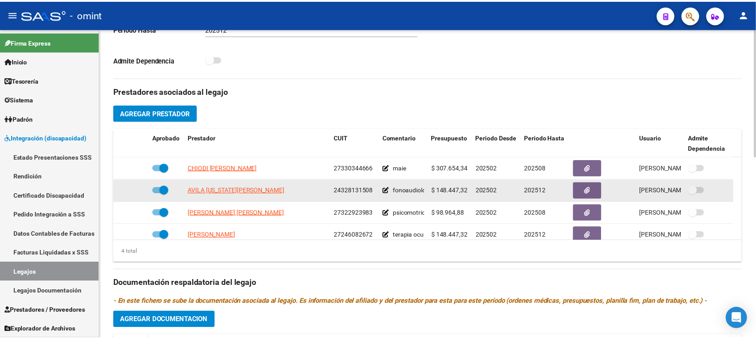
scroll to position [9, 0]
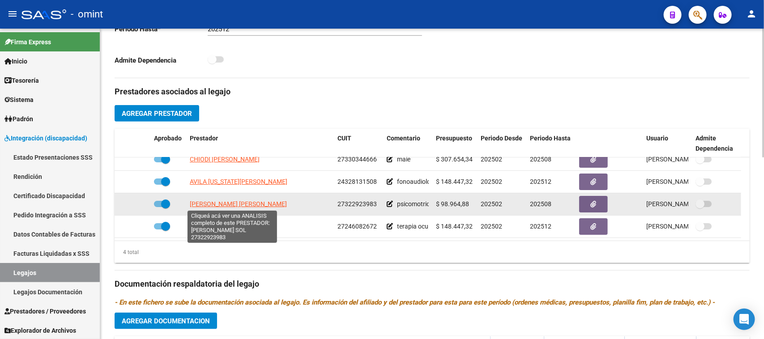
click at [249, 201] on span "OCHOA BONETTO MARIA SOL" at bounding box center [238, 204] width 97 height 7
type textarea "27322923983"
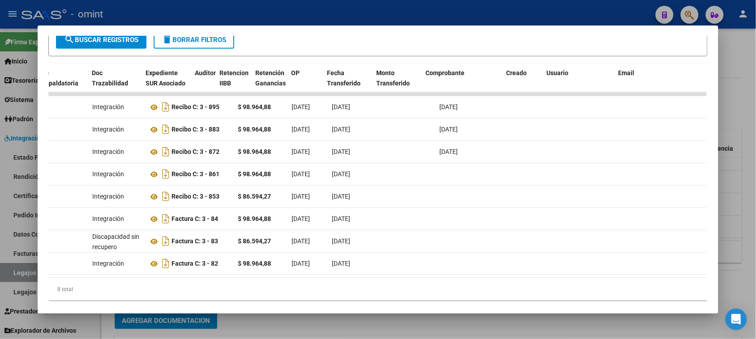
scroll to position [0, 0]
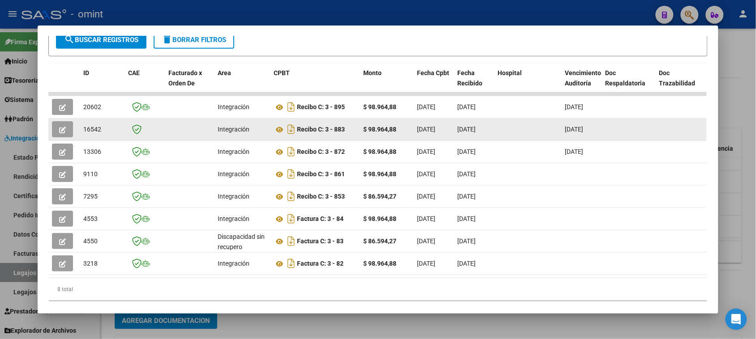
click at [59, 128] on icon "button" at bounding box center [62, 130] width 7 height 7
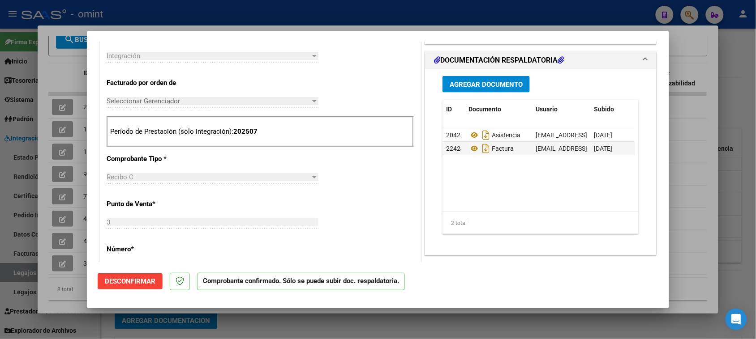
scroll to position [336, 0]
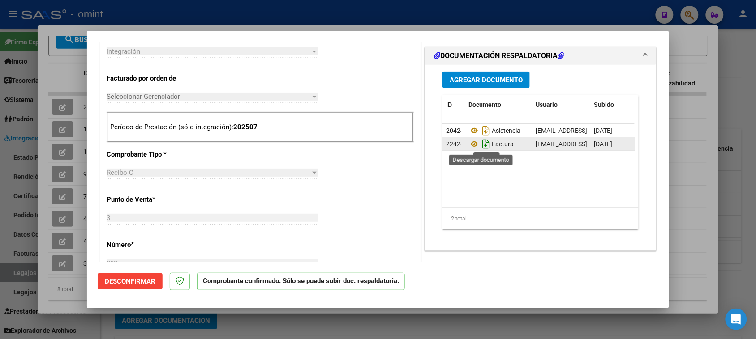
click at [480, 147] on icon "Descargar documento" at bounding box center [486, 144] width 12 height 14
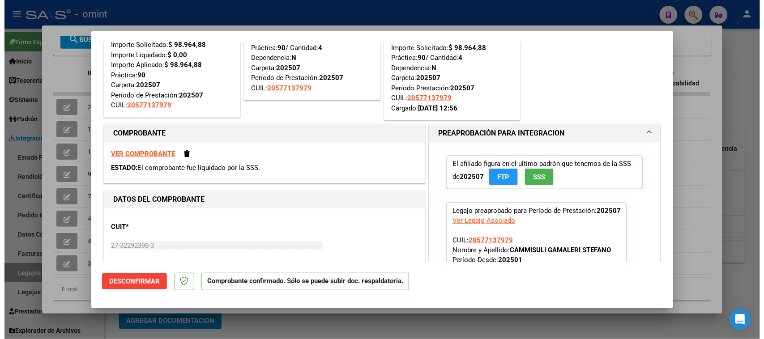
scroll to position [0, 0]
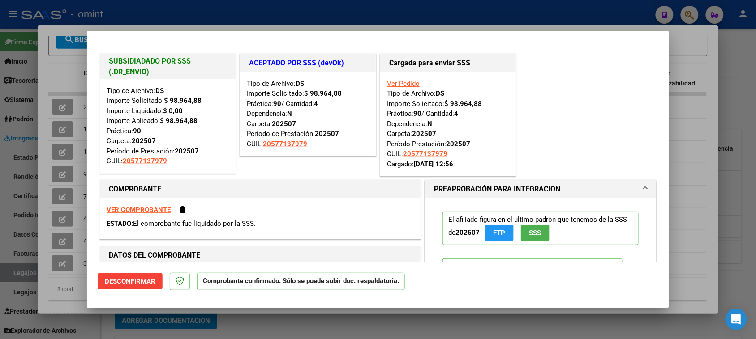
type input "$ 0,00"
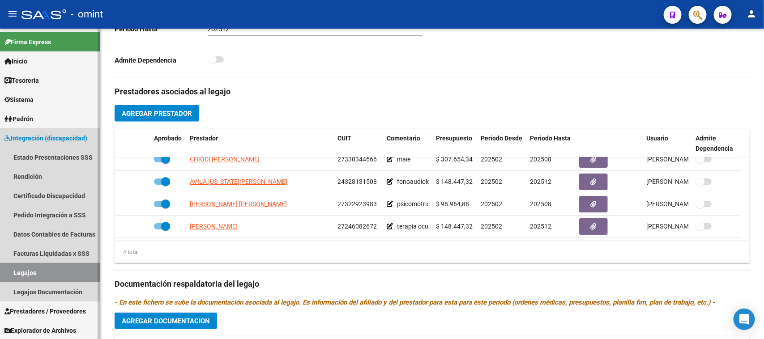
click at [62, 274] on link "Legajos" at bounding box center [50, 272] width 100 height 19
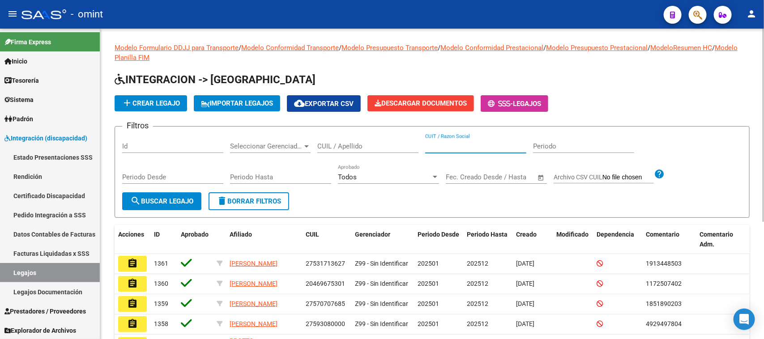
click at [487, 148] on input "CUIT / Razon Social" at bounding box center [475, 146] width 101 height 8
paste input "30710706731"
type input "30710706731"
drag, startPoint x: 122, startPoint y: 215, endPoint x: 142, endPoint y: 211, distance: 20.5
click at [123, 215] on form "Filtros Id Seleccionar Gerenciador Seleccionar Gerenciador CUIL / Apellido 3071…" at bounding box center [432, 172] width 635 height 92
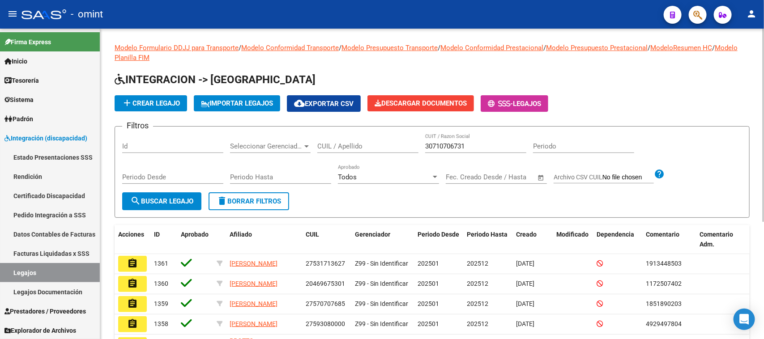
click at [149, 193] on button "search Buscar Legajo" at bounding box center [161, 202] width 79 height 18
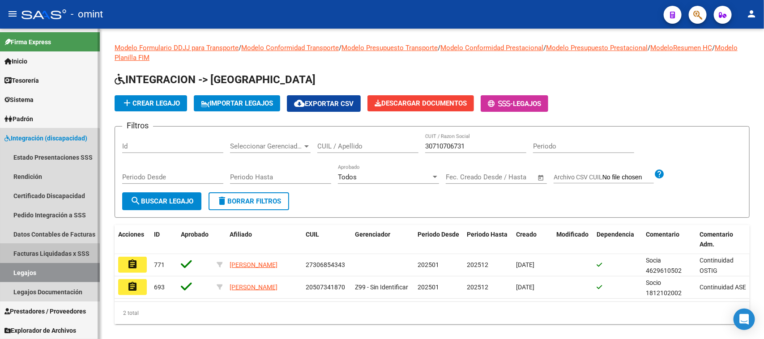
click at [48, 252] on link "Facturas Liquidadas x SSS" at bounding box center [50, 253] width 100 height 19
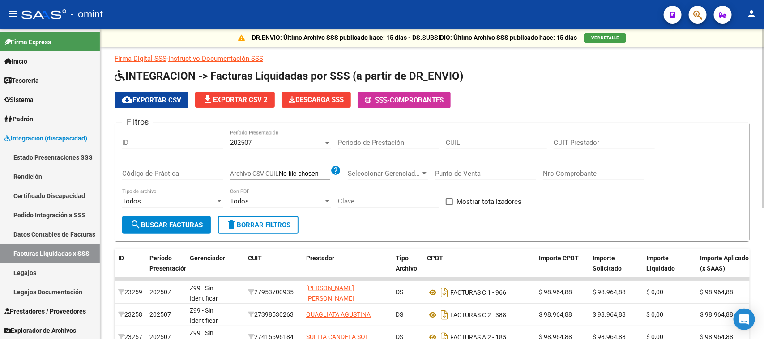
click at [596, 148] on div "CUIT Prestador" at bounding box center [604, 139] width 101 height 19
paste input "30-71070673-1"
type input "30-71070673-1"
click at [288, 142] on div "202507" at bounding box center [276, 143] width 93 height 8
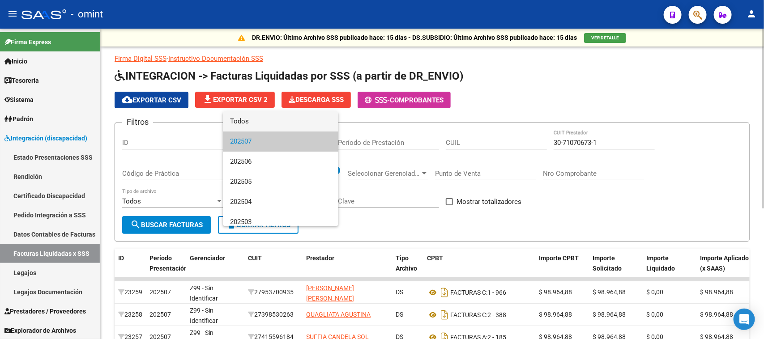
click at [301, 131] on span "Todos" at bounding box center [280, 121] width 101 height 20
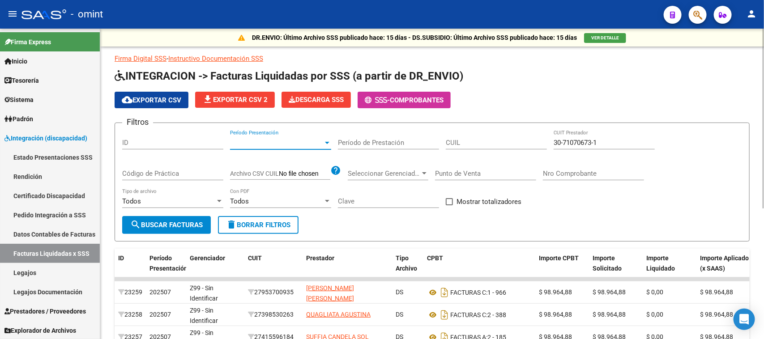
click at [300, 135] on div "Período Presentación Período Presentación" at bounding box center [280, 139] width 101 height 19
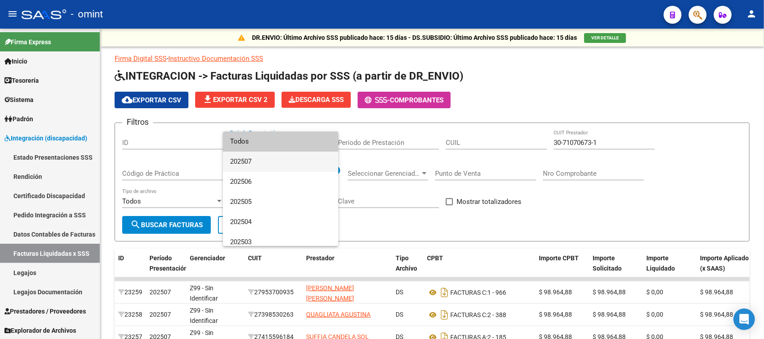
drag, startPoint x: 298, startPoint y: 164, endPoint x: 265, endPoint y: 182, distance: 37.3
click at [298, 164] on span "202507" at bounding box center [280, 162] width 101 height 20
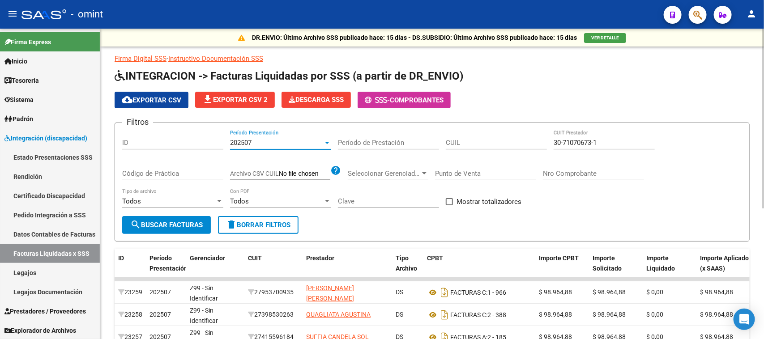
click at [149, 232] on button "search Buscar Facturas" at bounding box center [166, 225] width 89 height 18
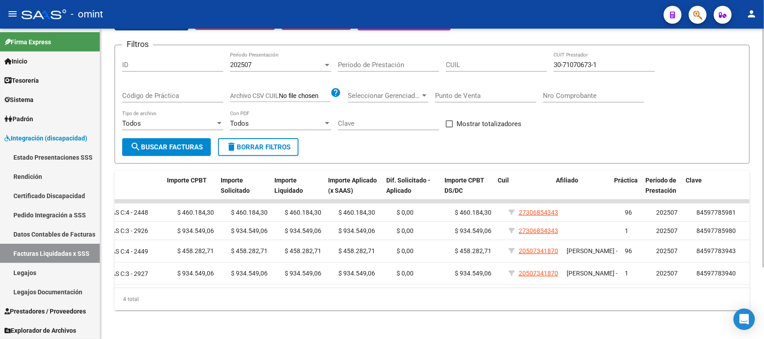
scroll to position [0, 372]
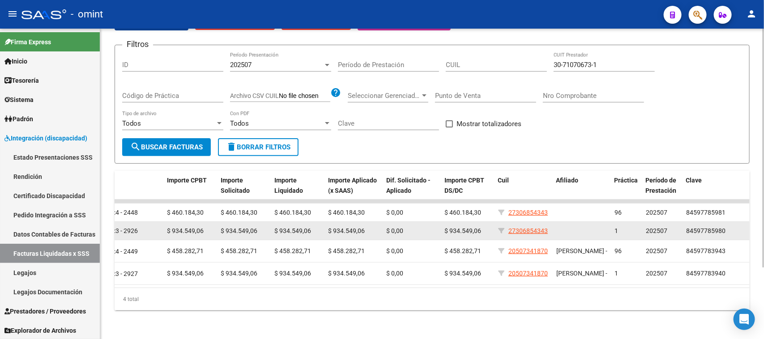
drag, startPoint x: 562, startPoint y: 226, endPoint x: 508, endPoint y: 224, distance: 53.8
click at [508, 224] on div "22416 202507 30710706731 GRANJA SOLES S.R.L. DS FACTURAS C: 3 - 2926 $ 934.549,…" at bounding box center [246, 231] width 1007 height 18
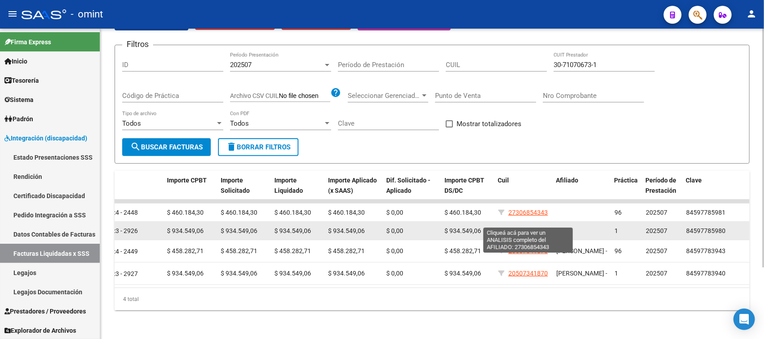
drag, startPoint x: 552, startPoint y: 216, endPoint x: 510, endPoint y: 224, distance: 41.9
click at [510, 224] on datatable-body-cell "27306854343" at bounding box center [524, 231] width 58 height 18
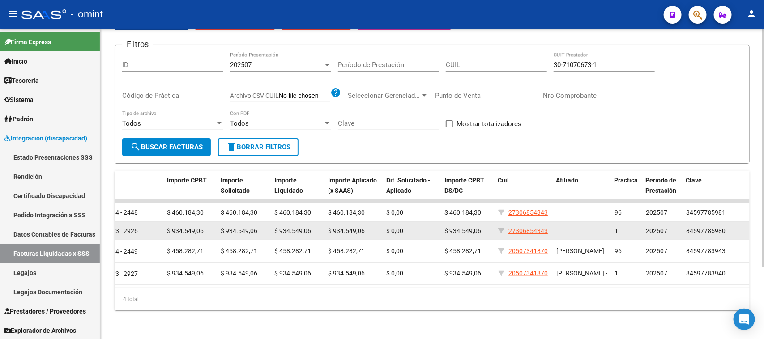
copy span "27306854343"
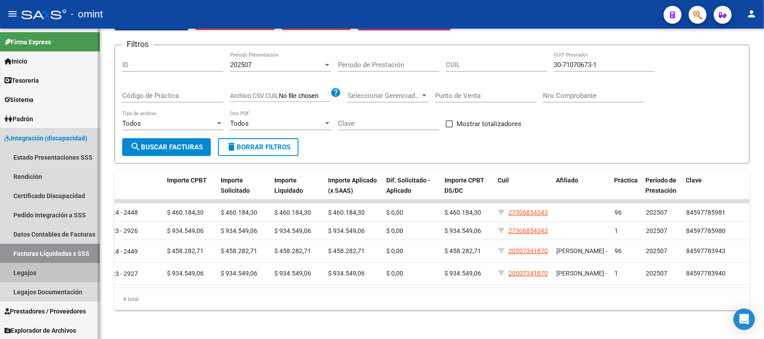
drag, startPoint x: 66, startPoint y: 276, endPoint x: 78, endPoint y: 269, distance: 14.1
click at [66, 275] on link "Legajos" at bounding box center [50, 272] width 100 height 19
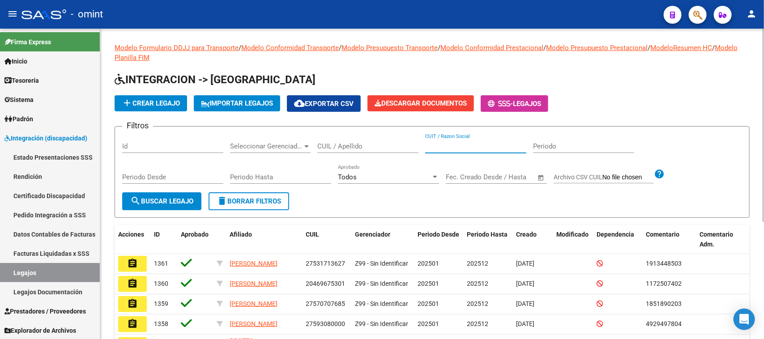
click at [483, 142] on input "CUIT / Razon Social" at bounding box center [475, 146] width 101 height 8
paste input "27306854343"
type input "27306854343"
click at [381, 149] on input "CUIL / Apellido" at bounding box center [367, 146] width 101 height 8
paste input "27306854343"
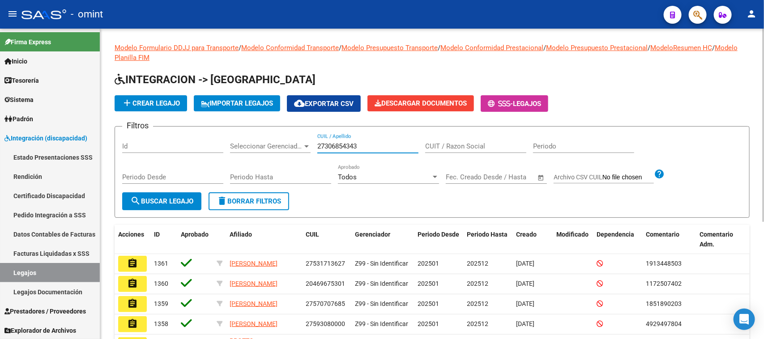
type input "27306854343"
click at [174, 202] on span "search Buscar Legajo" at bounding box center [161, 201] width 63 height 8
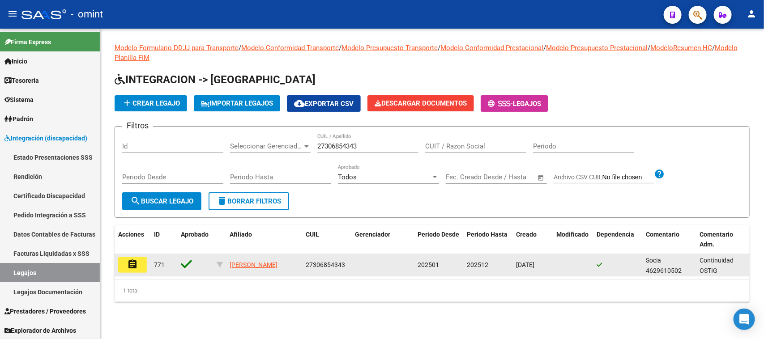
click at [146, 265] on button "assignment" at bounding box center [132, 265] width 29 height 16
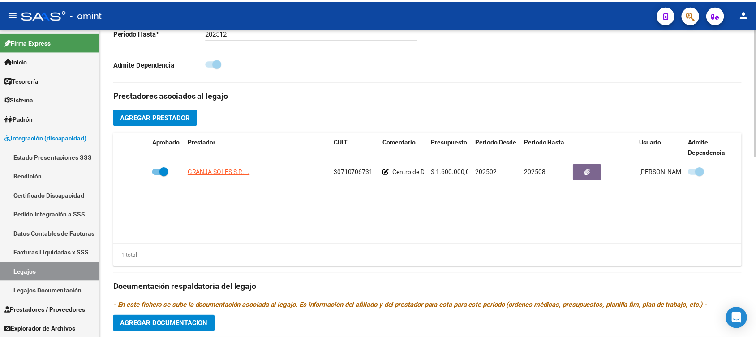
scroll to position [280, 0]
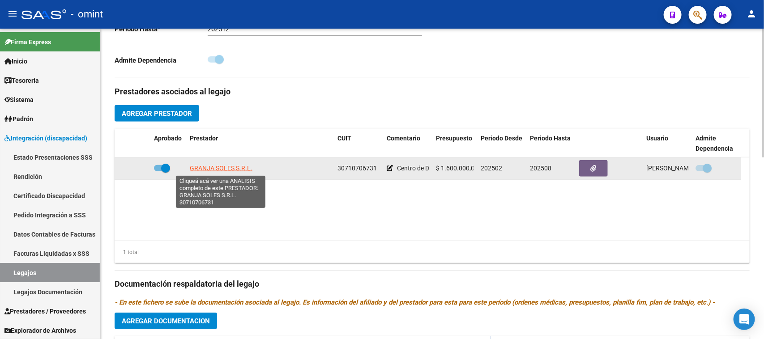
click at [236, 167] on span "GRANJA SOLES S.R.L." at bounding box center [221, 168] width 63 height 7
type textarea "30710706731"
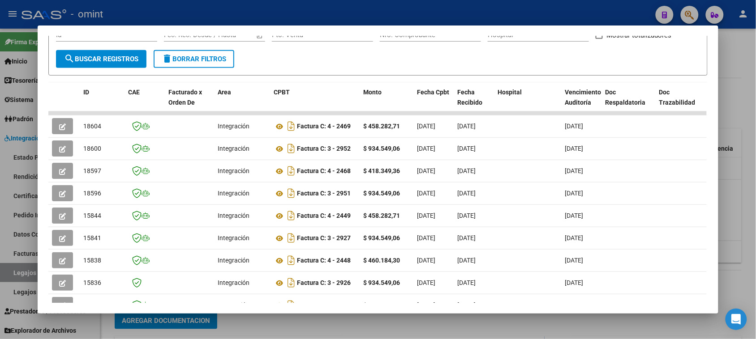
scroll to position [168, 0]
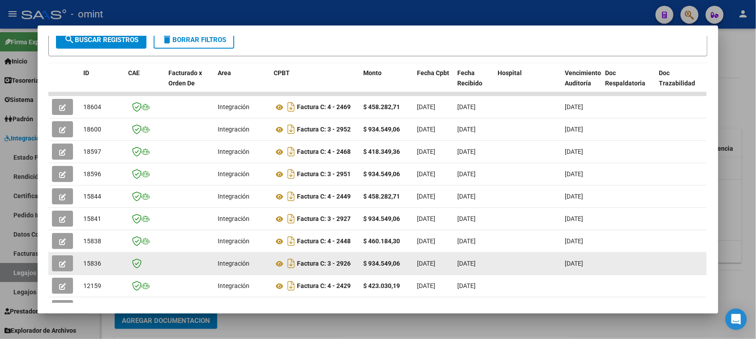
click at [65, 265] on button "button" at bounding box center [62, 264] width 21 height 16
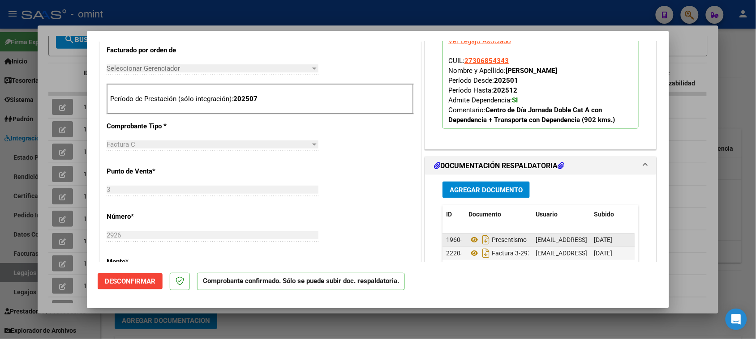
scroll to position [392, 0]
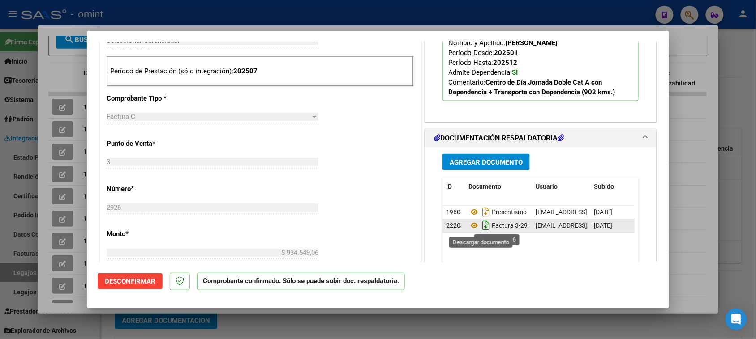
click at [480, 227] on icon "Descargar documento" at bounding box center [486, 226] width 12 height 14
type input "$ 0,00"
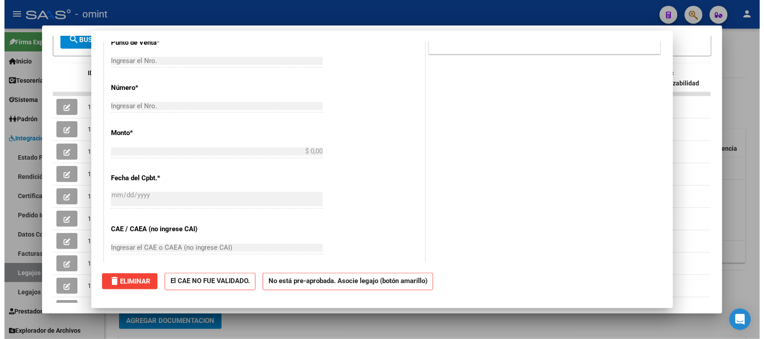
scroll to position [0, 0]
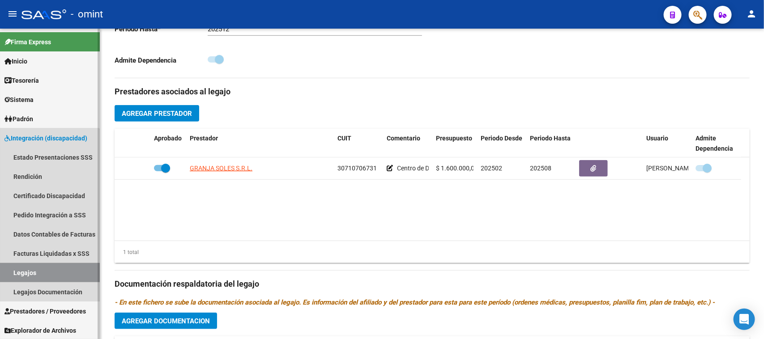
drag, startPoint x: 34, startPoint y: 278, endPoint x: 59, endPoint y: 267, distance: 27.3
click at [34, 277] on link "Legajos" at bounding box center [50, 272] width 100 height 19
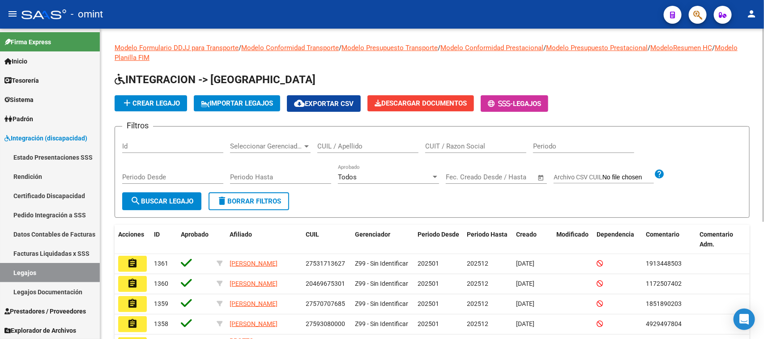
click at [365, 146] on input "CUIL / Apellido" at bounding box center [367, 146] width 101 height 8
type input "trevi"
click at [154, 197] on span "search Buscar Legajo" at bounding box center [161, 201] width 63 height 8
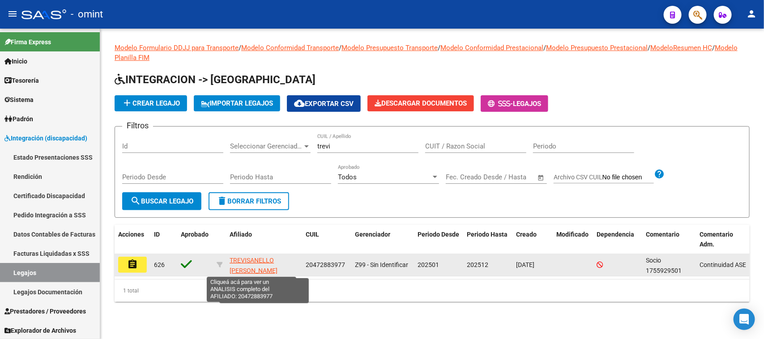
click at [233, 265] on span "TREVISANELLO LEANDRO LUIS" at bounding box center [254, 265] width 48 height 17
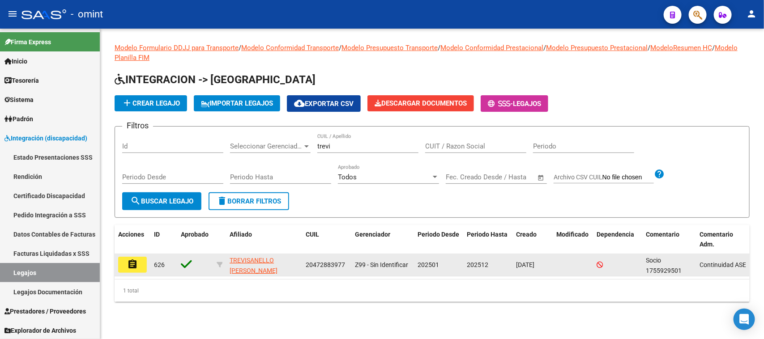
click at [143, 268] on button "assignment" at bounding box center [132, 265] width 29 height 16
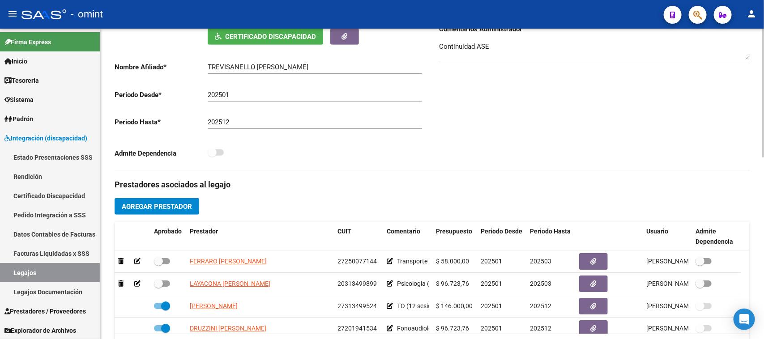
scroll to position [224, 0]
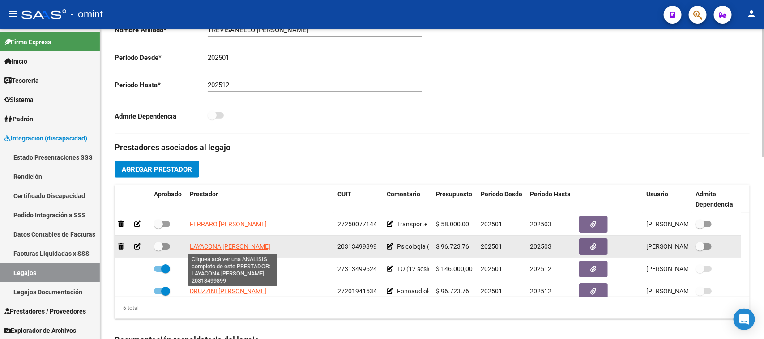
click at [262, 249] on span "LAYACONA FEDERICO MIGUEL" at bounding box center [230, 246] width 81 height 7
type textarea "20313499899"
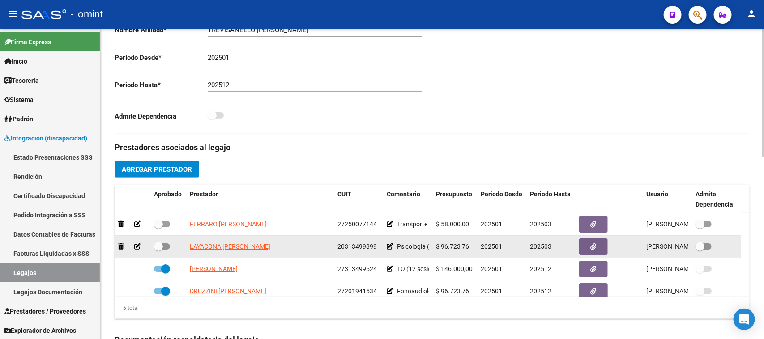
click at [349, 245] on span "20313499899" at bounding box center [357, 246] width 39 height 7
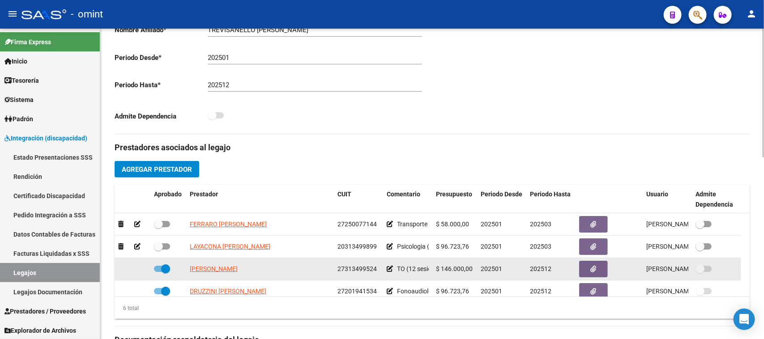
copy span "20313499899"
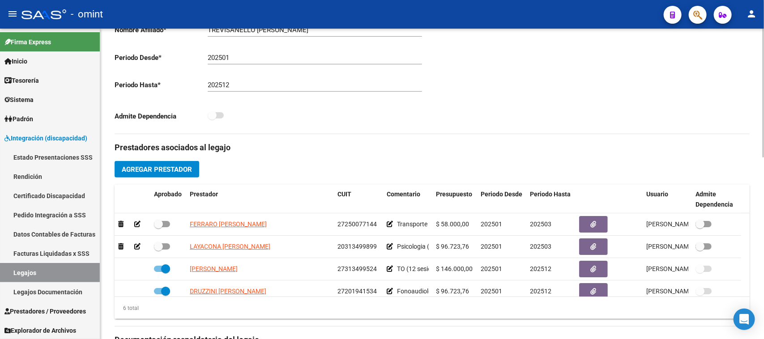
copy span "20313499899"
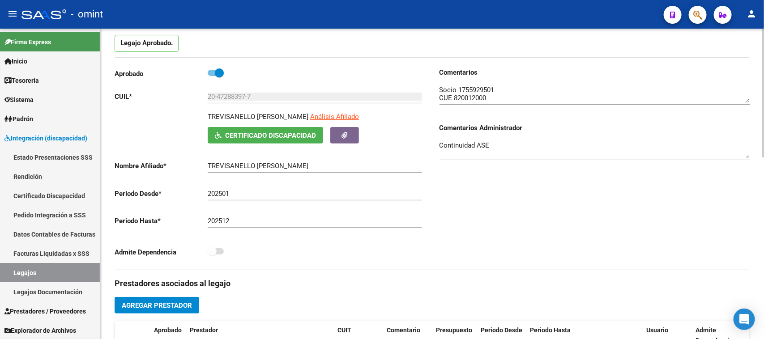
scroll to position [56, 0]
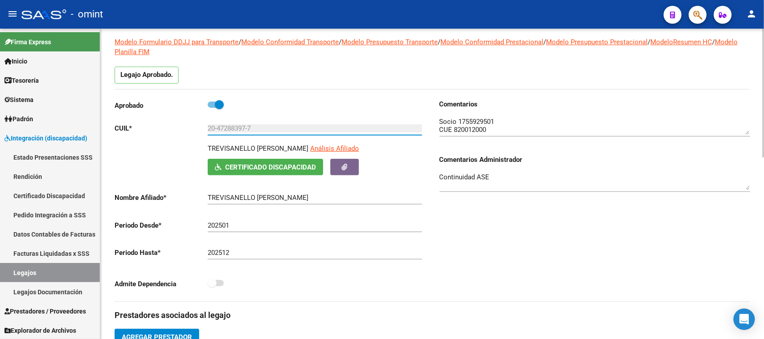
drag, startPoint x: 300, startPoint y: 130, endPoint x: 172, endPoint y: 132, distance: 127.6
click at [172, 132] on app-form-text-field "CUIL * 20-47288397-7 Ingresar CUIL" at bounding box center [269, 128] width 308 height 8
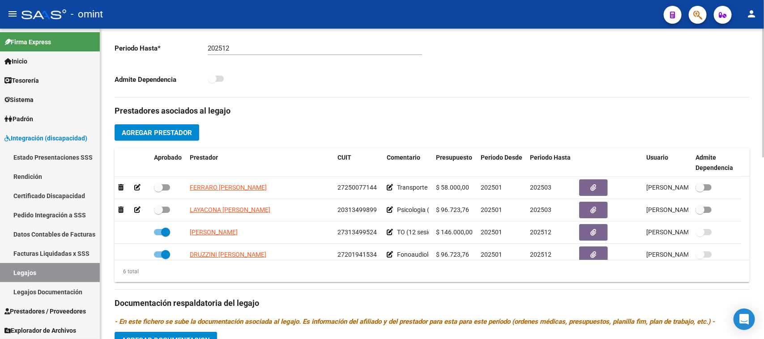
scroll to position [280, 0]
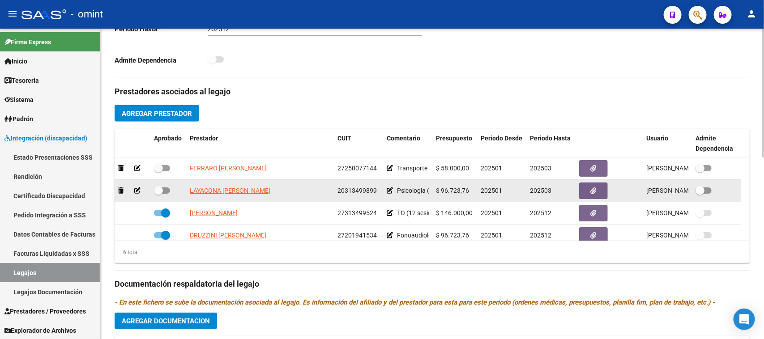
click at [348, 191] on span "20313499899" at bounding box center [357, 190] width 39 height 7
copy span "20313499899"
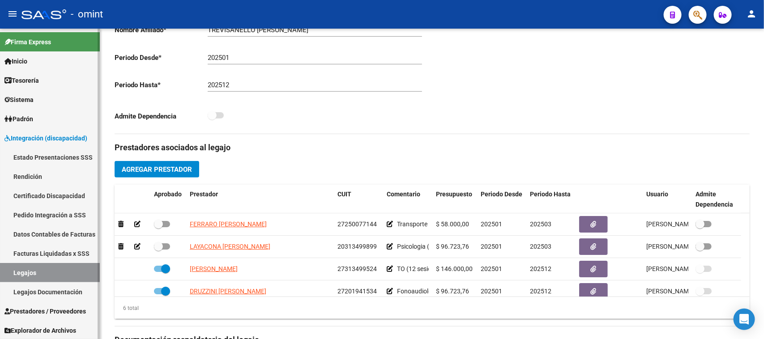
drag, startPoint x: 538, startPoint y: 188, endPoint x: 4, endPoint y: 49, distance: 552.3
click at [4, 49] on link "Firma Express" at bounding box center [50, 41] width 100 height 19
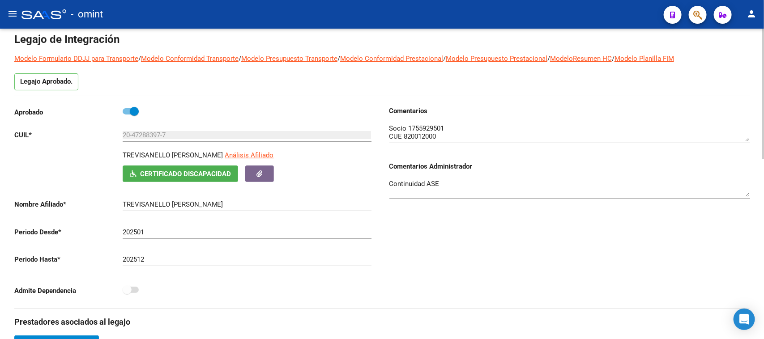
scroll to position [56, 0]
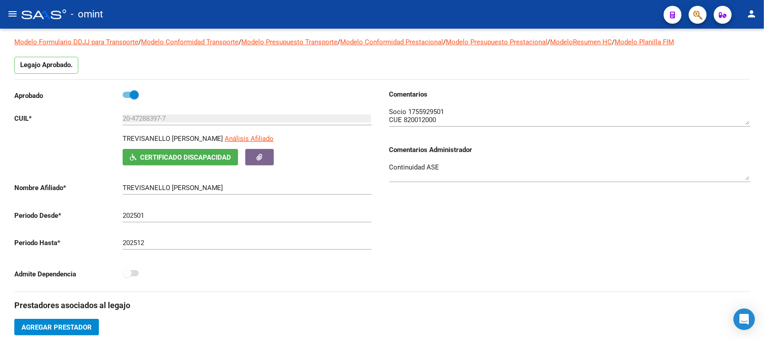
click at [13, 16] on mat-icon "menu" at bounding box center [12, 14] width 11 height 11
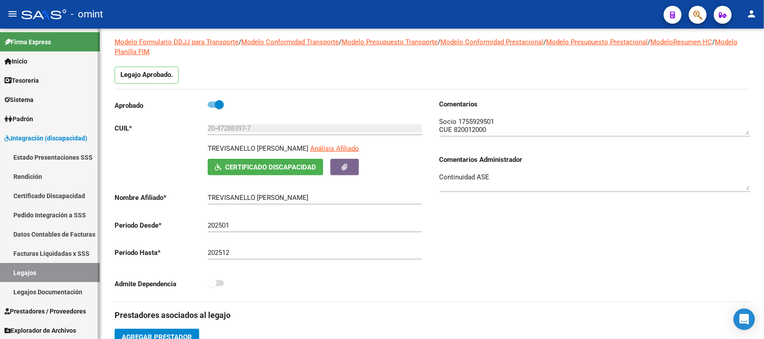
click at [46, 104] on link "Sistema" at bounding box center [50, 99] width 100 height 19
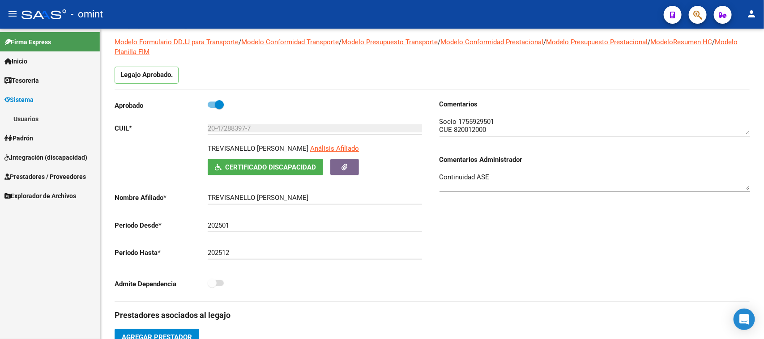
click at [46, 123] on link "Usuarios" at bounding box center [50, 118] width 100 height 19
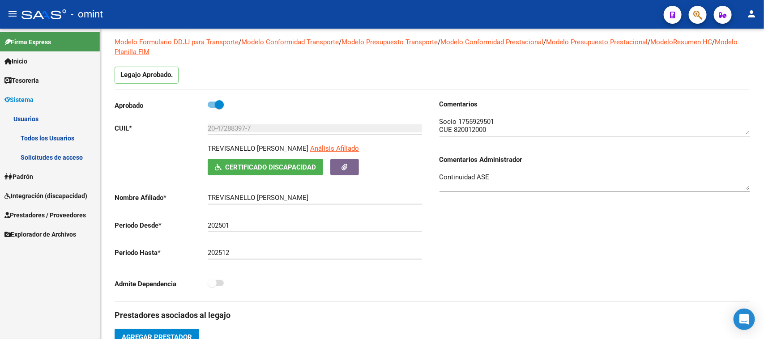
click at [39, 155] on link "Solicitudes de acceso" at bounding box center [50, 157] width 100 height 19
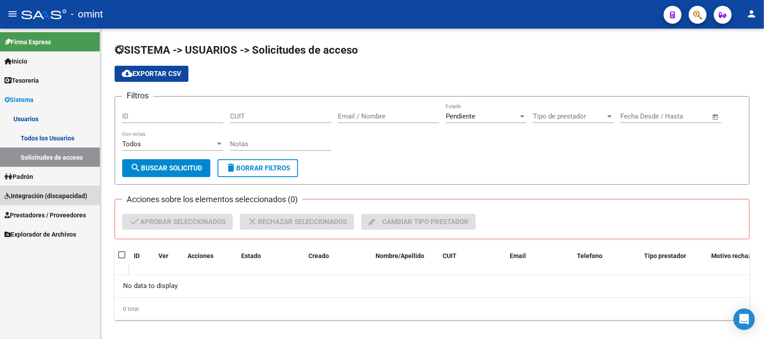
click at [11, 198] on span "Integración (discapacidad)" at bounding box center [45, 196] width 83 height 10
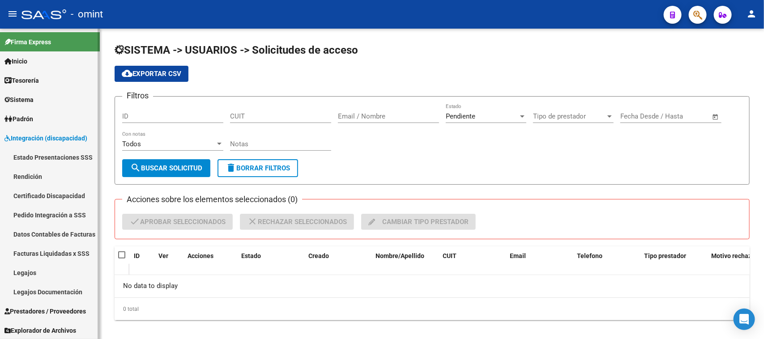
click at [30, 311] on span "Prestadores / Proveedores" at bounding box center [44, 312] width 81 height 10
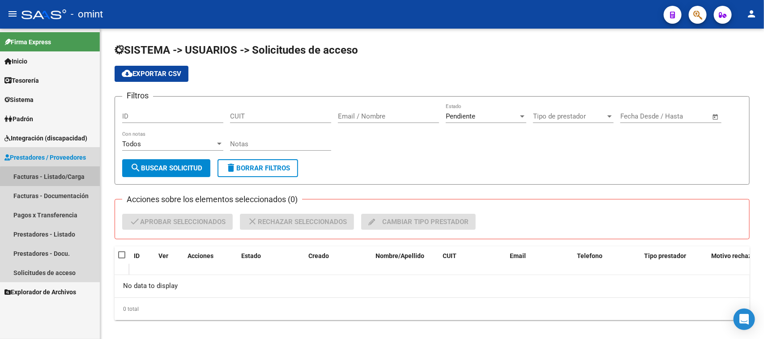
click at [57, 177] on link "Facturas - Listado/Carga" at bounding box center [50, 176] width 100 height 19
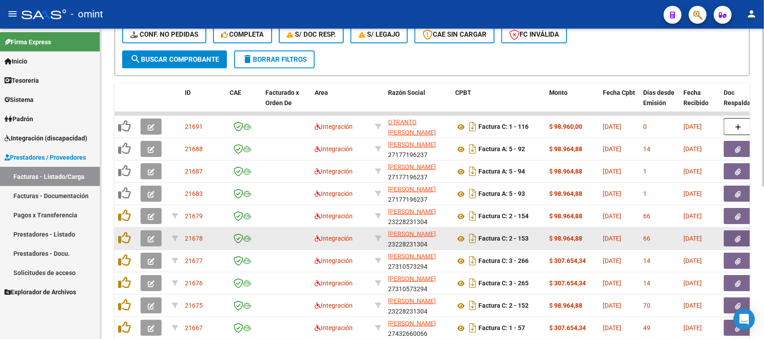
scroll to position [168, 0]
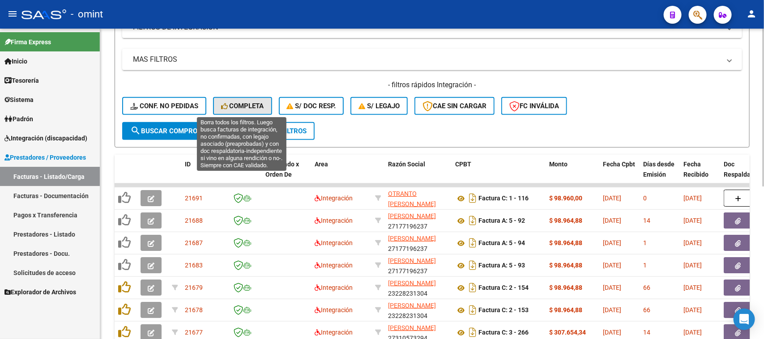
click at [236, 110] on button "Completa" at bounding box center [242, 106] width 59 height 18
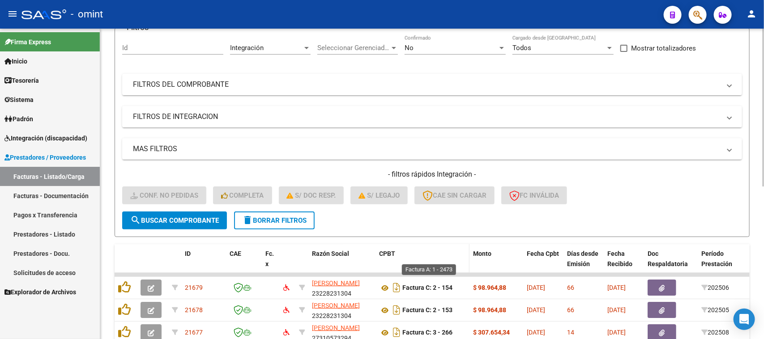
scroll to position [77, 0]
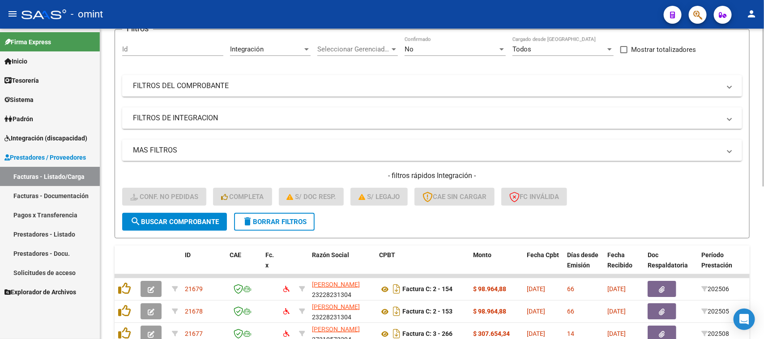
click at [250, 219] on mat-icon "delete" at bounding box center [247, 221] width 11 height 11
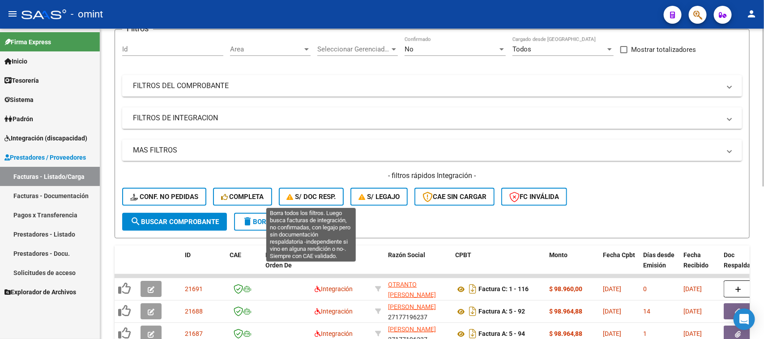
click at [316, 193] on span "S/ Doc Resp." at bounding box center [311, 197] width 49 height 8
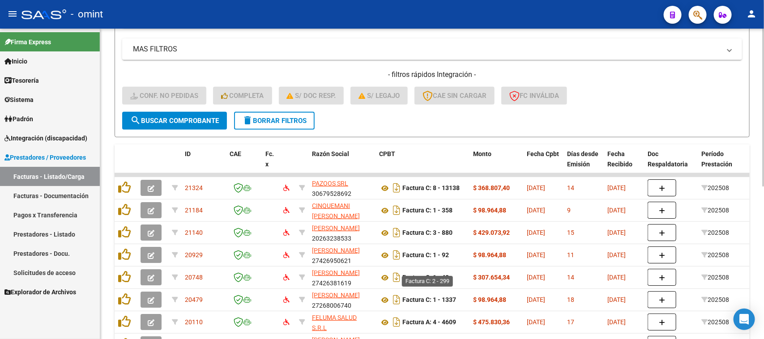
scroll to position [21, 0]
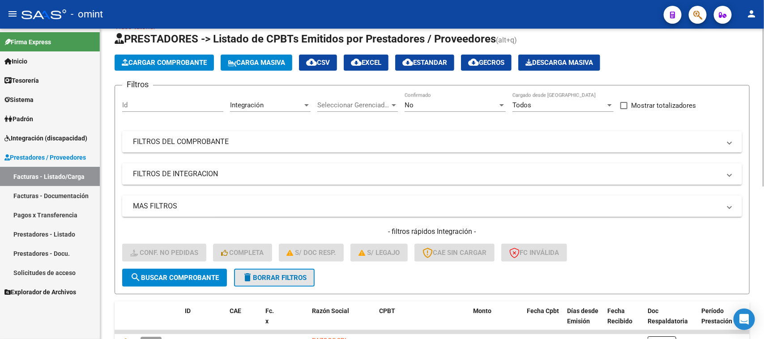
click at [292, 281] on button "delete Borrar Filtros" at bounding box center [274, 278] width 81 height 18
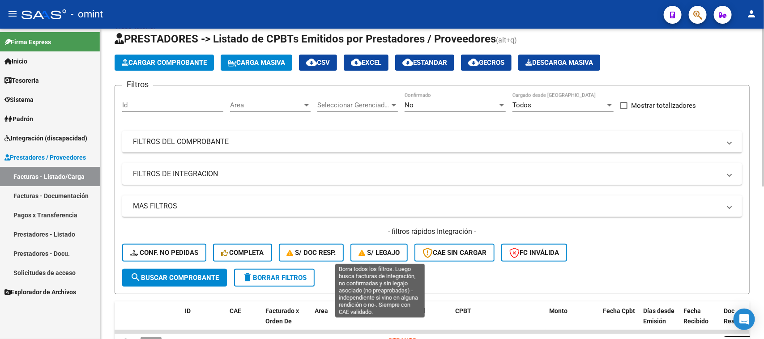
click at [366, 256] on button "S/ legajo" at bounding box center [379, 253] width 57 height 18
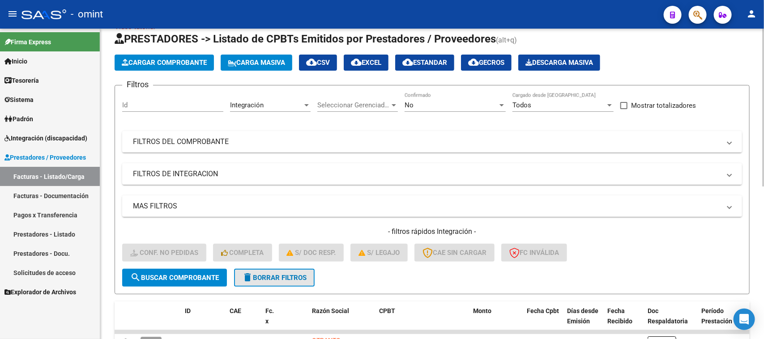
click at [268, 278] on span "delete Borrar Filtros" at bounding box center [274, 278] width 64 height 8
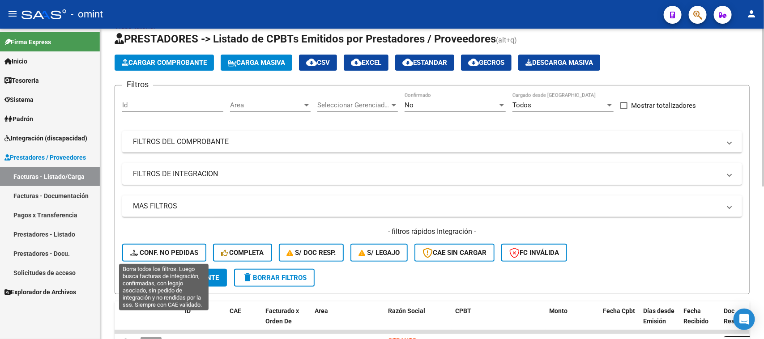
click at [156, 254] on span "Conf. no pedidas" at bounding box center [164, 253] width 68 height 8
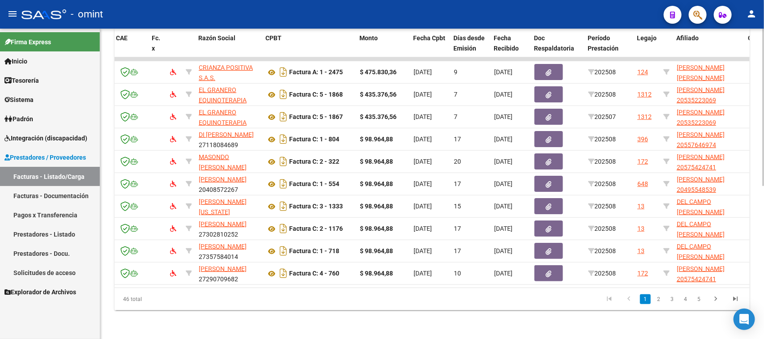
scroll to position [0, 0]
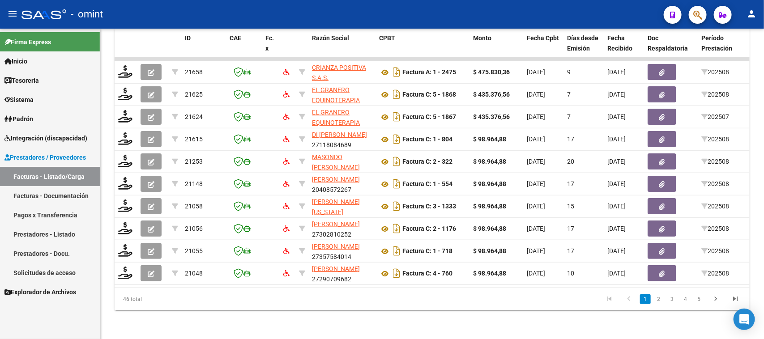
click at [81, 136] on span "Integración (discapacidad)" at bounding box center [45, 138] width 83 height 10
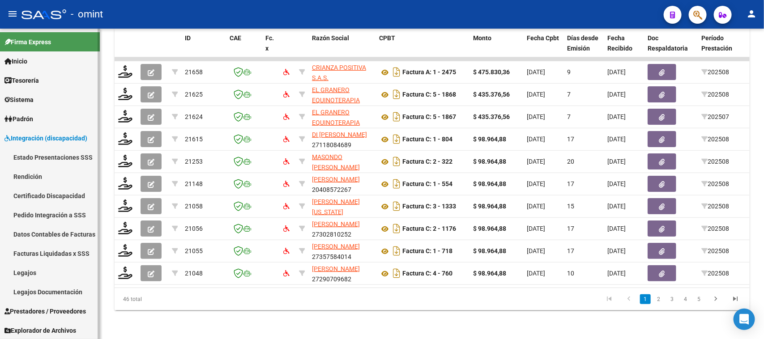
click at [41, 269] on link "Legajos" at bounding box center [50, 272] width 100 height 19
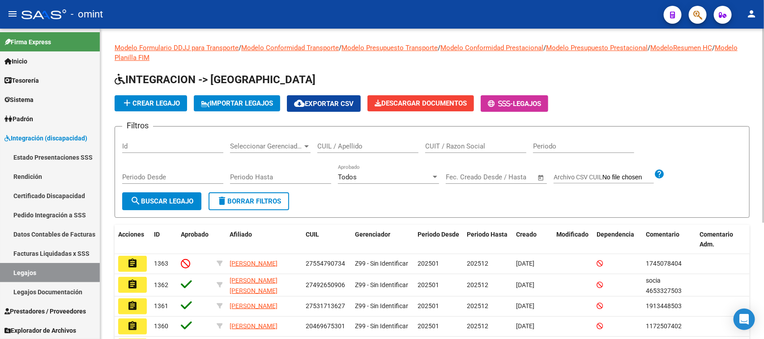
click at [384, 143] on input "CUIL / Apellido" at bounding box center [367, 146] width 101 height 8
paste input "55994454"
type input "55994454"
click at [160, 197] on span "search Buscar Legajo" at bounding box center [161, 201] width 63 height 8
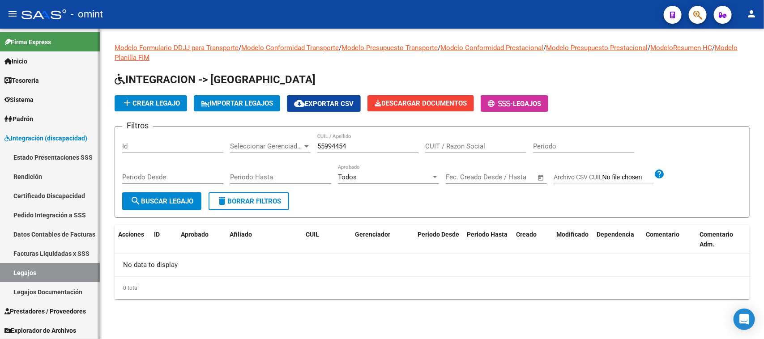
click at [56, 248] on link "Facturas Liquidadas x SSS" at bounding box center [50, 253] width 100 height 19
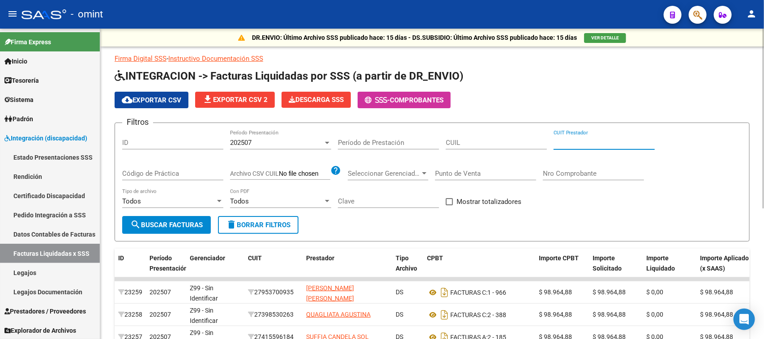
click at [574, 139] on input "CUIT Prestador" at bounding box center [604, 143] width 101 height 8
paste input "27-30098501-2"
type input "27-30098501-2"
click at [265, 135] on div "202507 Período Presentación" at bounding box center [280, 139] width 101 height 19
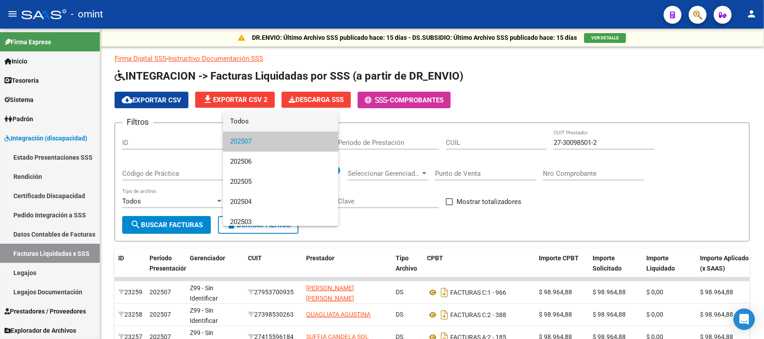
click at [269, 121] on span "Todos" at bounding box center [280, 121] width 101 height 20
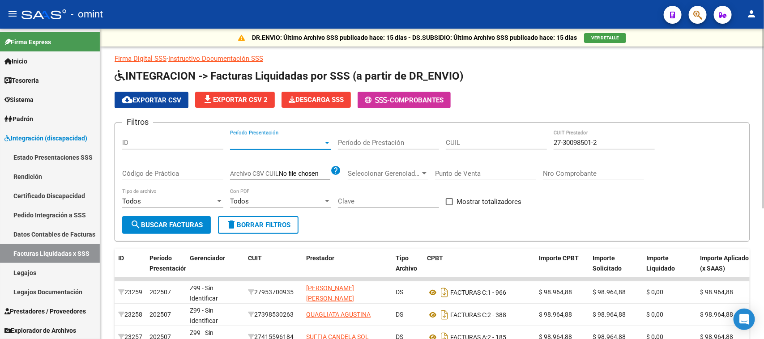
click at [189, 221] on span "search Buscar Facturas" at bounding box center [166, 225] width 73 height 8
